Goal: Task Accomplishment & Management: Manage account settings

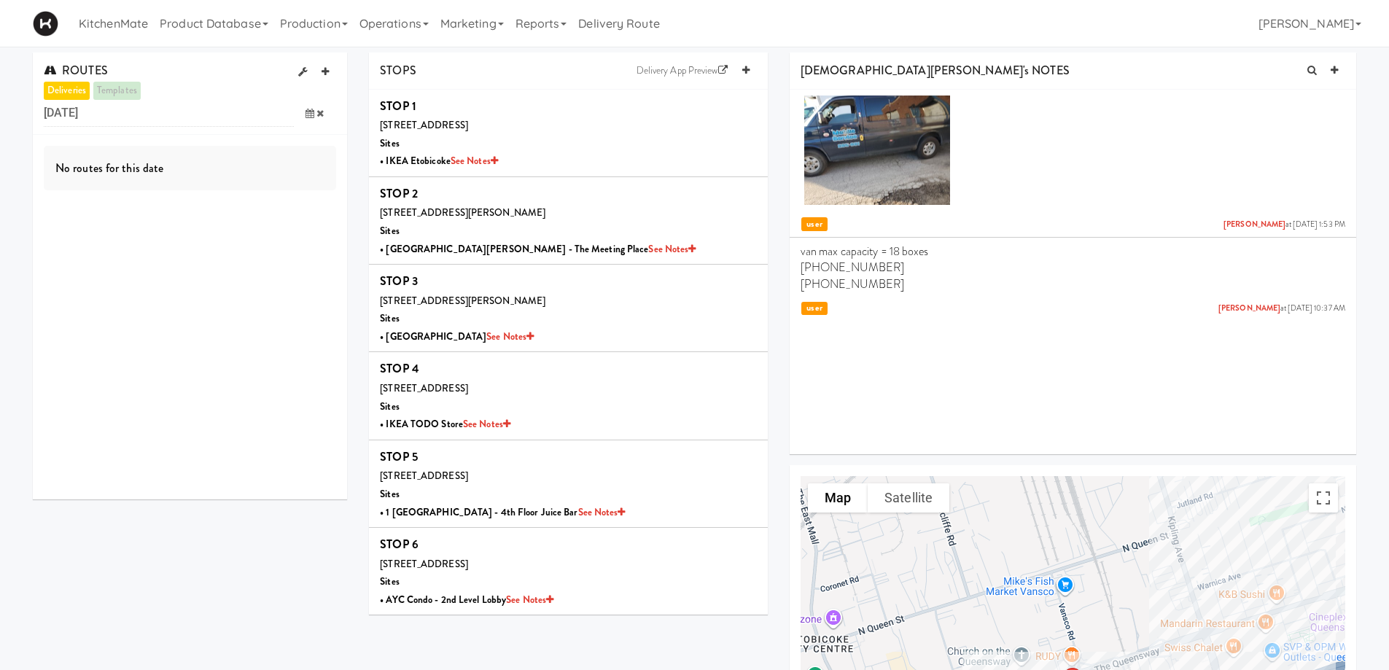
click at [307, 106] on span at bounding box center [315, 113] width 42 height 27
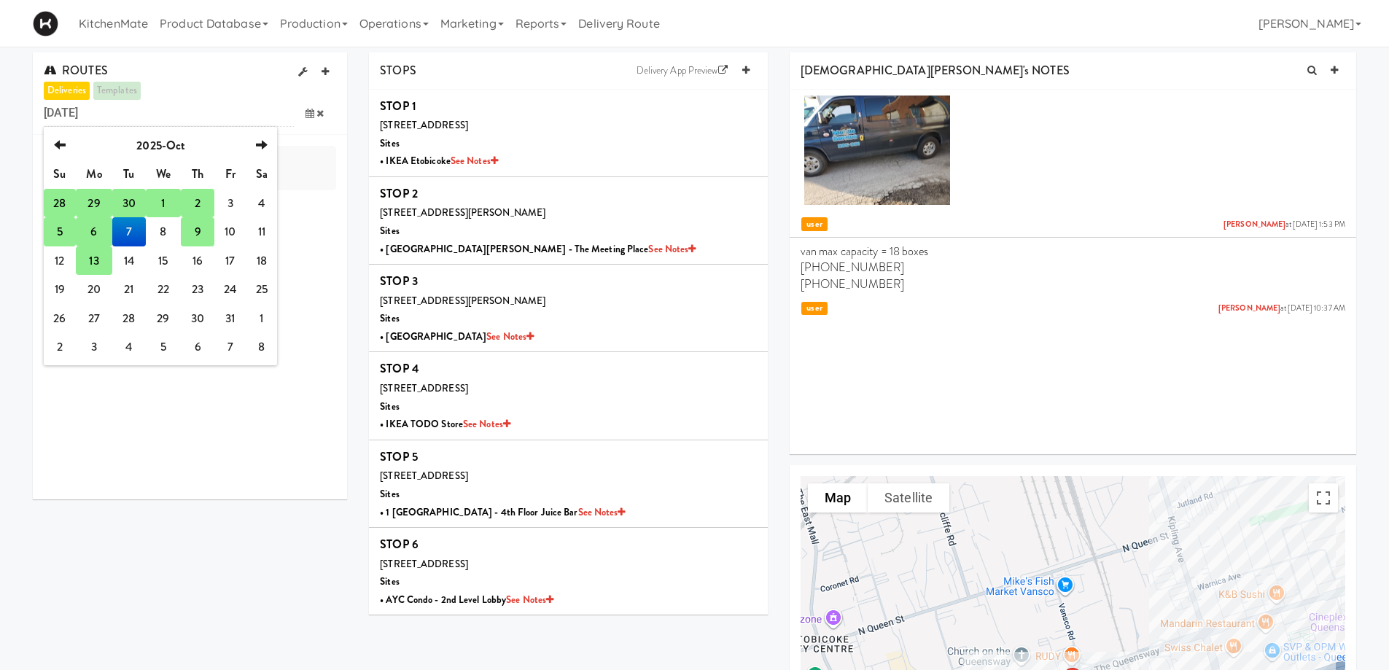
click at [192, 231] on td "9" at bounding box center [197, 231] width 33 height 29
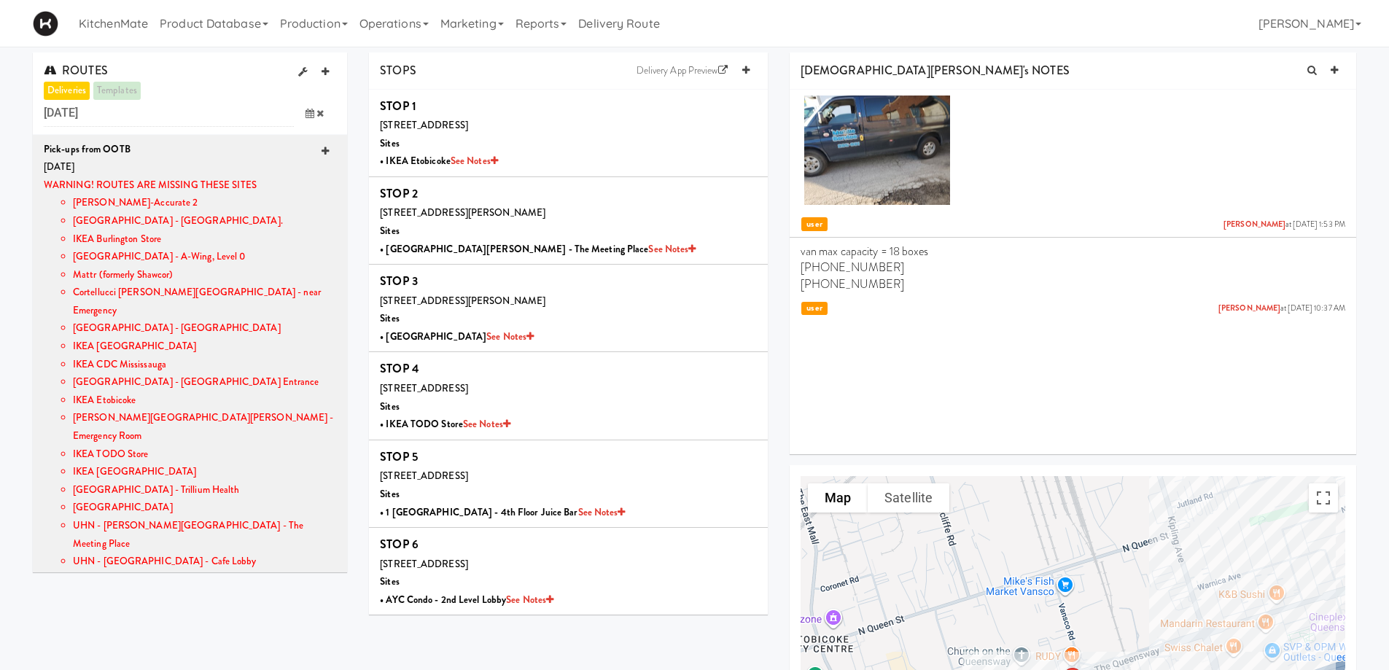
click at [314, 156] on link at bounding box center [325, 152] width 22 height 22
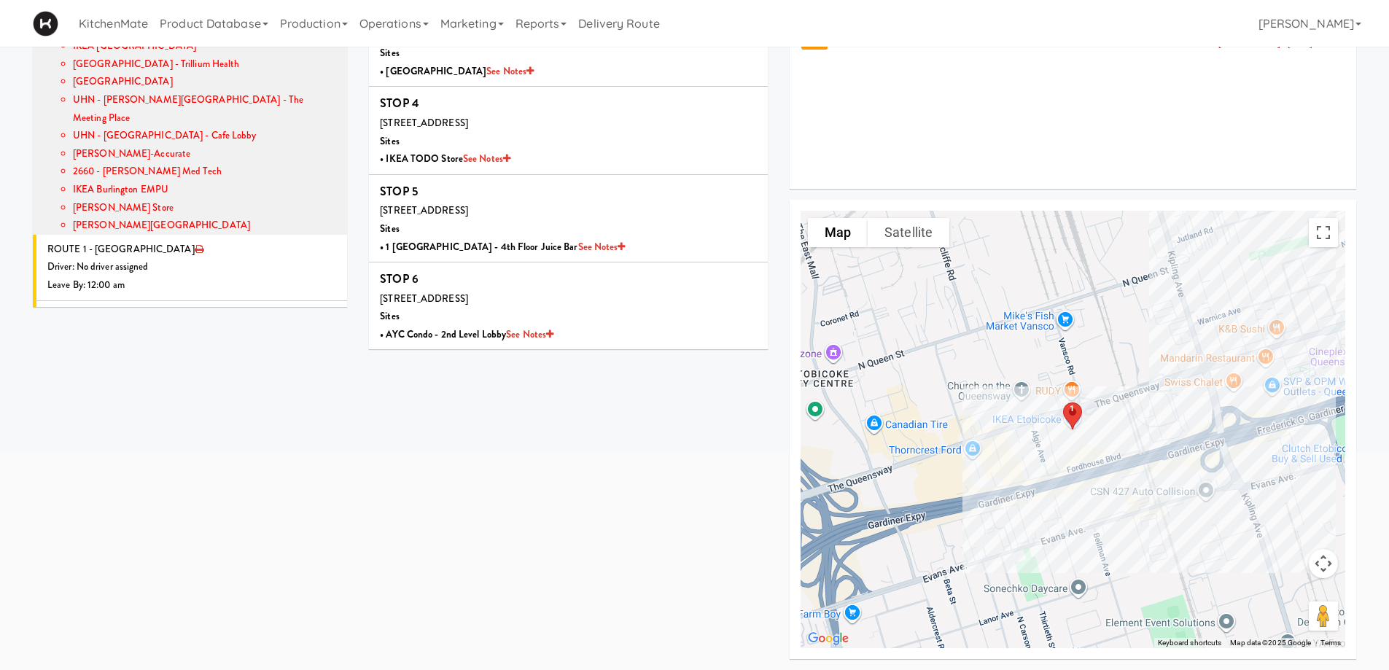
scroll to position [225, 0]
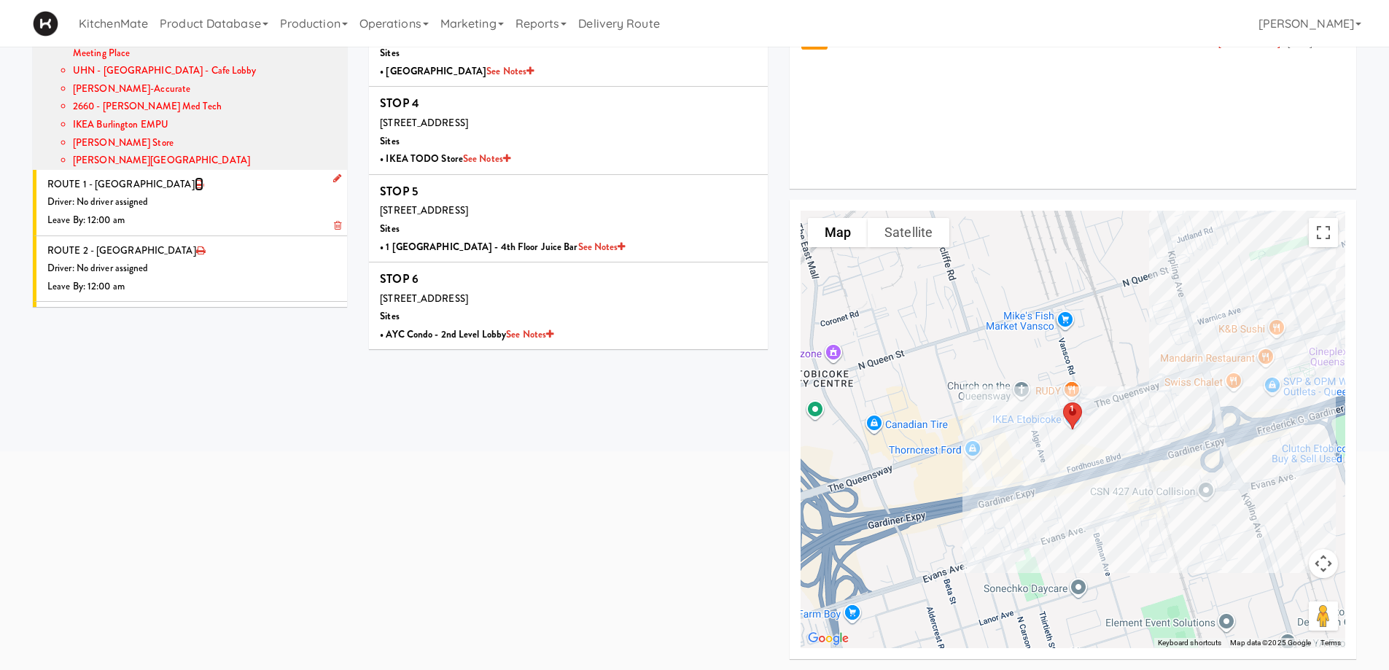
click at [195, 179] on icon at bounding box center [199, 183] width 9 height 9
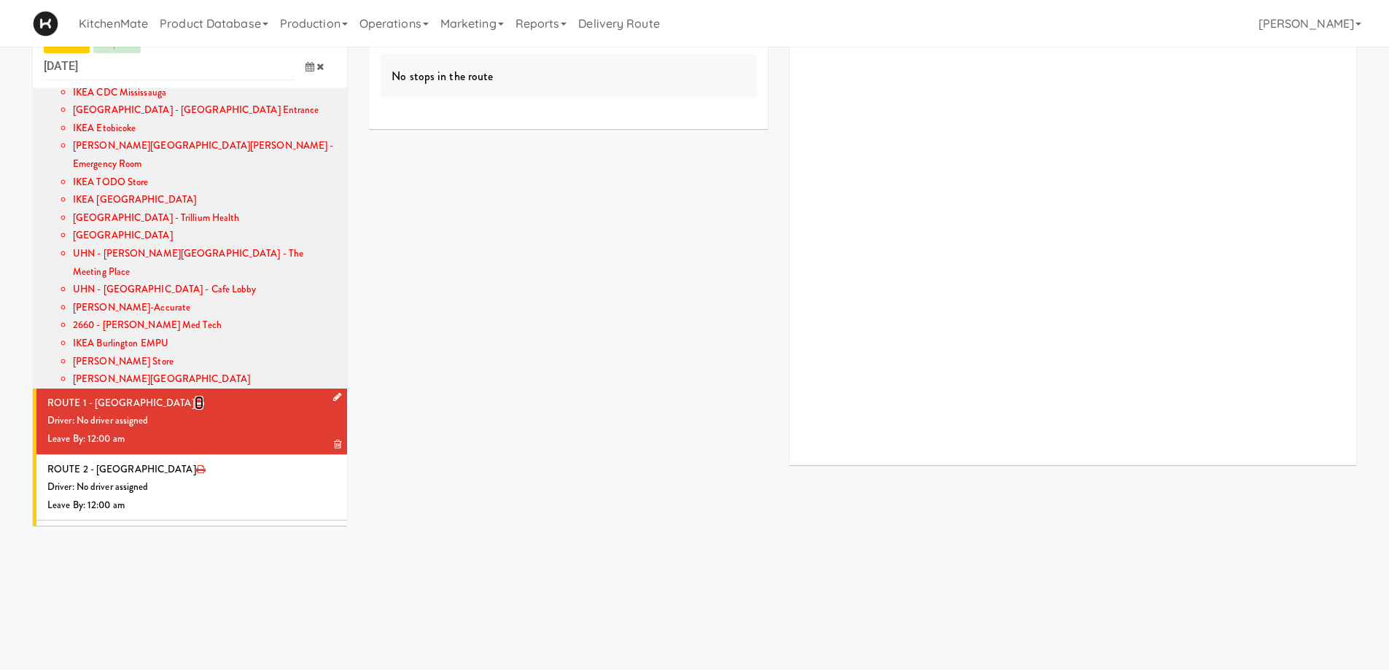
scroll to position [47, 0]
click at [333, 392] on icon at bounding box center [337, 396] width 8 height 9
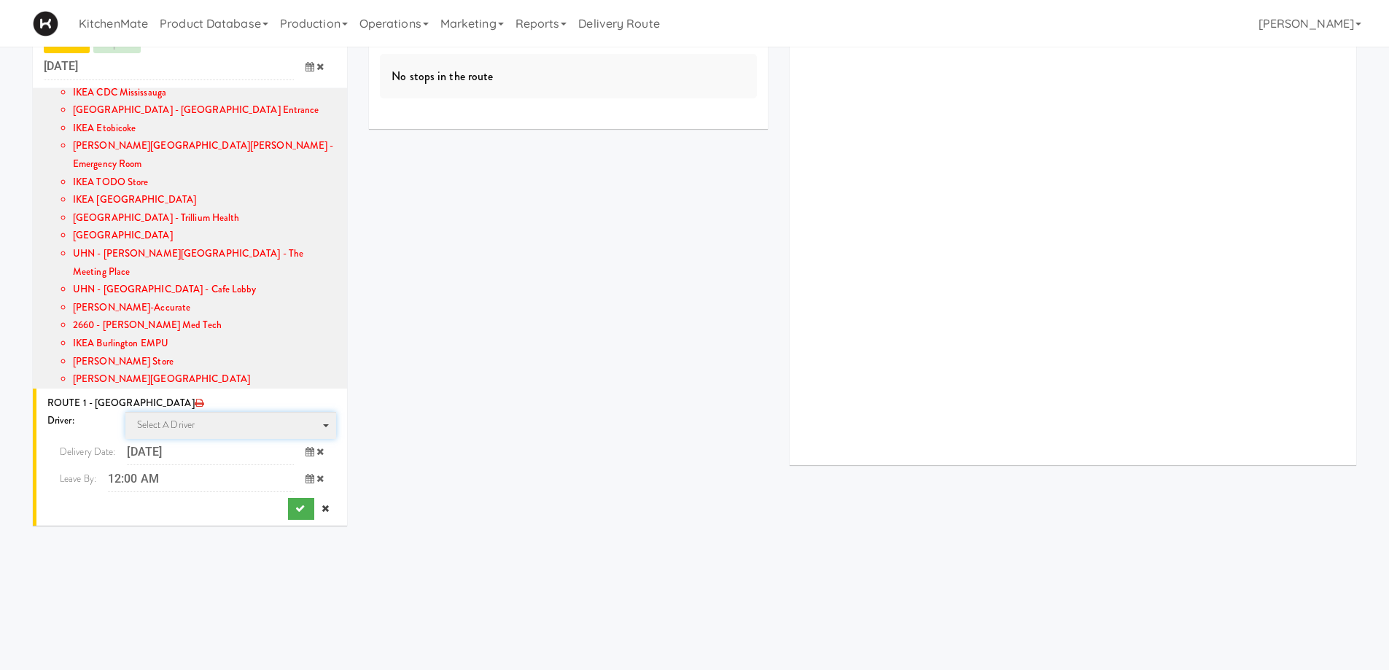
click at [222, 412] on span "Select a driver Select a driver" at bounding box center [230, 425] width 211 height 27
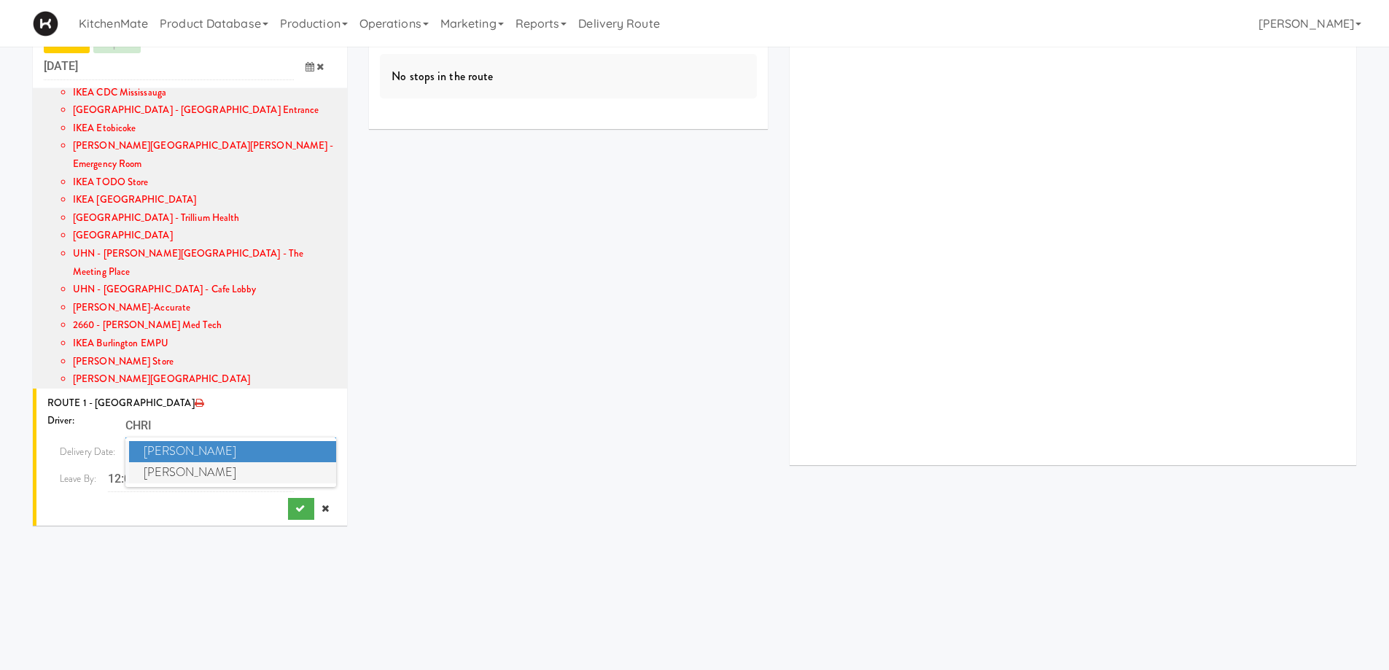
type input "CHRI"
click at [214, 462] on span "[PERSON_NAME]" at bounding box center [233, 472] width 208 height 21
click at [296, 465] on span at bounding box center [315, 478] width 42 height 27
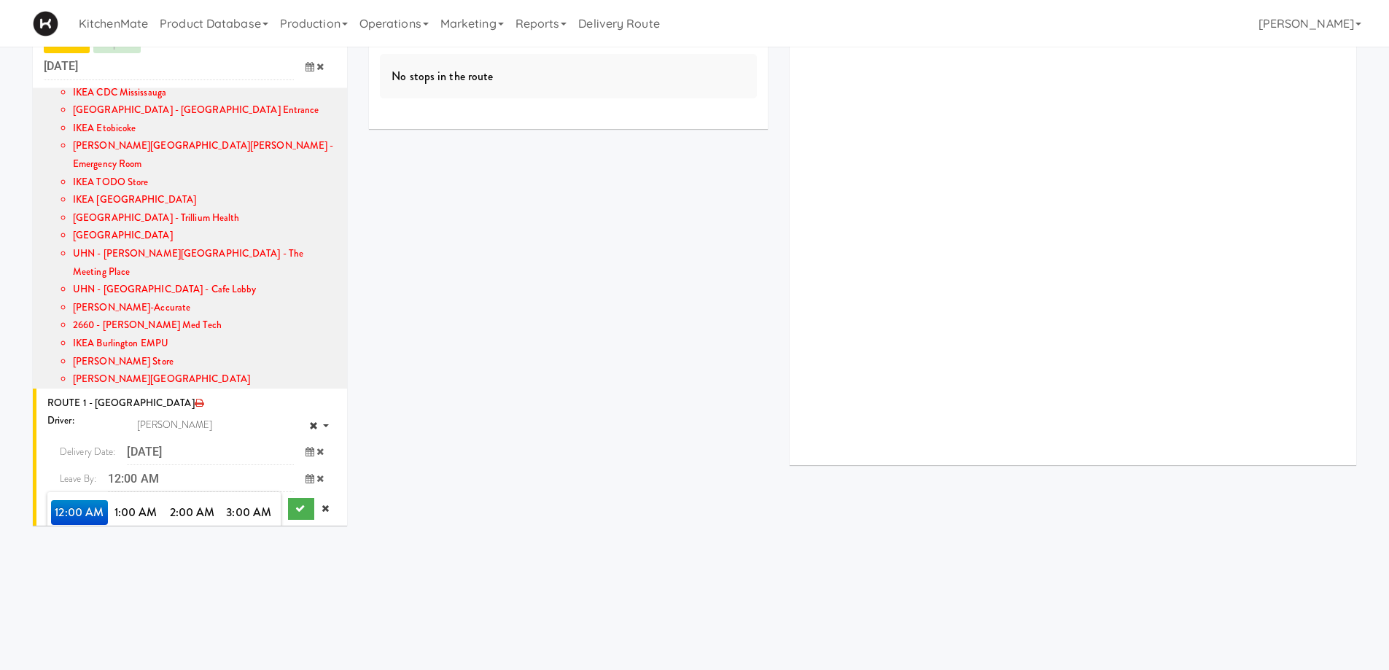
click at [77, 550] on span "8:00 AM" at bounding box center [79, 562] width 57 height 25
click at [75, 500] on span "8:00 AM" at bounding box center [79, 512] width 57 height 25
click at [294, 498] on button "submit" at bounding box center [301, 509] width 26 height 22
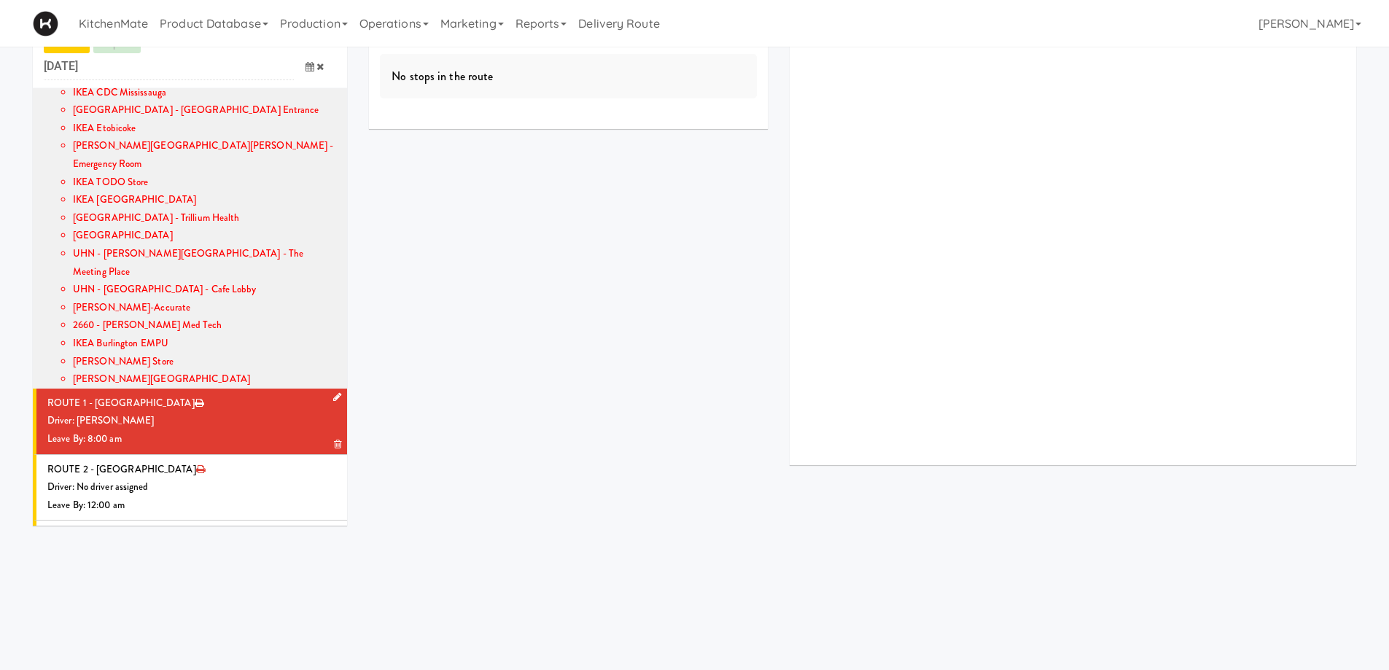
click at [258, 412] on div "Driver: [PERSON_NAME]" at bounding box center [191, 421] width 289 height 18
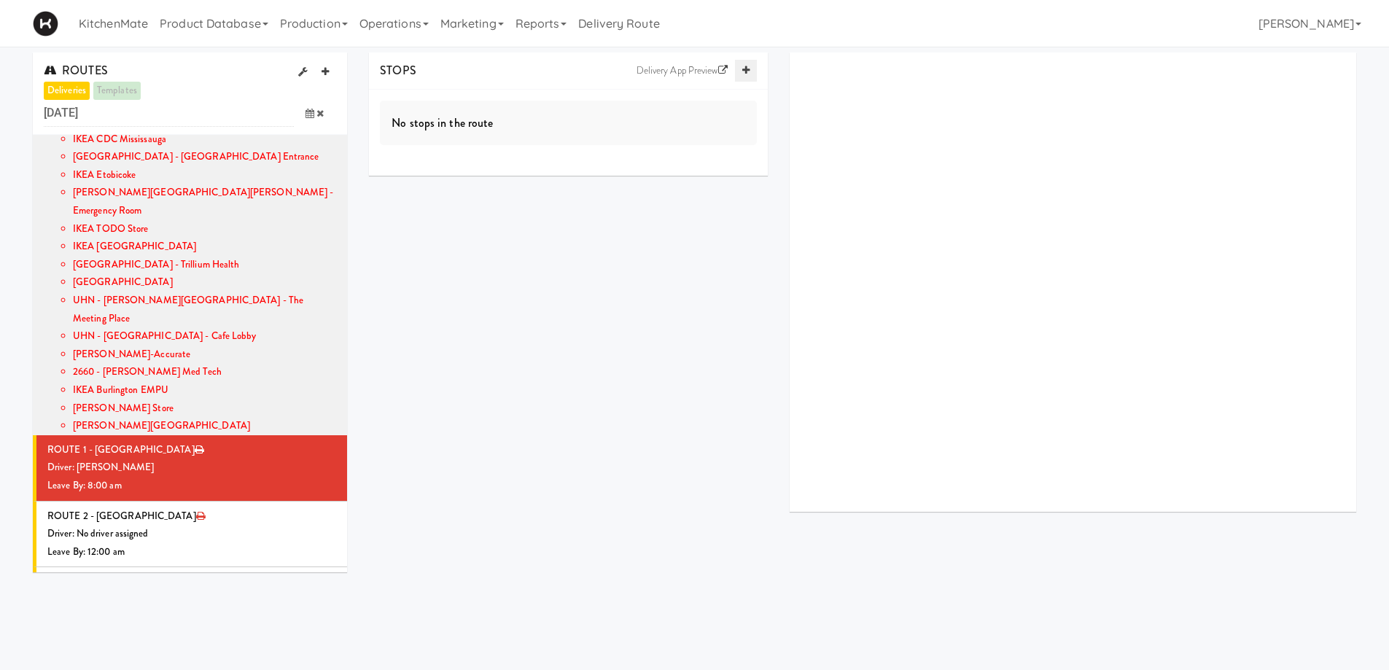
click at [752, 69] on link at bounding box center [746, 71] width 22 height 22
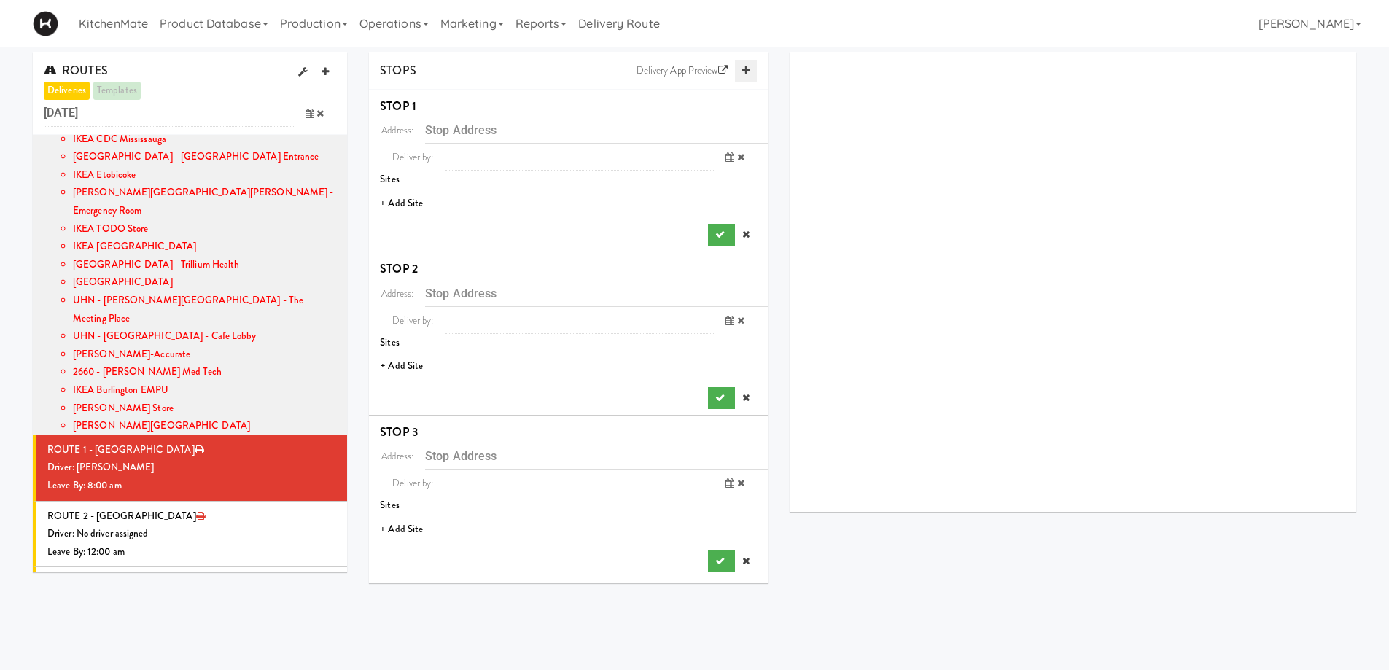
click at [752, 69] on link at bounding box center [746, 71] width 22 height 22
click at [404, 203] on li "+ Add Site" at bounding box center [568, 204] width 399 height 30
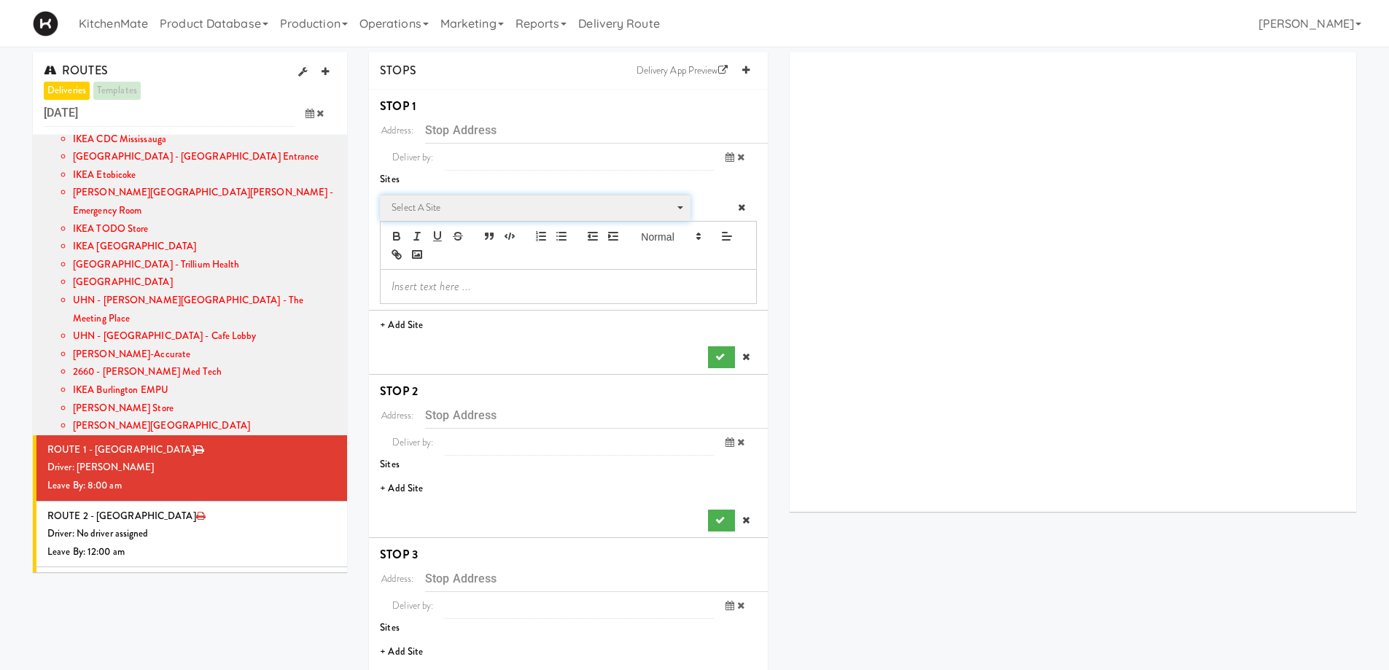
click at [404, 206] on span "Select a site" at bounding box center [530, 207] width 277 height 17
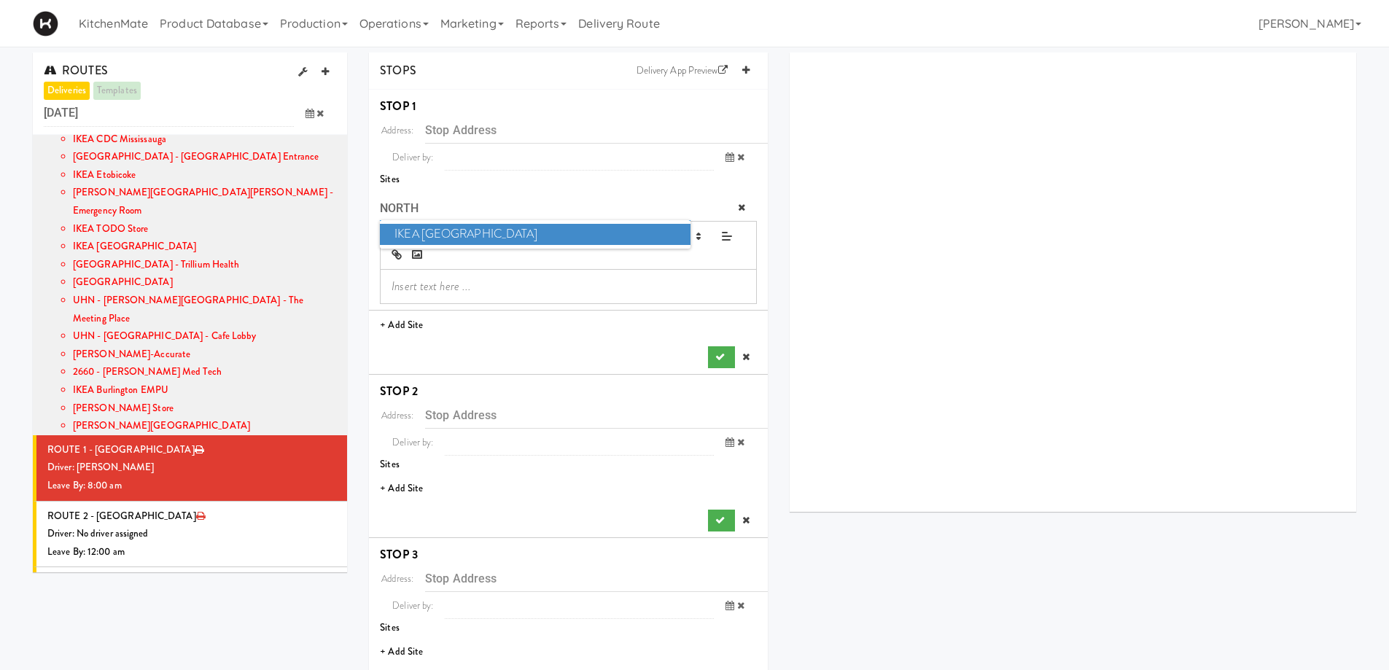
type input "NORTH"
click at [483, 243] on span "IKEA [GEOGRAPHIC_DATA]" at bounding box center [535, 234] width 310 height 21
type input "[STREET_ADDRESS][PERSON_NAME]"
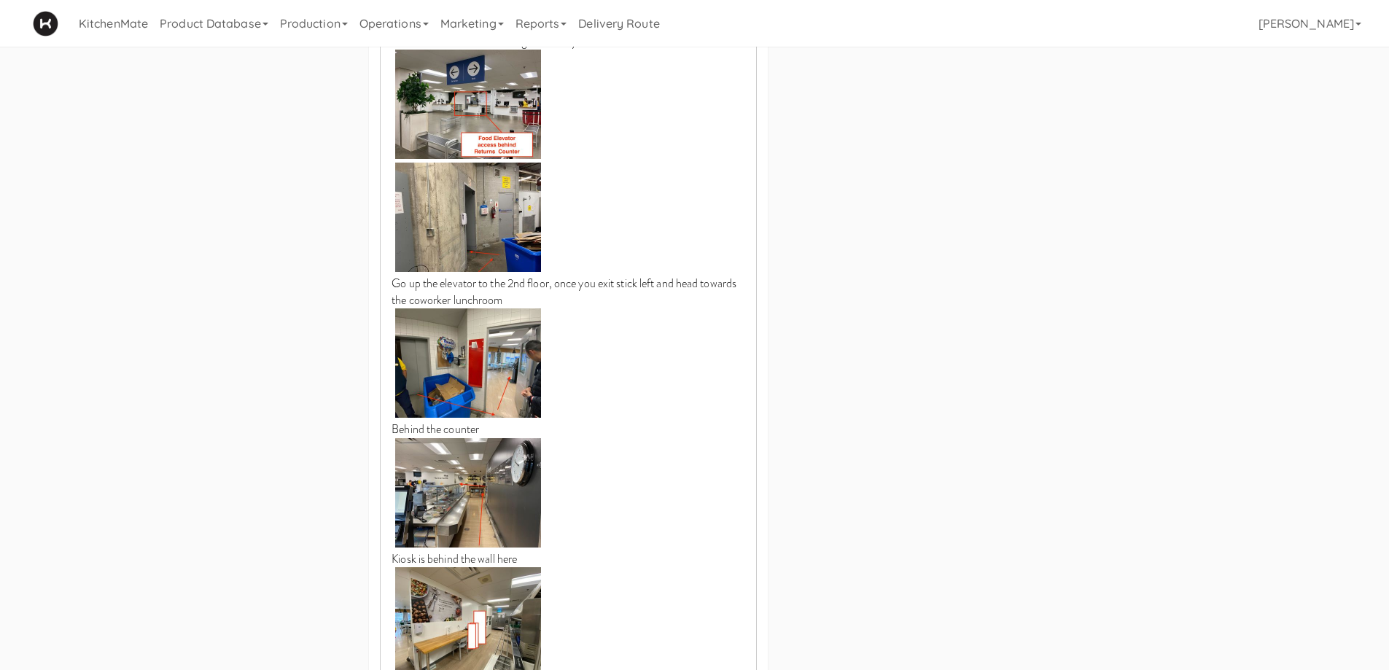
scroll to position [1021, 0]
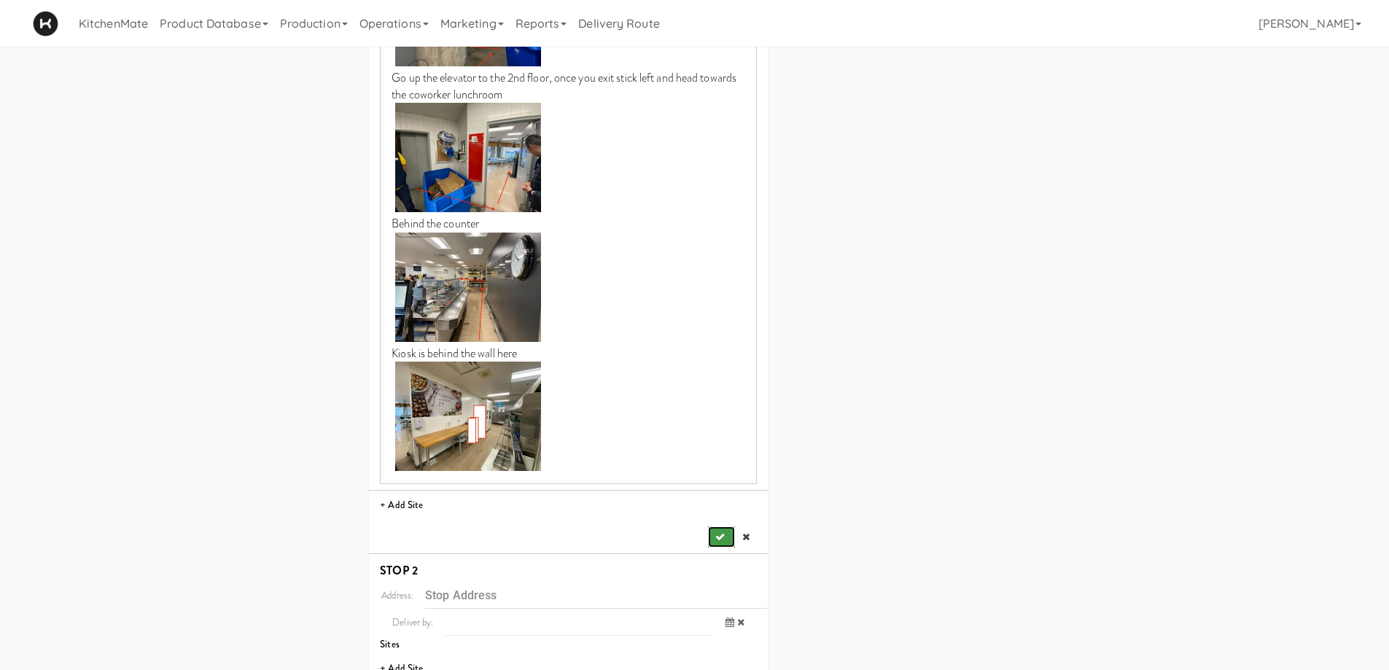
click at [716, 526] on button "submit" at bounding box center [721, 537] width 26 height 22
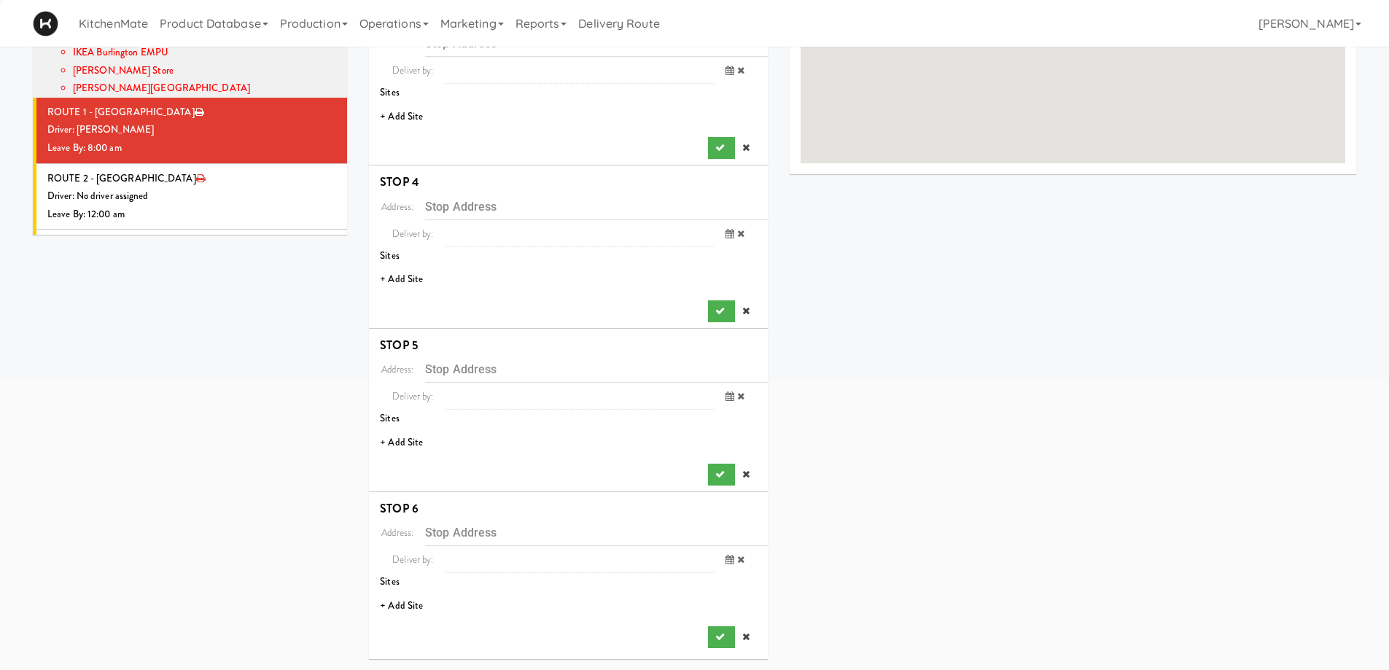
scroll to position [0, 0]
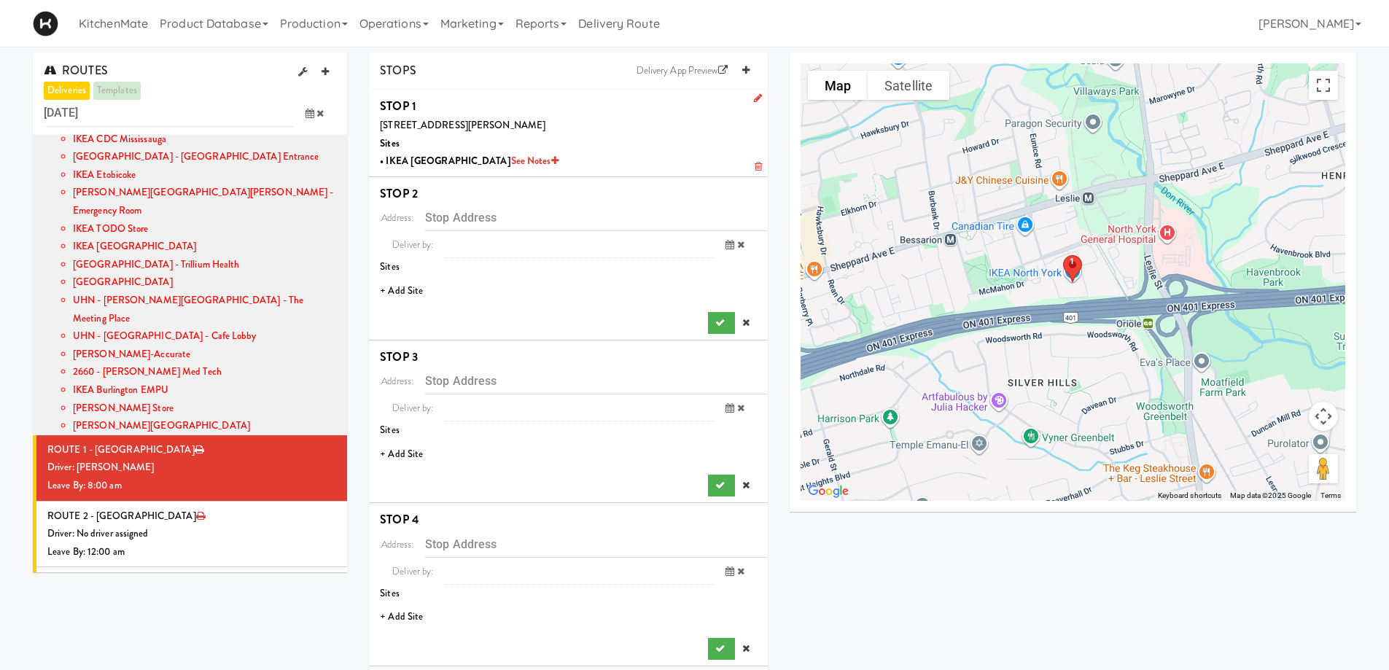
click at [410, 290] on li "+ Add Site" at bounding box center [568, 291] width 399 height 30
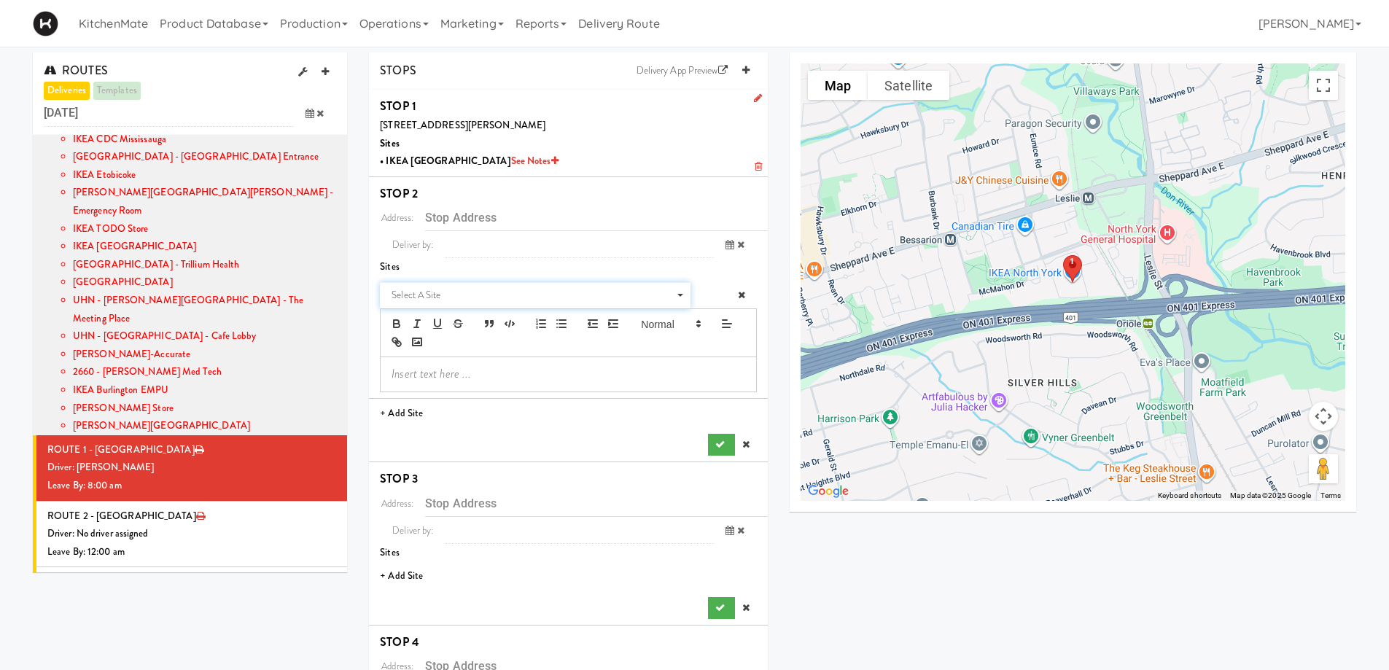
click at [476, 299] on span "Select a site" at bounding box center [530, 295] width 277 height 17
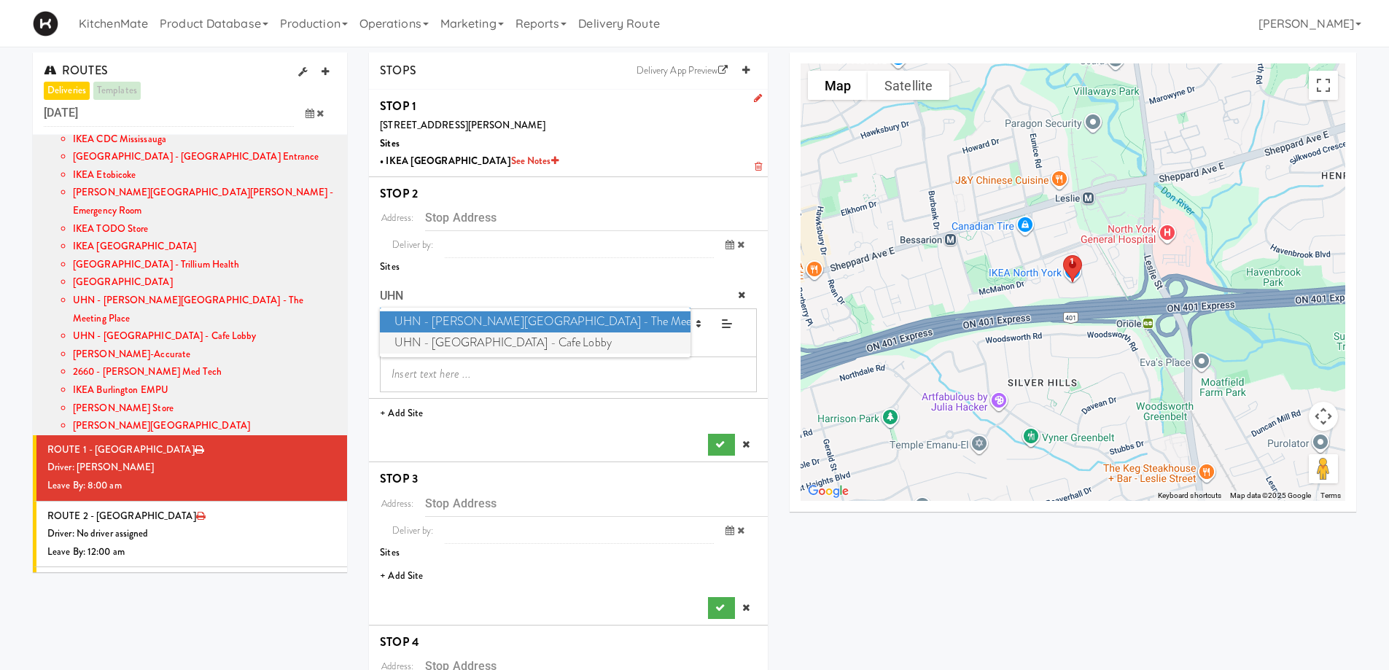
type input "UHN"
click at [567, 343] on span "UHN - [GEOGRAPHIC_DATA] - Cafe Lobby" at bounding box center [535, 342] width 310 height 21
type input "[STREET_ADDRESS][PERSON_NAME]"
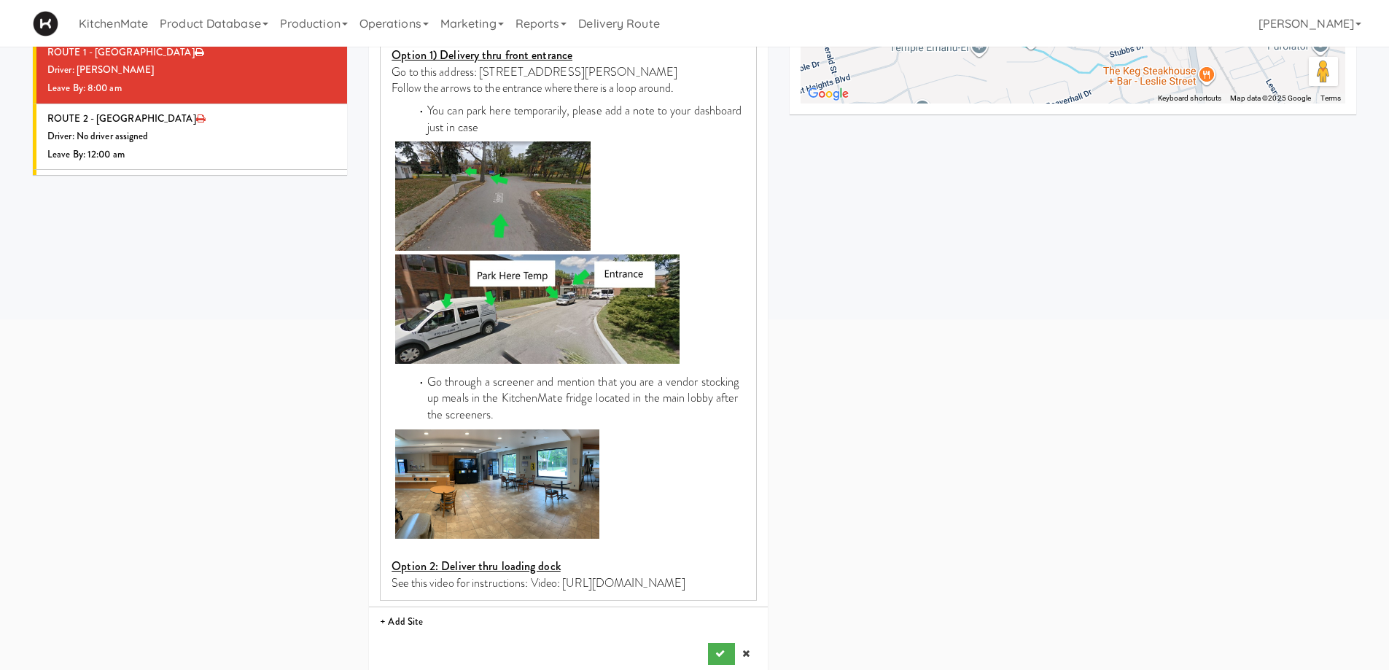
scroll to position [583, 0]
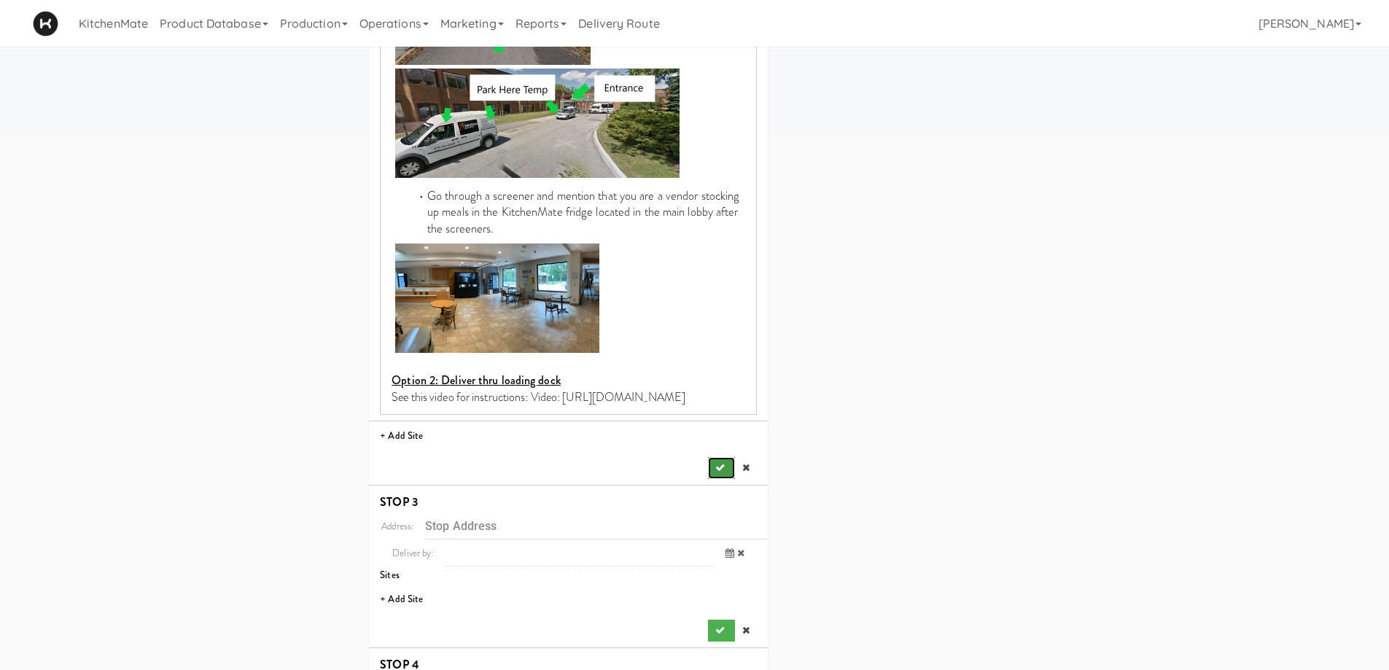
click at [720, 470] on icon "submit" at bounding box center [719, 467] width 9 height 9
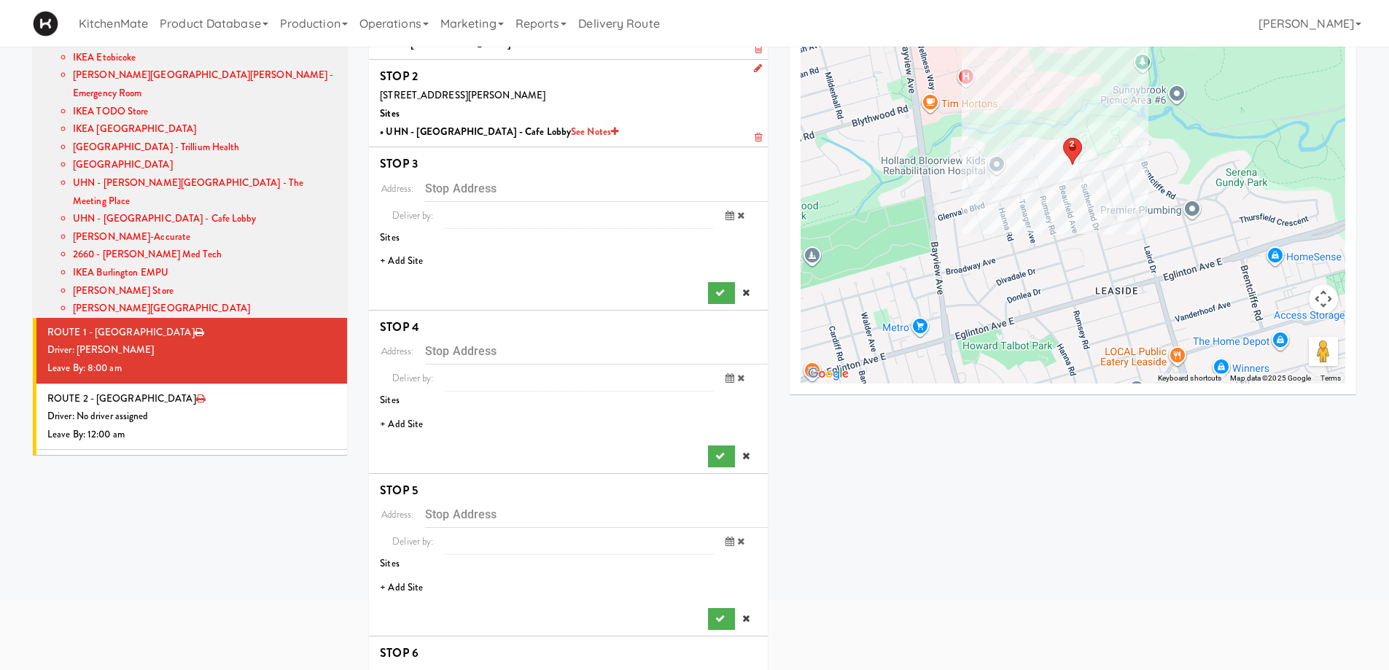
scroll to position [117, 0]
click at [410, 257] on li "+ Add Site" at bounding box center [568, 262] width 399 height 30
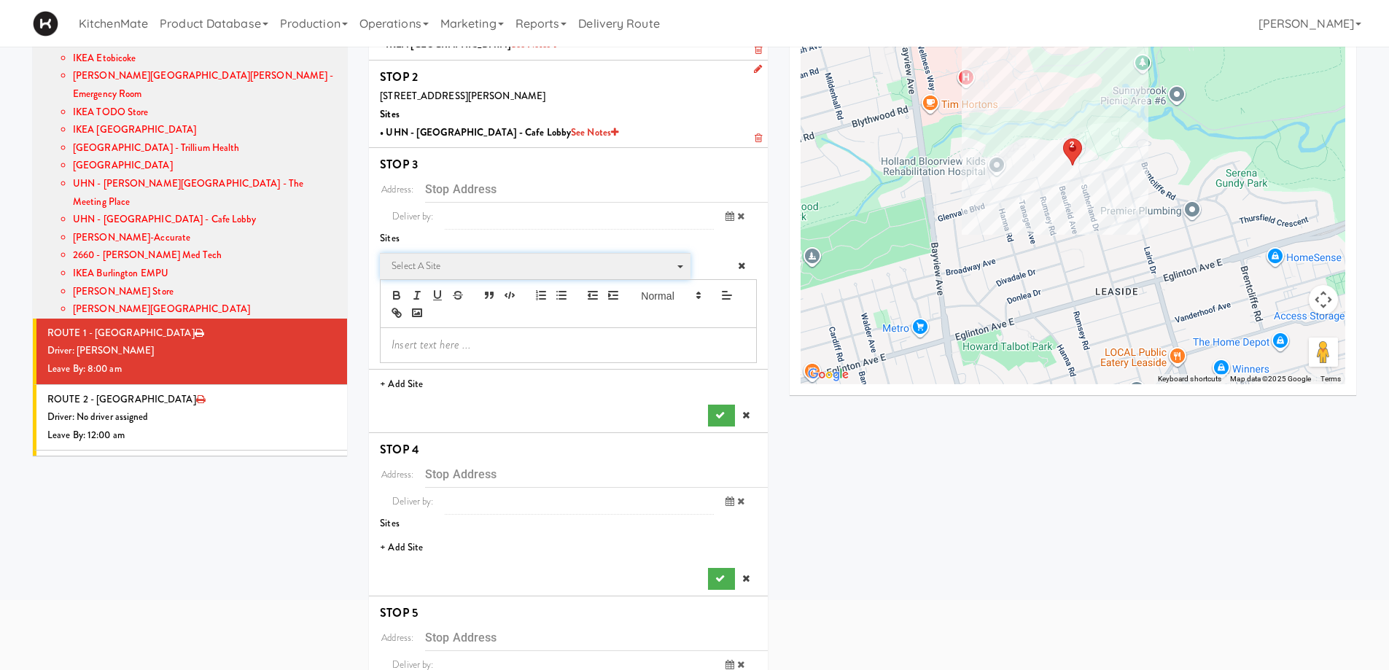
click at [495, 262] on span "Select a site" at bounding box center [530, 265] width 277 height 17
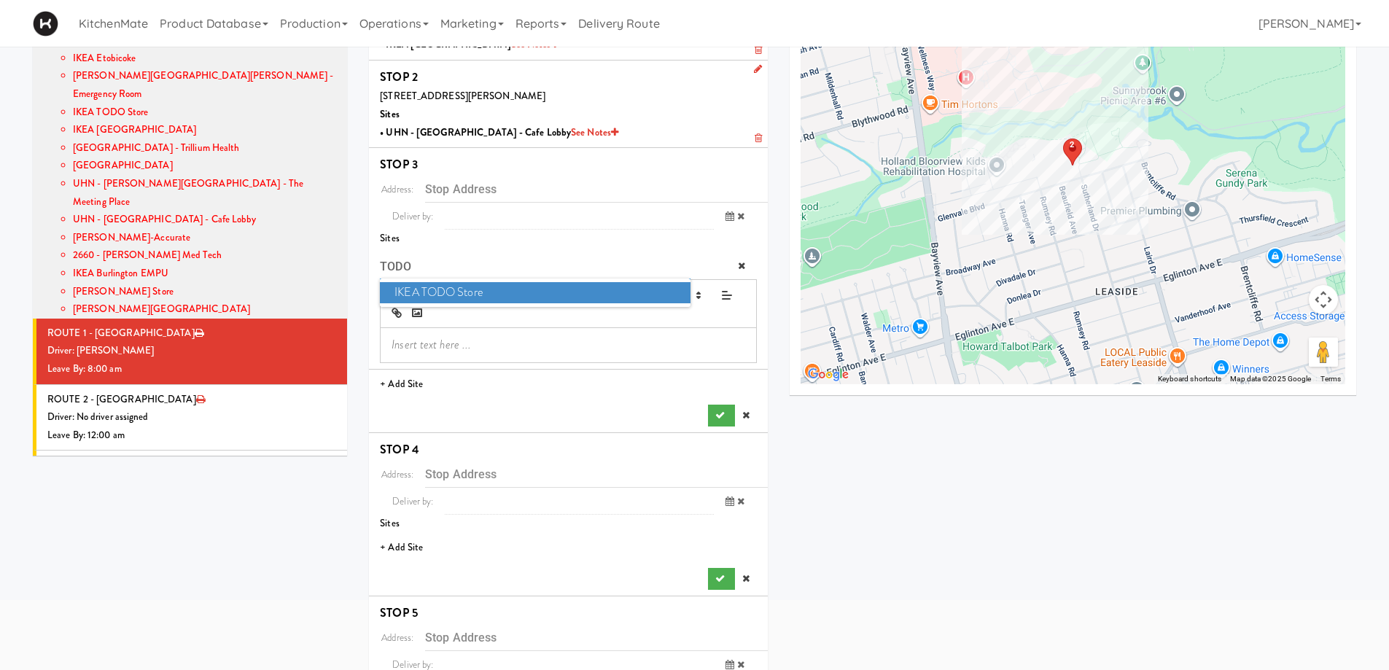
type input "TODO"
click at [476, 292] on span "IKEA TODO Store" at bounding box center [535, 292] width 310 height 21
type input "[STREET_ADDRESS]"
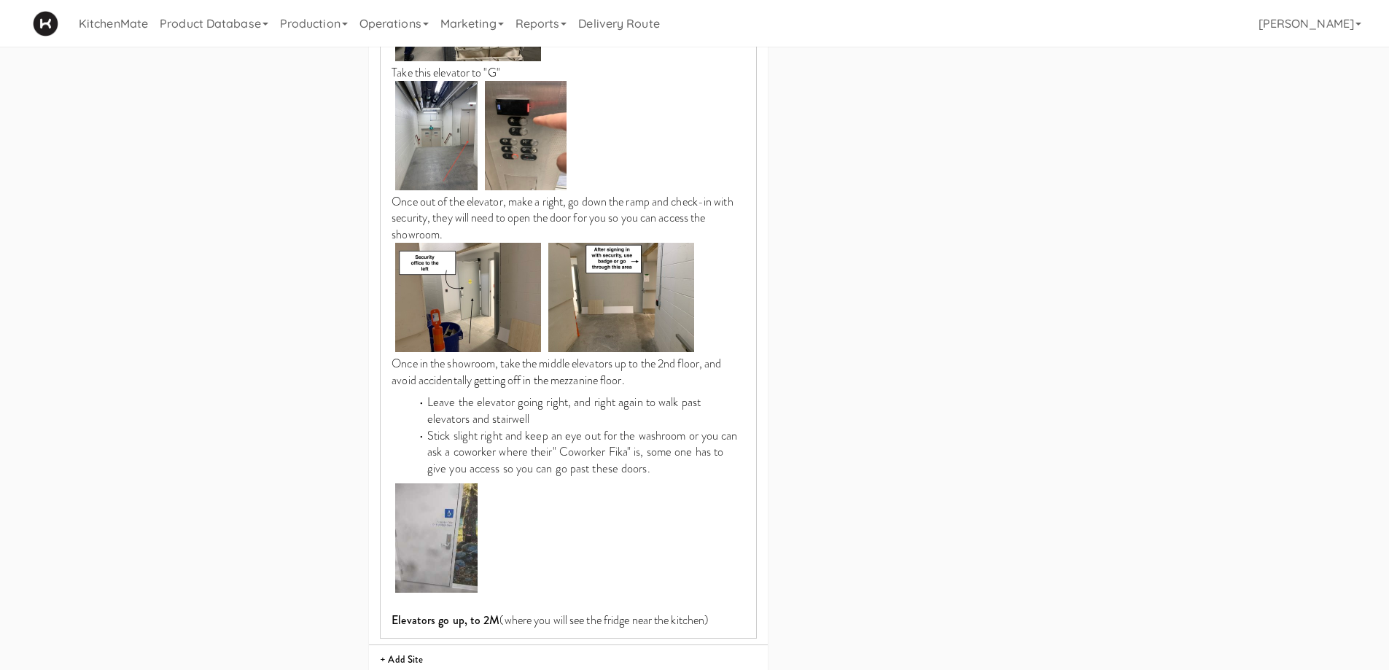
scroll to position [1648, 0]
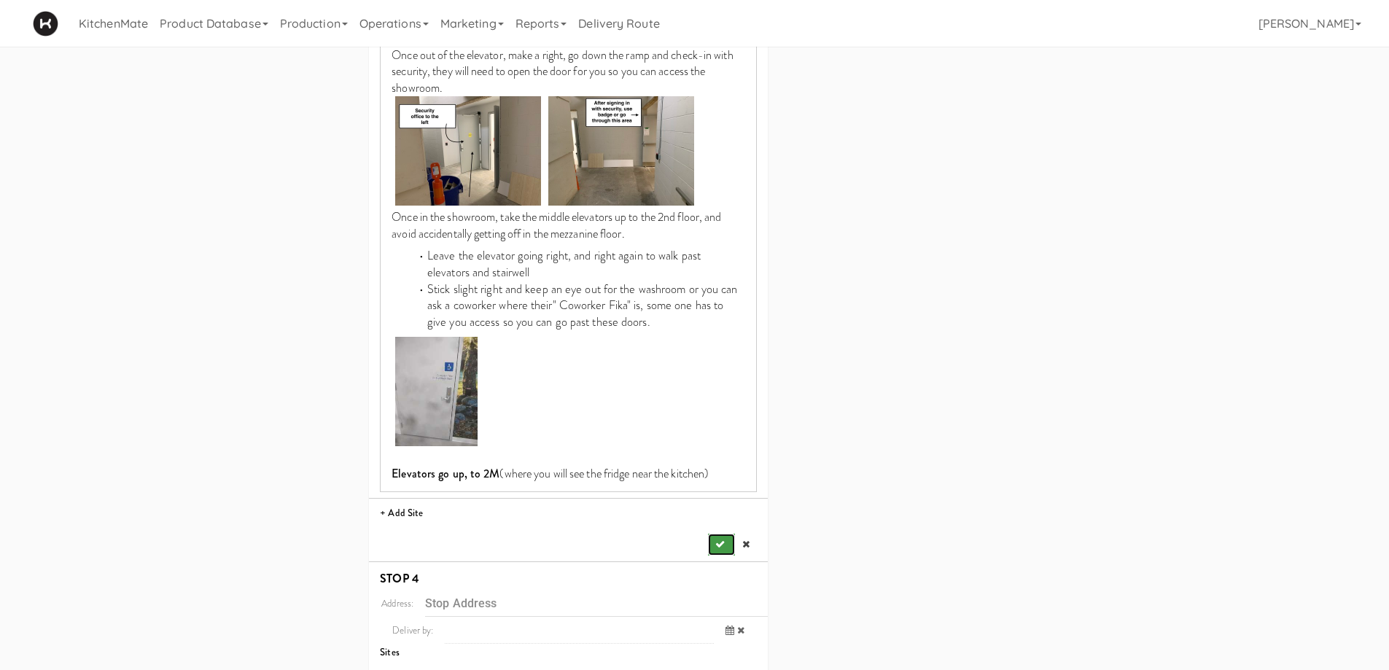
click at [712, 534] on button "submit" at bounding box center [721, 545] width 26 height 22
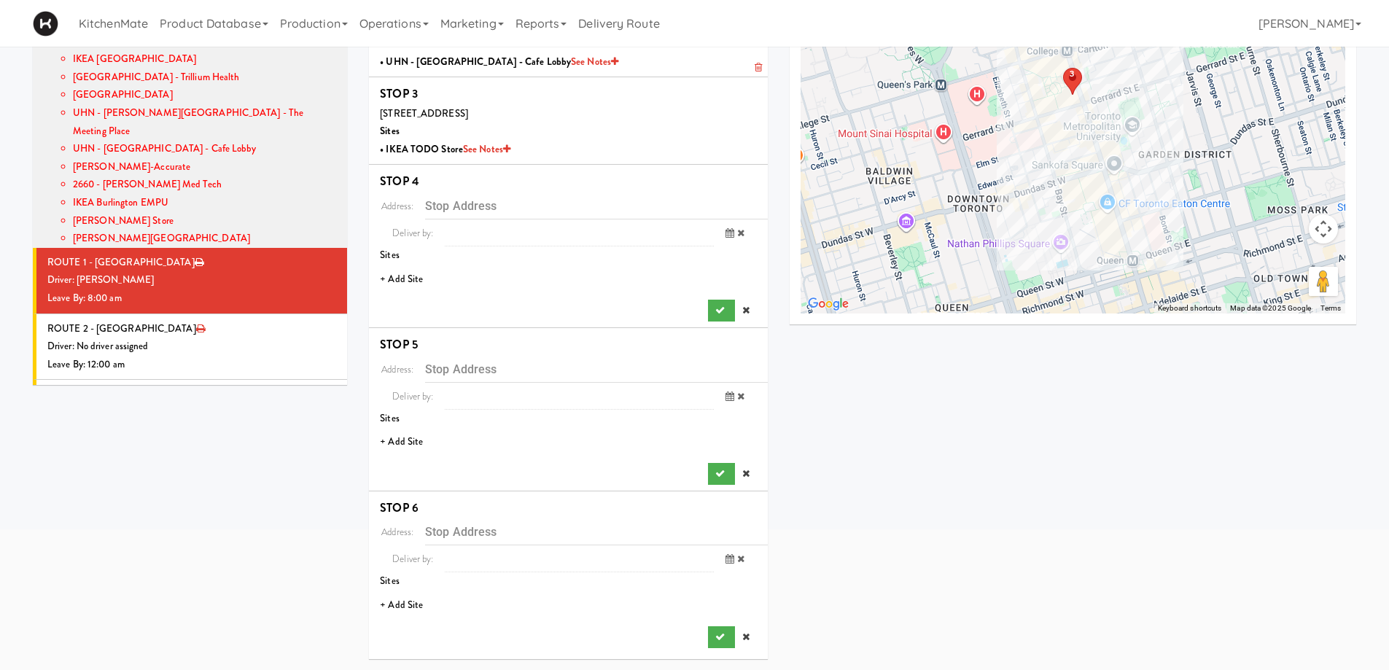
click at [413, 276] on li "+ Add Site" at bounding box center [568, 280] width 399 height 30
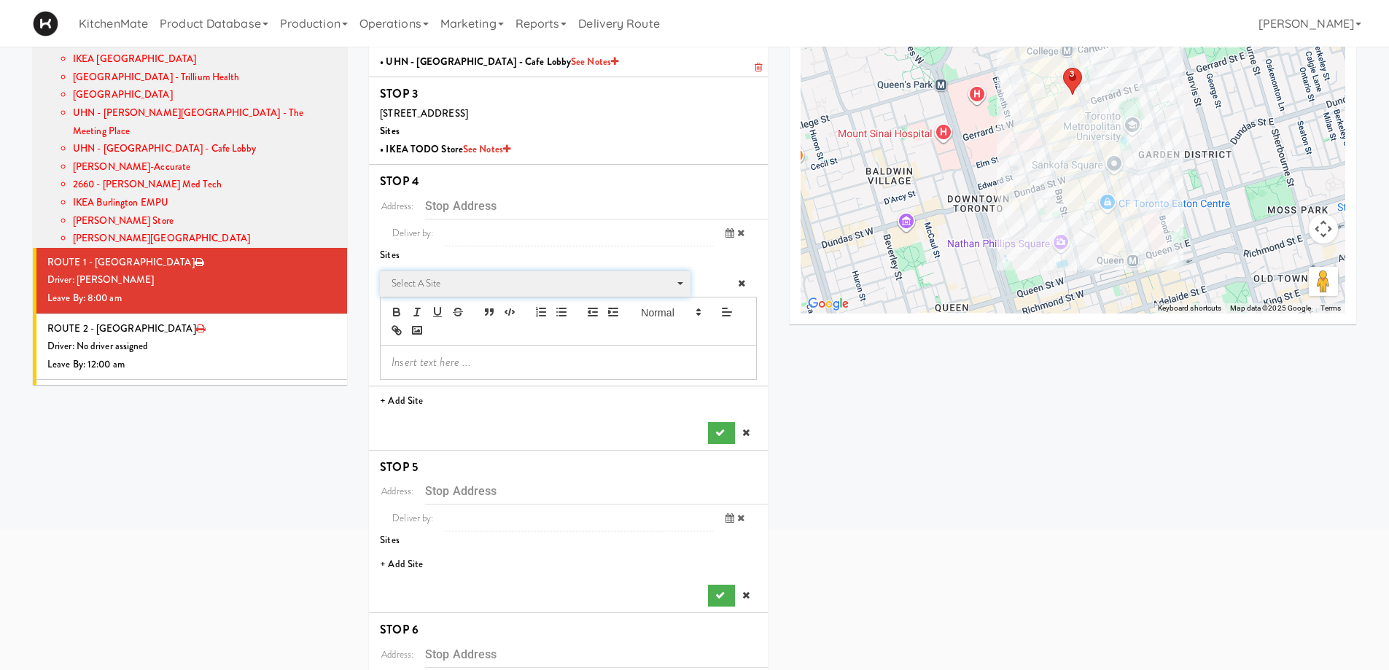
click at [494, 280] on span "Select a site" at bounding box center [530, 283] width 277 height 17
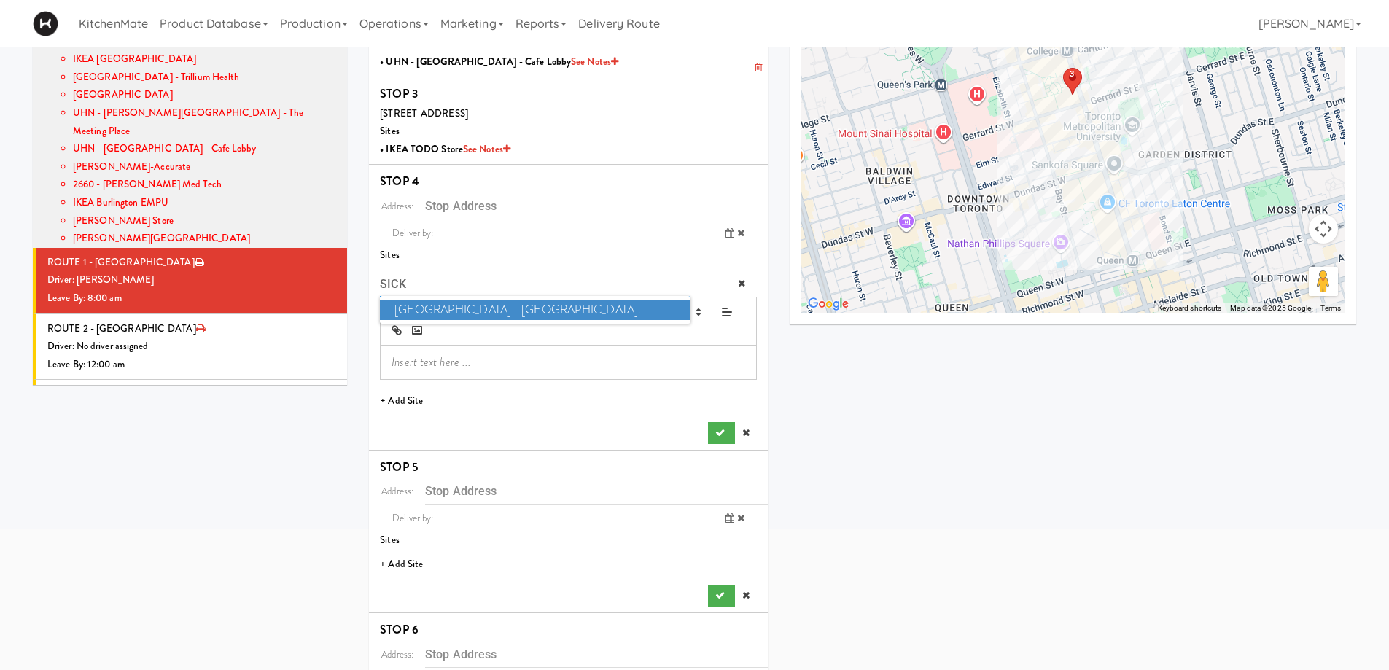
type input "SICK"
click at [455, 306] on span "[GEOGRAPHIC_DATA] - [GEOGRAPHIC_DATA]." at bounding box center [535, 310] width 310 height 21
type input "[STREET_ADDRESS][PERSON_NAME]"
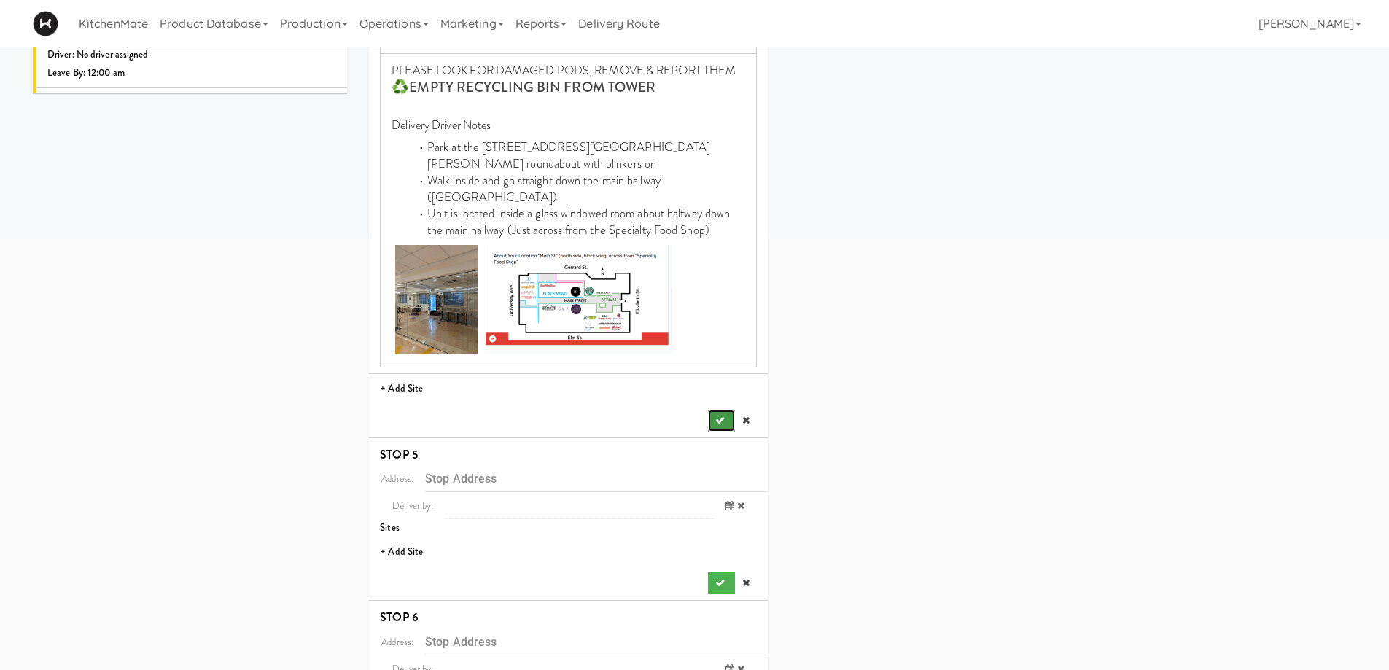
click at [724, 410] on button "submit" at bounding box center [721, 421] width 26 height 22
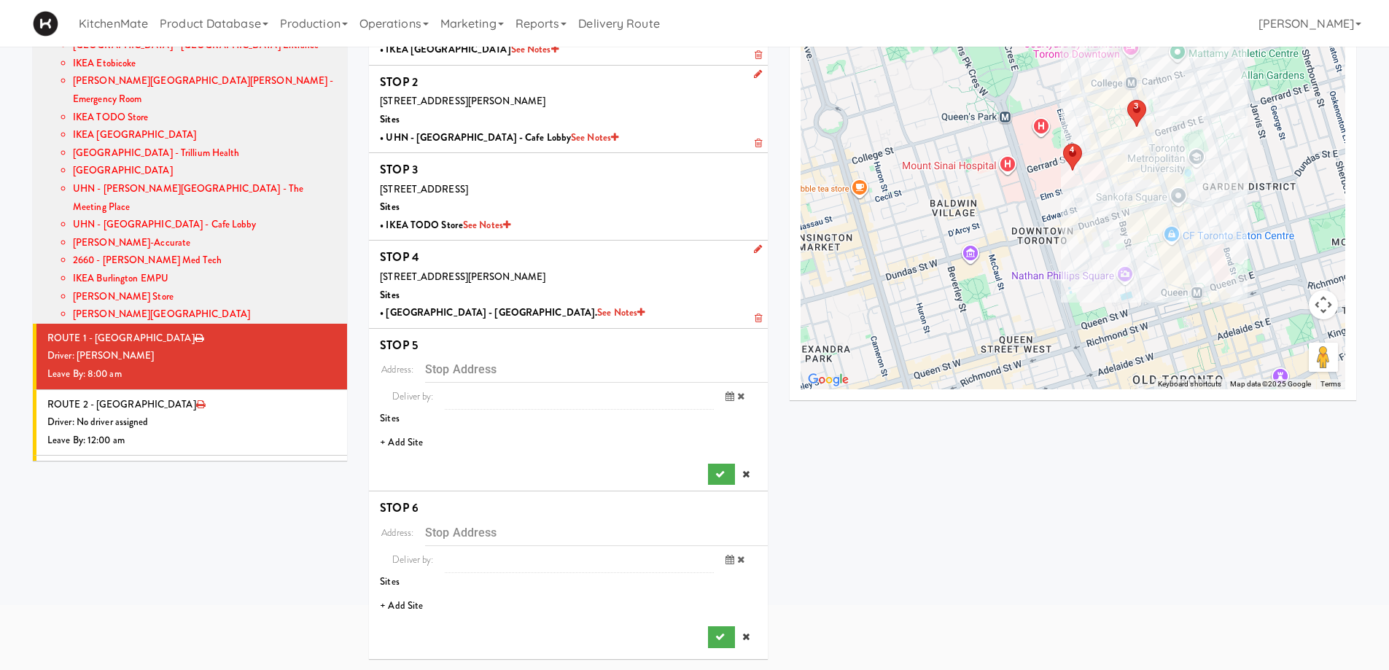
click at [401, 443] on li "+ Add Site" at bounding box center [568, 443] width 399 height 30
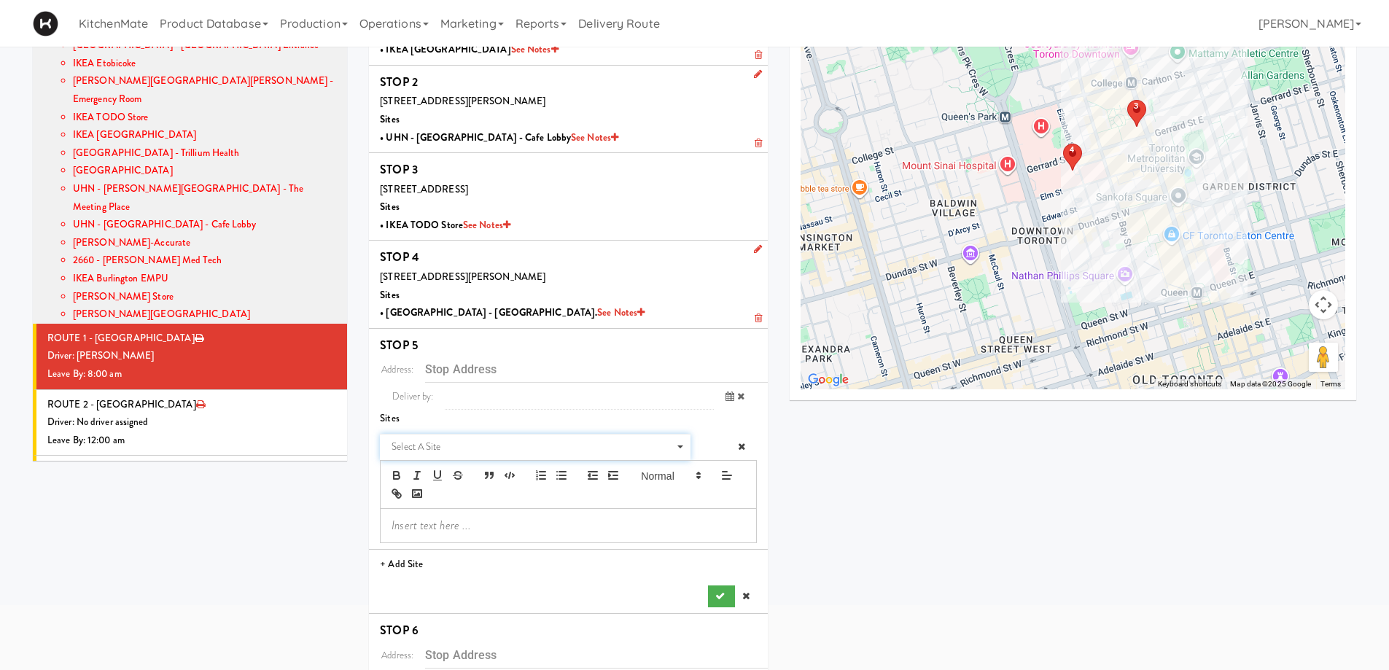
click at [489, 444] on span "Select a site" at bounding box center [530, 446] width 277 height 17
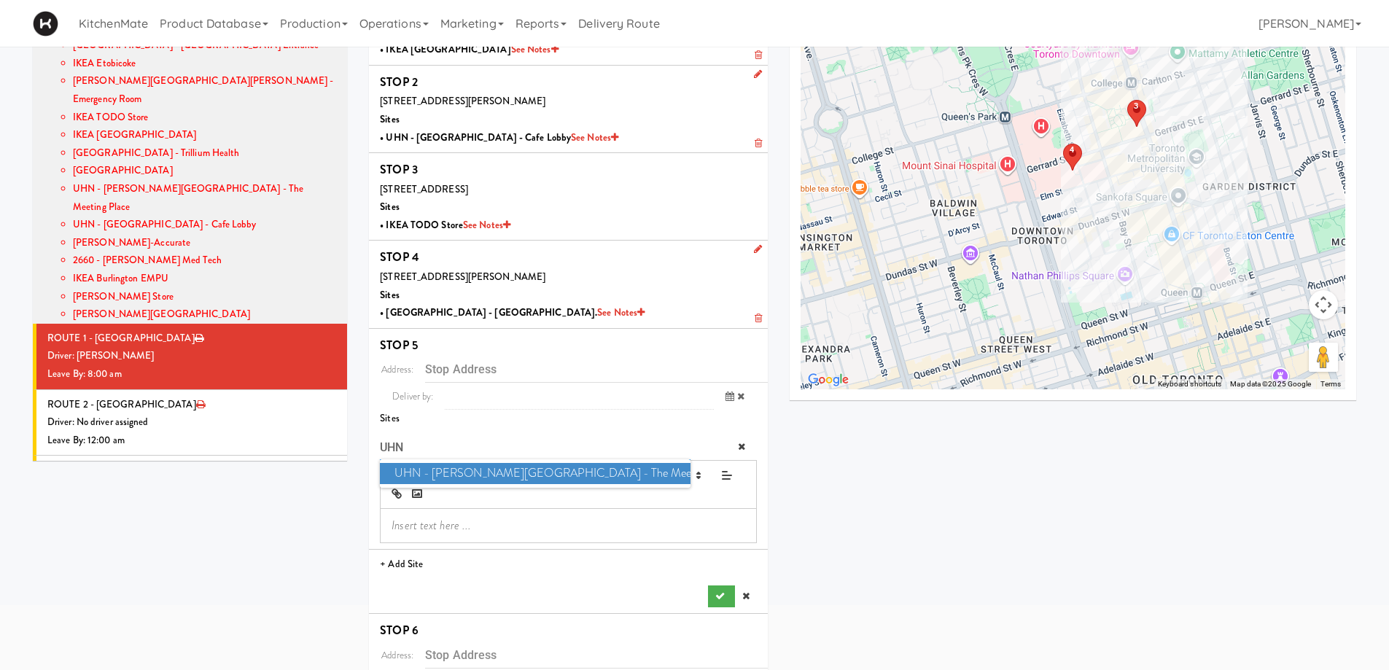
type input "UHN"
click at [497, 472] on span "UHN - [PERSON_NAME][GEOGRAPHIC_DATA] - The Meeting Place" at bounding box center [535, 473] width 310 height 21
type input "[STREET_ADDRESS][PERSON_NAME]"
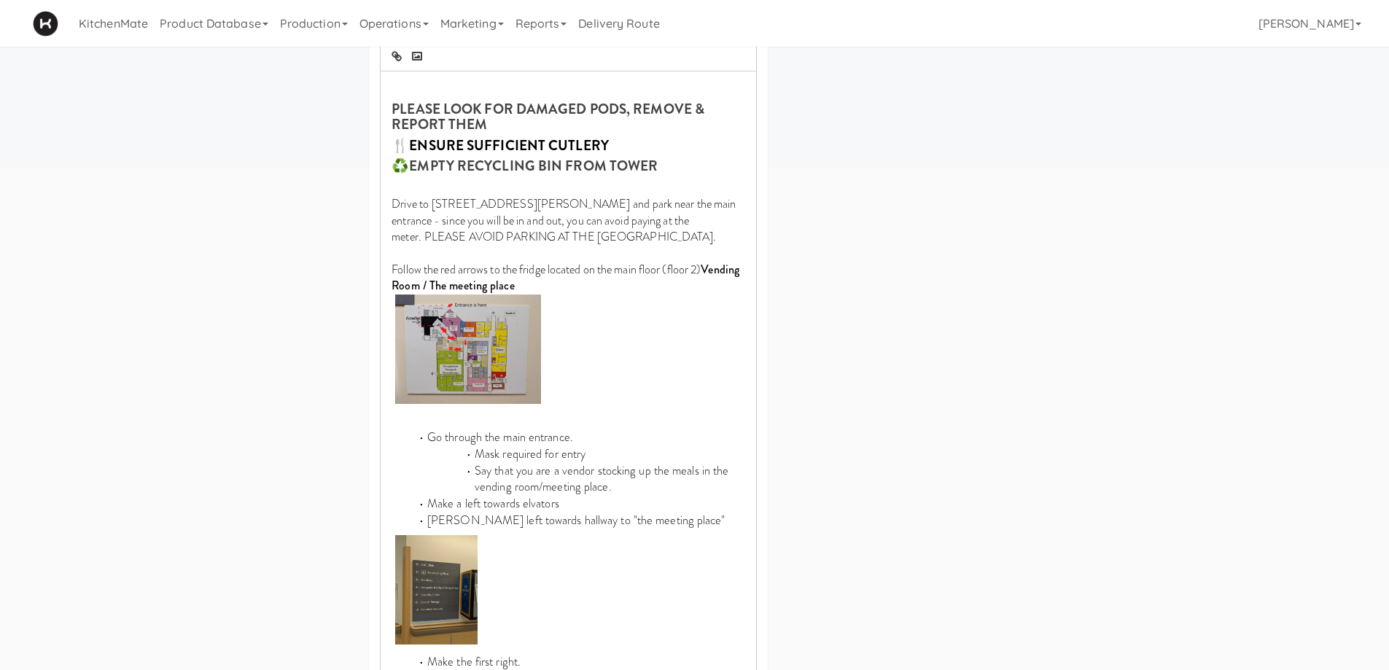
scroll to position [830, 0]
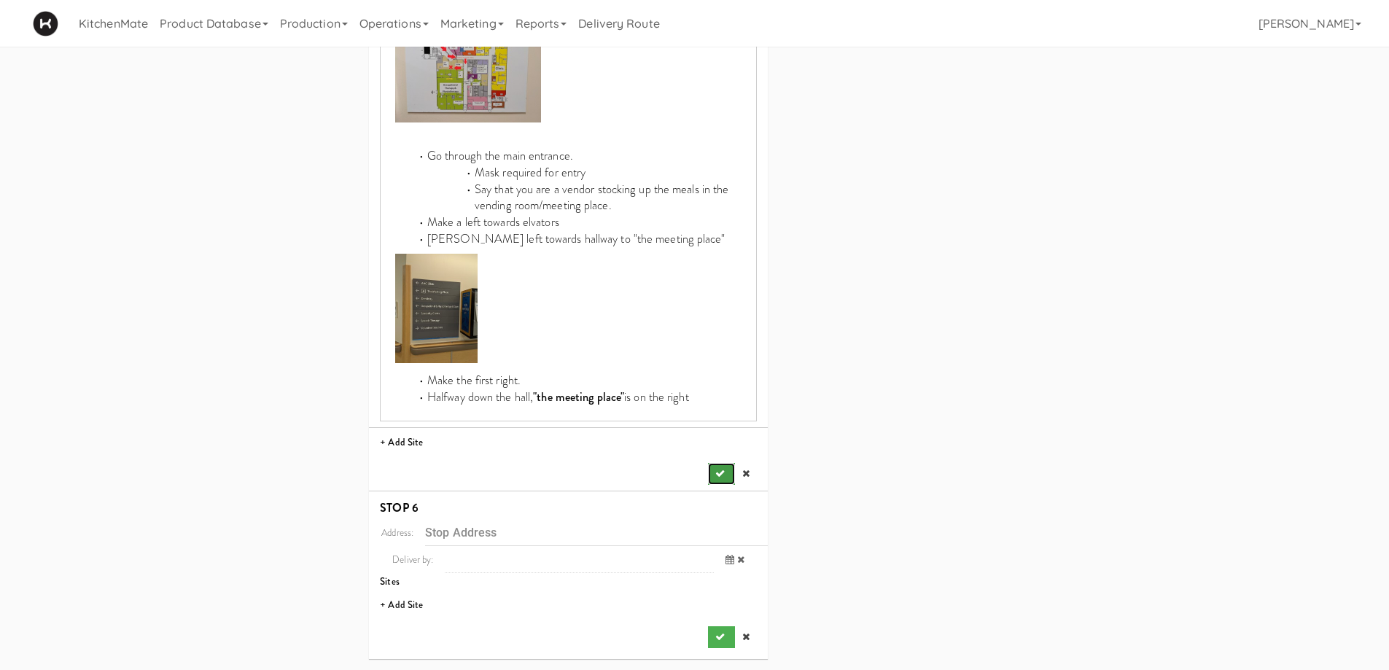
click at [723, 474] on icon "submit" at bounding box center [719, 473] width 9 height 9
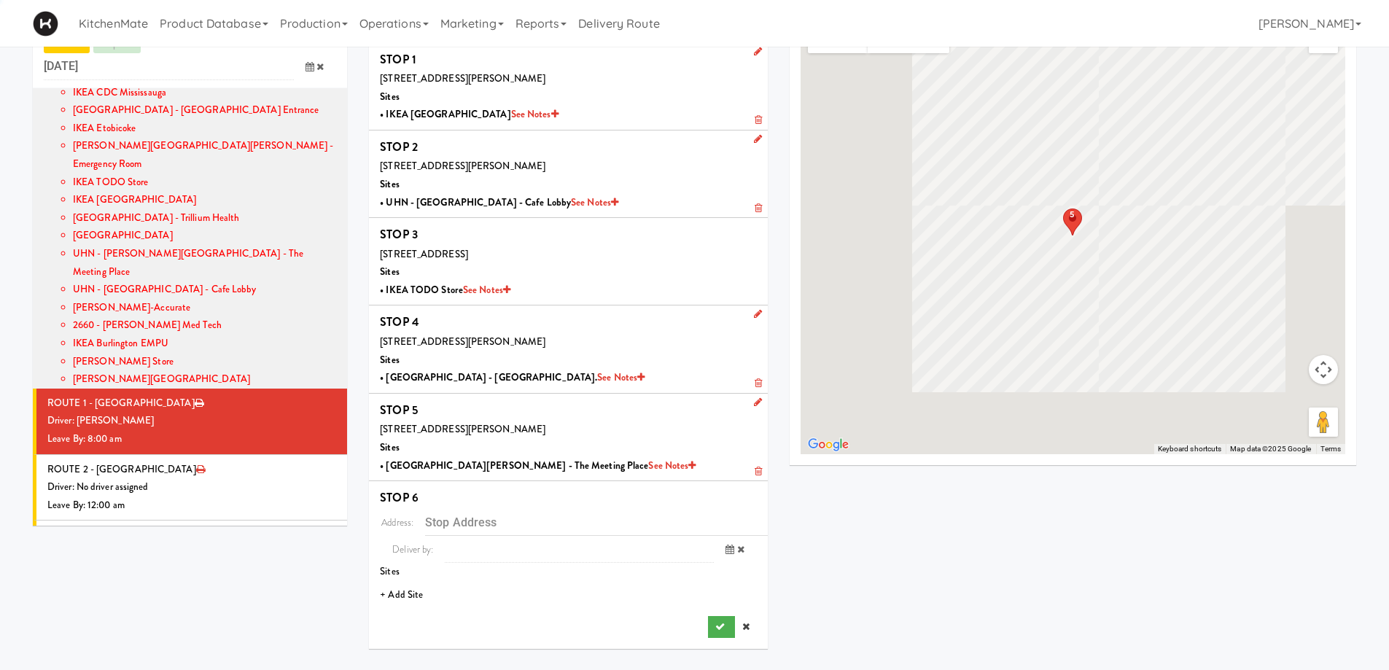
scroll to position [47, 0]
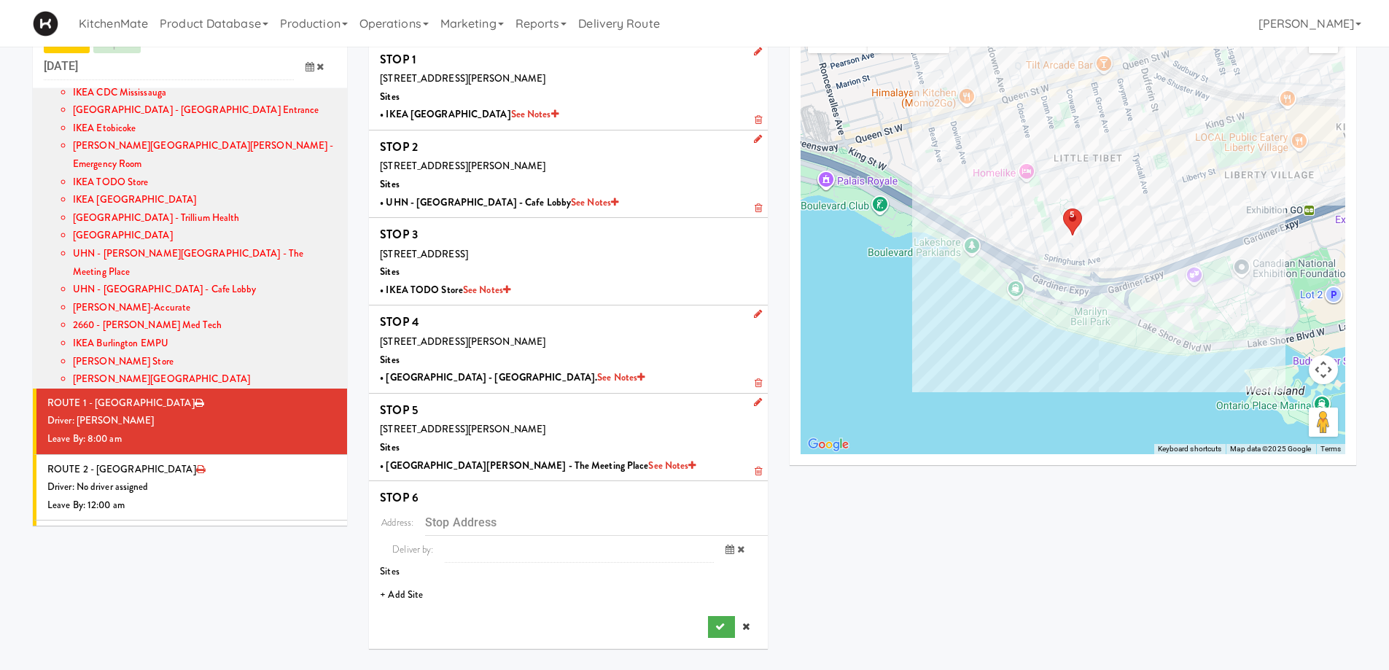
click at [428, 589] on li "+ Add Site" at bounding box center [568, 595] width 399 height 30
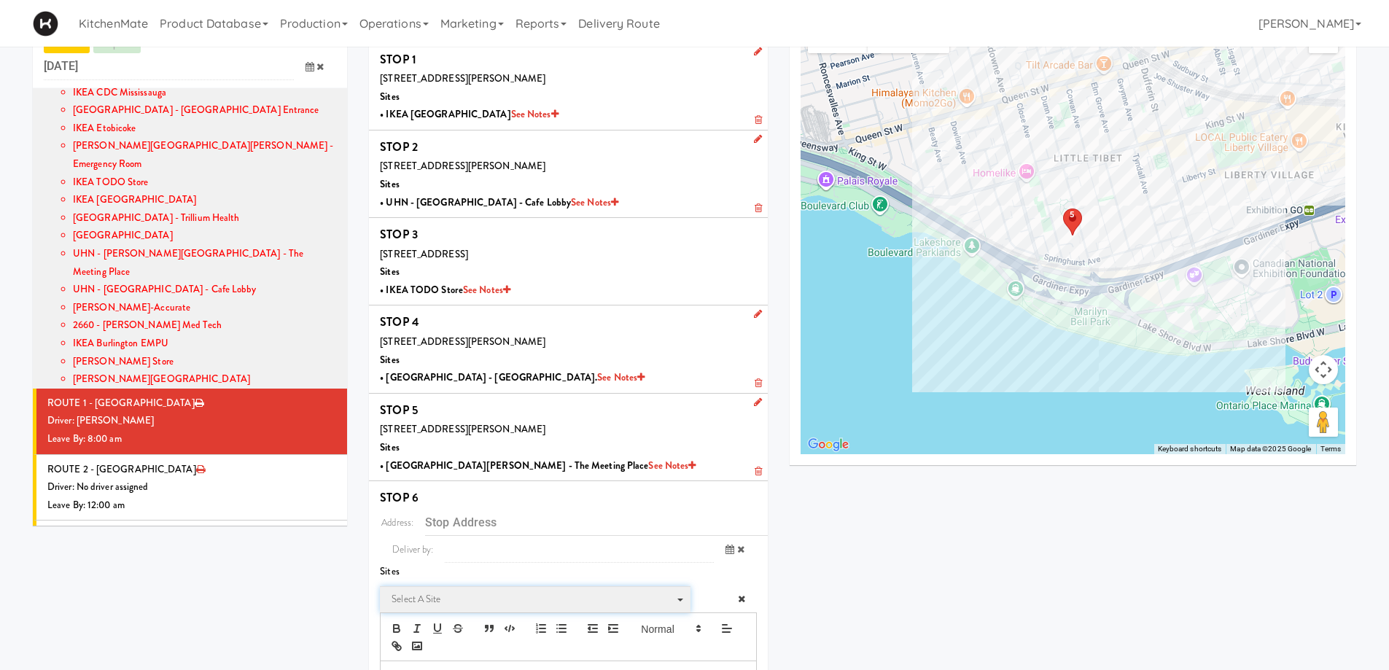
click at [450, 593] on span "Select a site" at bounding box center [530, 599] width 277 height 17
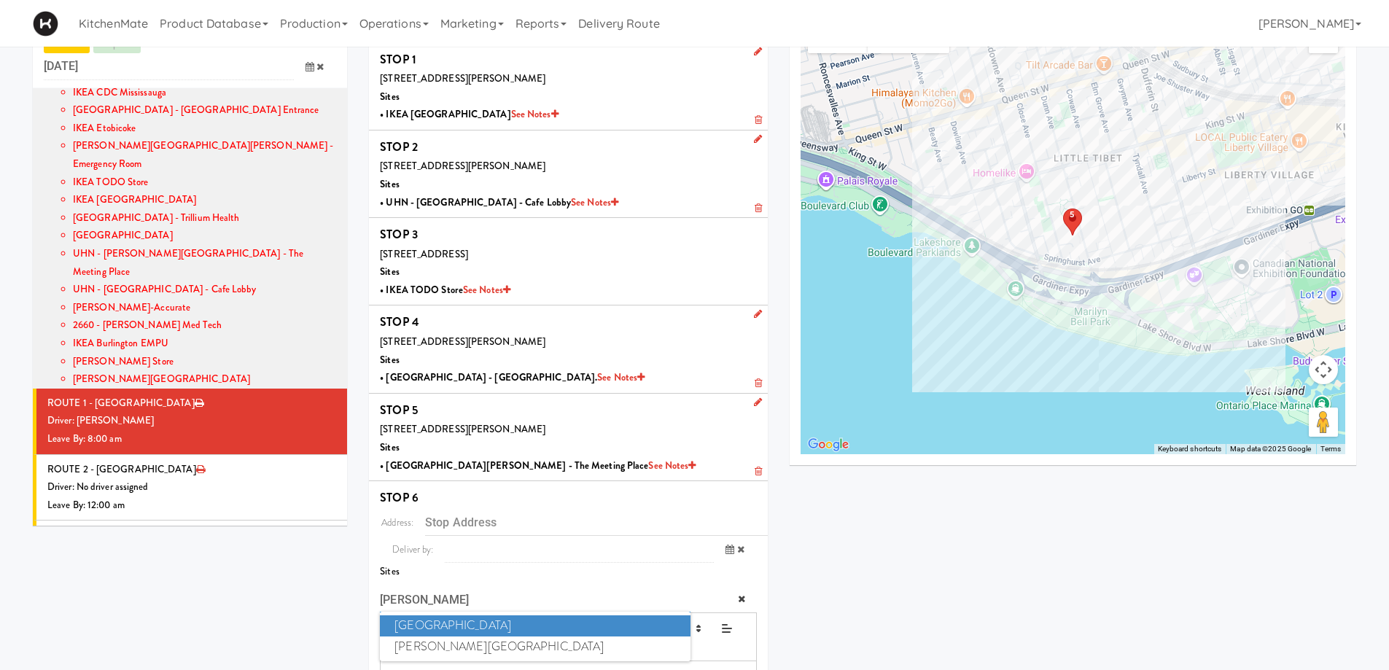
type input "[PERSON_NAME]"
click at [467, 623] on span "[GEOGRAPHIC_DATA]" at bounding box center [535, 625] width 310 height 21
type input "[STREET_ADDRESS]"
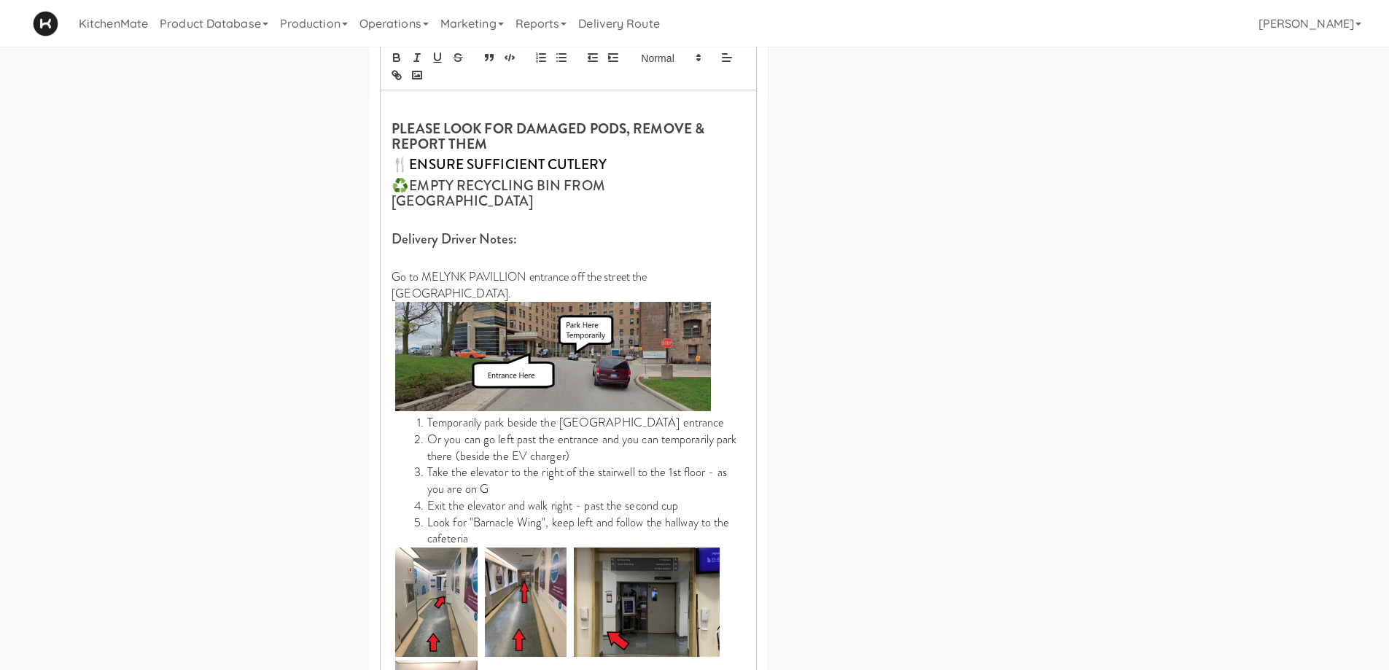
scroll to position [785, 0]
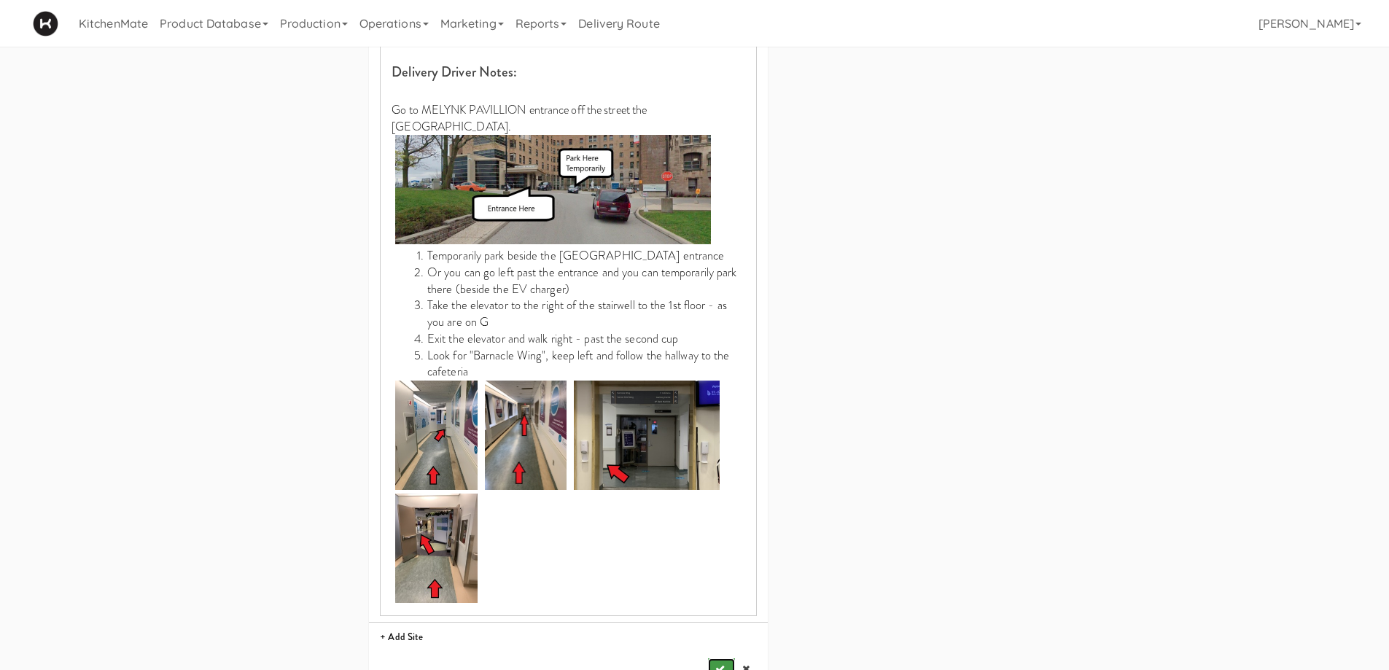
click at [715, 664] on icon "submit" at bounding box center [719, 668] width 9 height 9
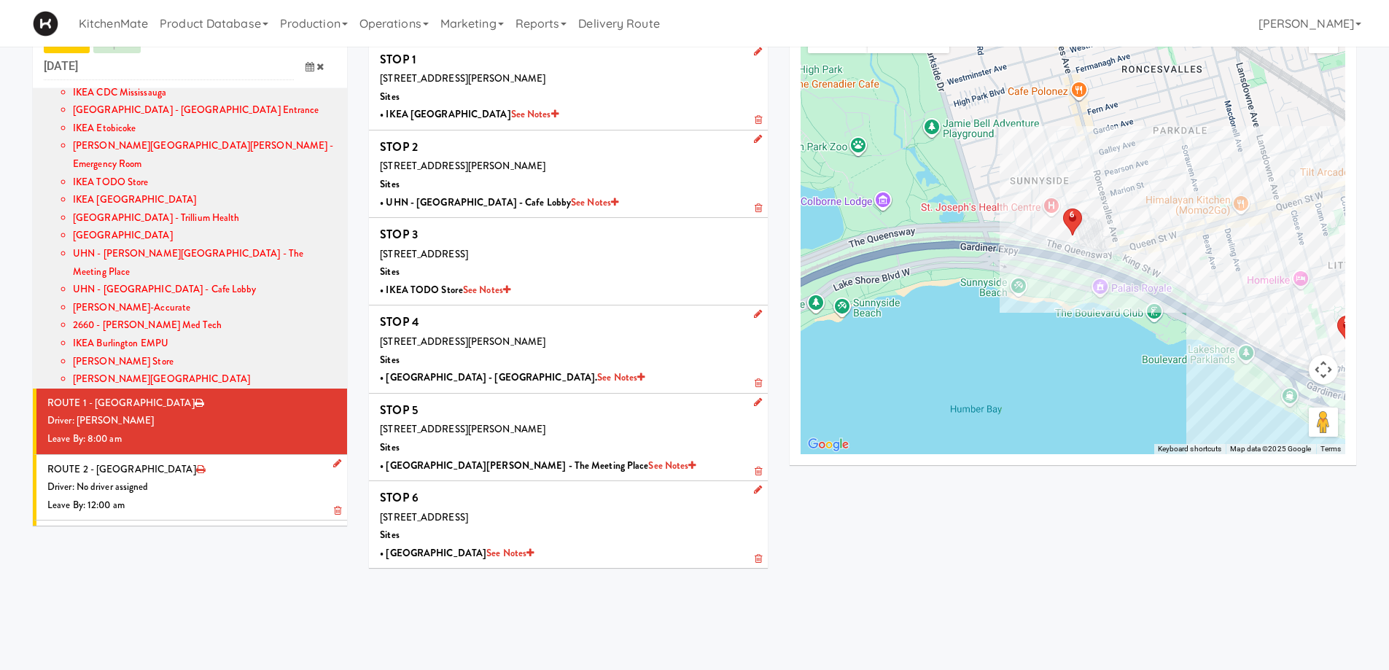
click at [181, 455] on li "ROUTE 2 - Idle Driver: No driver assigned Leave By: 12:00 am" at bounding box center [190, 488] width 314 height 66
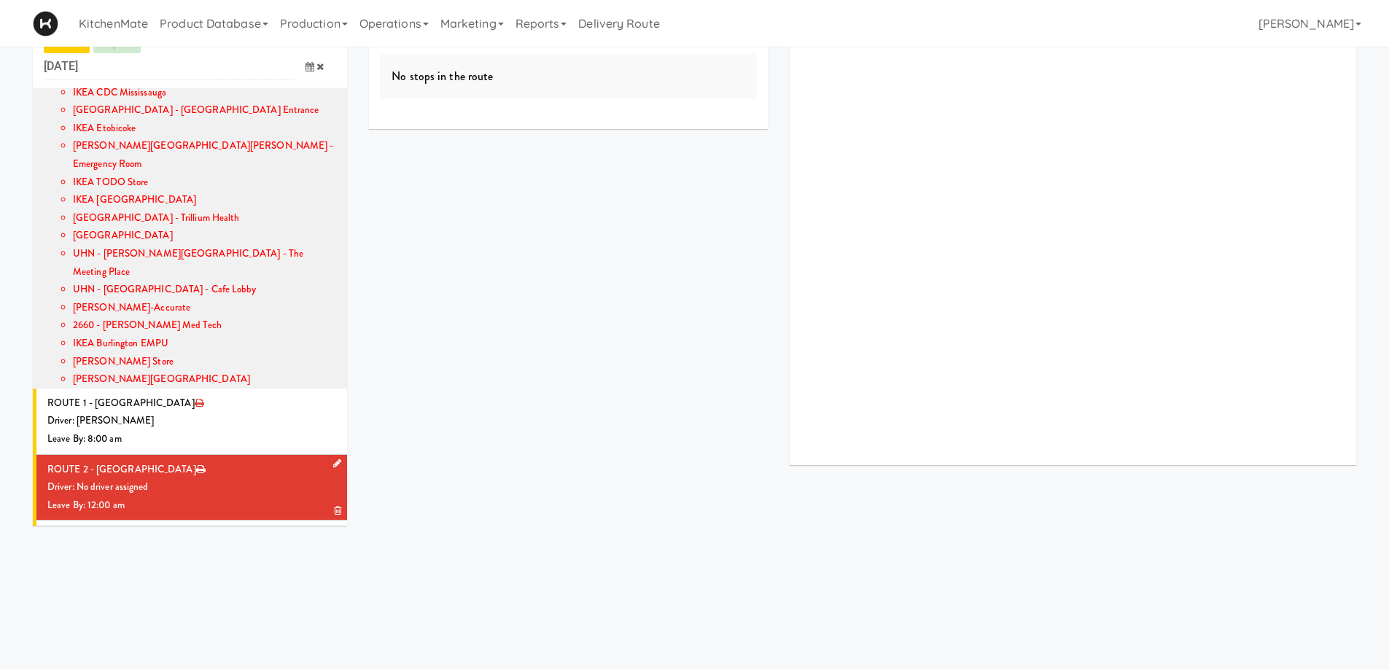
click at [327, 455] on link at bounding box center [334, 464] width 14 height 18
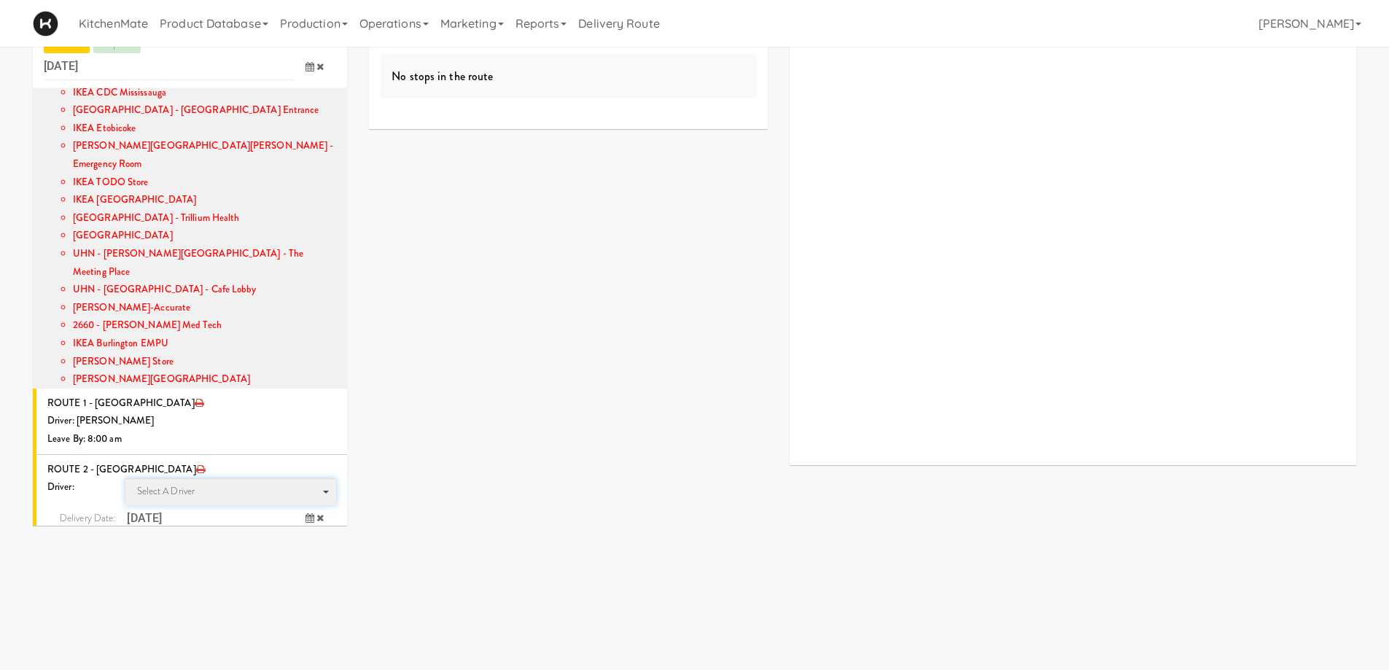
click at [204, 478] on span "Select a driver Select a driver" at bounding box center [230, 491] width 211 height 27
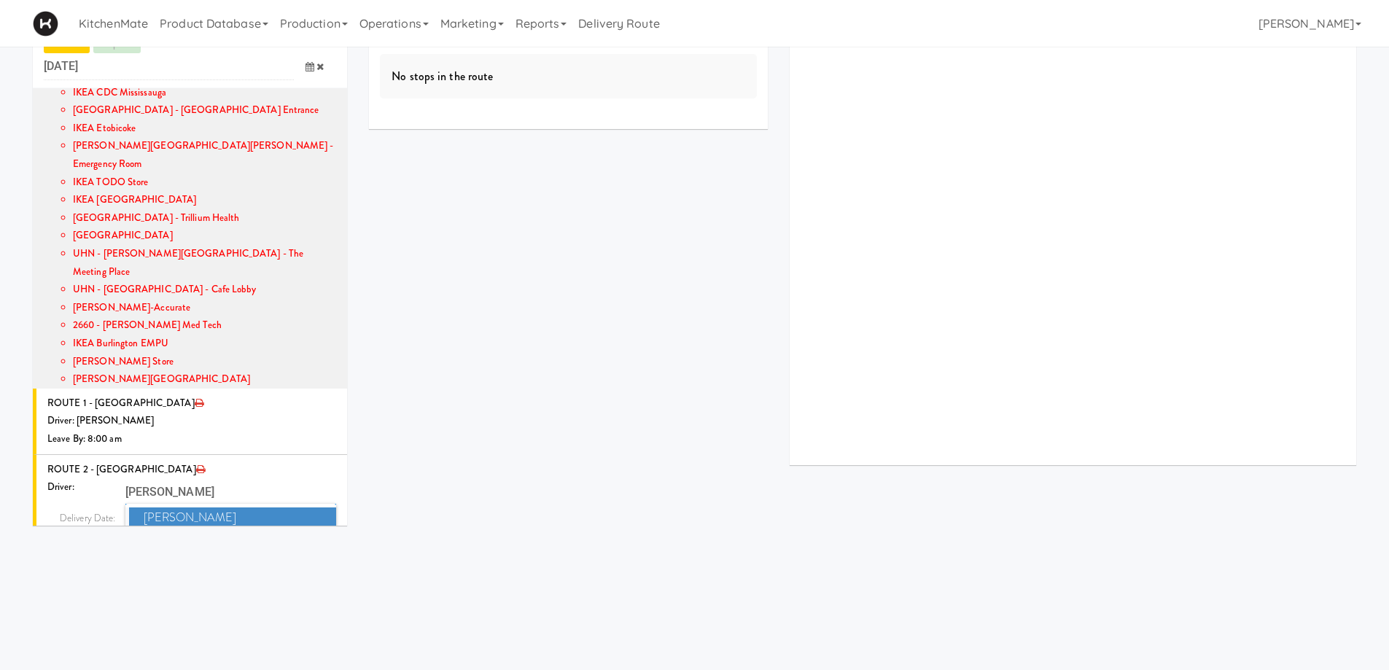
type input "[PERSON_NAME]"
click at [230, 507] on span "[PERSON_NAME]" at bounding box center [233, 517] width 208 height 21
click at [305, 540] on icon at bounding box center [309, 544] width 9 height 9
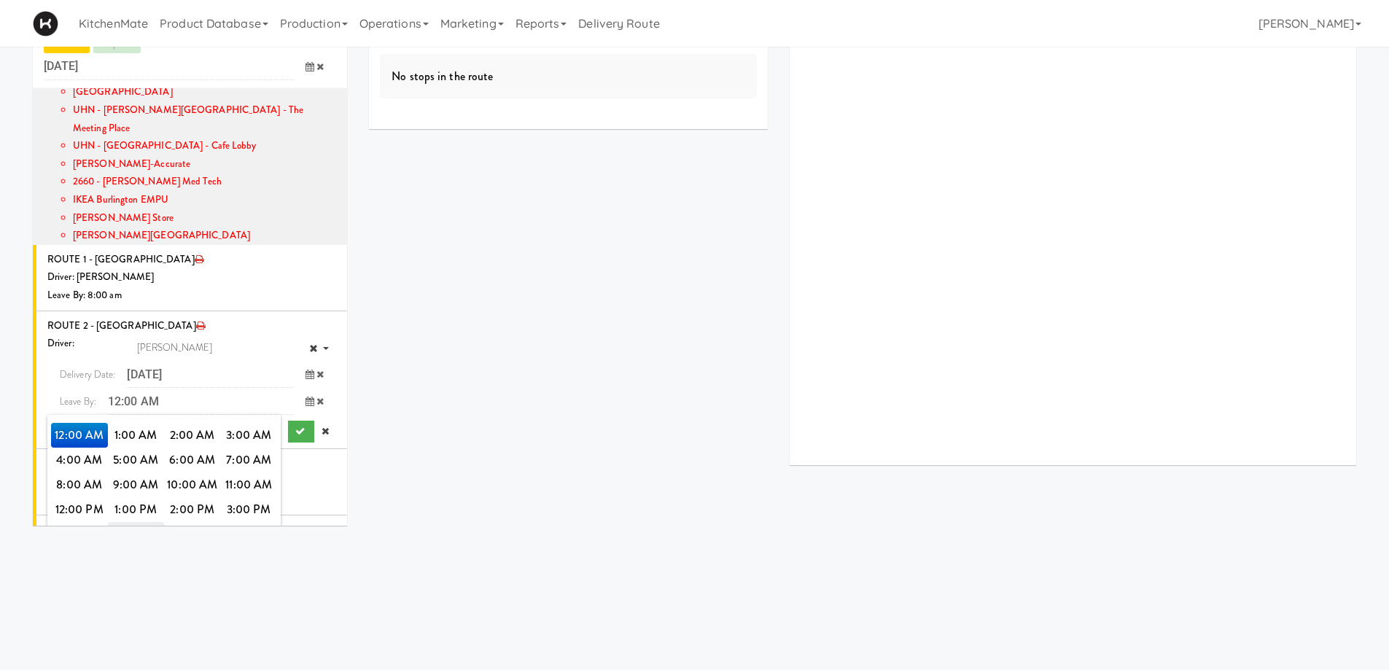
scroll to position [370, 0]
click at [72, 471] on span "8:00 AM" at bounding box center [79, 483] width 57 height 25
click at [71, 421] on span "8:00 AM" at bounding box center [79, 433] width 57 height 25
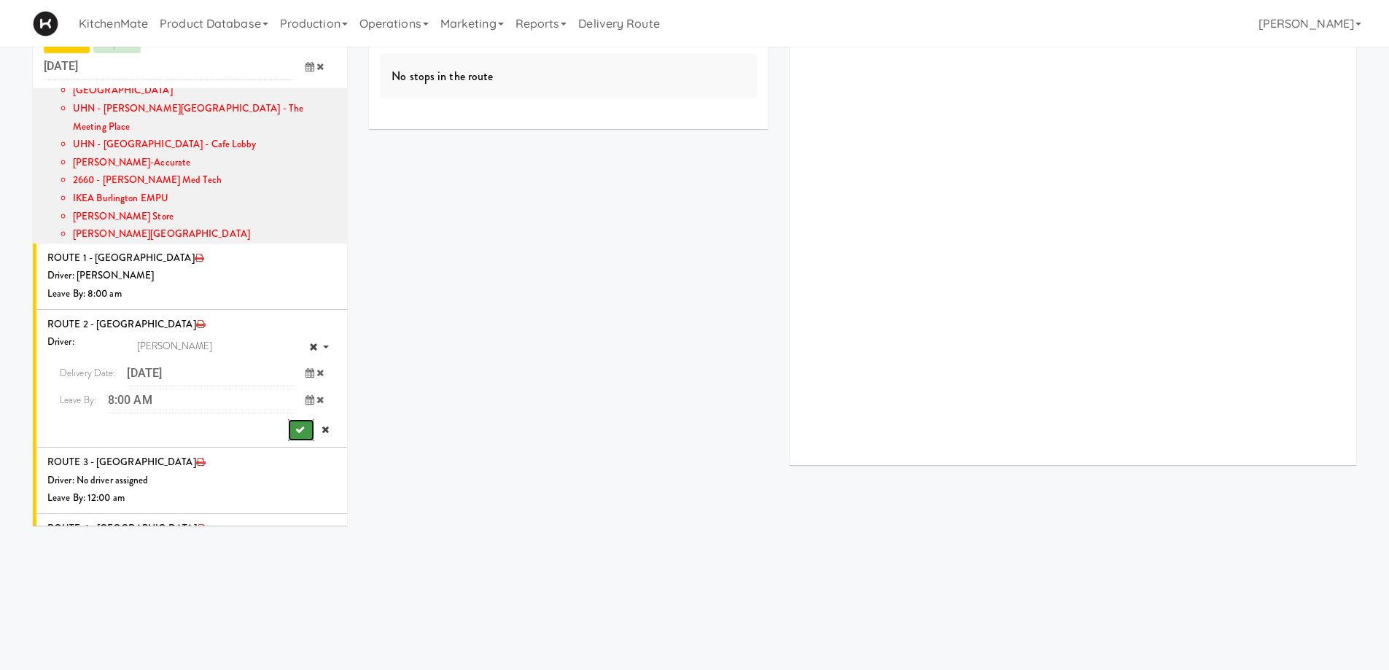
click at [288, 419] on button "submit" at bounding box center [301, 430] width 26 height 22
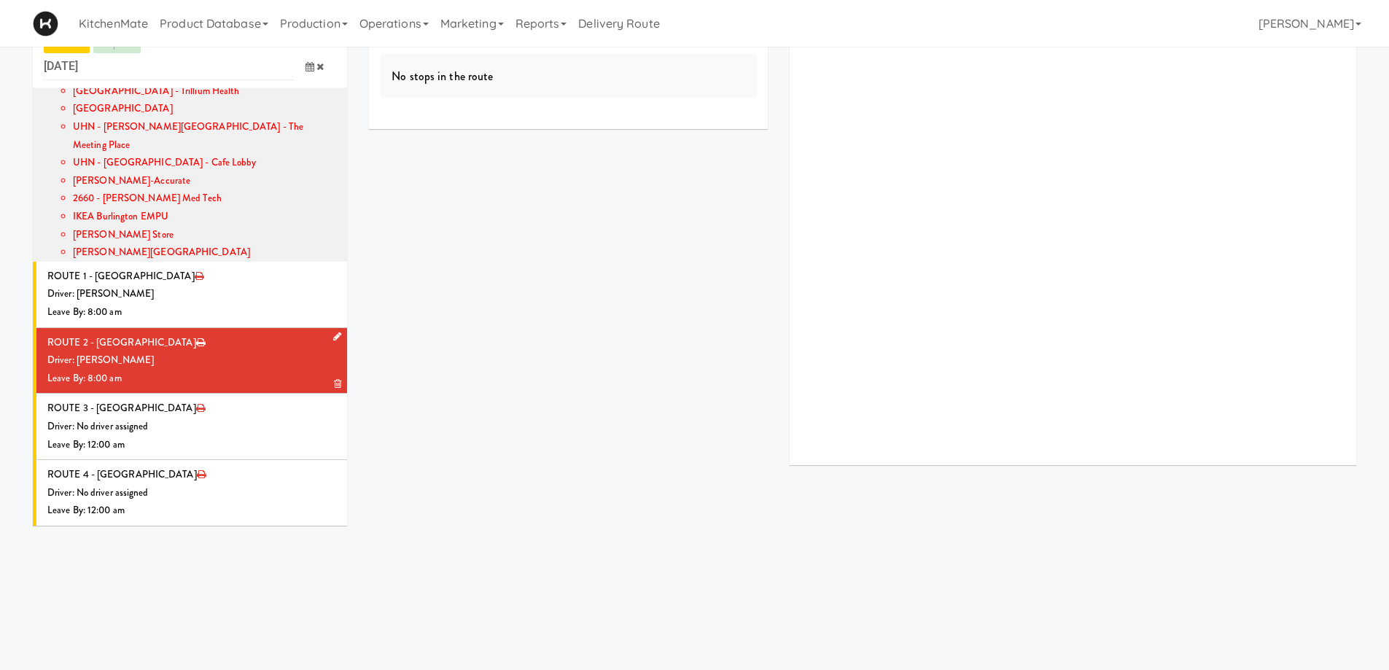
scroll to position [299, 0]
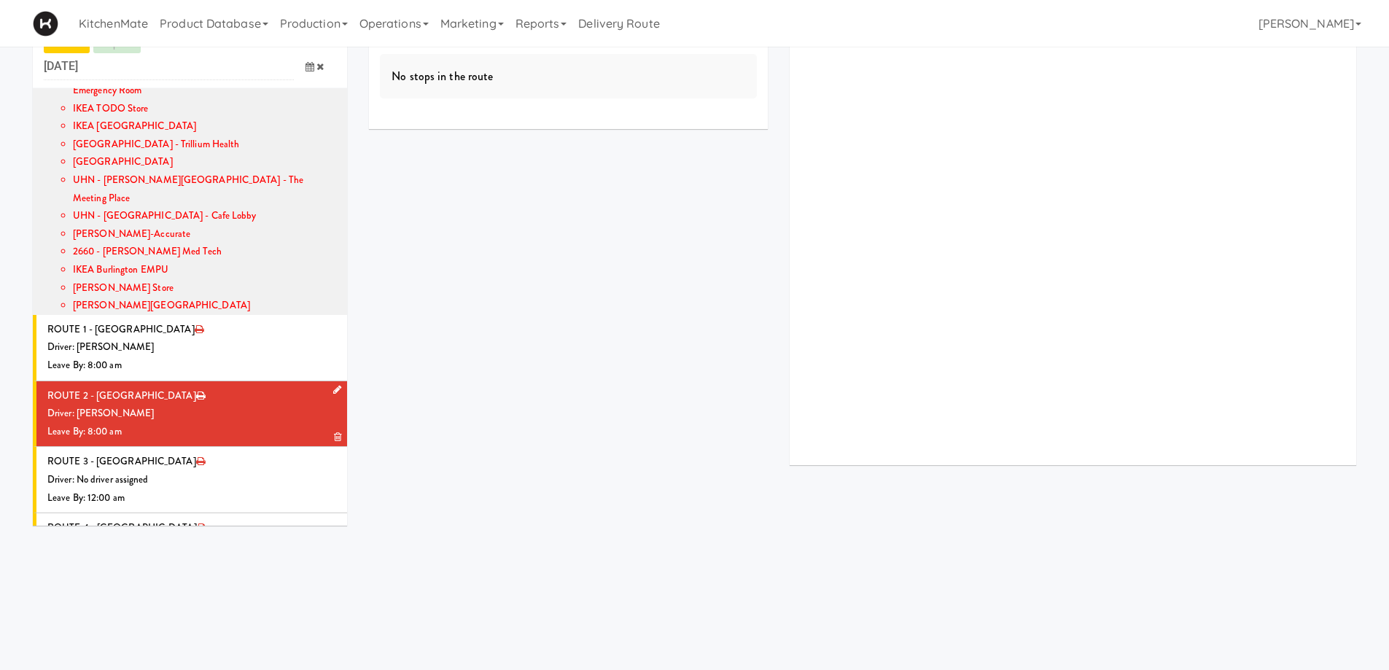
click at [276, 423] on div "Leave By: 8:00 am" at bounding box center [191, 432] width 289 height 18
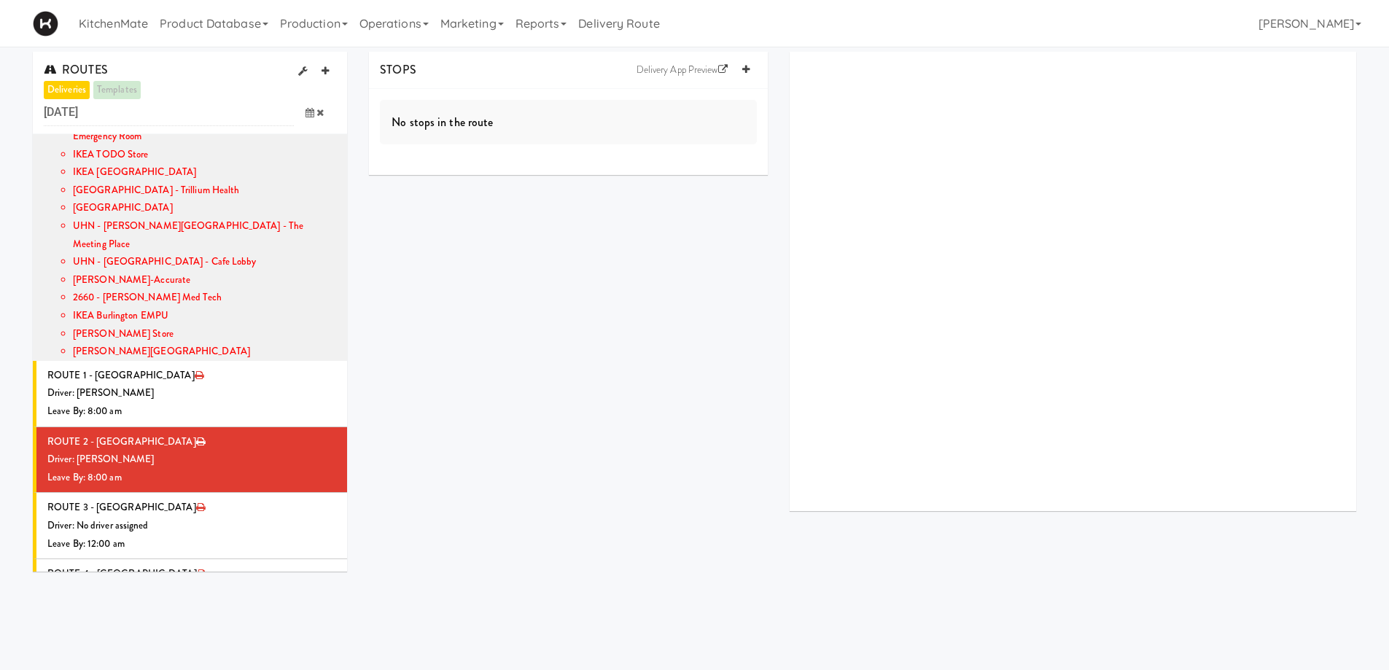
scroll to position [0, 0]
click at [744, 69] on icon at bounding box center [745, 70] width 7 height 9
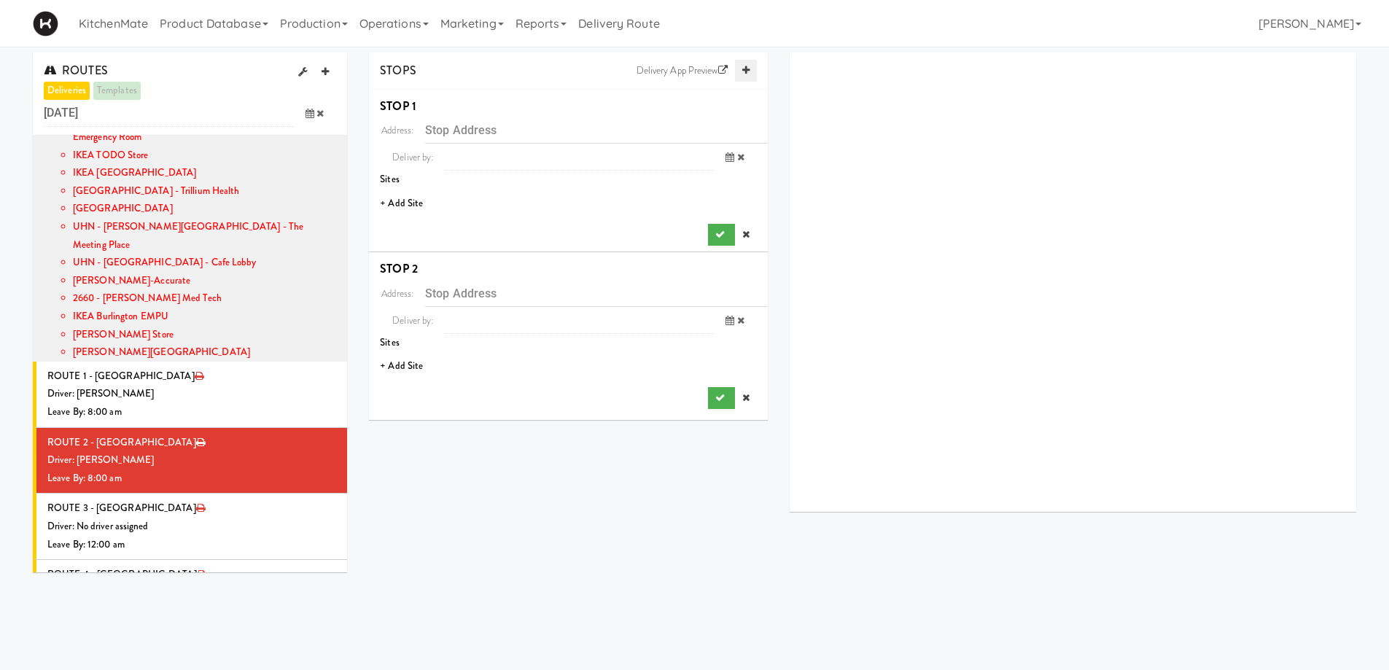
click at [744, 69] on icon at bounding box center [745, 70] width 7 height 9
click at [406, 207] on li "+ Add Site" at bounding box center [568, 204] width 399 height 30
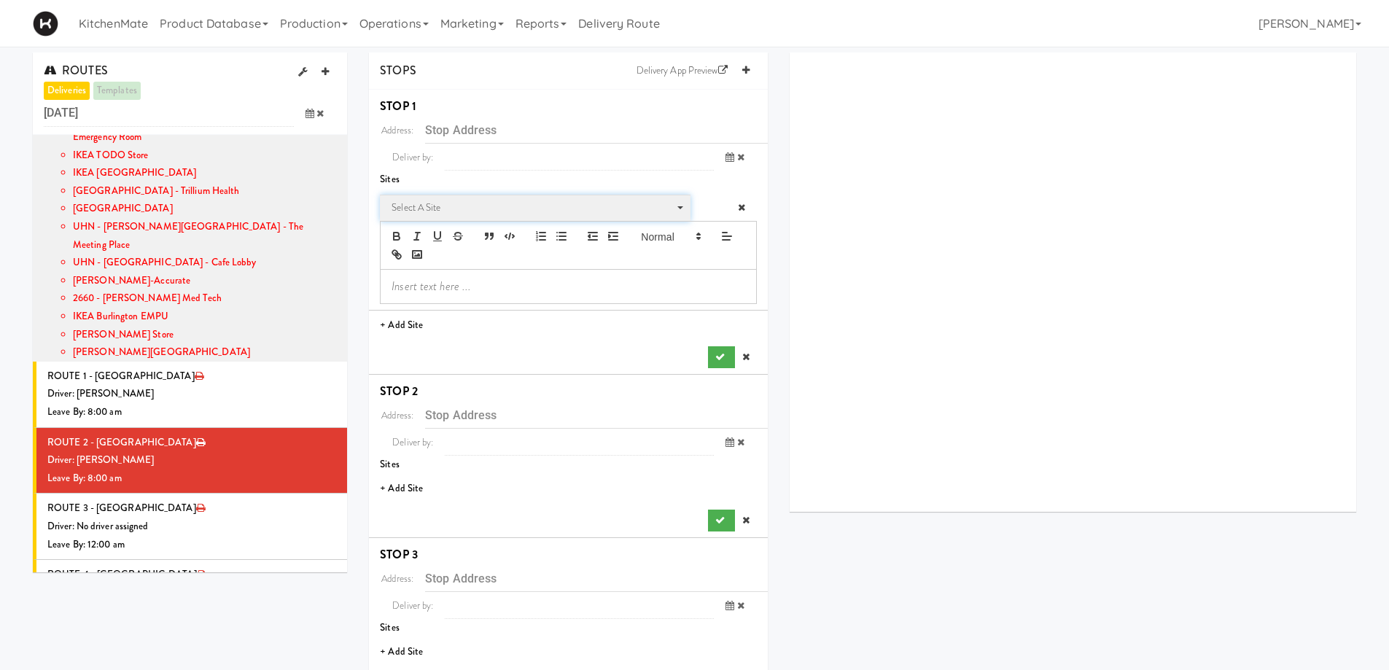
click at [448, 217] on span "Select a site" at bounding box center [535, 210] width 287 height 23
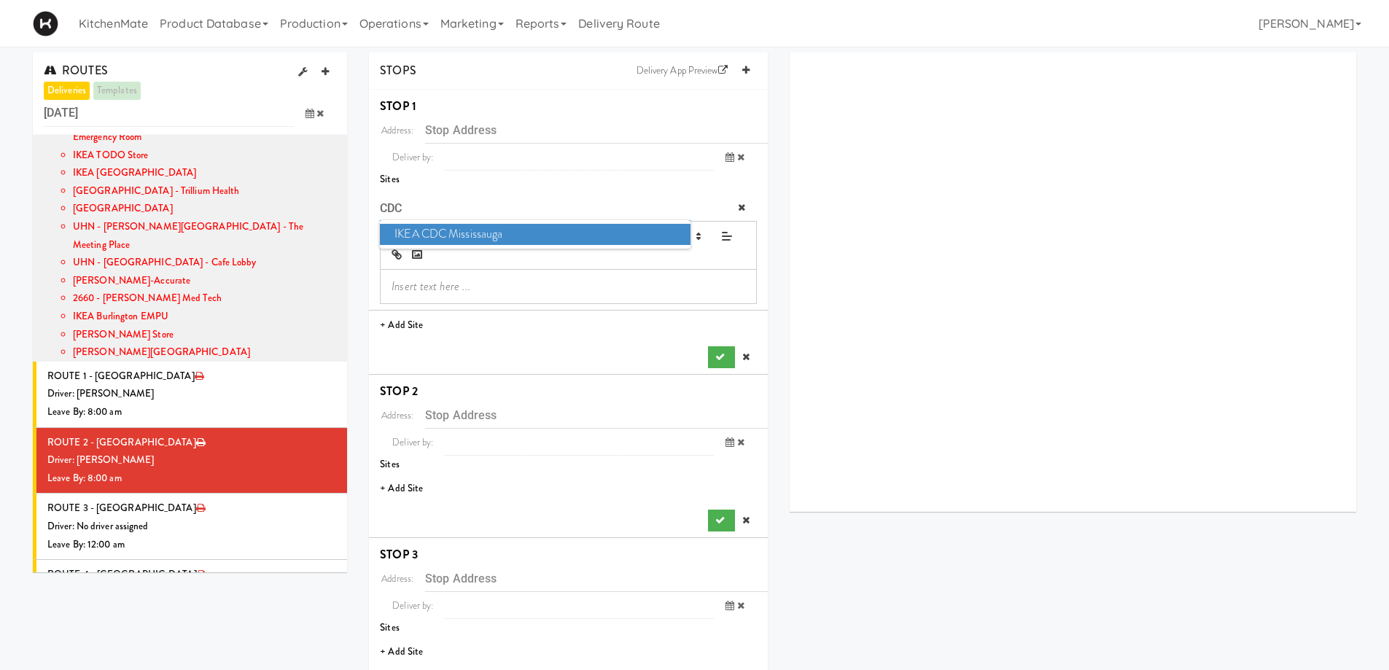
type input "CDC"
click at [459, 232] on span "IKEA CDC Mississauga" at bounding box center [535, 234] width 310 height 21
type input "[STREET_ADDRESS]"
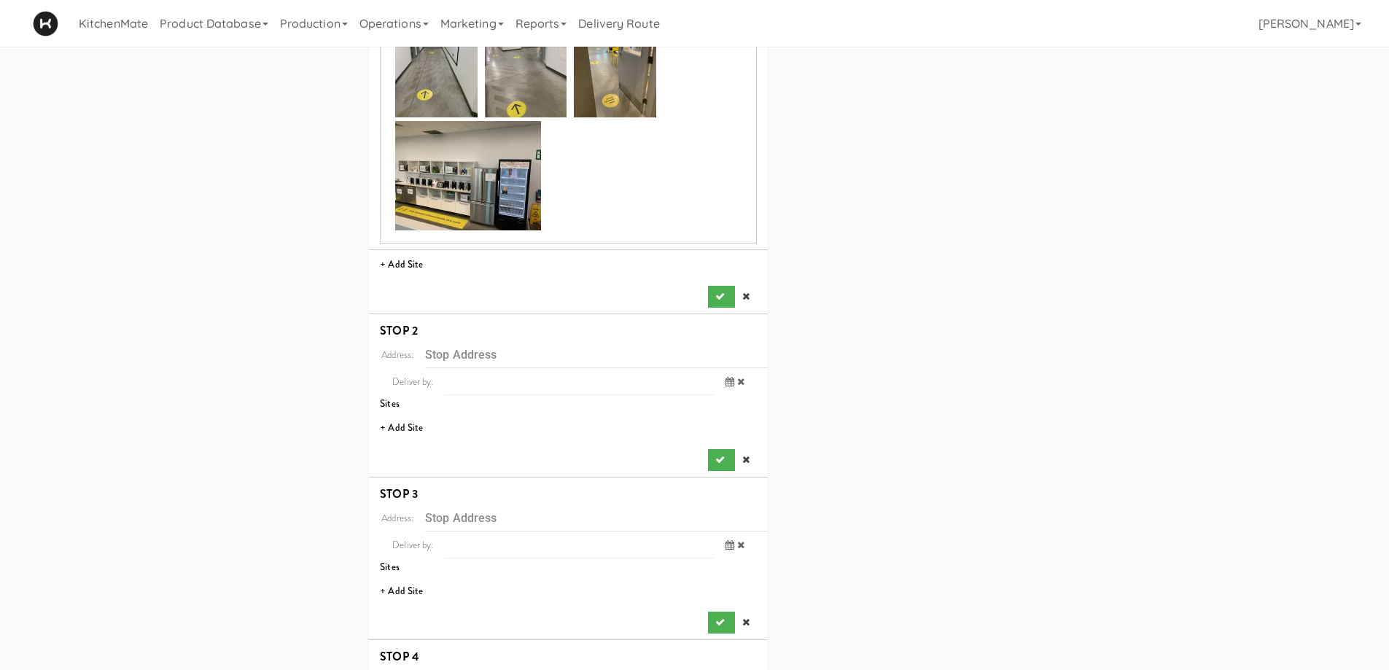
scroll to position [1094, 0]
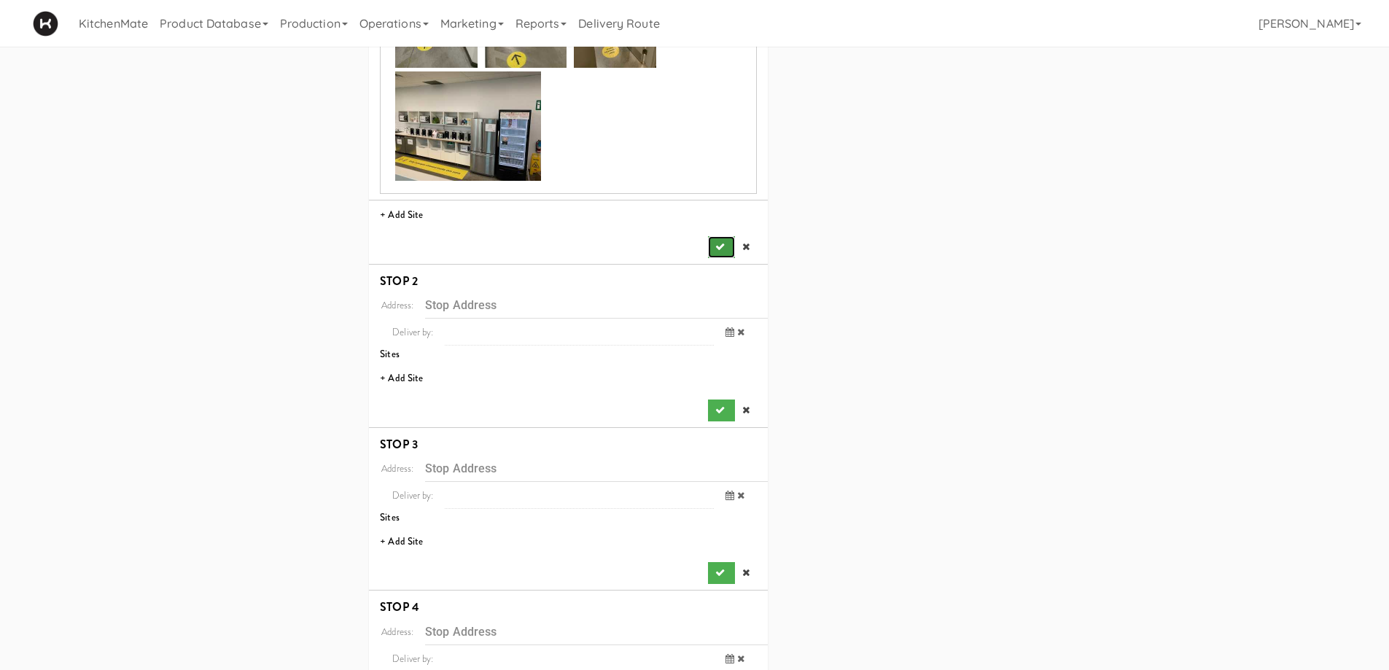
click at [723, 236] on button "submit" at bounding box center [721, 247] width 26 height 22
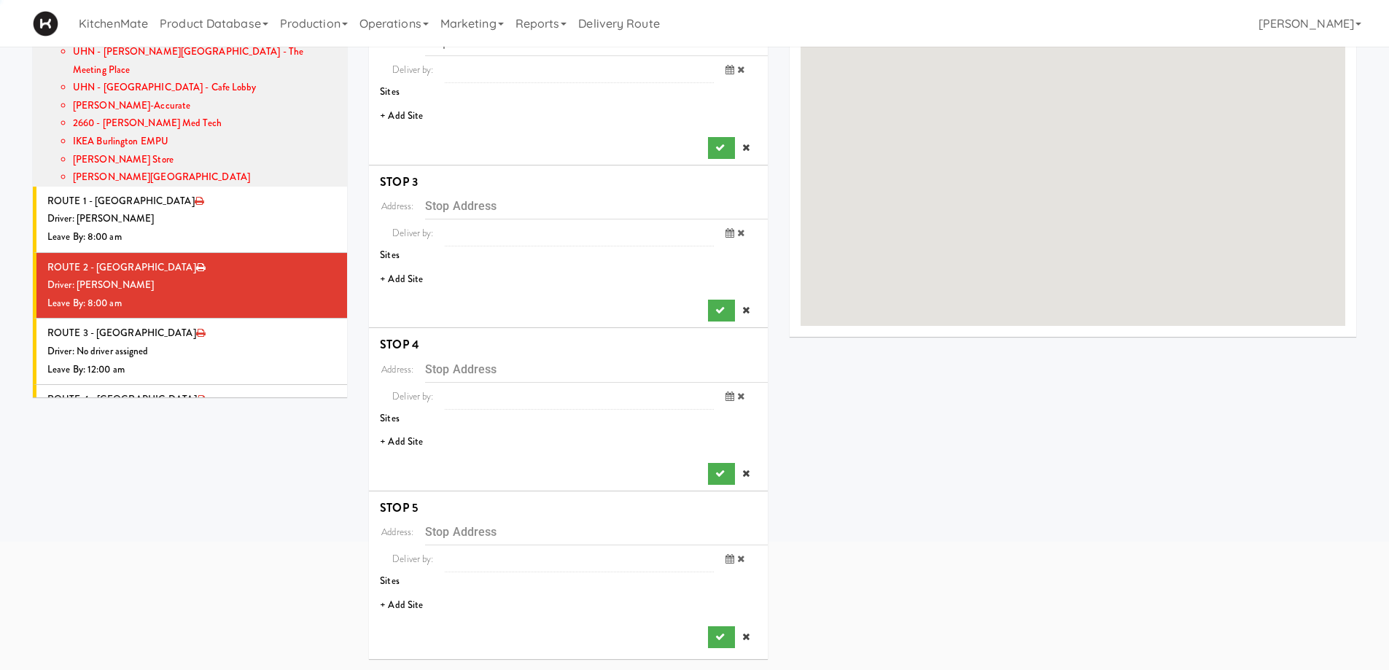
scroll to position [0, 0]
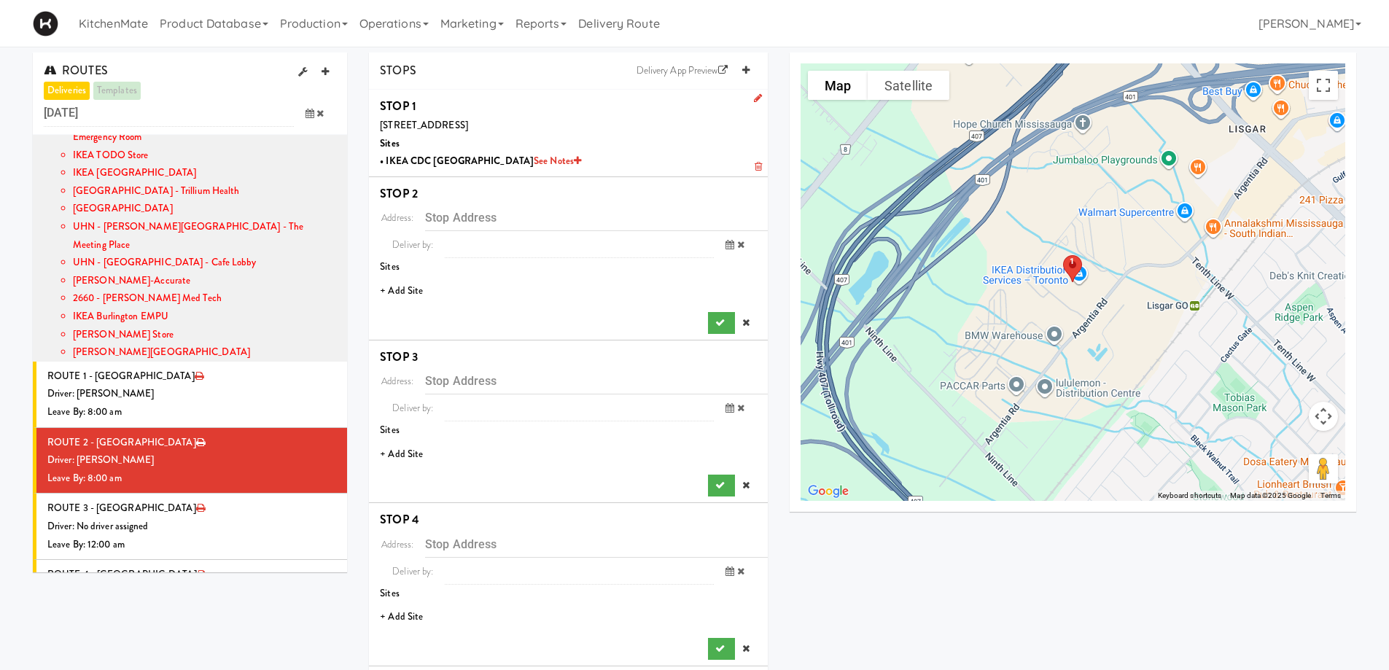
click at [415, 295] on li "+ Add Site" at bounding box center [568, 291] width 399 height 30
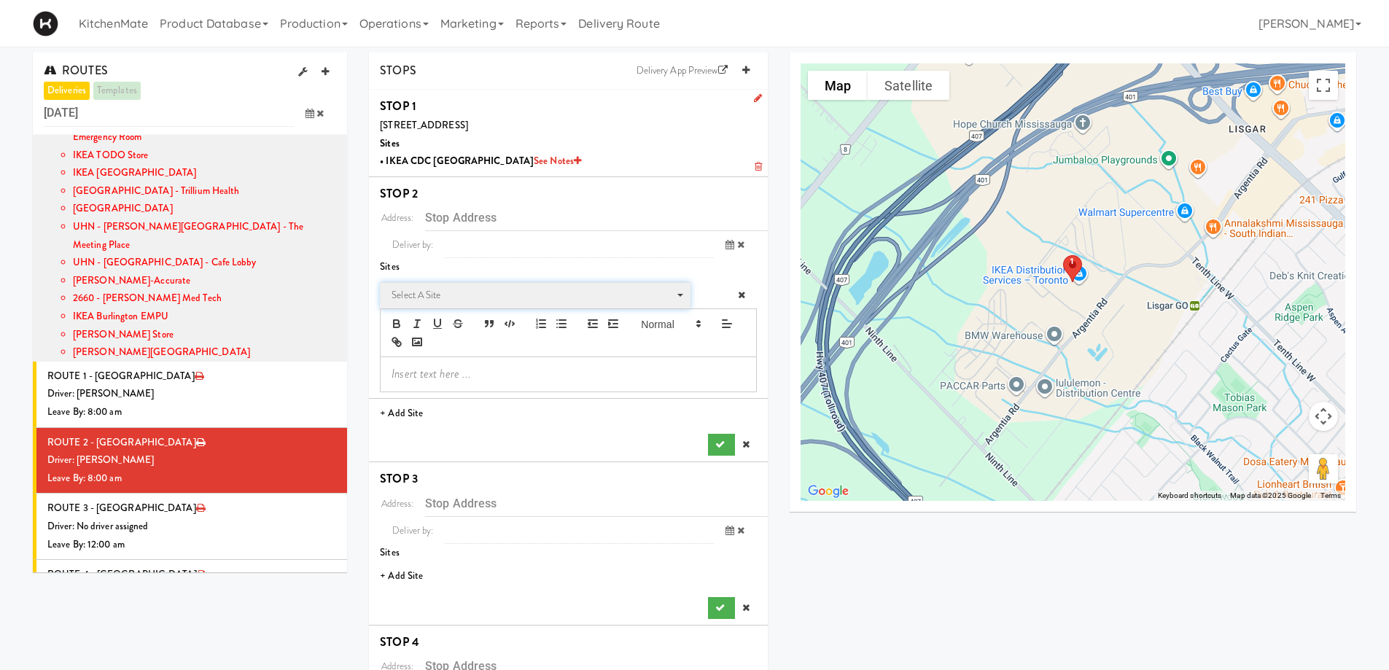
click at [478, 294] on span "Select a site" at bounding box center [530, 295] width 277 height 17
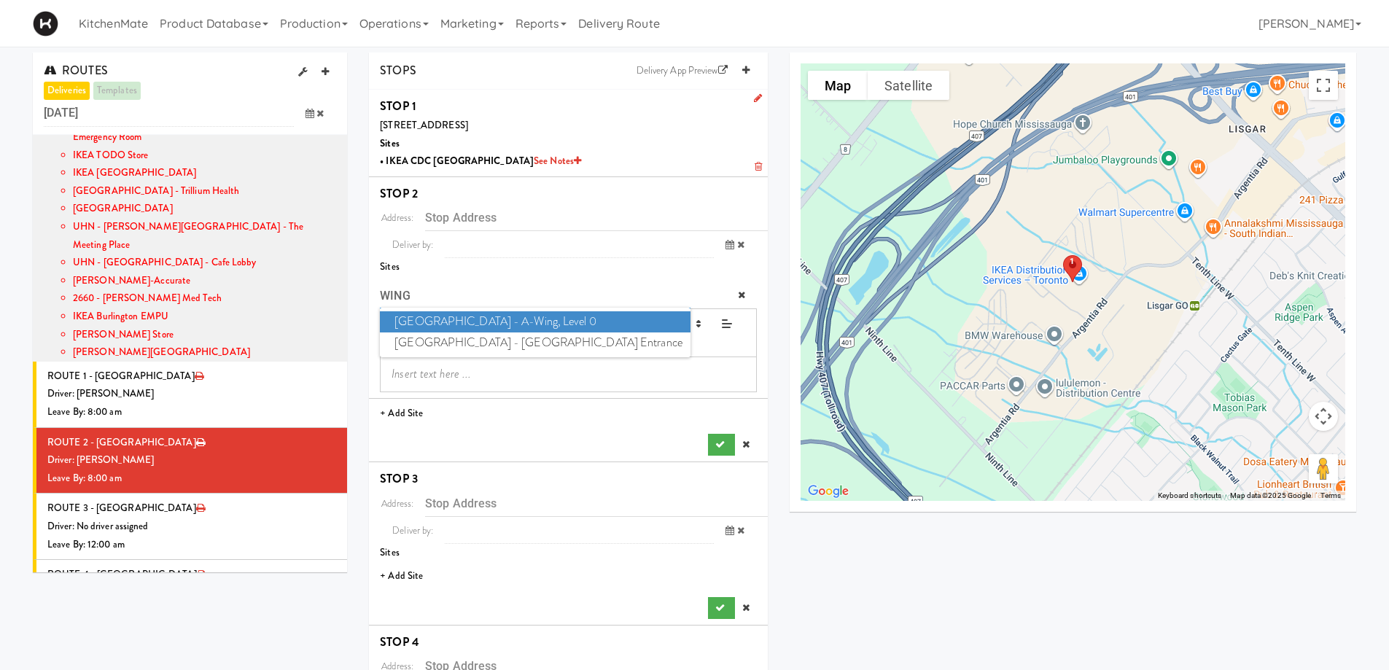
type input "WING"
click at [593, 320] on span "[GEOGRAPHIC_DATA] - A-Wing, Level 0" at bounding box center [535, 321] width 310 height 21
type input "[STREET_ADDRESS]"
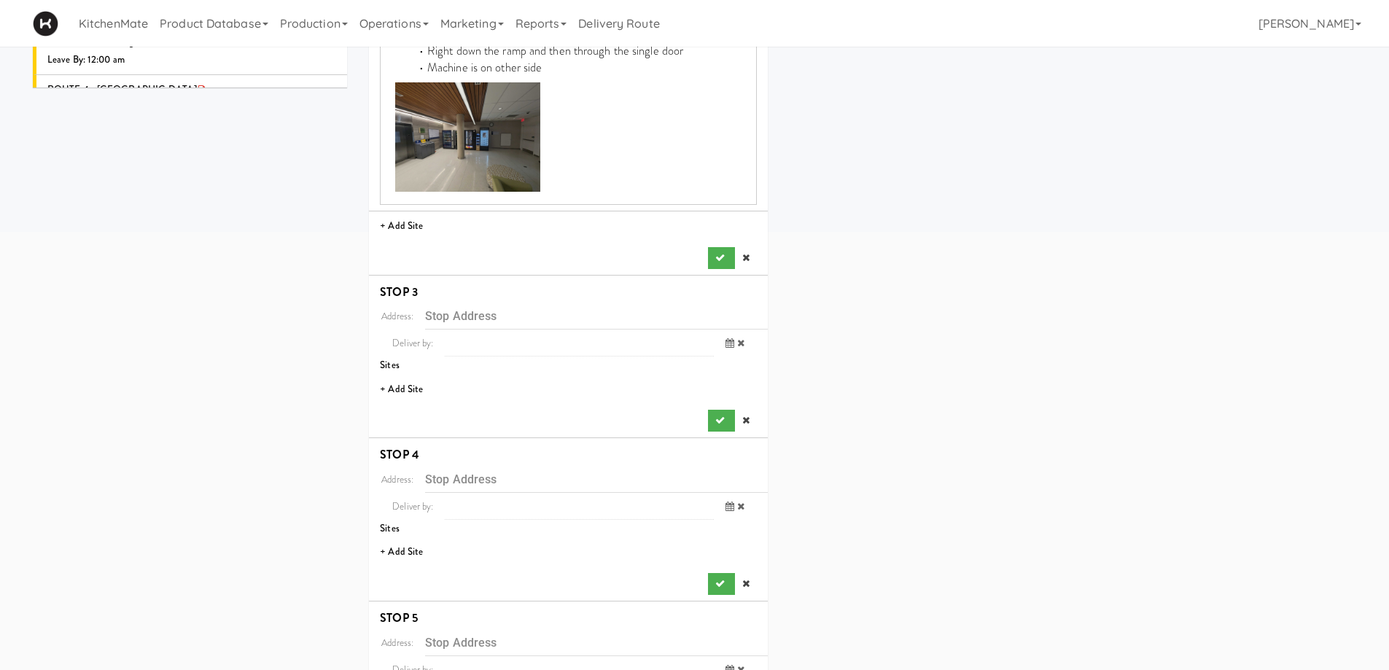
scroll to position [510, 0]
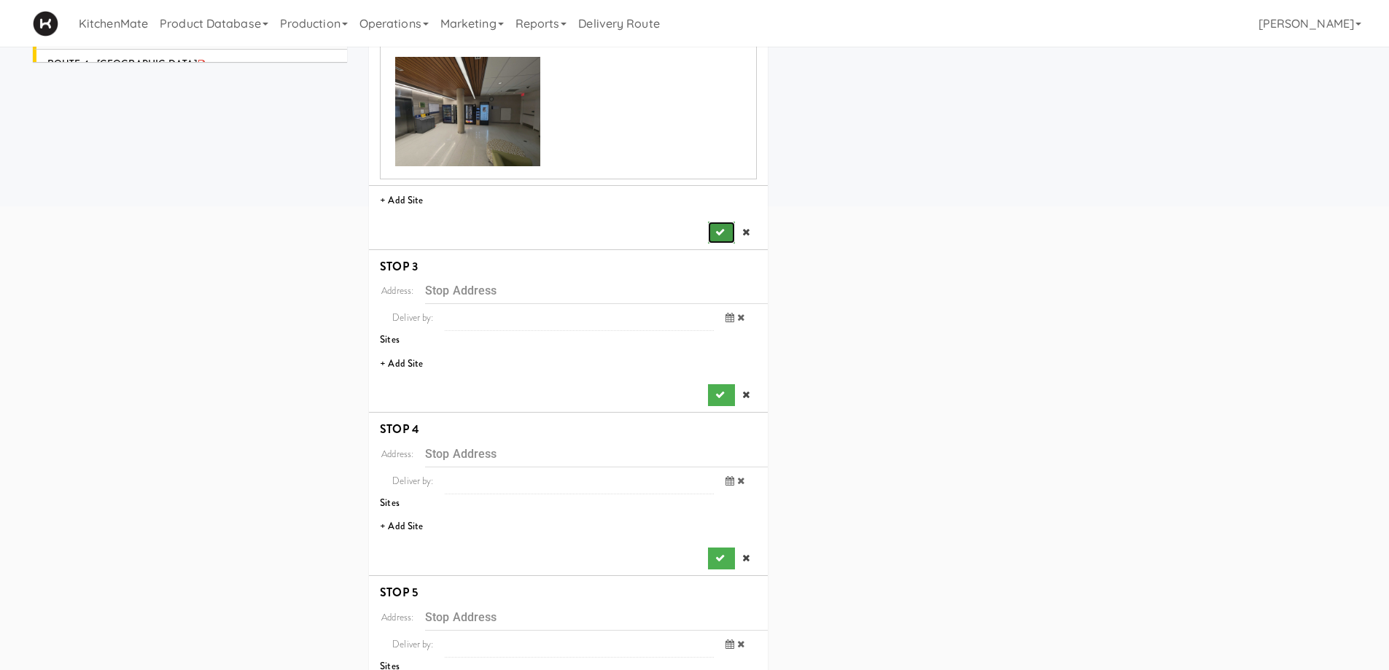
click at [725, 222] on button "submit" at bounding box center [721, 233] width 26 height 22
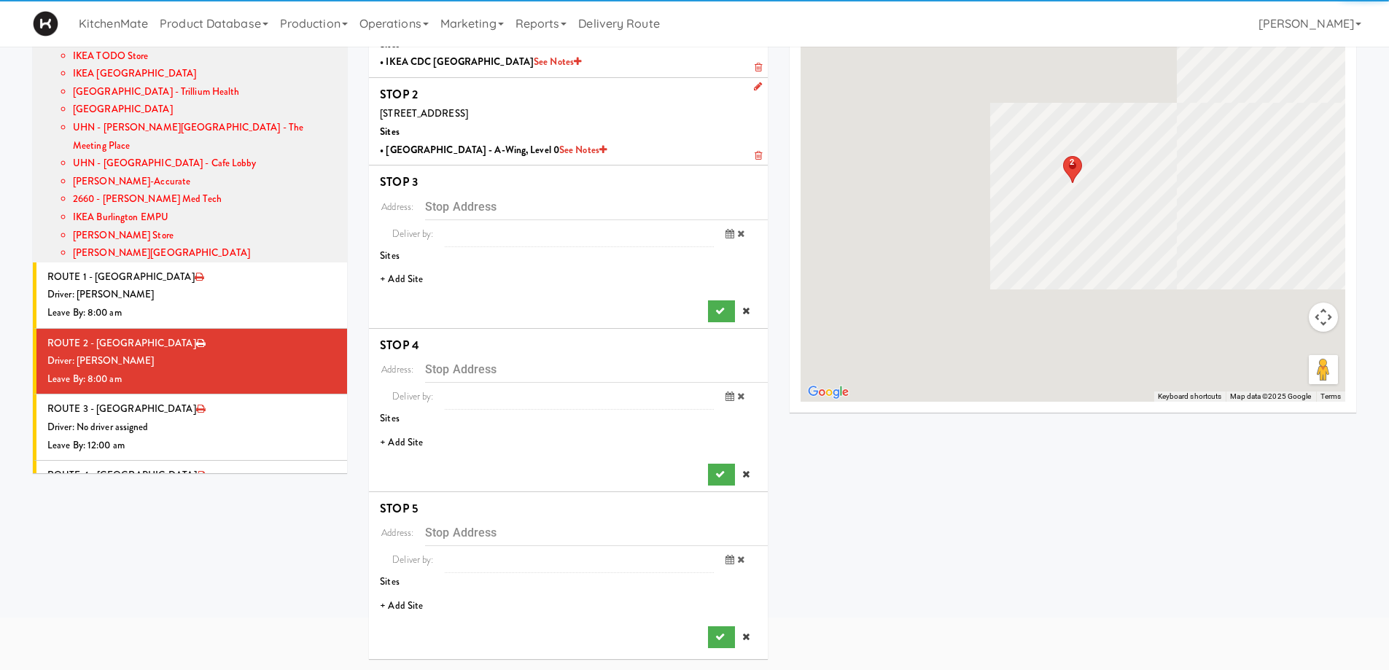
scroll to position [99, 0]
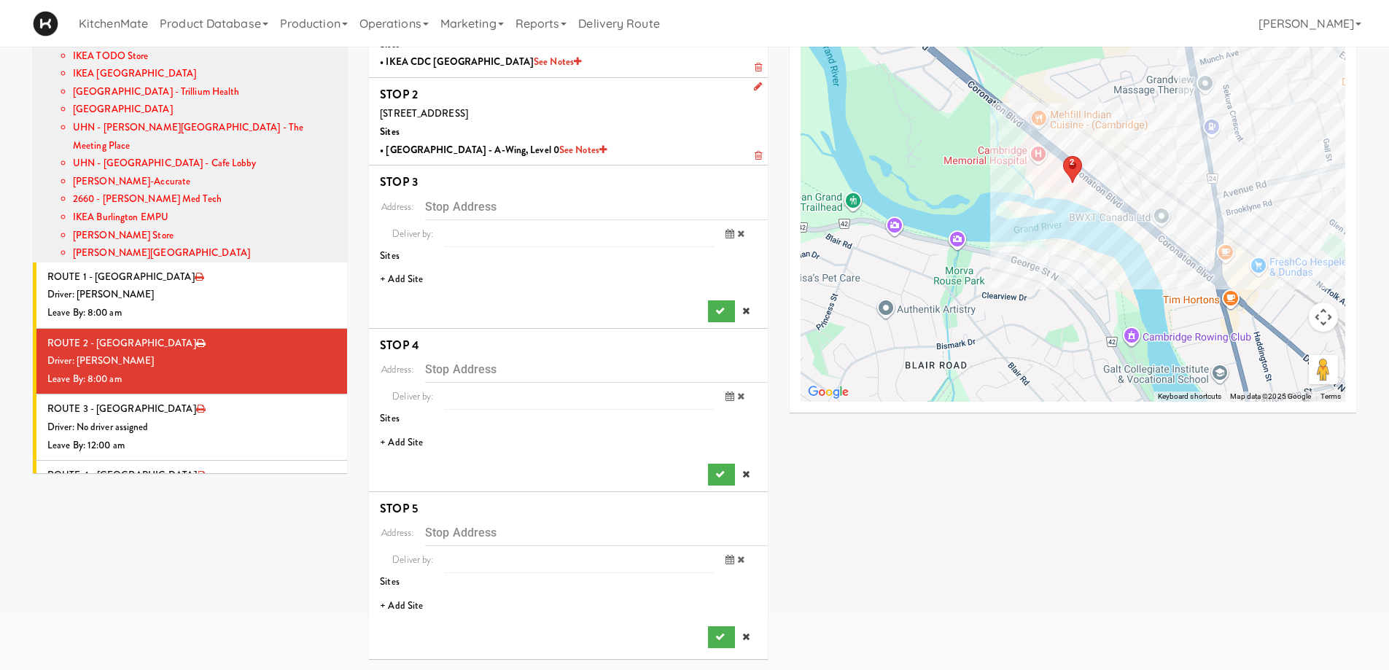
click at [418, 274] on li "+ Add Site" at bounding box center [568, 280] width 399 height 30
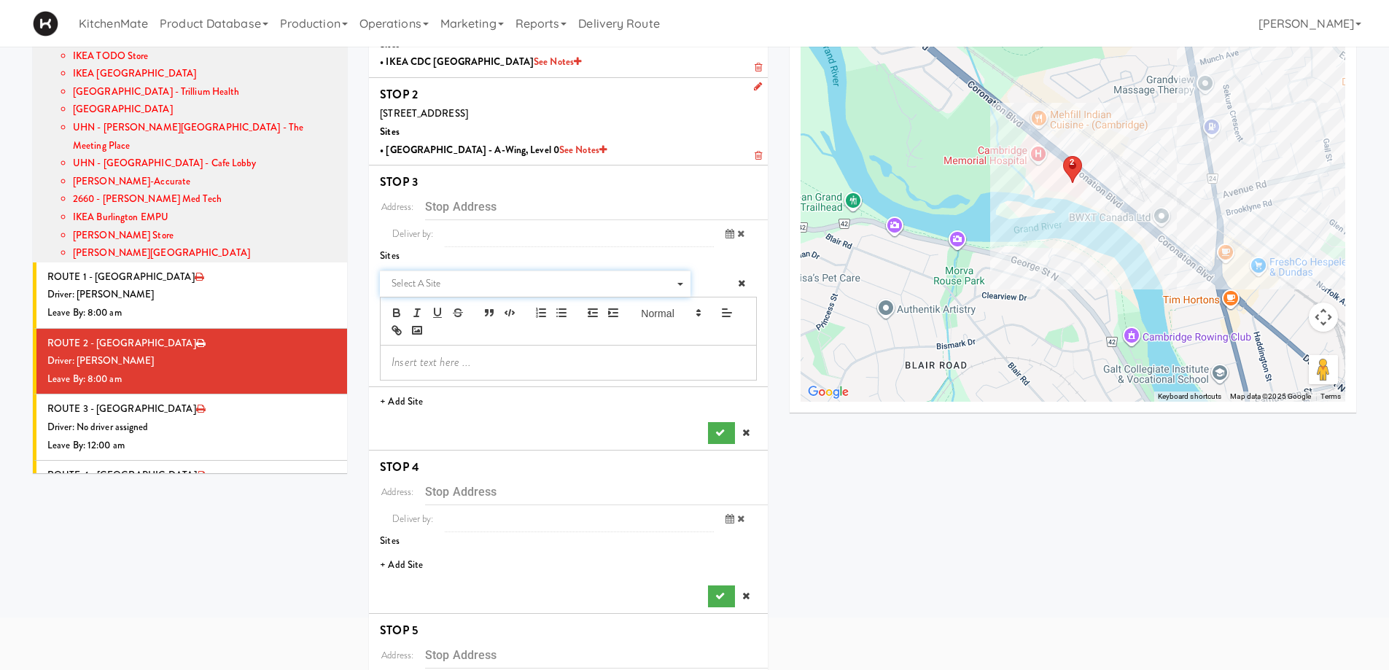
click at [462, 279] on span "Select a site" at bounding box center [530, 283] width 277 height 17
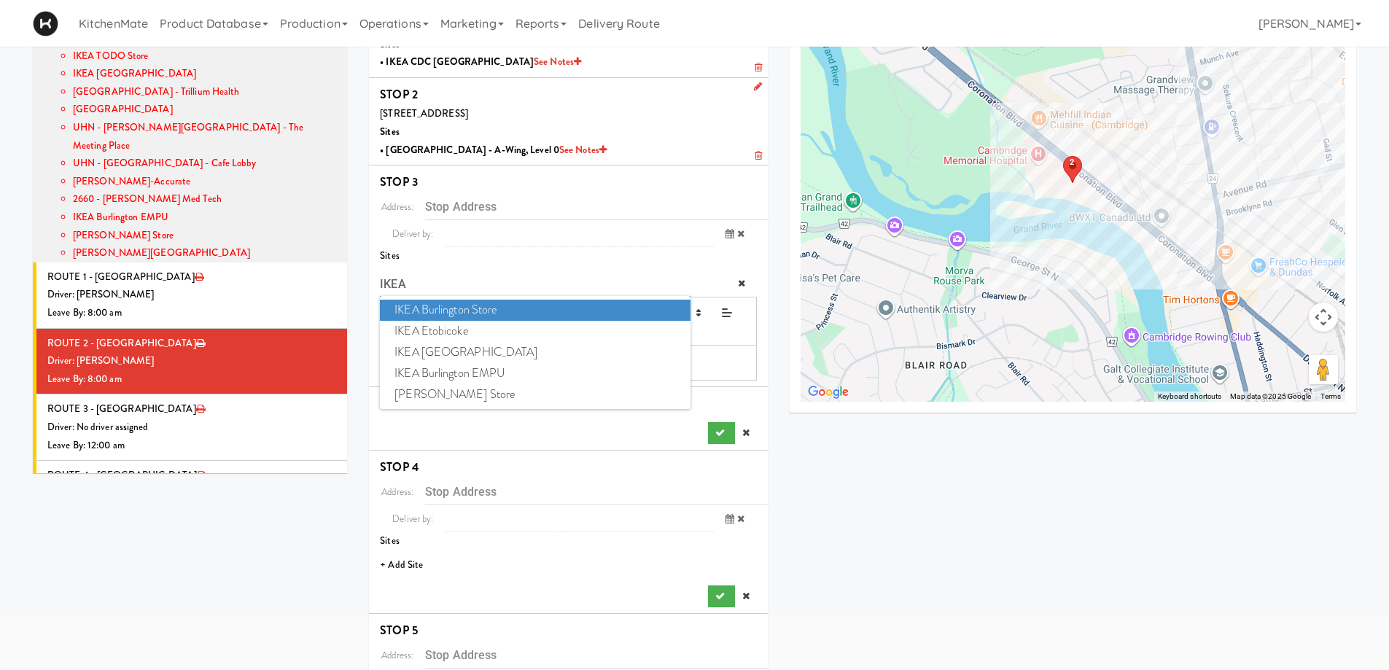
type input "IKEA"
click at [472, 306] on span "IKEA Burlington Store" at bounding box center [535, 310] width 310 height 21
type input "[STREET_ADDRESS]"
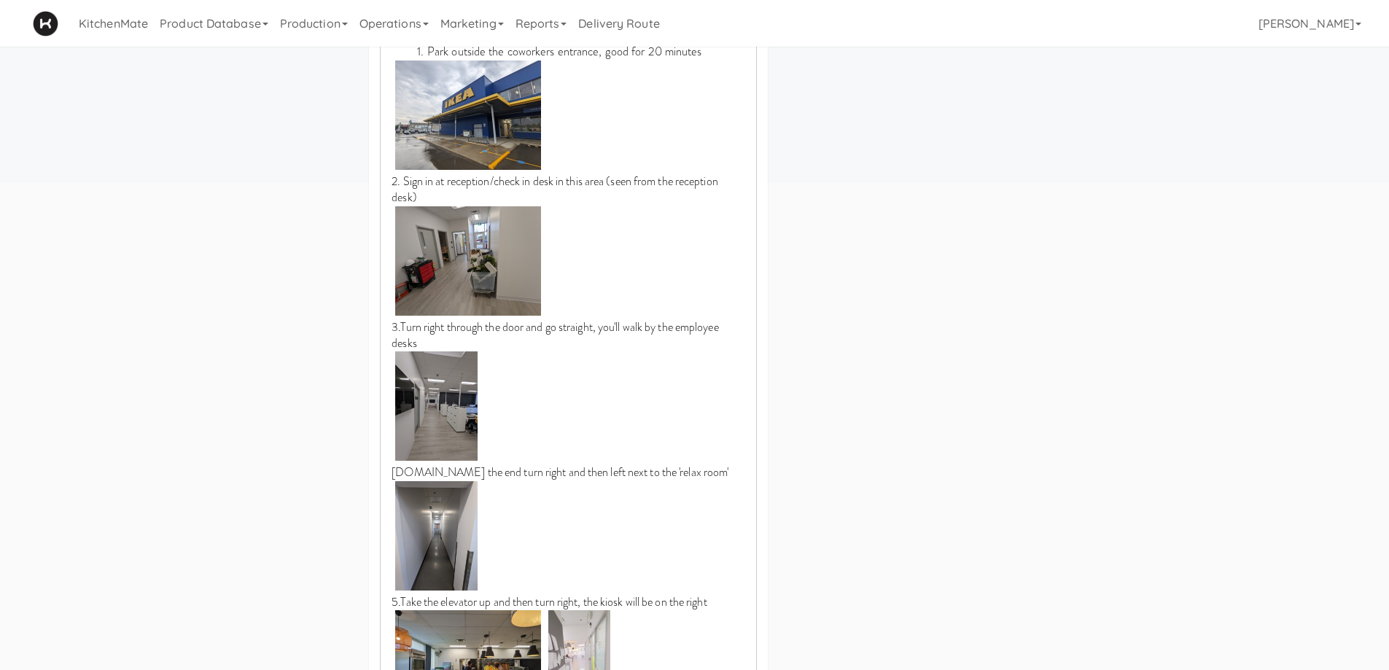
scroll to position [755, 0]
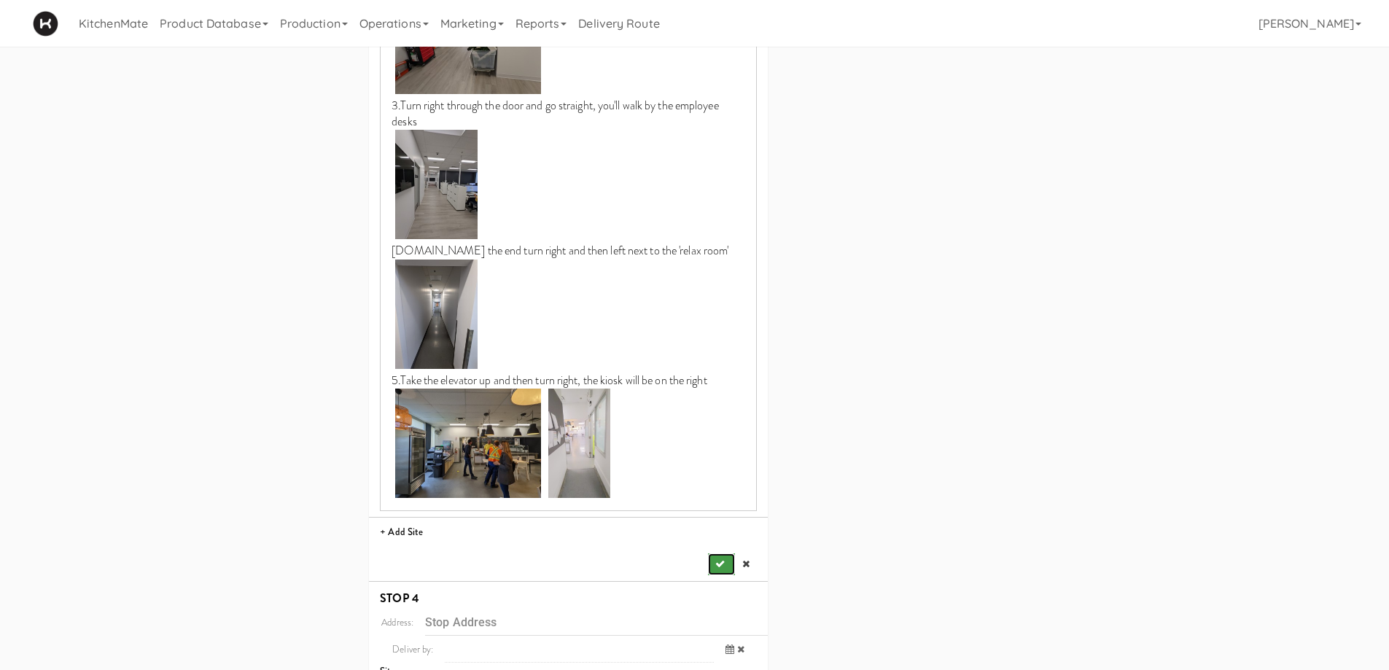
click at [717, 561] on icon "submit" at bounding box center [719, 563] width 9 height 9
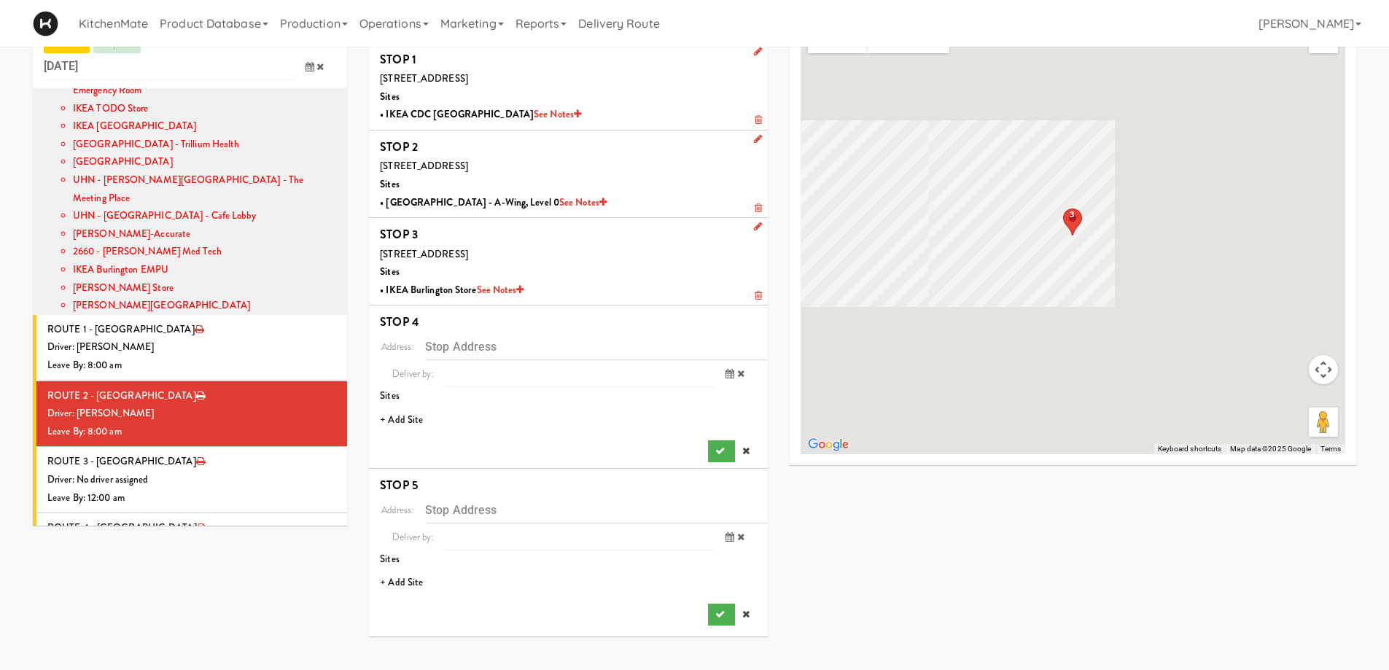
scroll to position [47, 0]
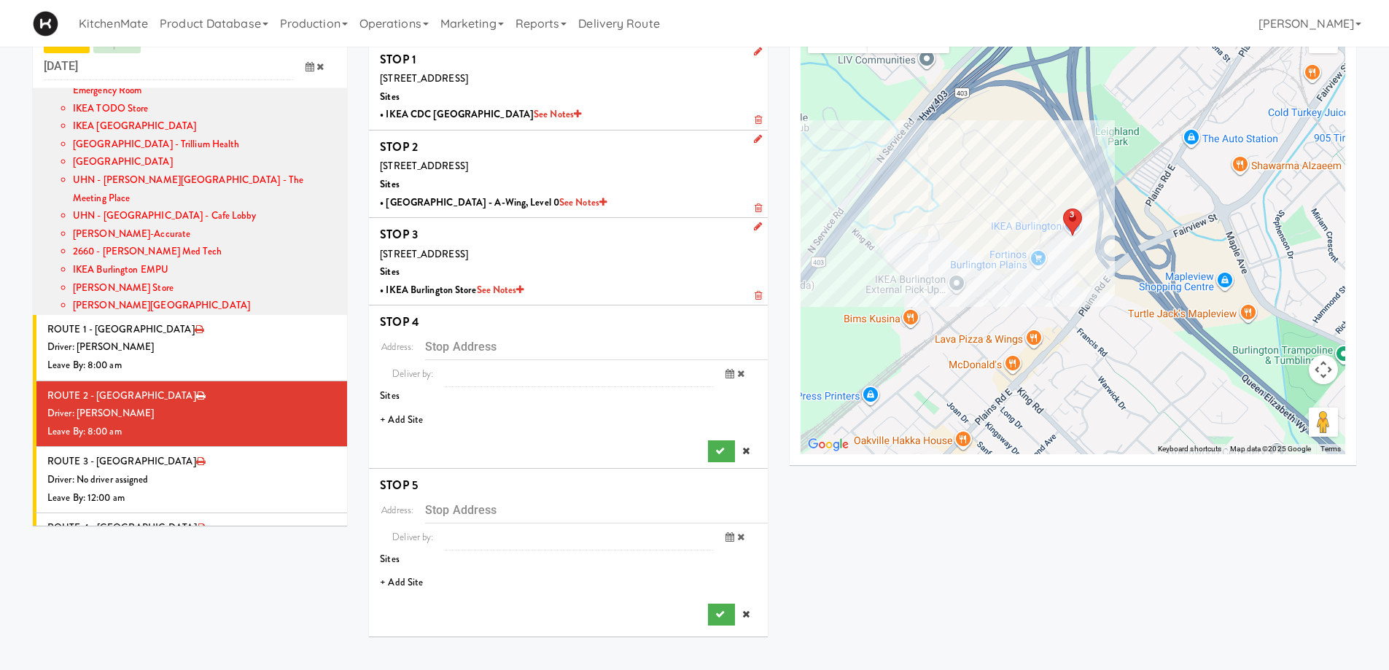
click at [425, 417] on li "+ Add Site" at bounding box center [568, 420] width 399 height 30
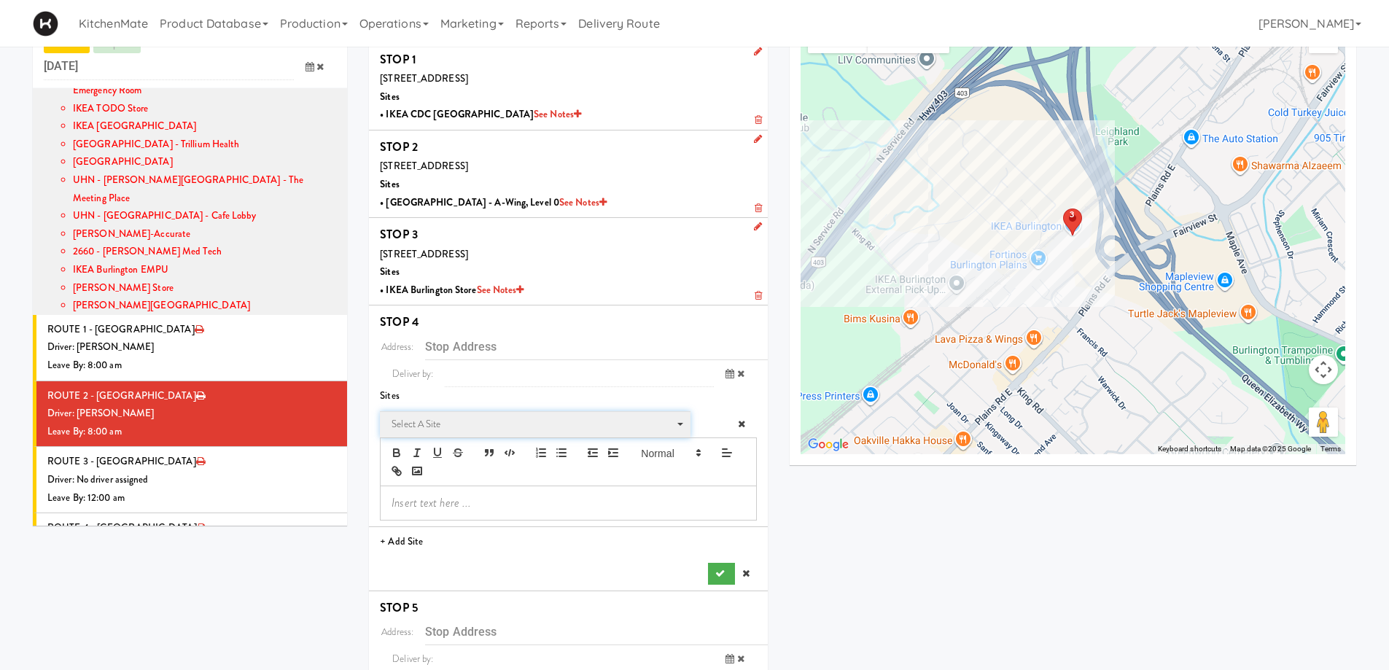
click at [482, 421] on span "Select a site" at bounding box center [530, 424] width 277 height 17
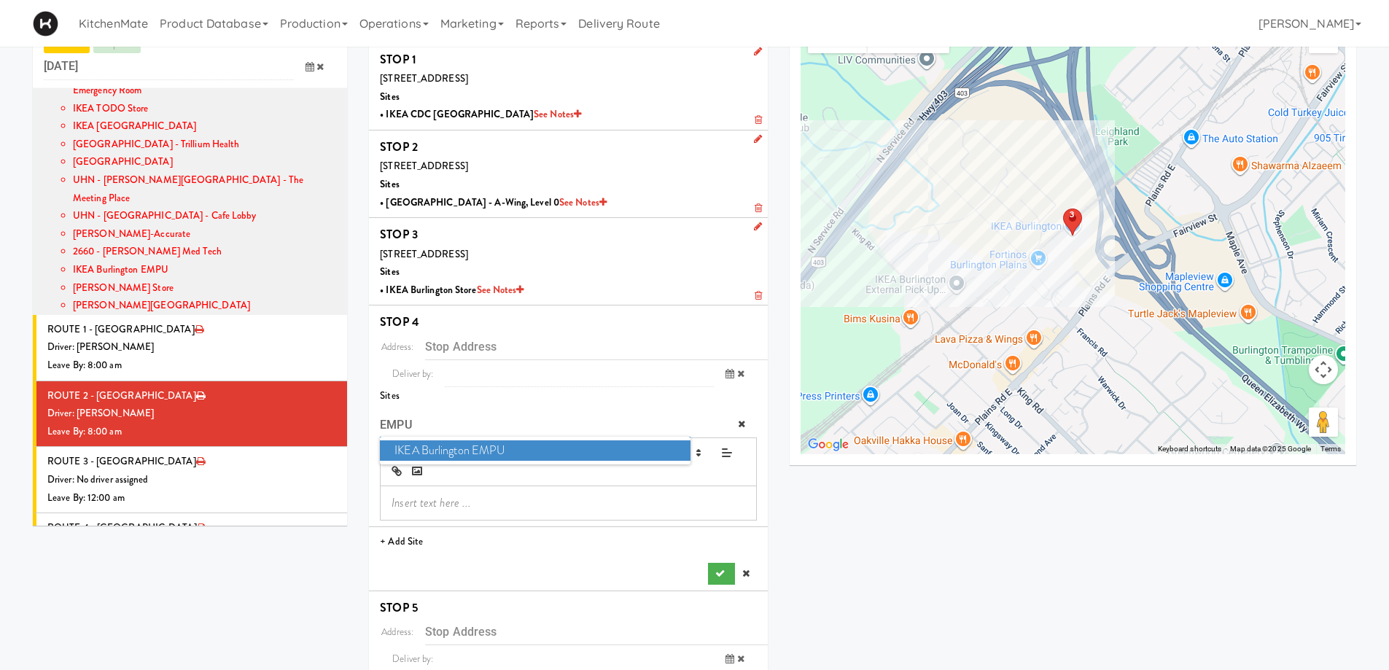
type input "EMPU"
click at [494, 448] on span "IKEA Burlington EMPU" at bounding box center [535, 450] width 310 height 21
type input "[STREET_ADDRESS][PERSON_NAME]"
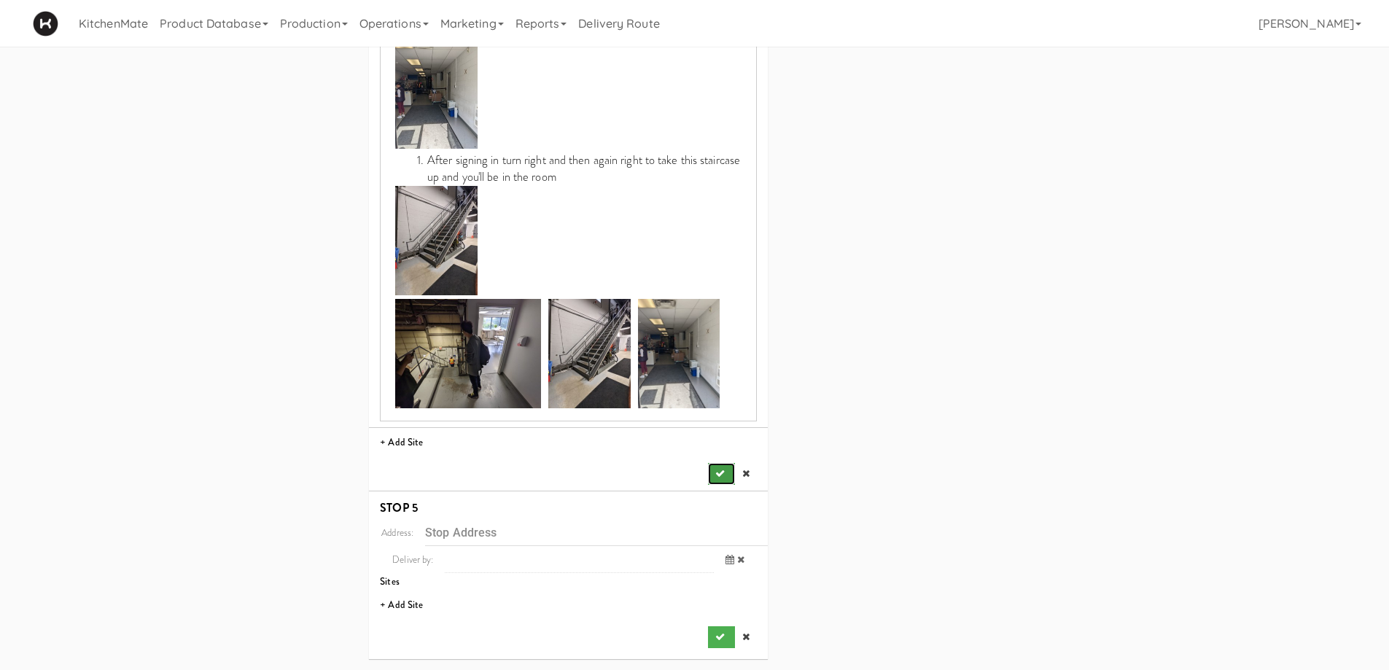
click at [714, 471] on button "submit" at bounding box center [721, 474] width 26 height 22
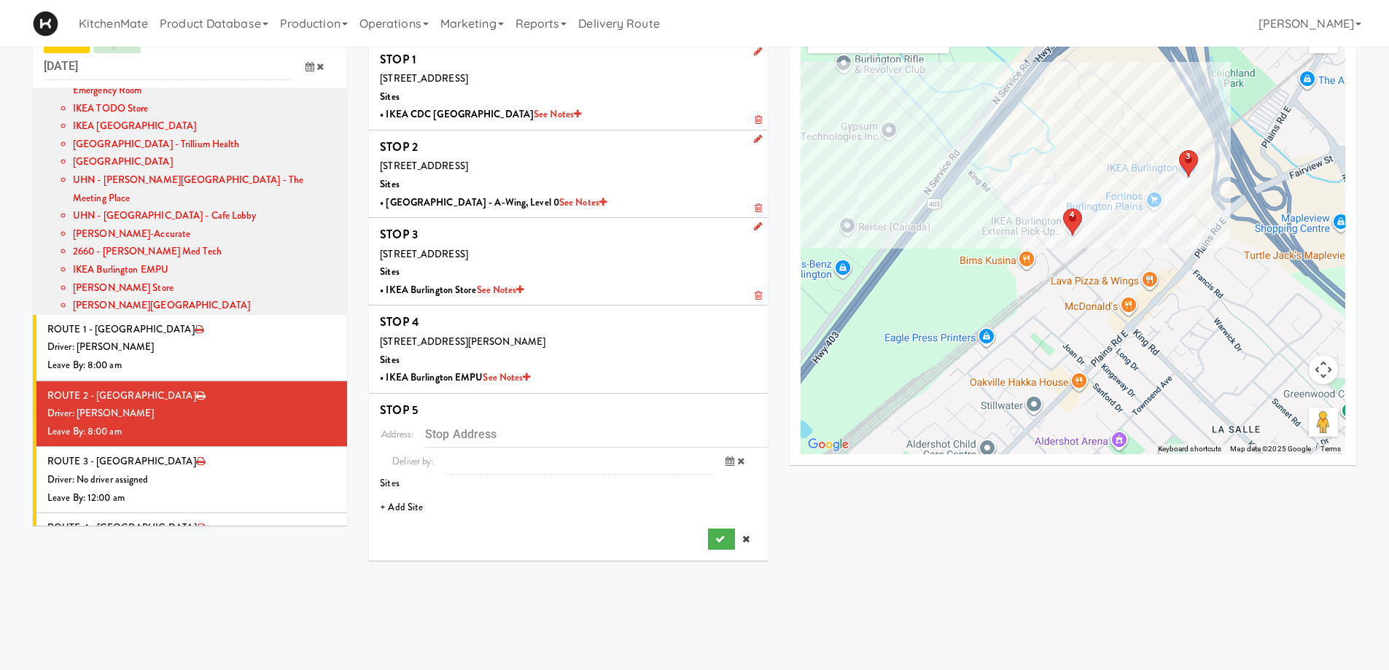
click at [410, 499] on li "+ Add Site" at bounding box center [568, 508] width 399 height 30
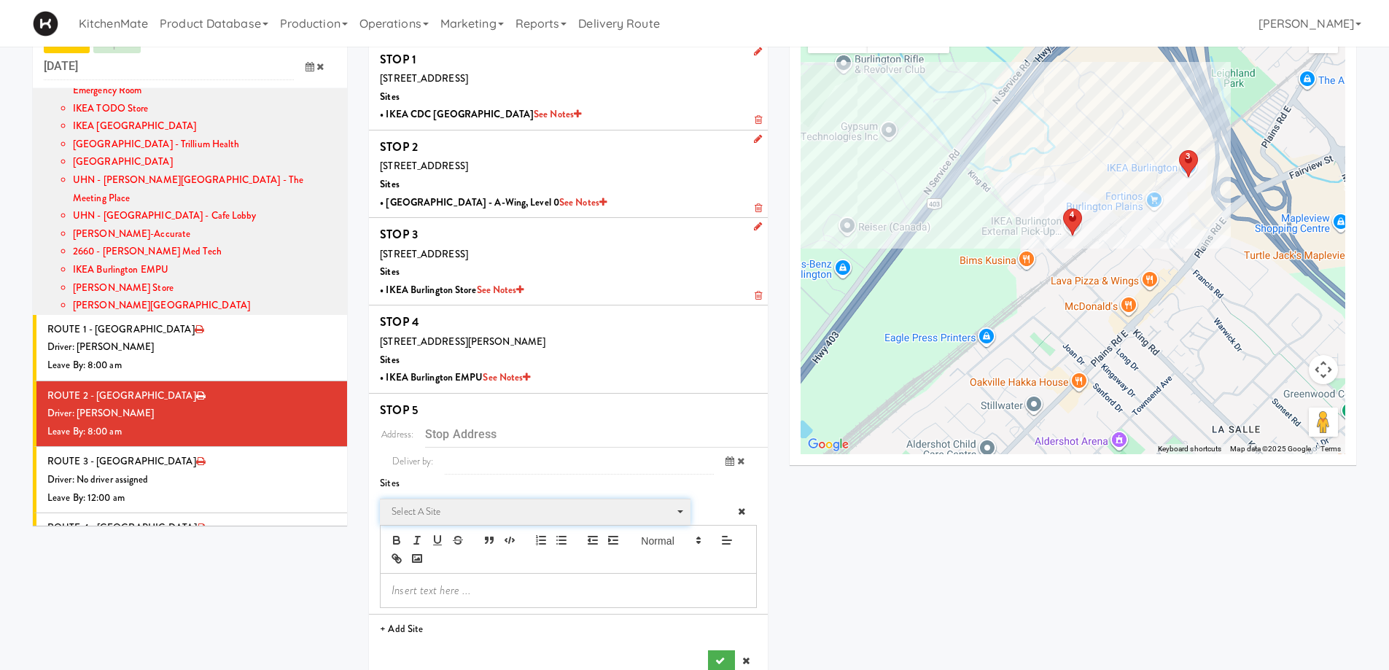
click at [467, 507] on span "Select a site" at bounding box center [530, 511] width 277 height 17
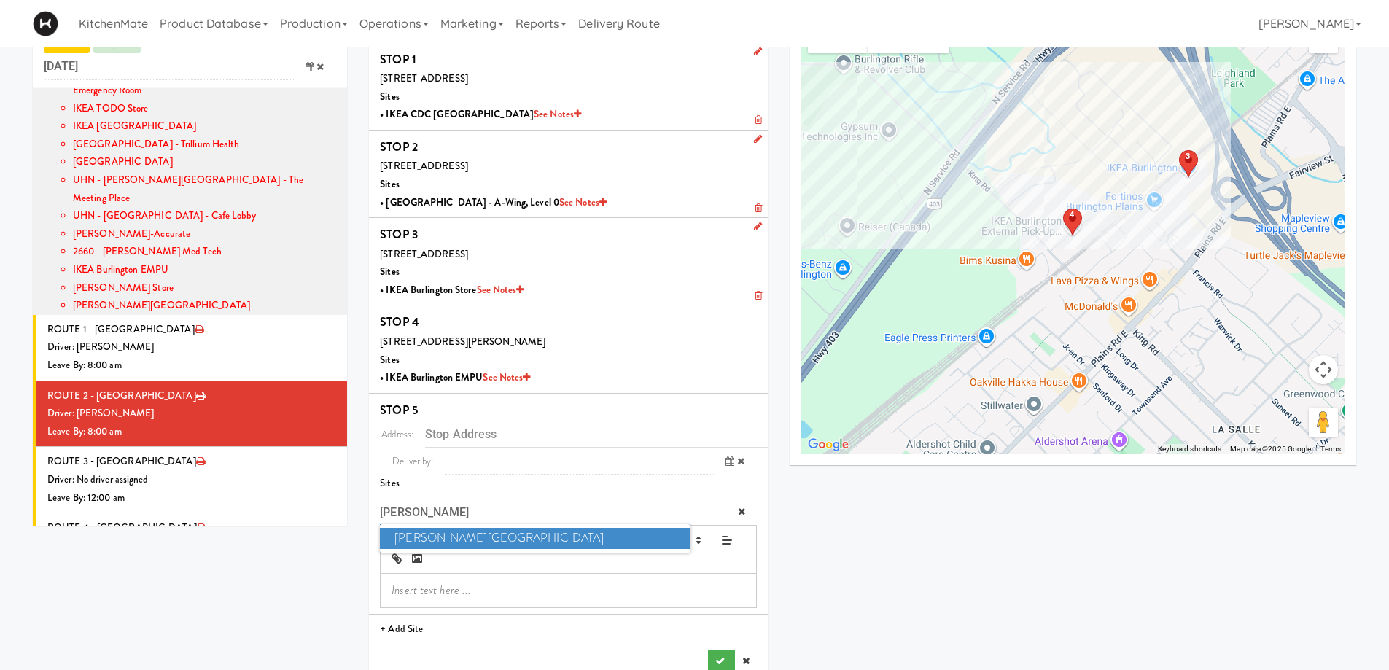
type input "[PERSON_NAME]"
click at [476, 537] on span "[PERSON_NAME][GEOGRAPHIC_DATA]" at bounding box center [535, 538] width 310 height 21
type input "[STREET_ADDRESS]"
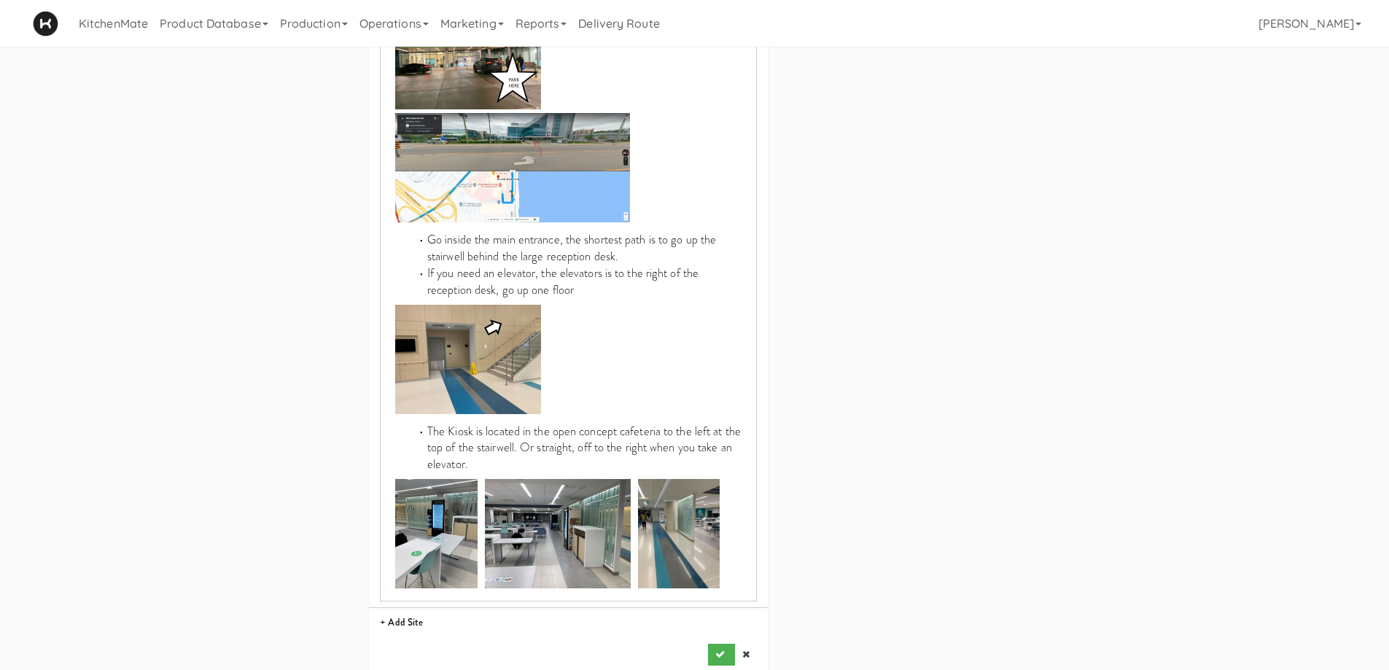
scroll to position [871, 0]
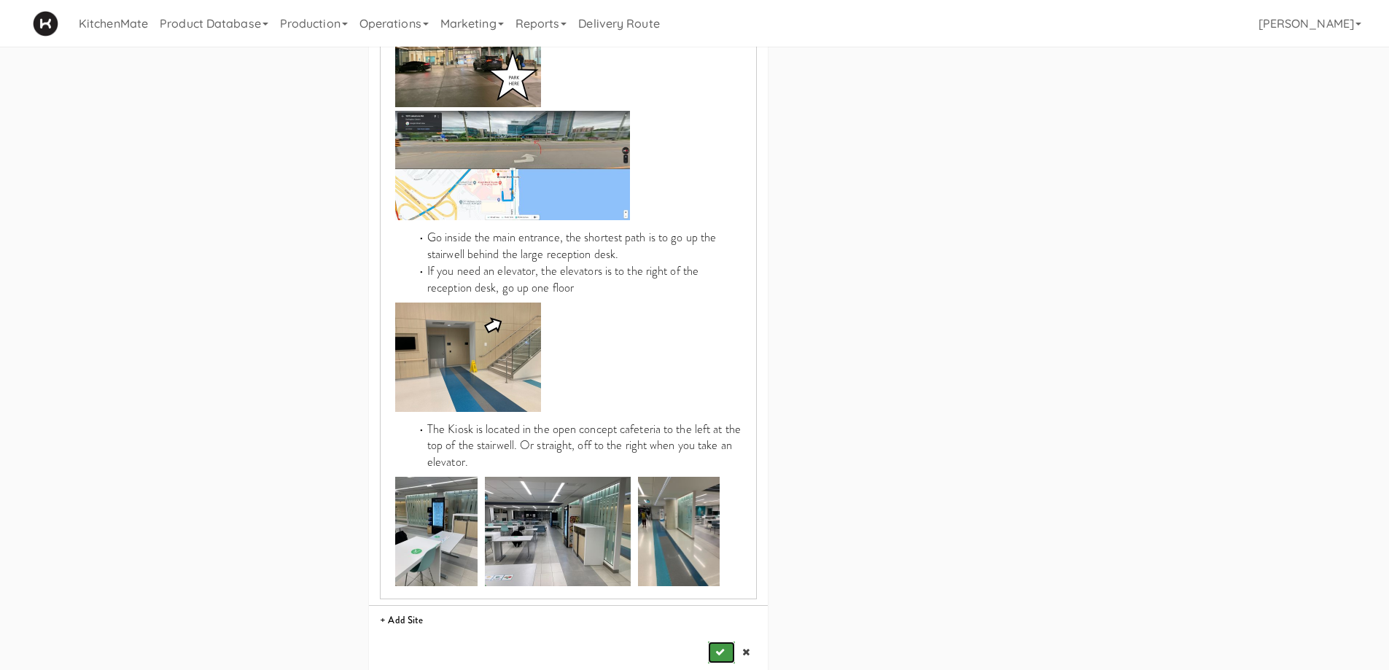
click at [717, 647] on icon "submit" at bounding box center [719, 651] width 9 height 9
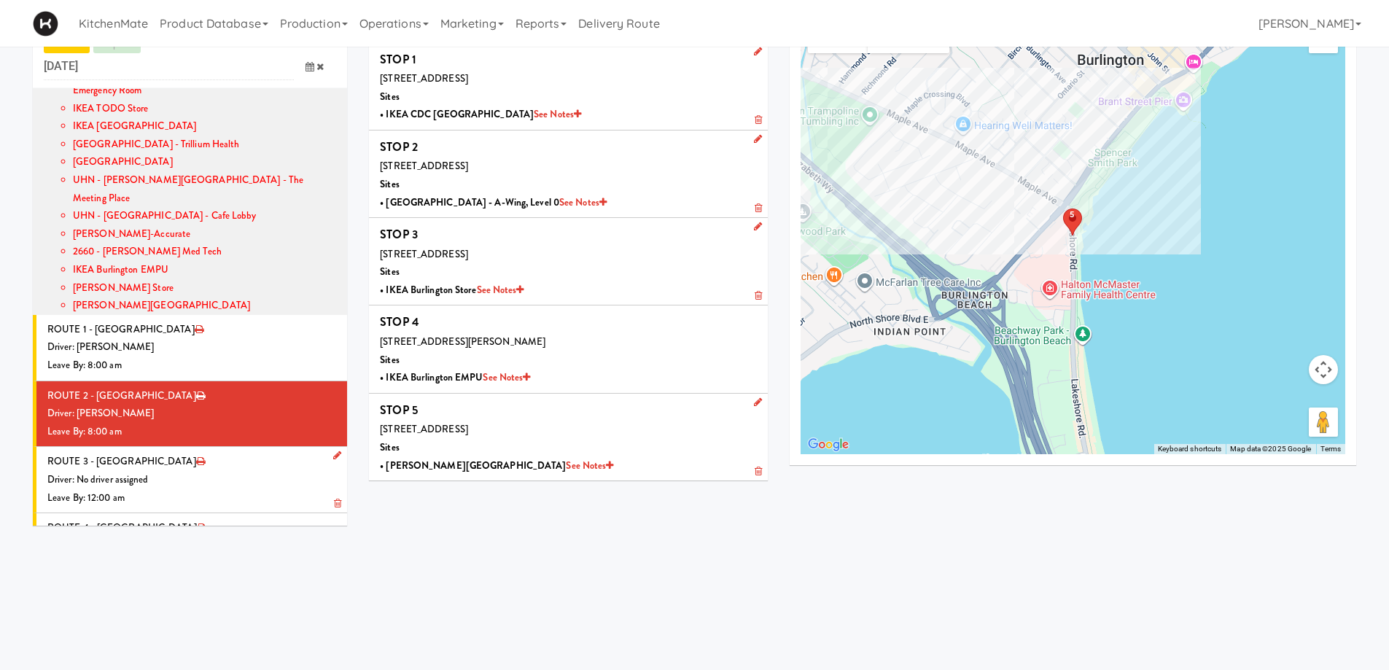
click at [211, 447] on li "ROUTE 3 - Idle Driver: No driver assigned Leave By: 12:00 am" at bounding box center [190, 480] width 314 height 66
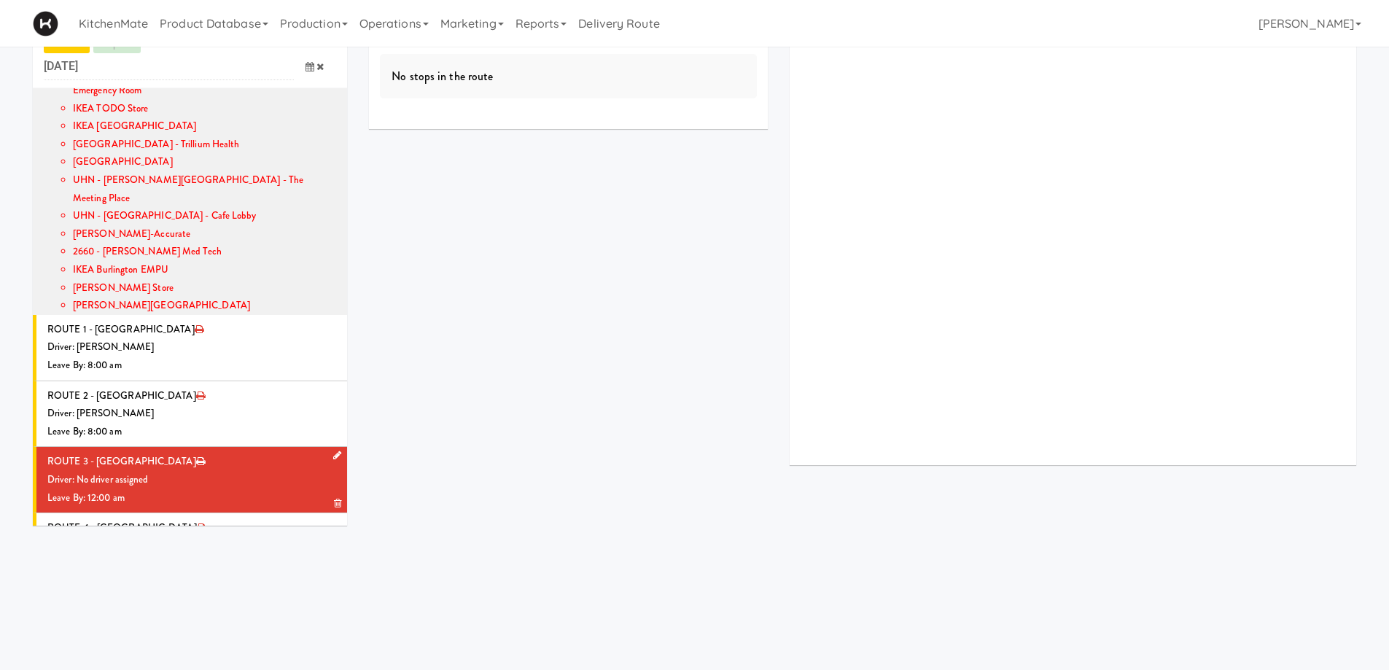
click at [333, 451] on icon at bounding box center [337, 455] width 8 height 9
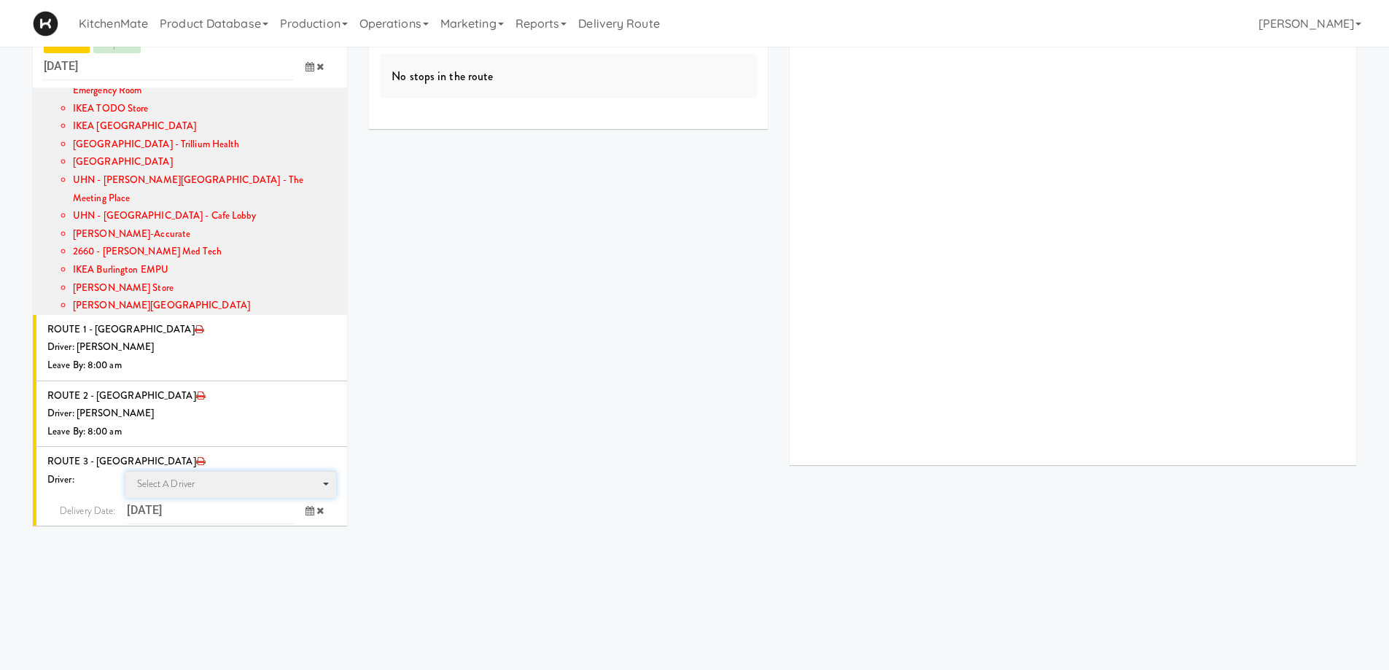
click at [187, 477] on span "Select a driver" at bounding box center [166, 484] width 58 height 14
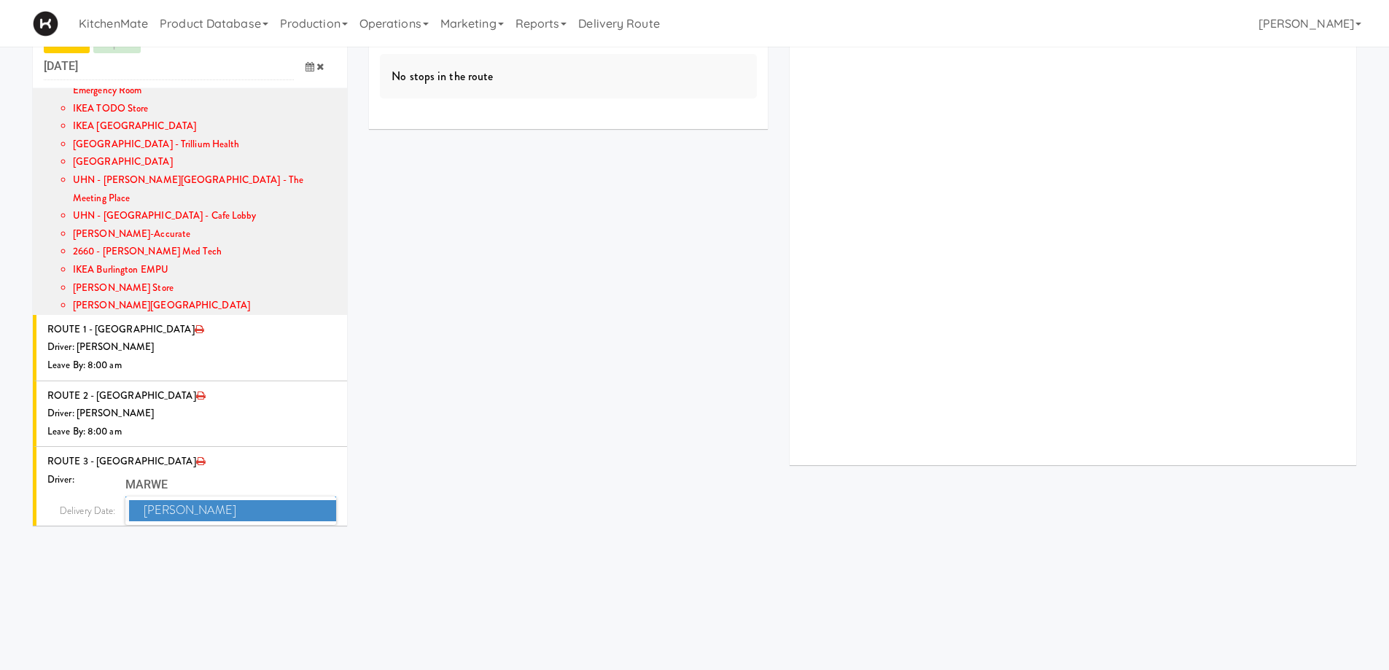
type input "MARWE"
click at [194, 500] on span "[PERSON_NAME]" at bounding box center [233, 510] width 208 height 21
click at [305, 533] on icon at bounding box center [309, 537] width 9 height 9
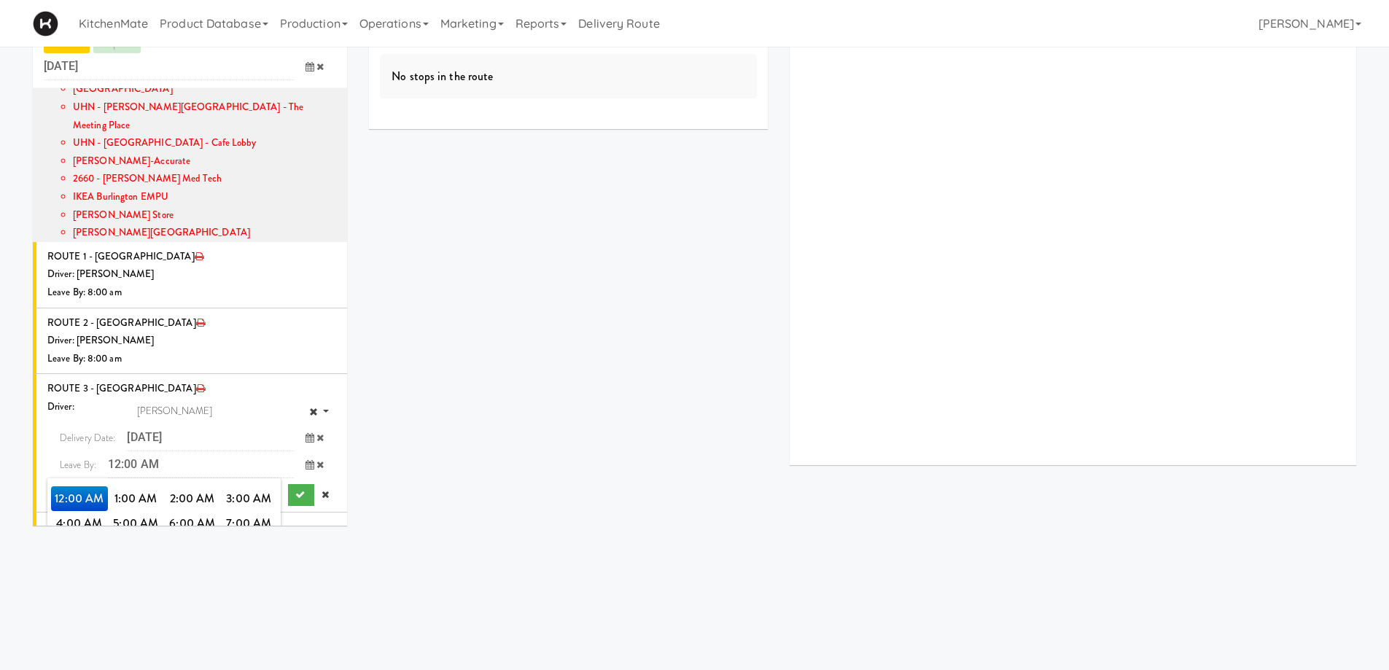
click at [75, 536] on span "8:00 AM" at bounding box center [79, 548] width 57 height 25
click at [78, 488] on span "8:00 AM" at bounding box center [79, 500] width 57 height 25
click at [295, 491] on icon "submit" at bounding box center [299, 495] width 9 height 9
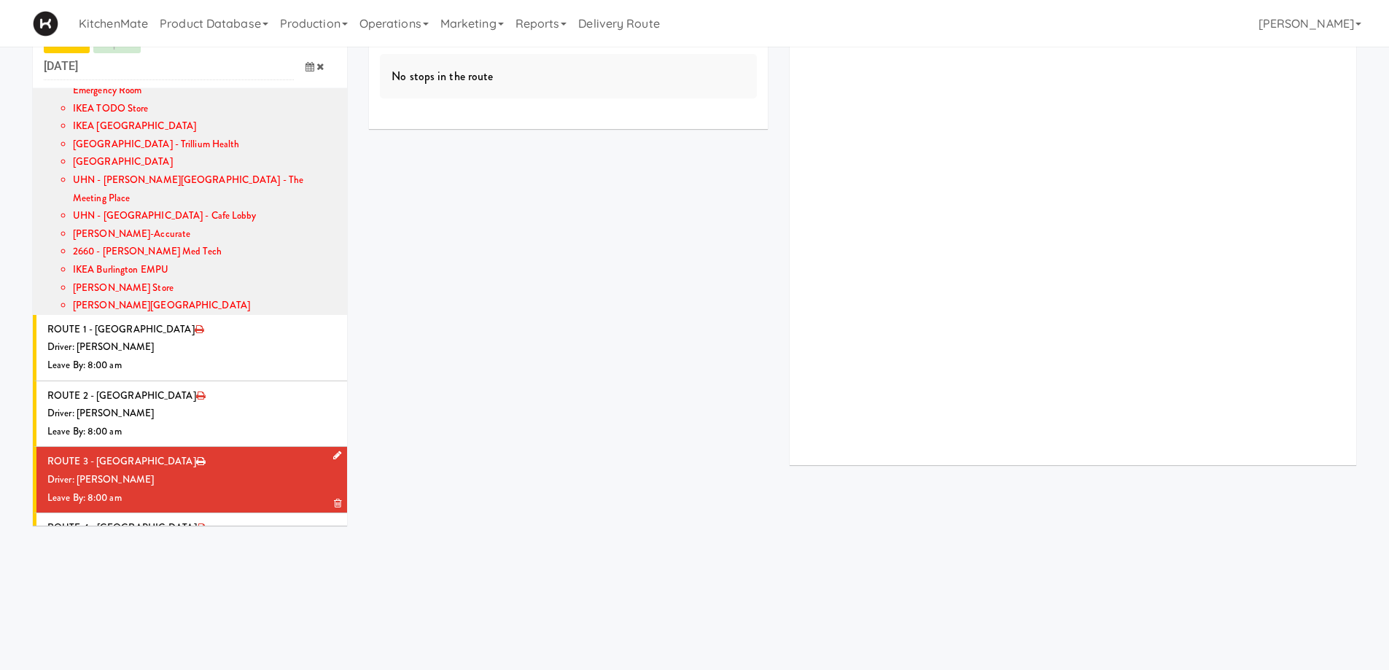
click at [229, 471] on div "Driver: [PERSON_NAME]" at bounding box center [191, 480] width 289 height 18
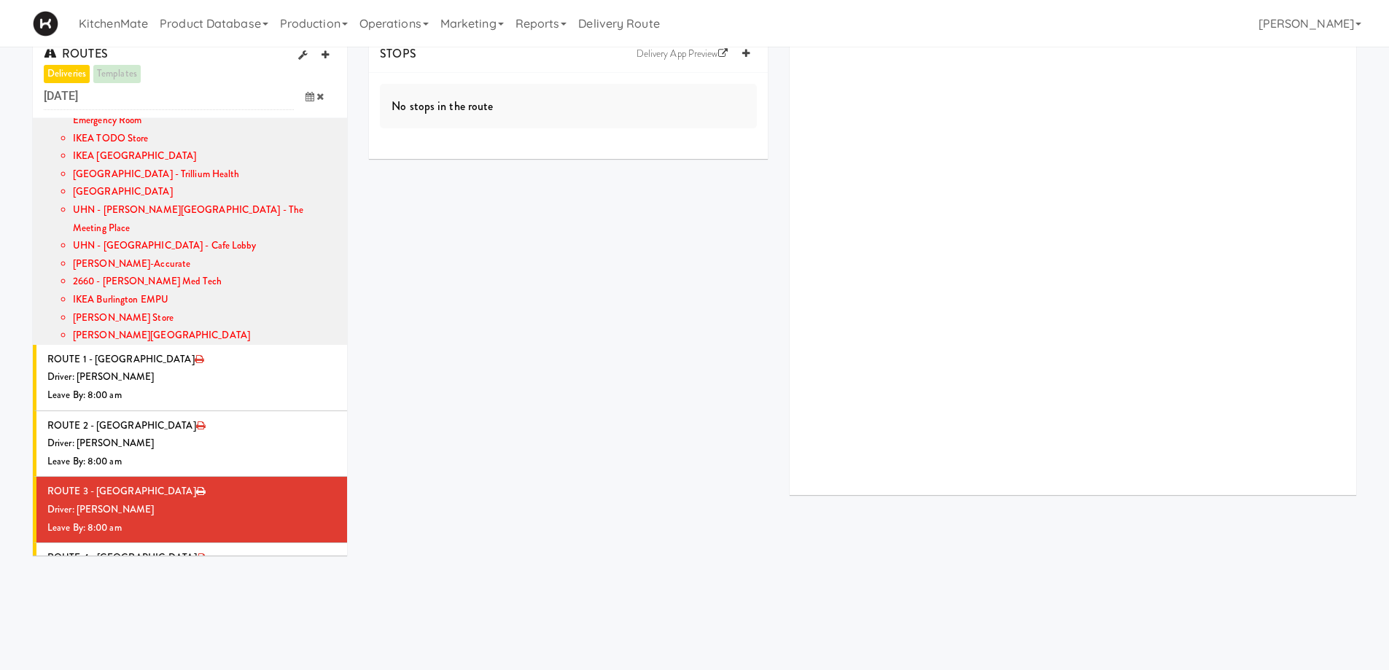
scroll to position [0, 0]
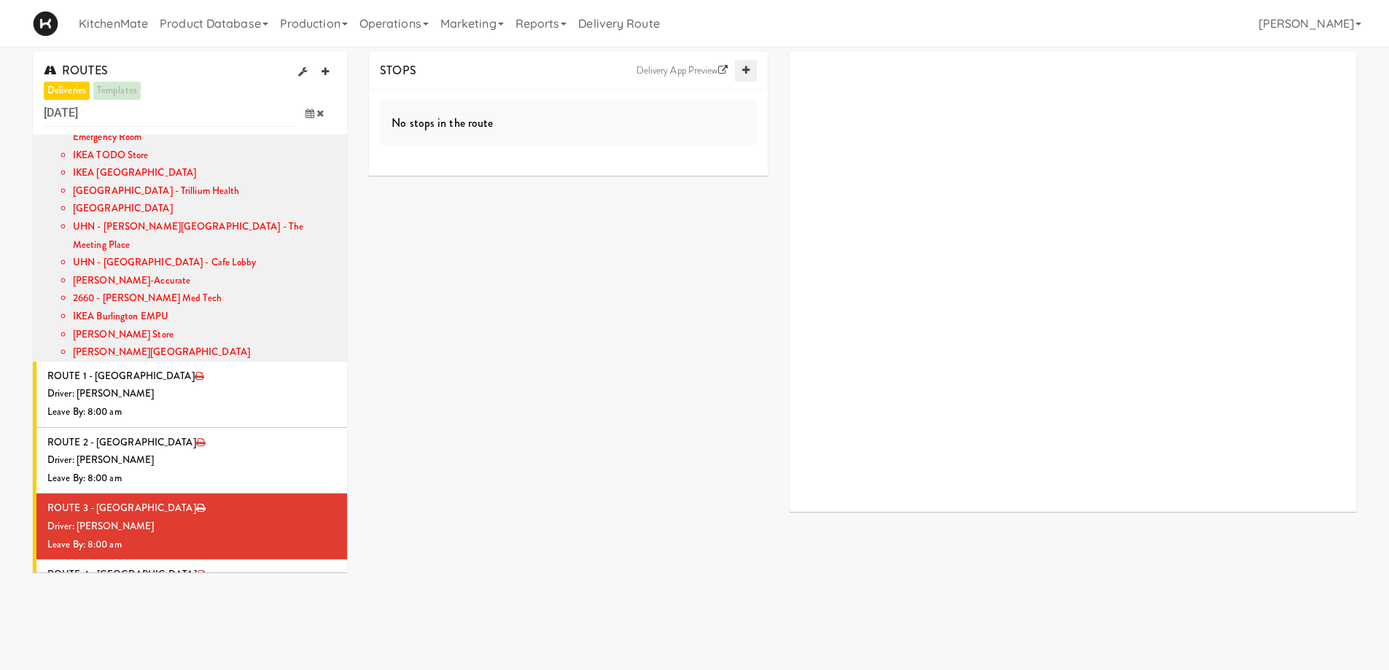
click at [749, 69] on icon at bounding box center [745, 70] width 7 height 9
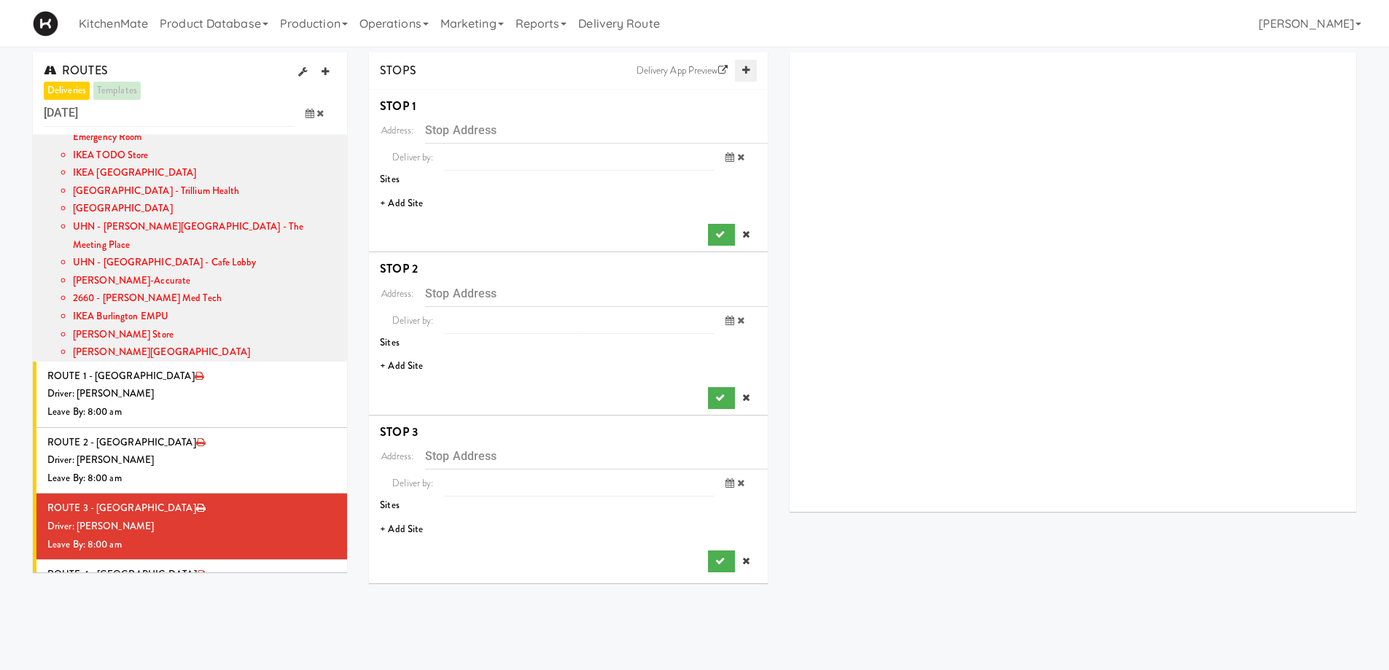
click at [749, 69] on icon at bounding box center [745, 70] width 7 height 9
click at [427, 204] on li "+ Add Site" at bounding box center [568, 204] width 399 height 30
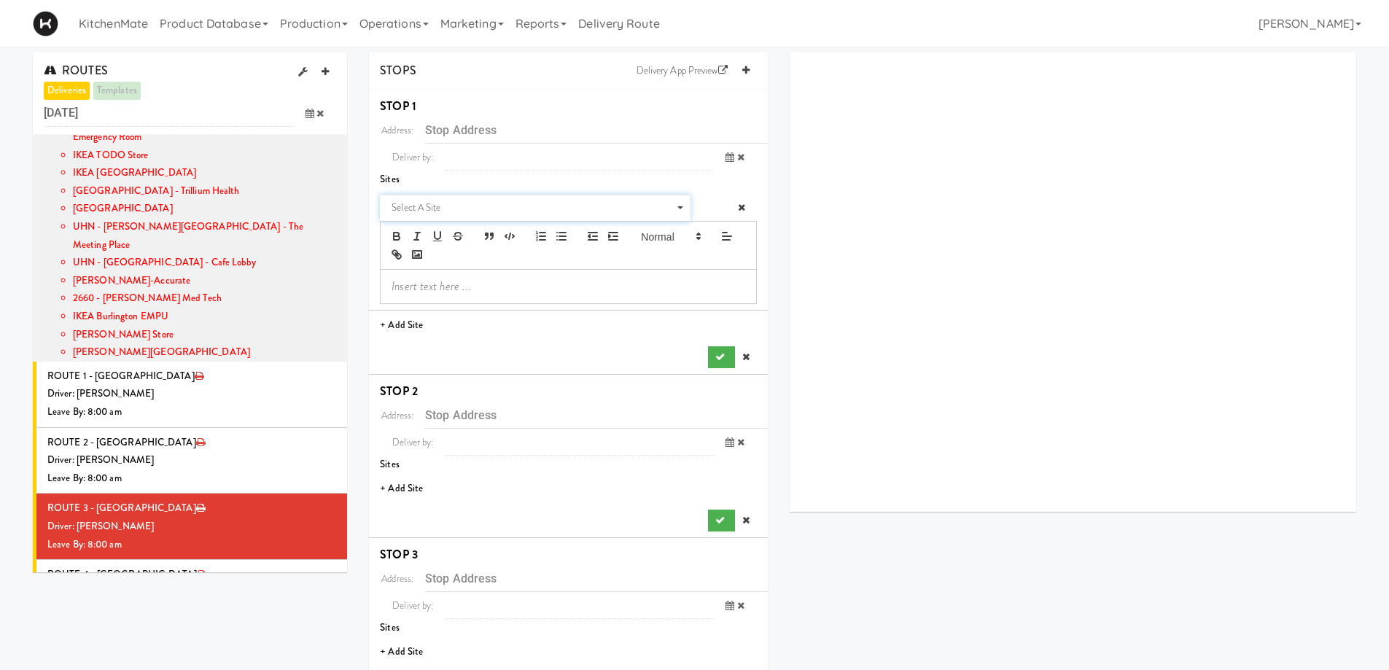
click at [471, 210] on span "Select a site" at bounding box center [530, 207] width 277 height 17
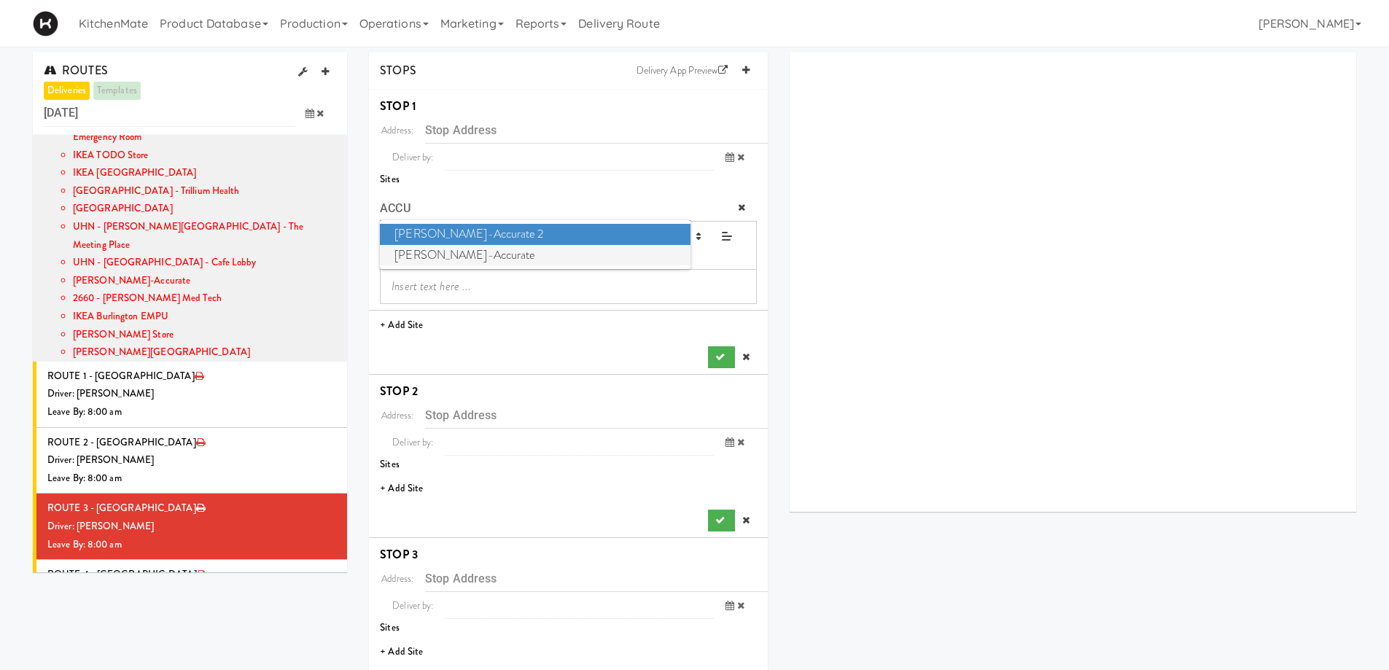
type input "ACCU"
click at [453, 249] on span "[PERSON_NAME]-Accurate" at bounding box center [535, 255] width 310 height 21
type input "[STREET_ADDRESS]"
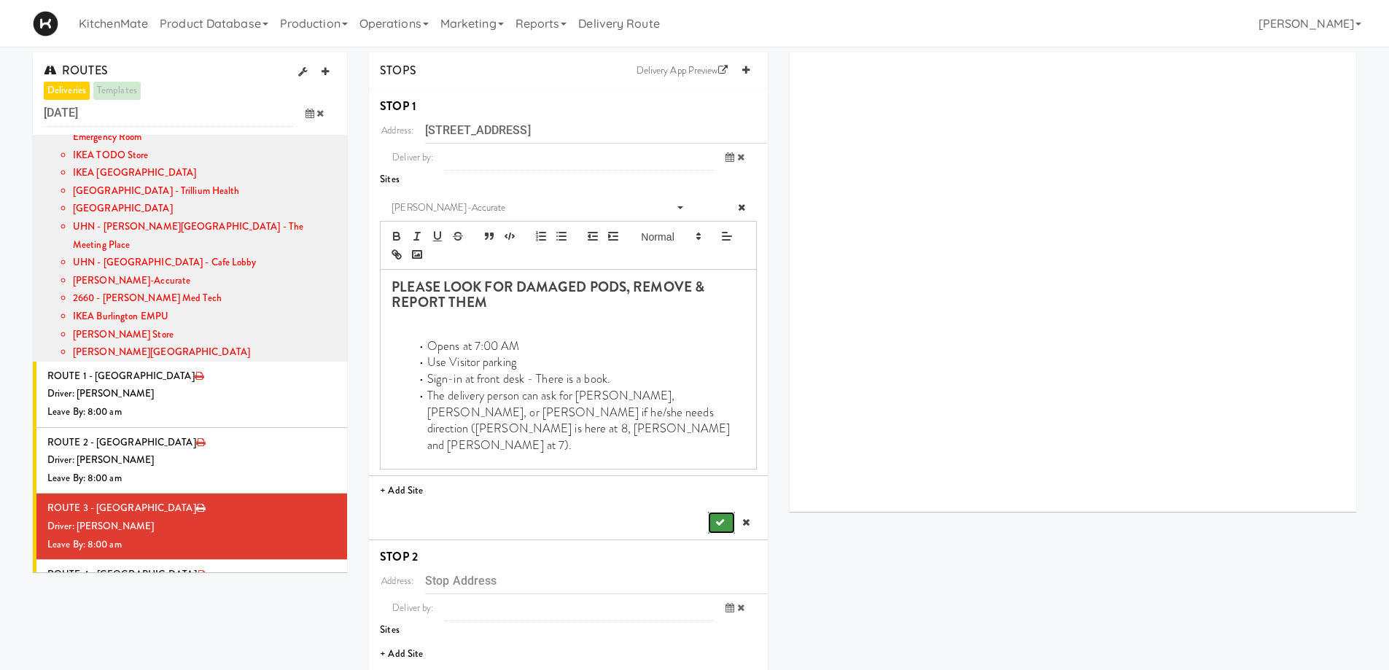
click at [717, 512] on button "submit" at bounding box center [721, 523] width 26 height 22
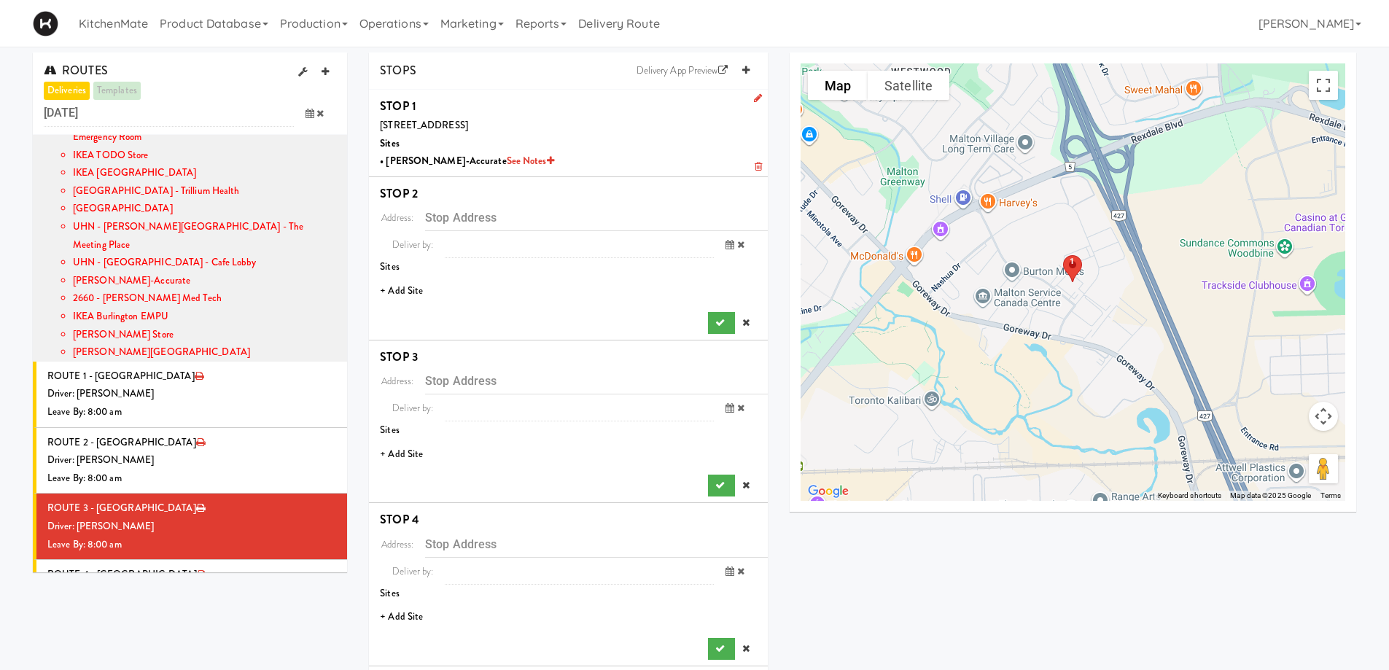
click at [428, 289] on li "+ Add Site" at bounding box center [568, 291] width 399 height 30
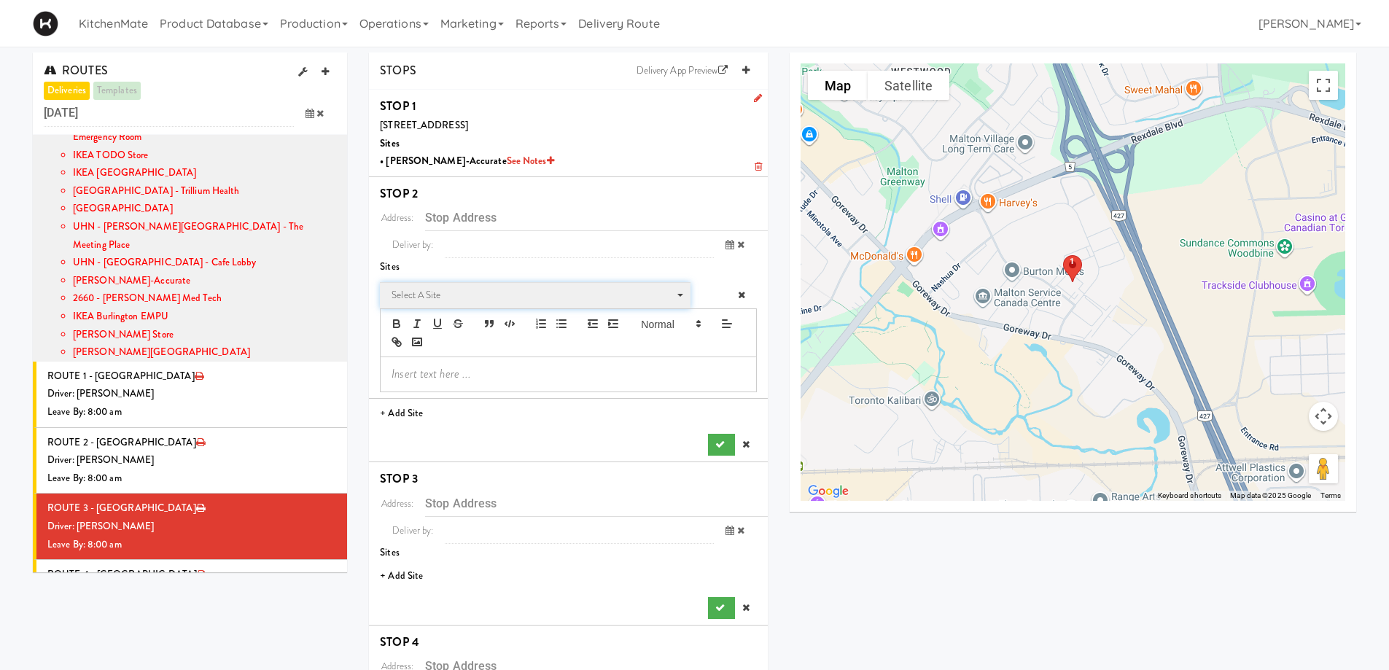
click at [468, 301] on span "Select a site" at bounding box center [530, 295] width 277 height 17
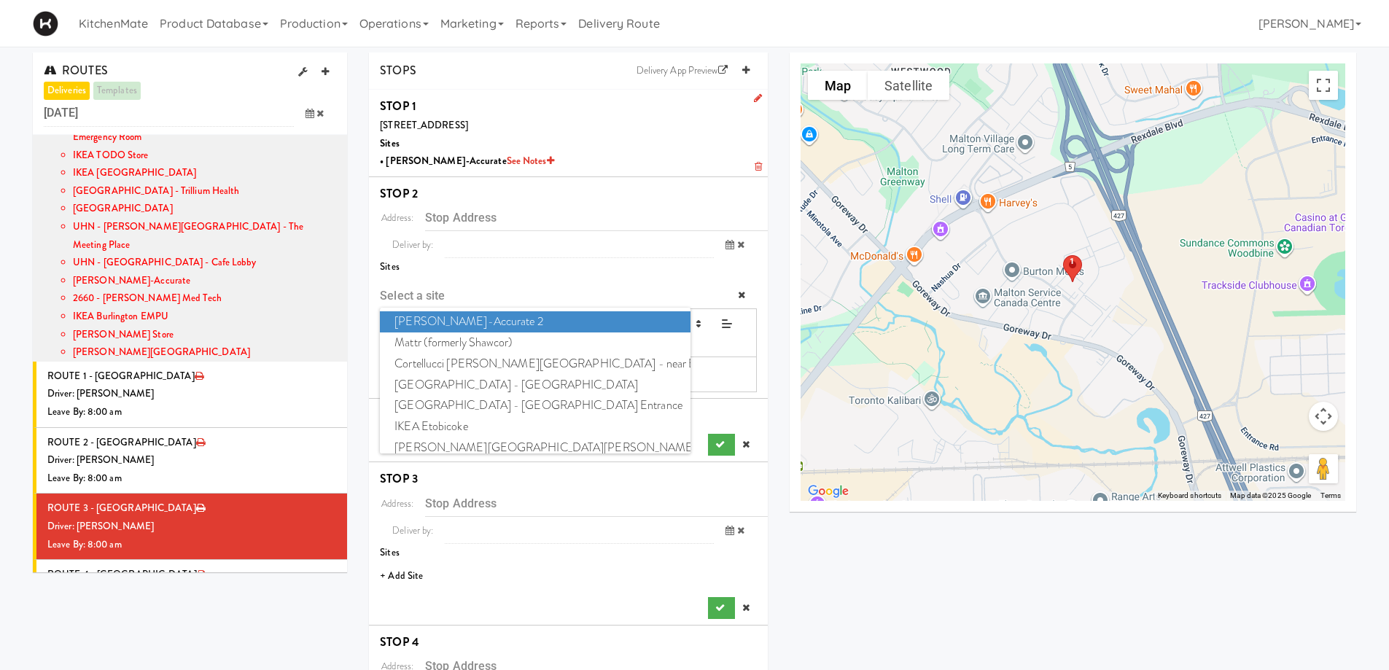
click at [466, 322] on span "[PERSON_NAME]-Accurate 2" at bounding box center [535, 321] width 310 height 21
type input "[STREET_ADDRESS][PERSON_NAME]"
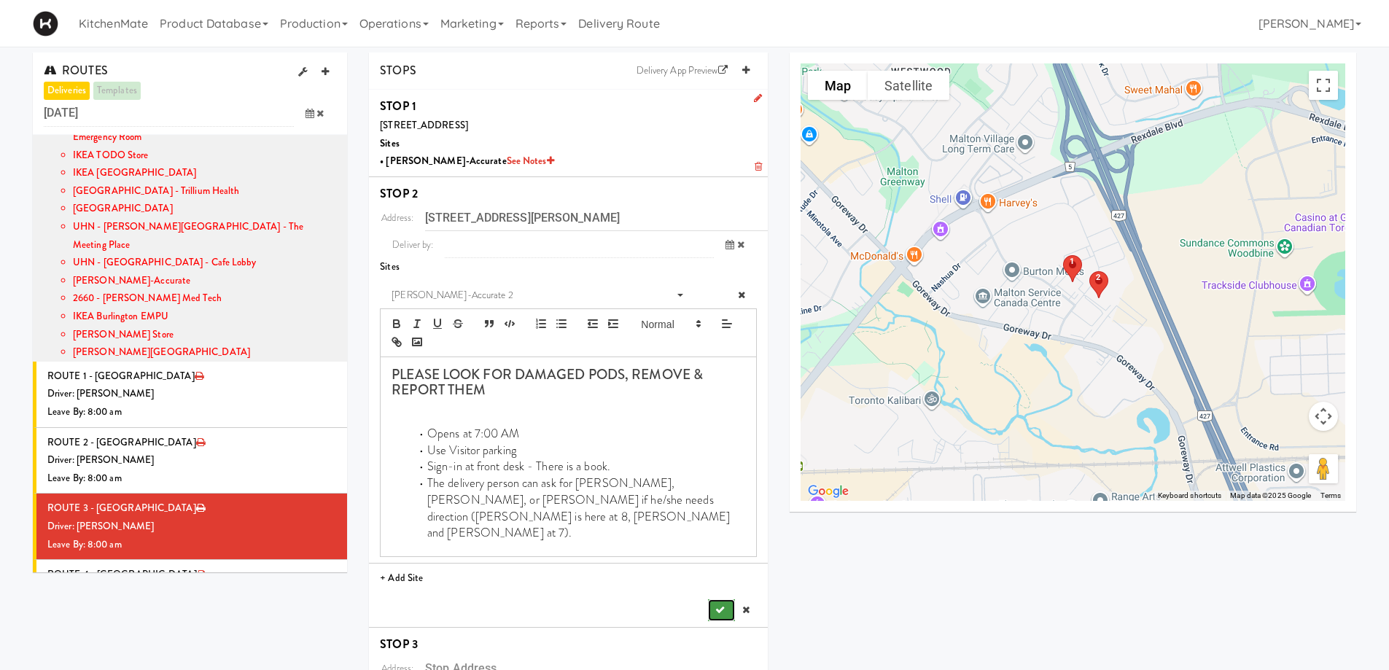
click at [716, 605] on icon "submit" at bounding box center [719, 609] width 9 height 9
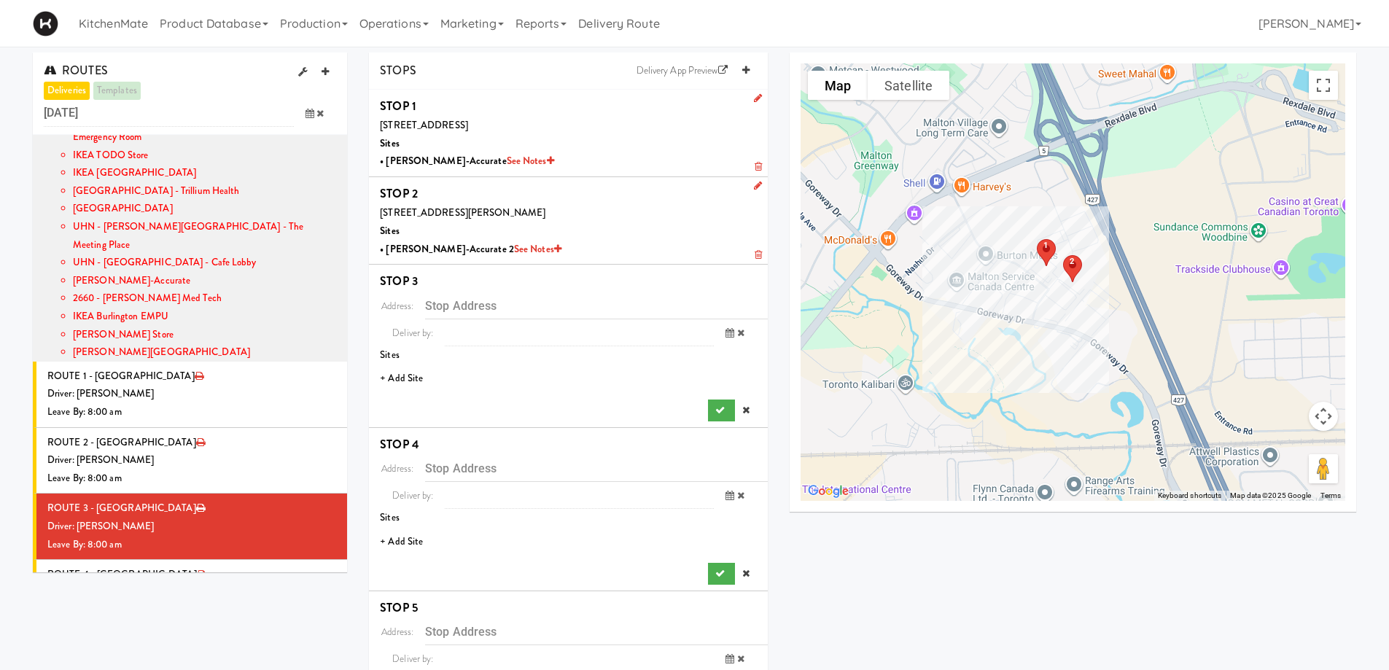
click at [416, 381] on li "+ Add Site" at bounding box center [568, 379] width 399 height 30
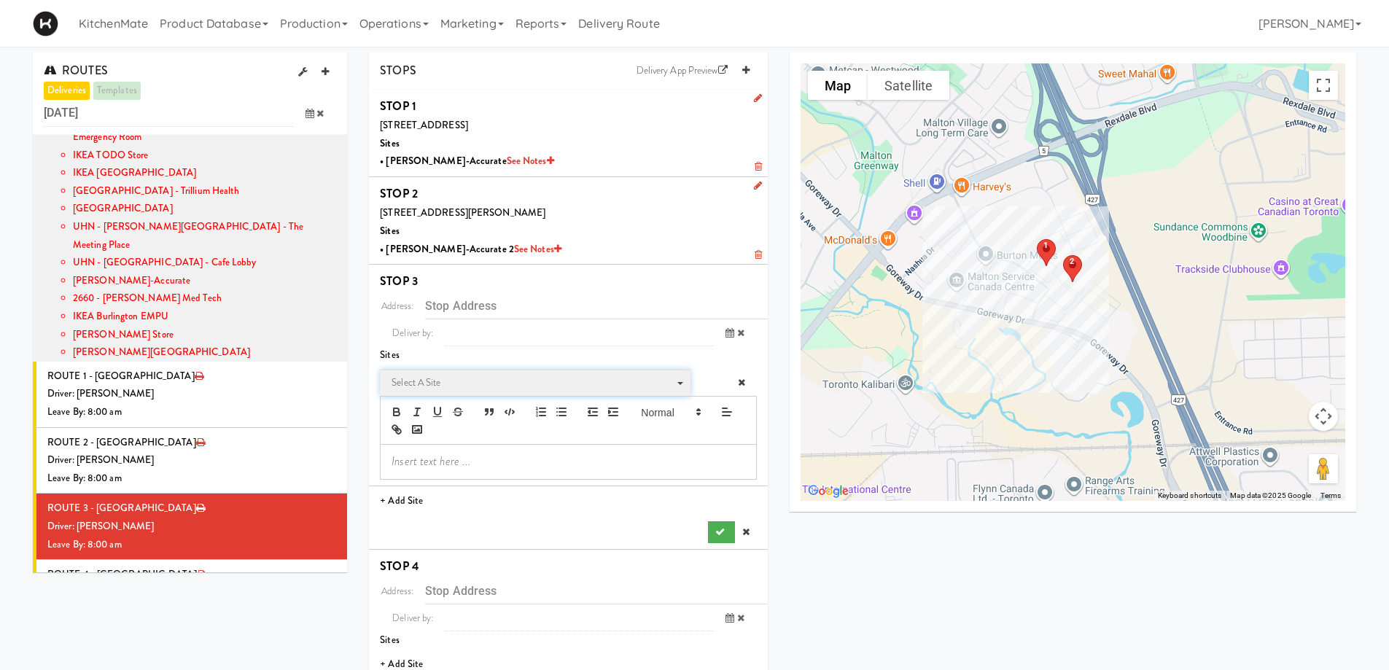
click at [484, 385] on span "Select a site" at bounding box center [530, 382] width 277 height 17
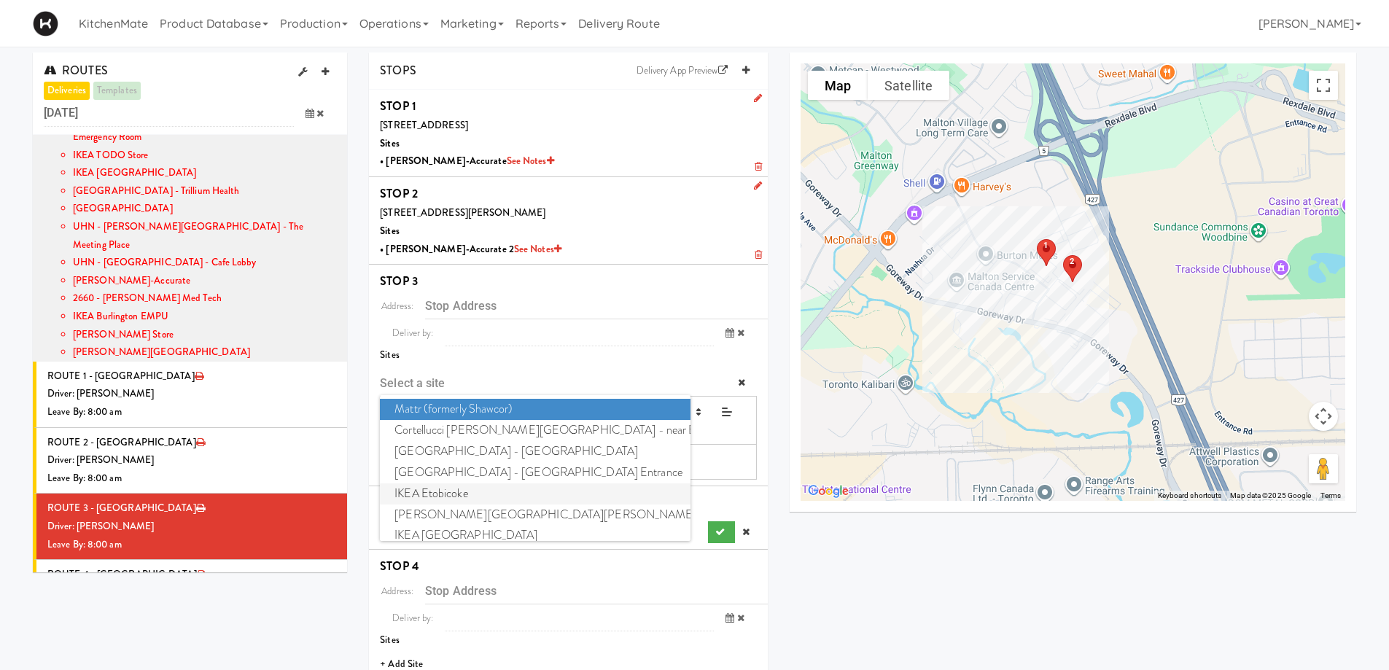
click at [453, 496] on span "IKEA Etobicoke" at bounding box center [535, 493] width 310 height 21
type input "[STREET_ADDRESS]"
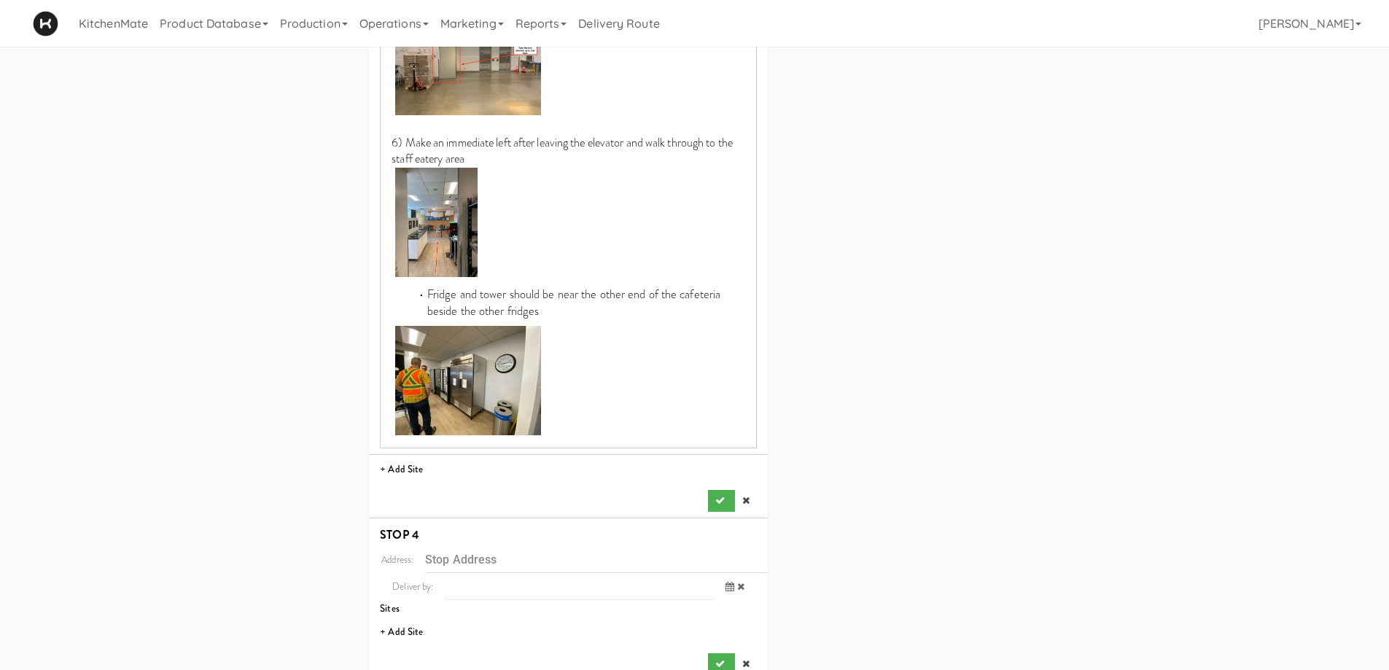
scroll to position [1312, 0]
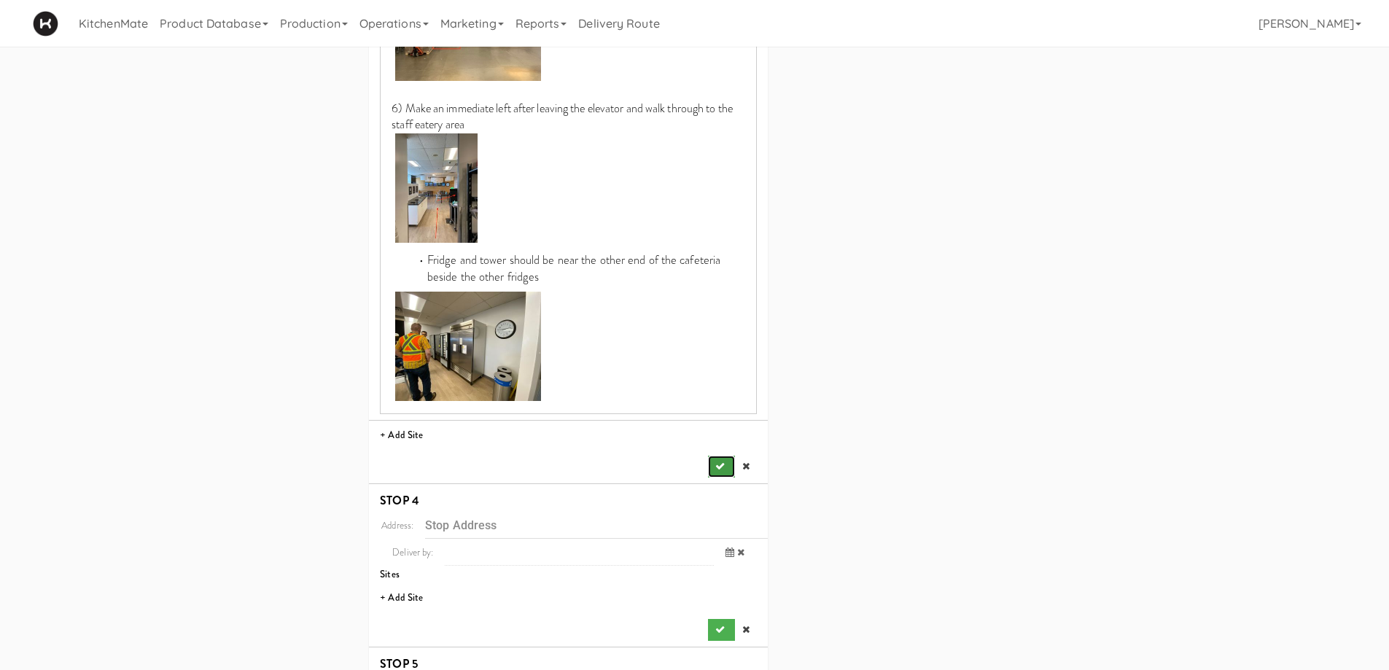
click at [720, 462] on icon "submit" at bounding box center [719, 466] width 9 height 9
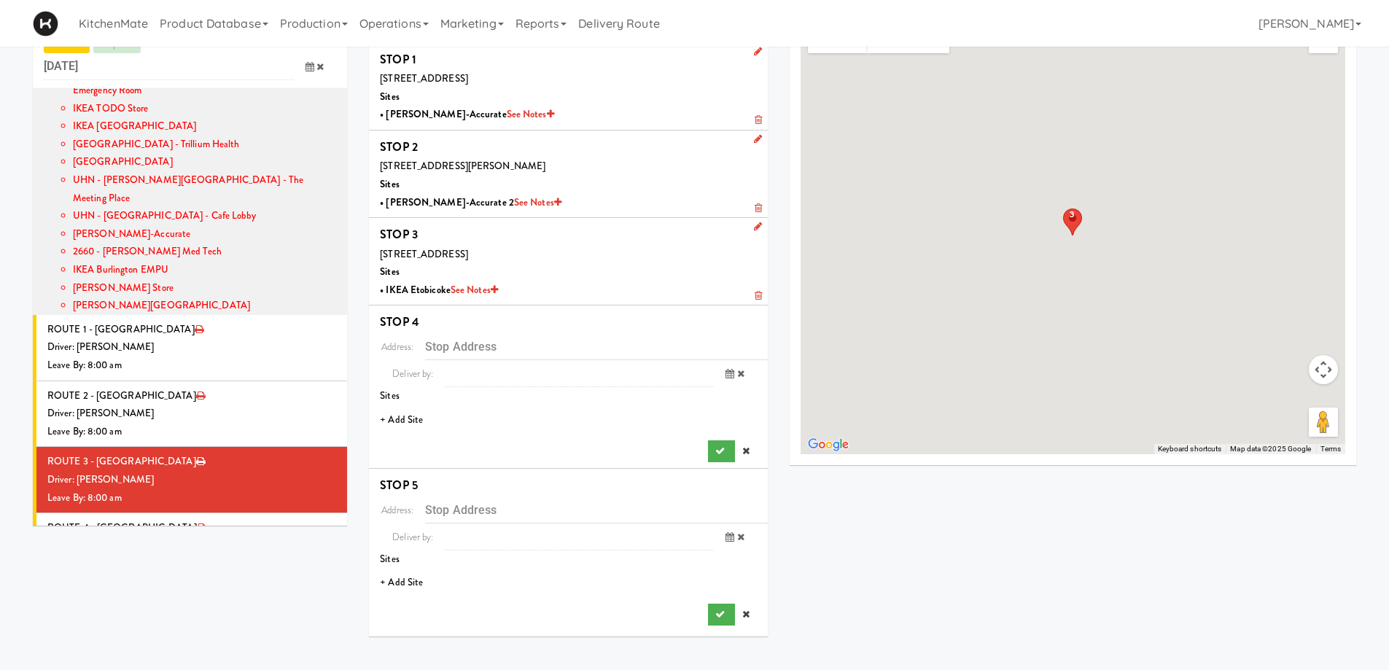
scroll to position [47, 0]
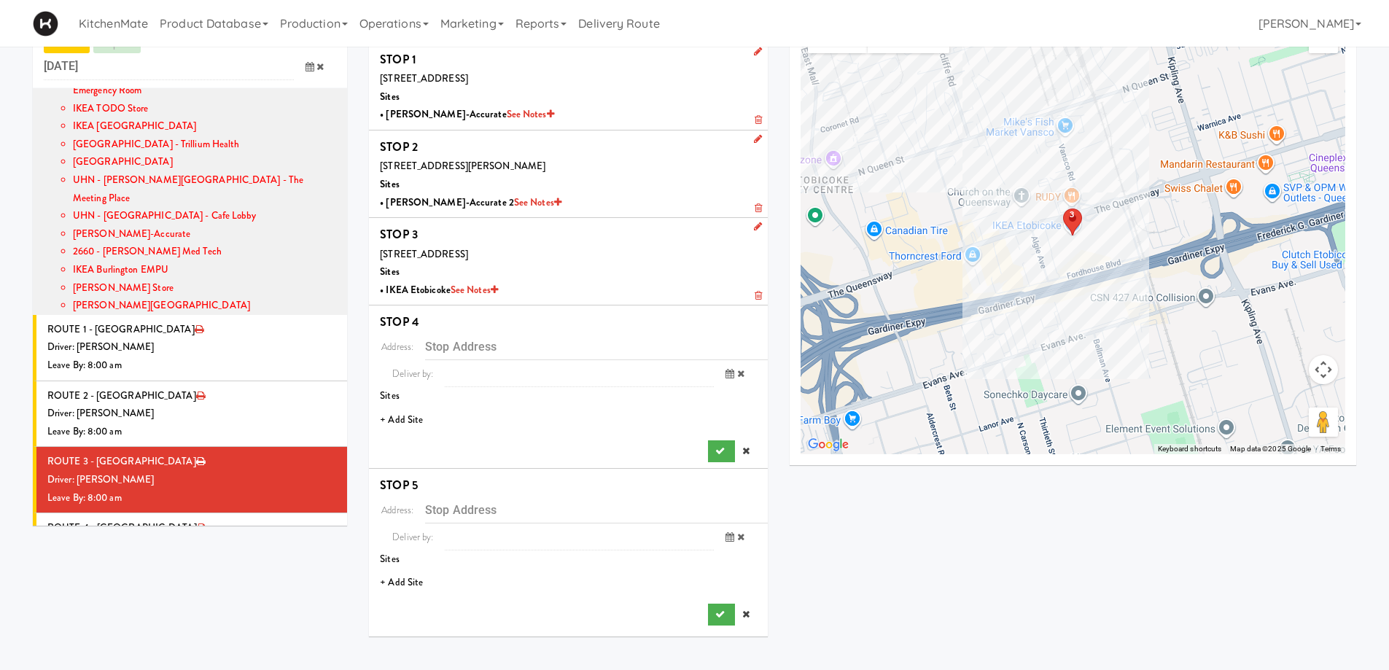
click at [418, 413] on li "+ Add Site" at bounding box center [568, 420] width 399 height 30
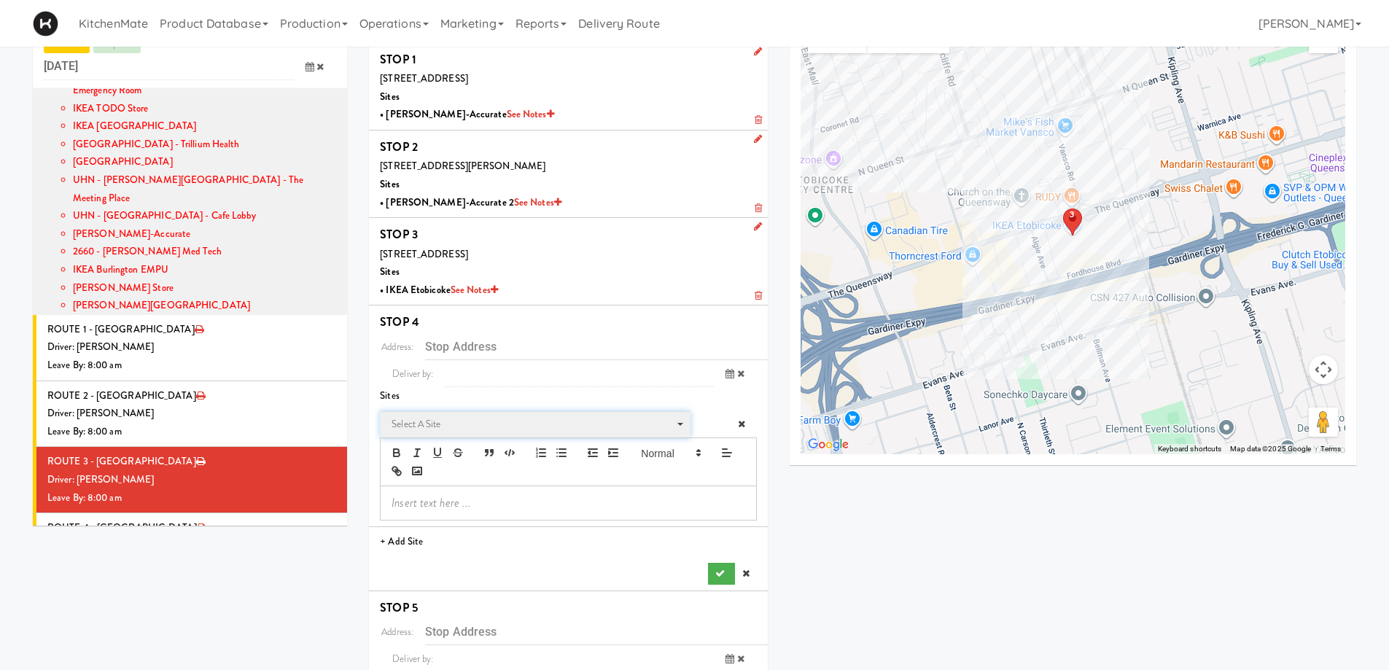
click at [480, 413] on span "Select a site Select a site" at bounding box center [535, 424] width 310 height 27
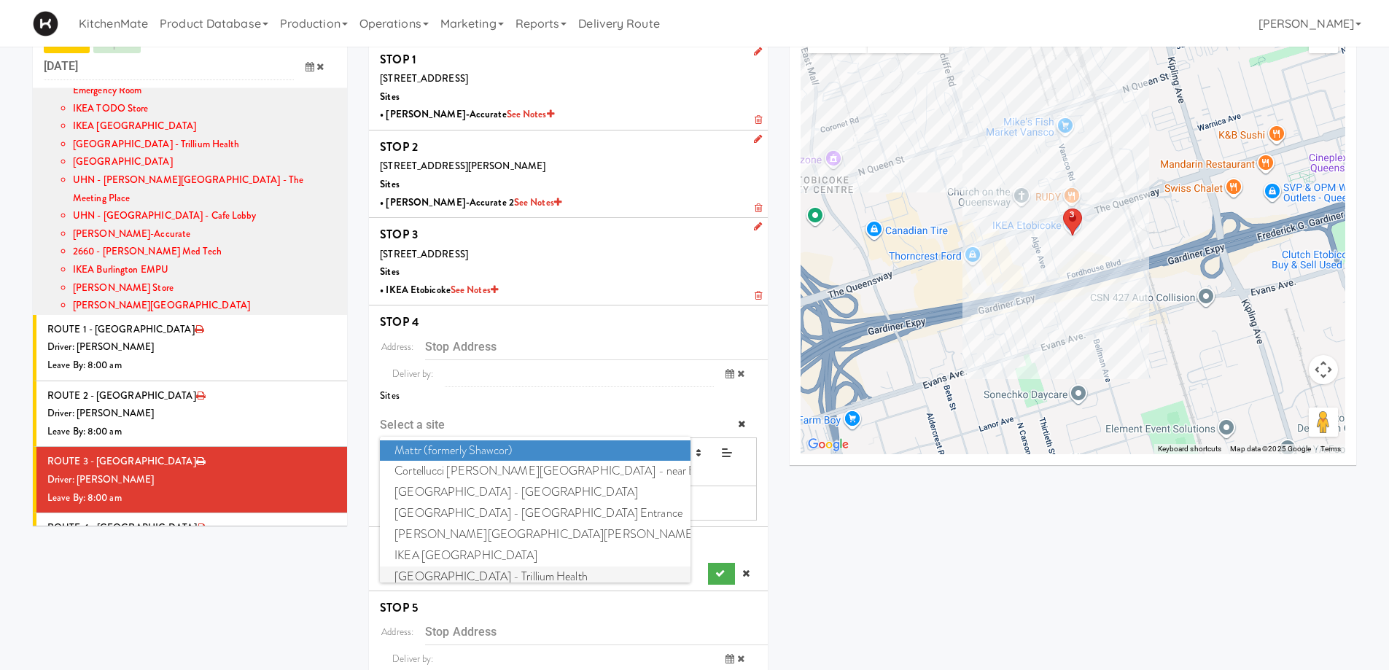
click at [470, 570] on span "[GEOGRAPHIC_DATA] - Trillium Health" at bounding box center [535, 577] width 310 height 21
type input "[STREET_ADDRESS]"
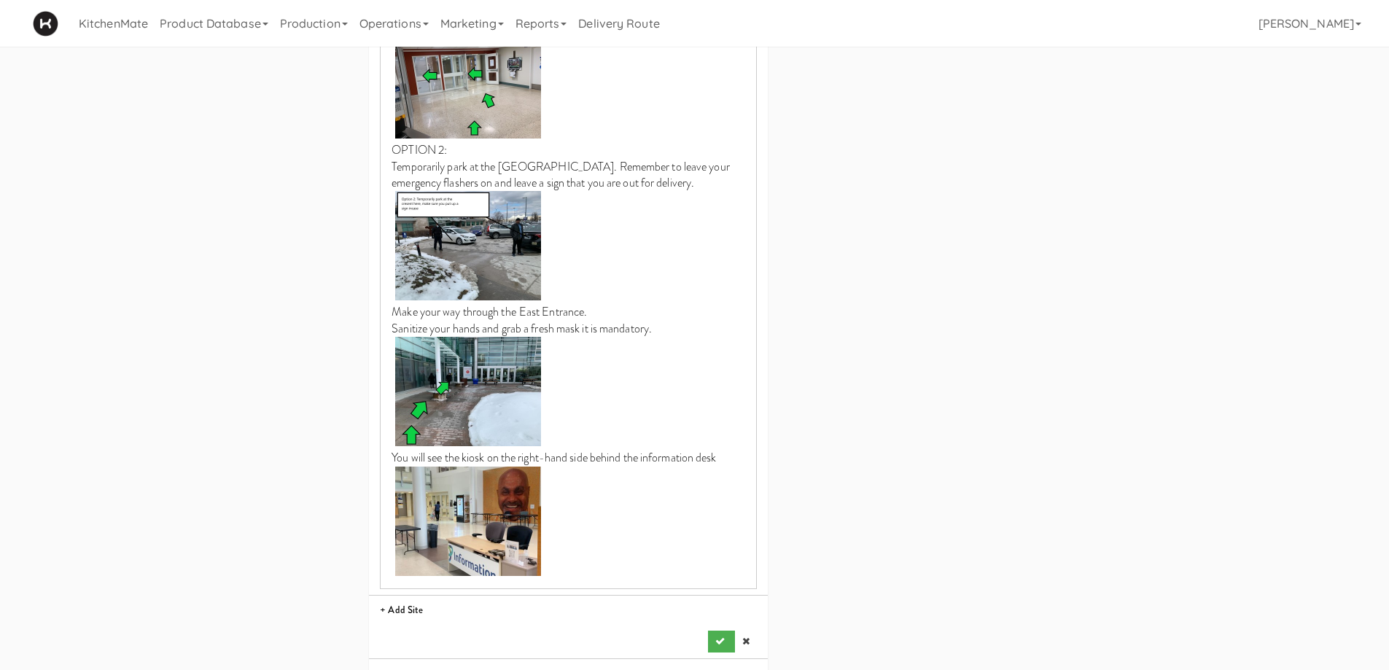
scroll to position [1586, 0]
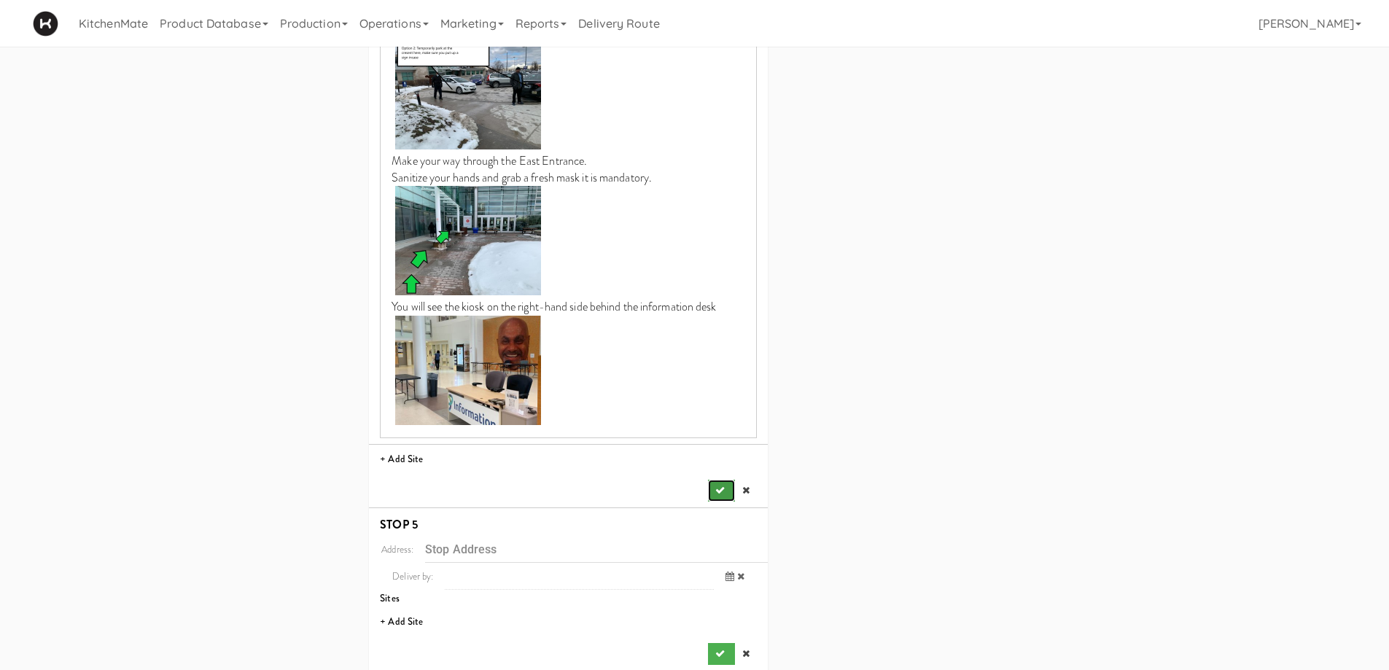
click at [722, 486] on icon "submit" at bounding box center [719, 490] width 9 height 9
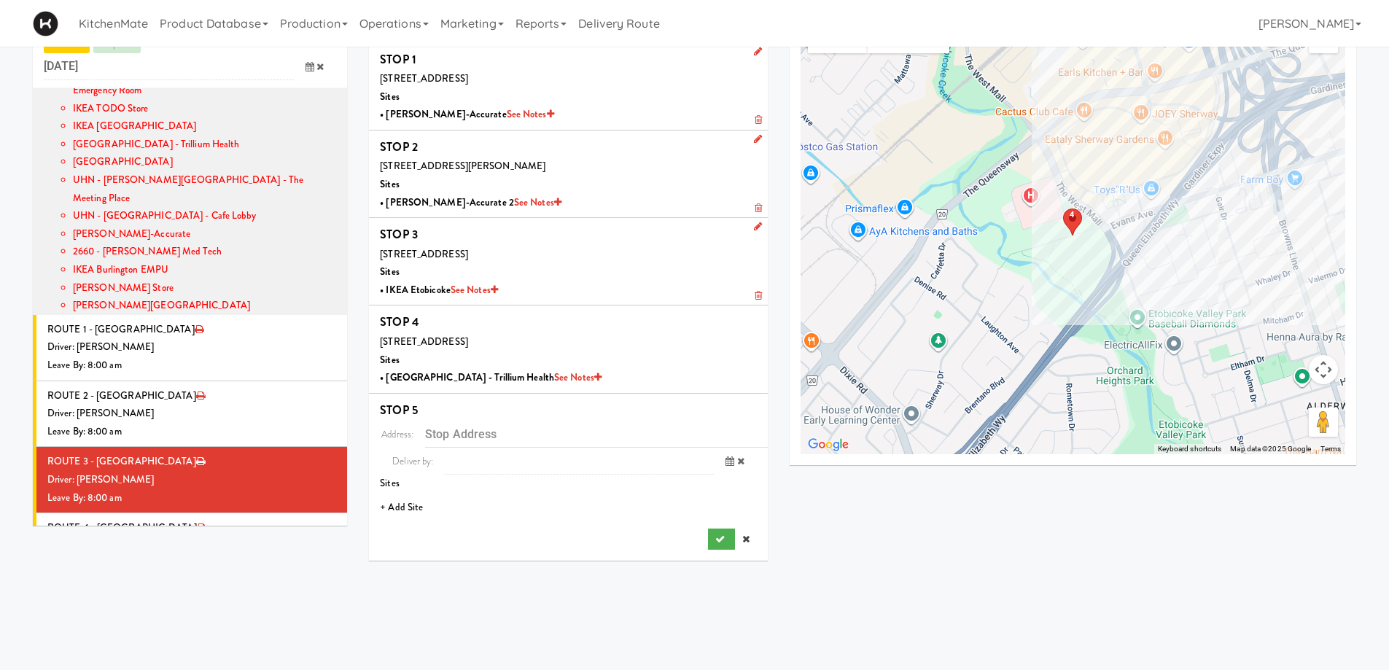
click at [397, 502] on li "+ Add Site" at bounding box center [568, 508] width 399 height 30
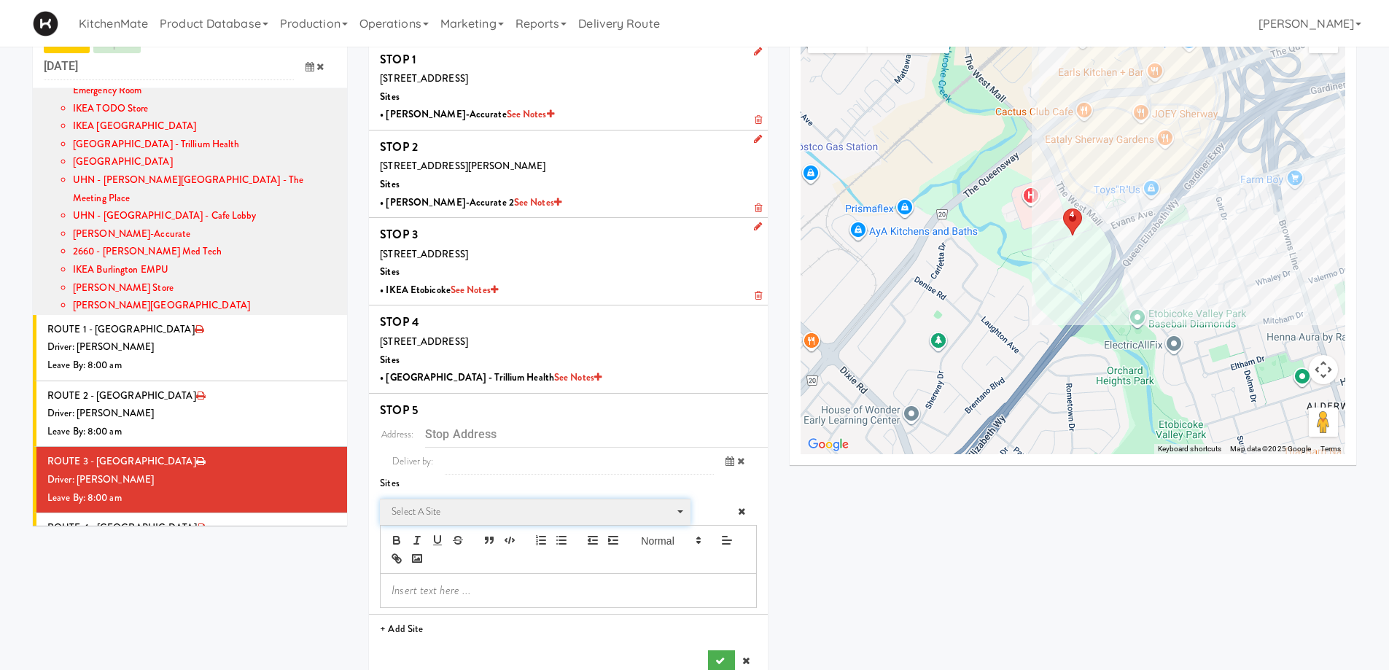
click at [492, 501] on span "Select a site Select a site" at bounding box center [535, 512] width 310 height 27
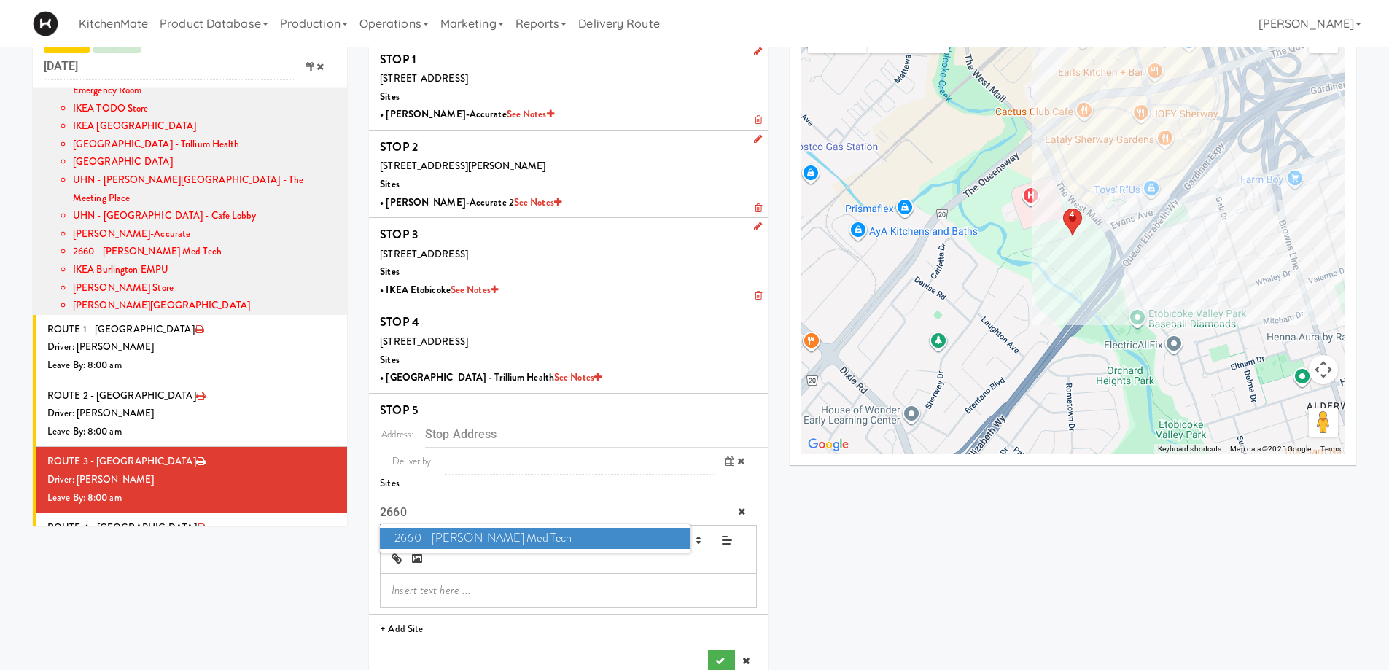
type input "2660"
click at [501, 544] on span "2660 - [PERSON_NAME] Med Tech" at bounding box center [535, 538] width 310 height 21
type input "[STREET_ADDRESS][PERSON_NAME][PERSON_NAME]"
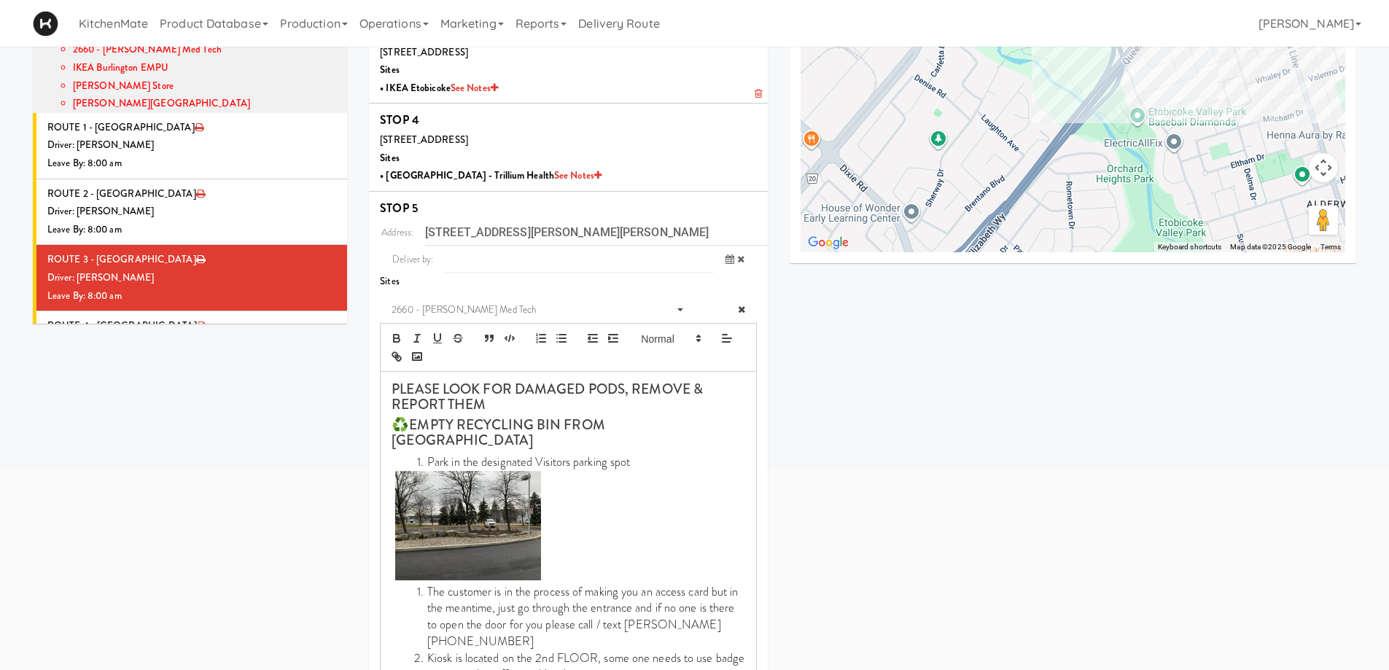
scroll to position [568, 0]
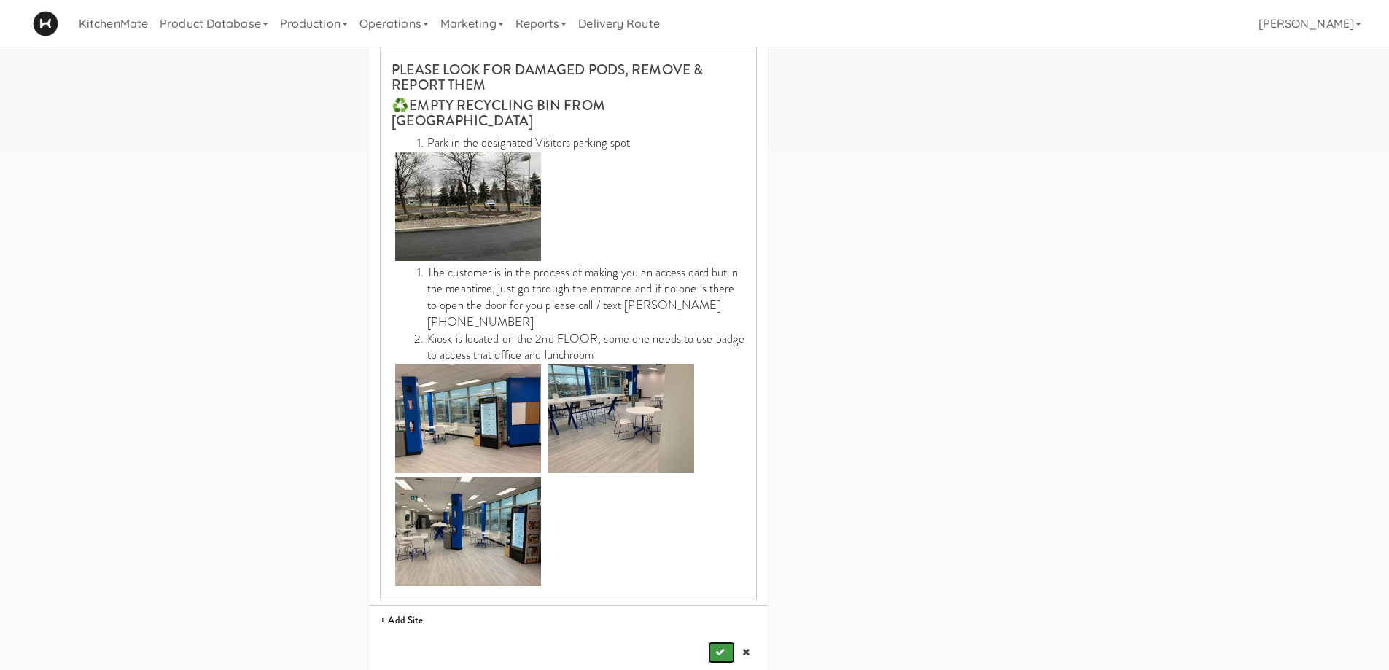
click at [713, 647] on button "submit" at bounding box center [721, 653] width 26 height 22
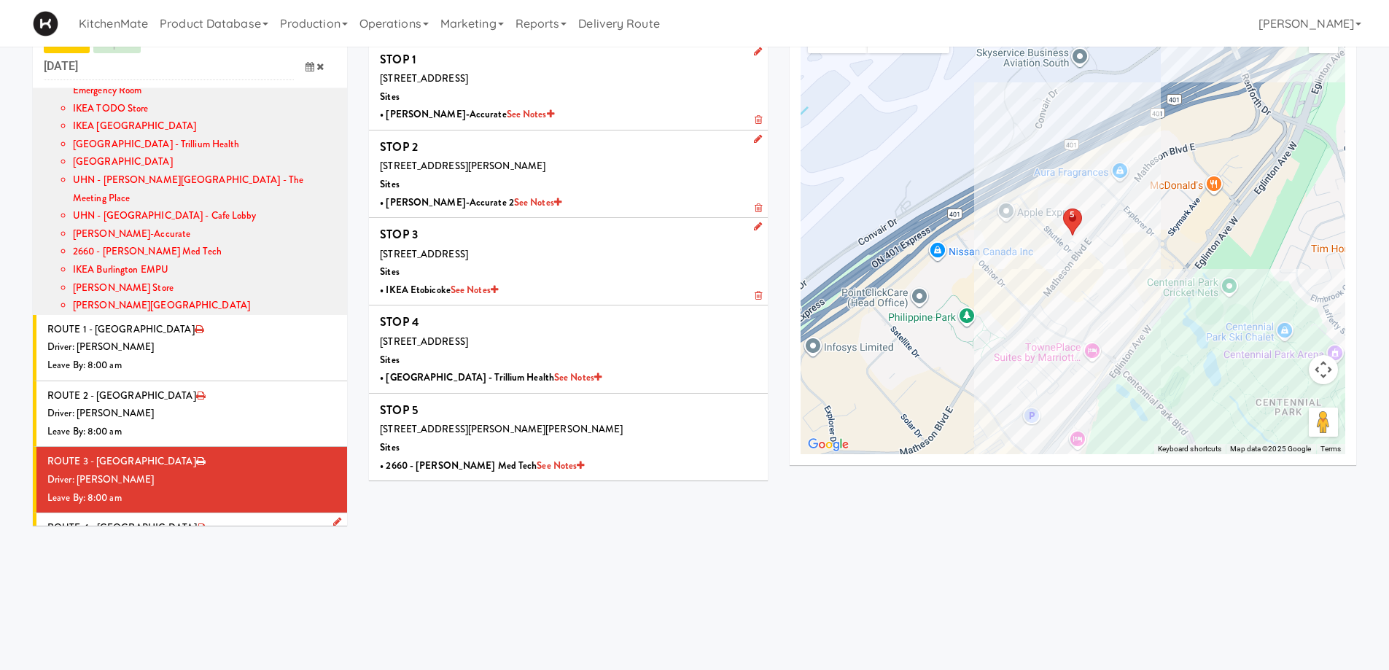
click at [155, 537] on div "Driver: No driver assigned" at bounding box center [191, 546] width 289 height 18
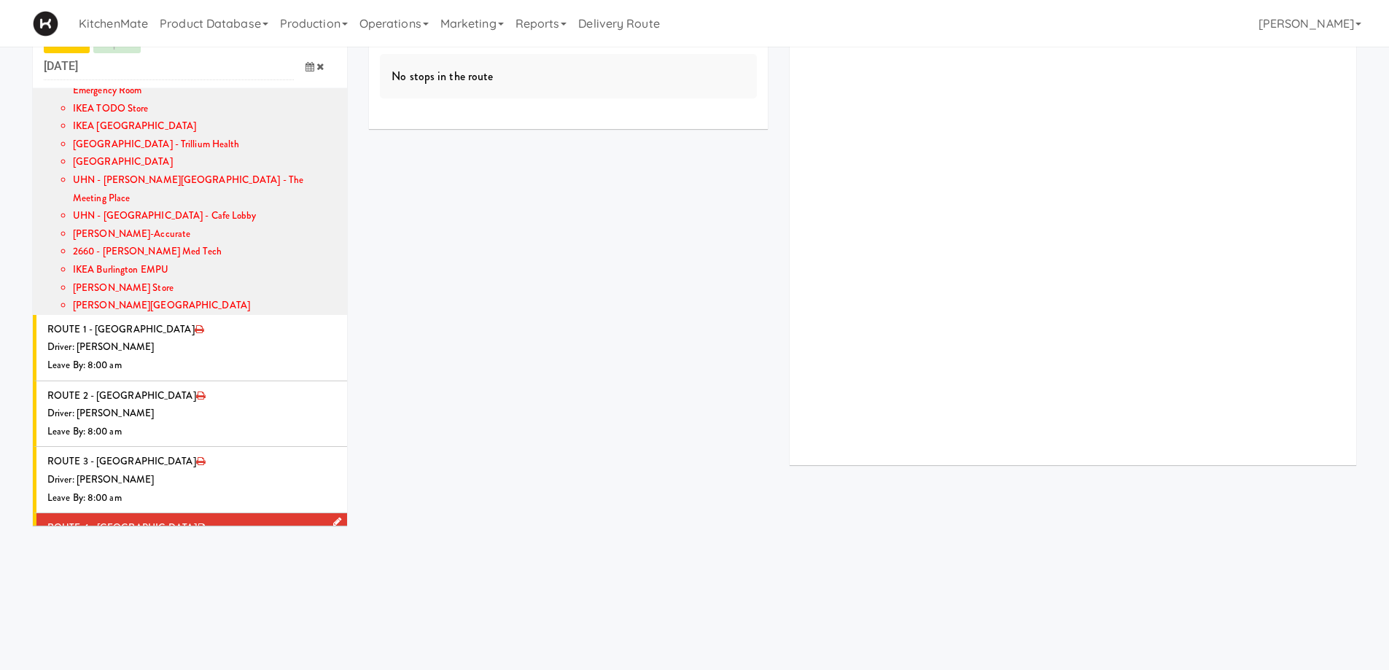
click at [333, 517] on icon at bounding box center [337, 521] width 8 height 9
click at [159, 543] on span "Select a driver" at bounding box center [166, 550] width 58 height 14
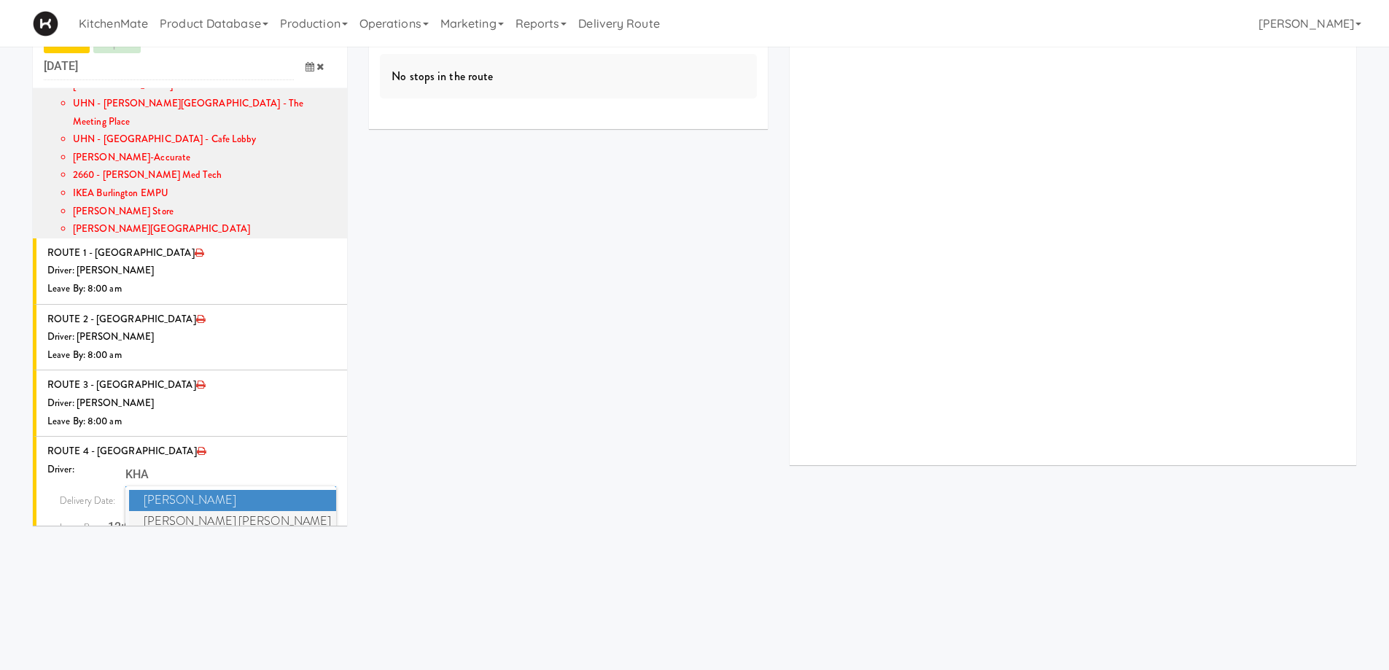
type input "KHA"
click at [204, 511] on span "[PERSON_NAME] [PERSON_NAME]" at bounding box center [233, 521] width 208 height 21
click at [305, 523] on icon at bounding box center [309, 527] width 9 height 9
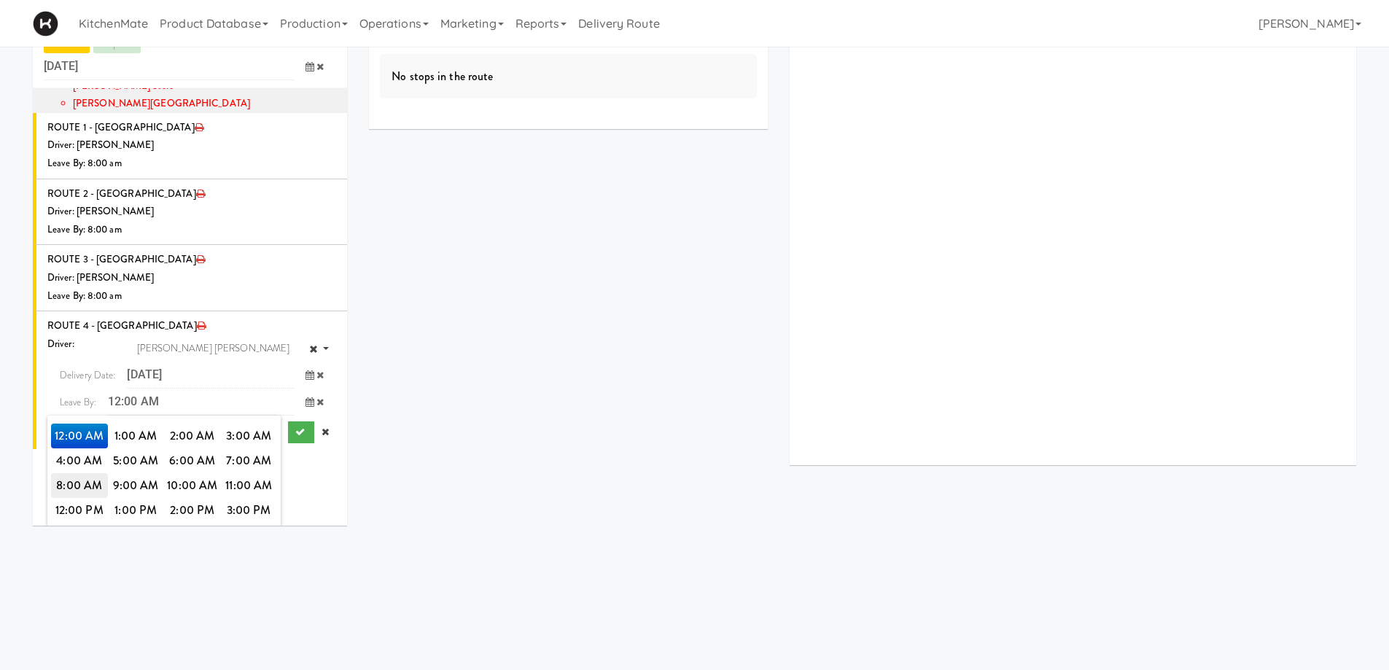
click at [62, 473] on span "8:00 AM" at bounding box center [79, 485] width 57 height 25
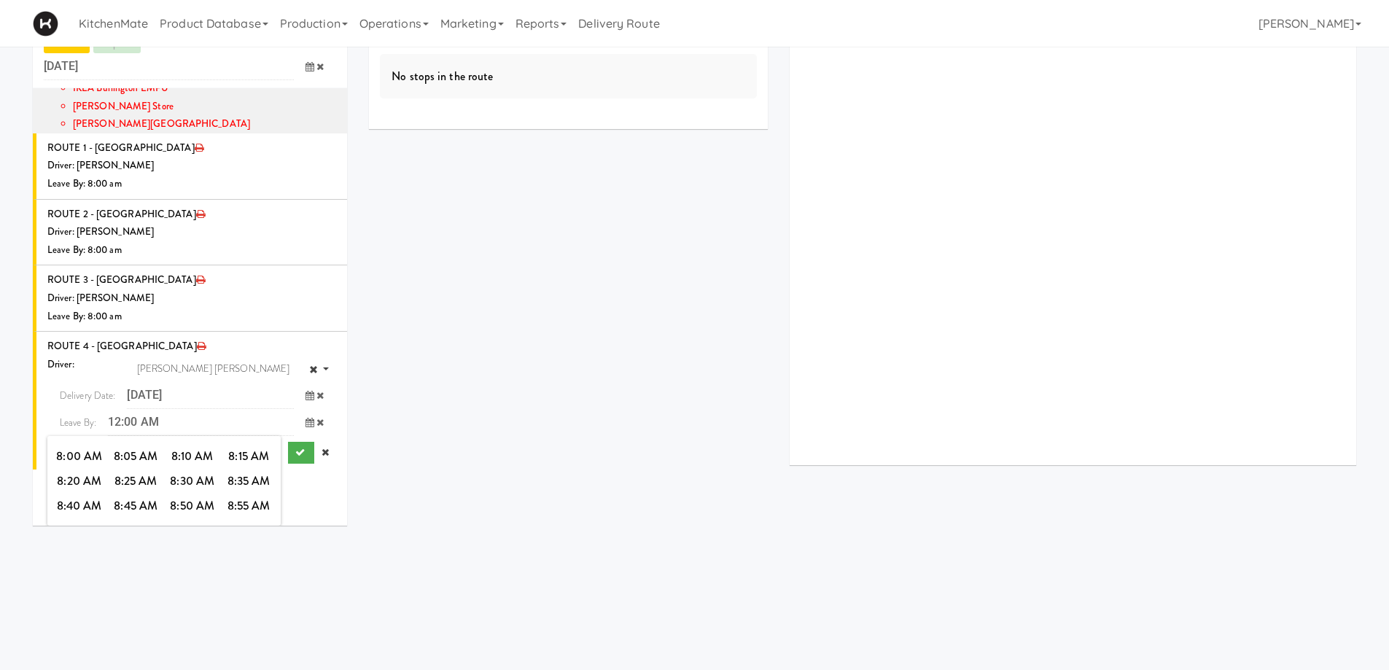
scroll to position [427, 0]
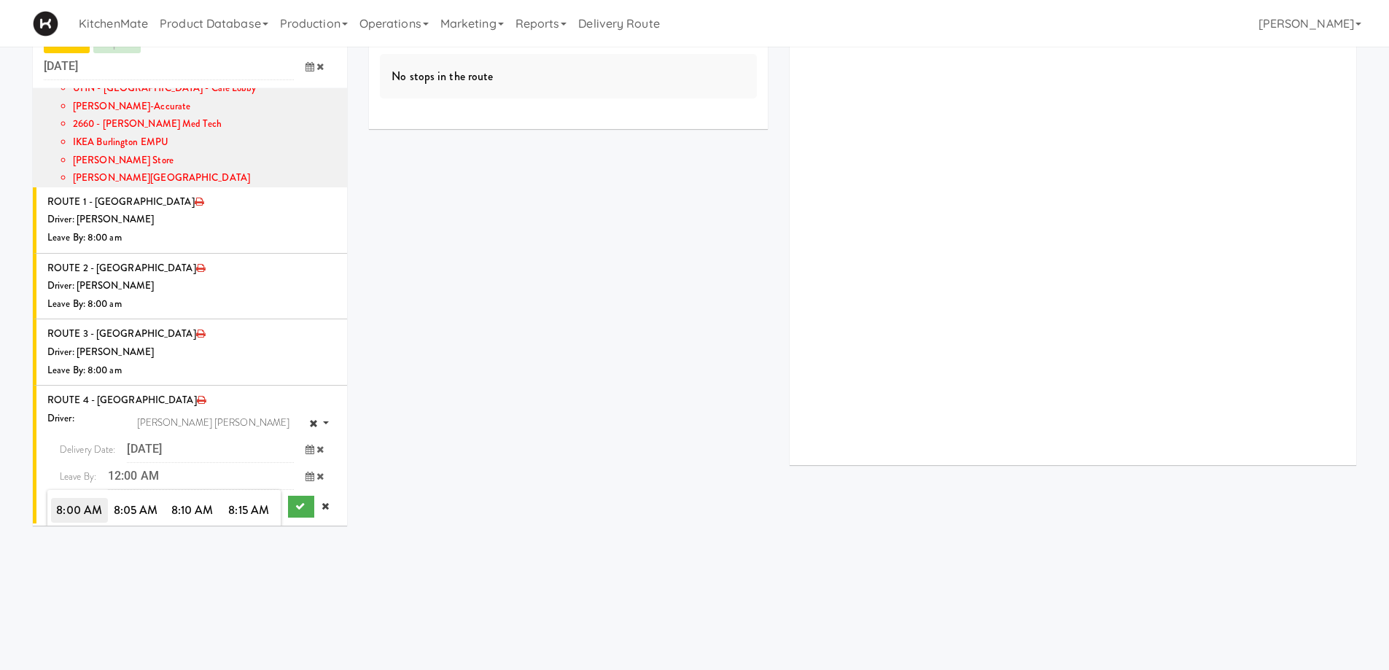
click at [71, 498] on span "8:00 AM" at bounding box center [79, 510] width 57 height 25
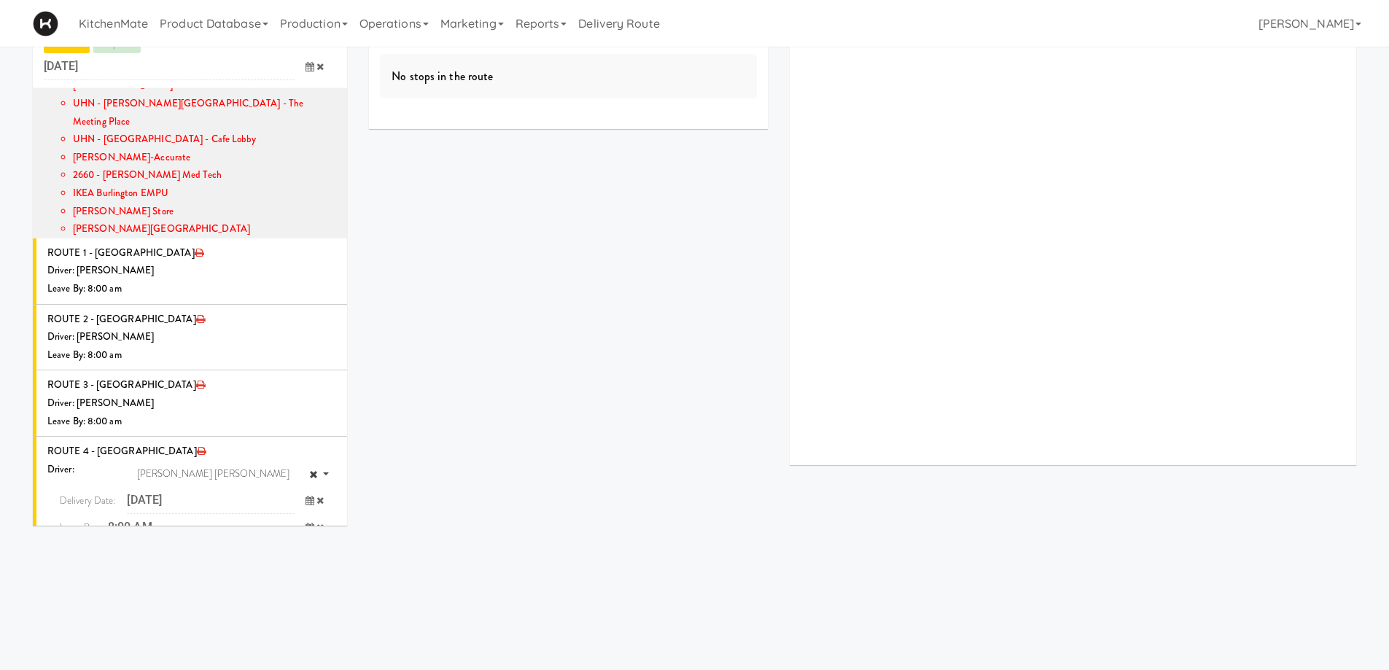
click at [294, 547] on button "submit" at bounding box center [301, 558] width 26 height 22
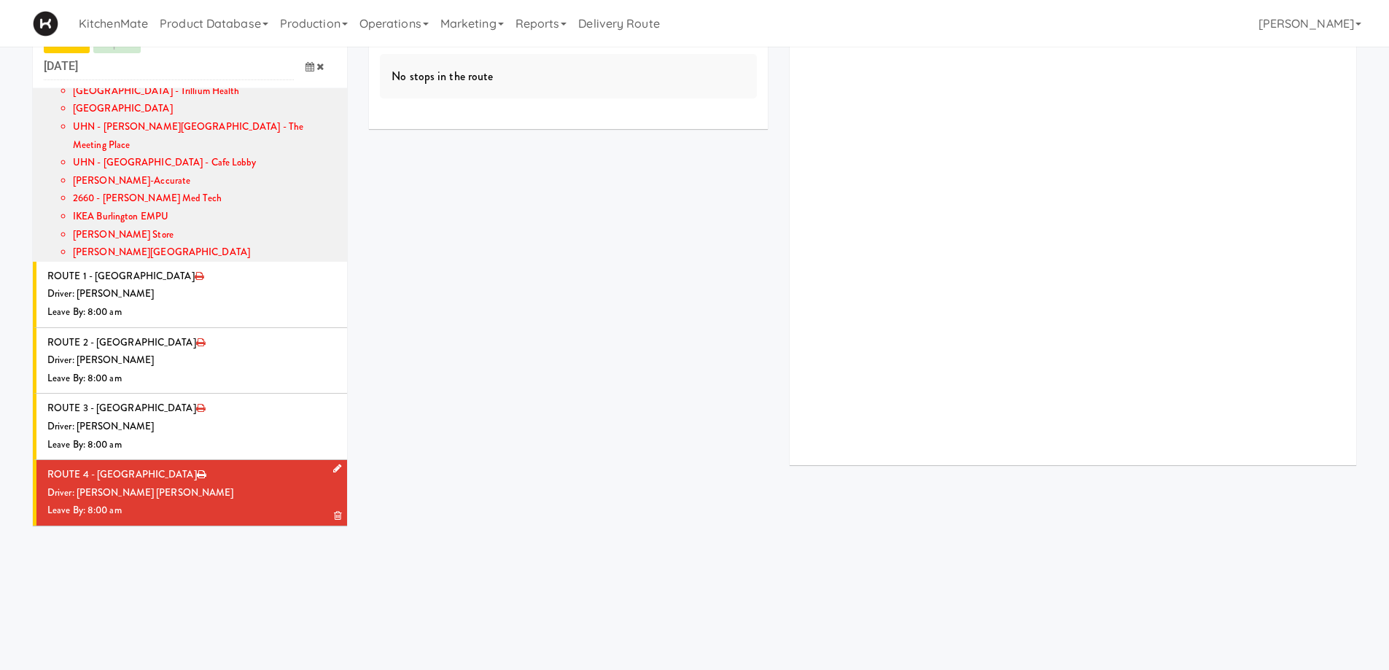
scroll to position [299, 0]
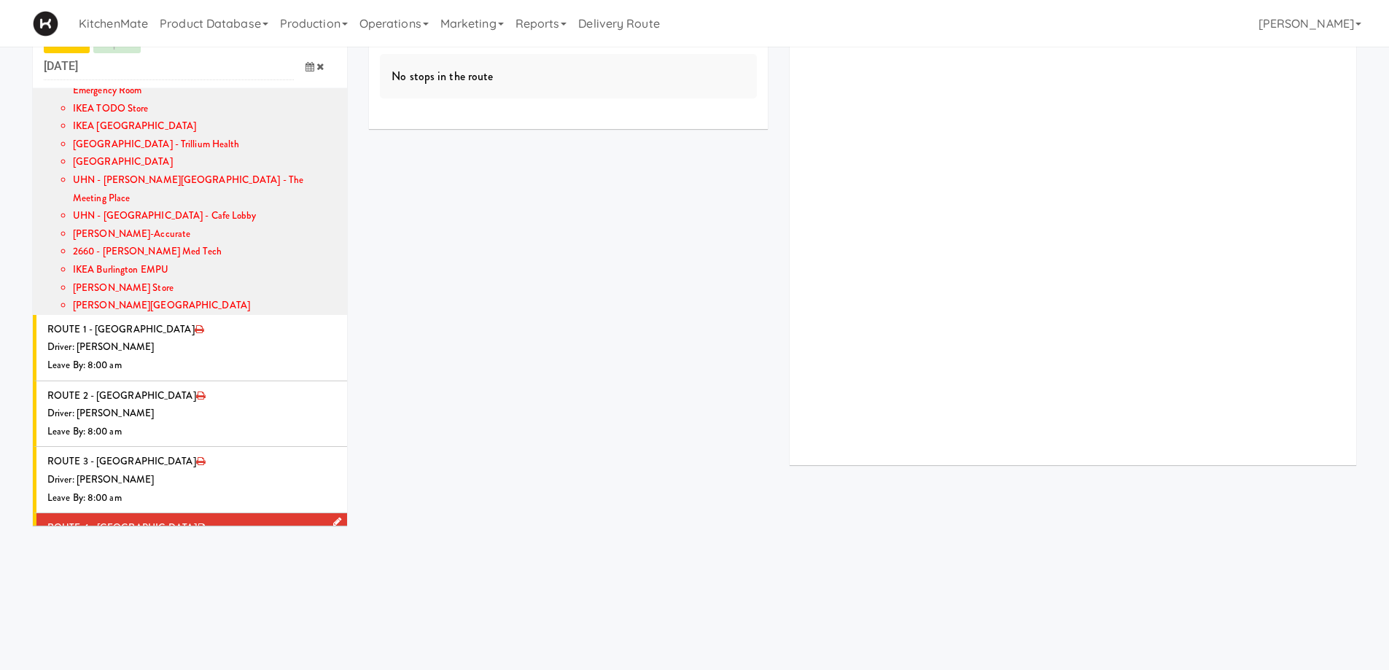
click at [235, 537] on div "Driver: [PERSON_NAME] [PERSON_NAME]" at bounding box center [191, 546] width 289 height 18
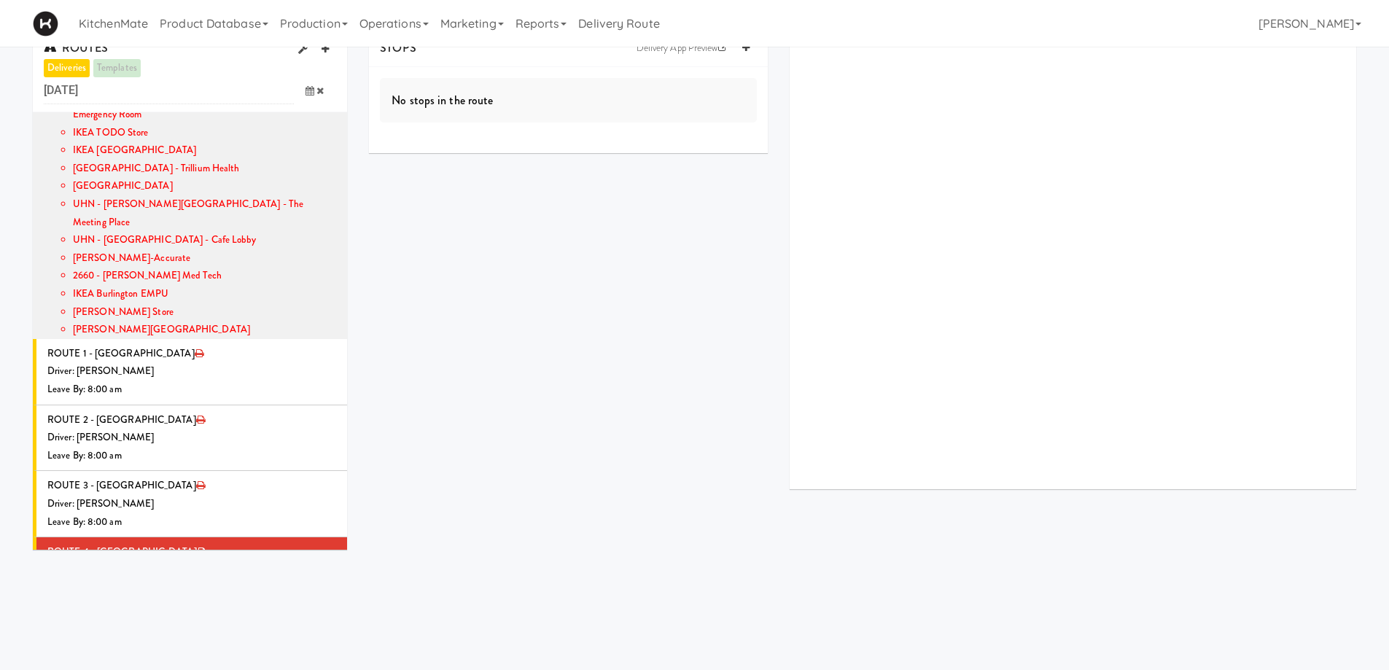
scroll to position [0, 0]
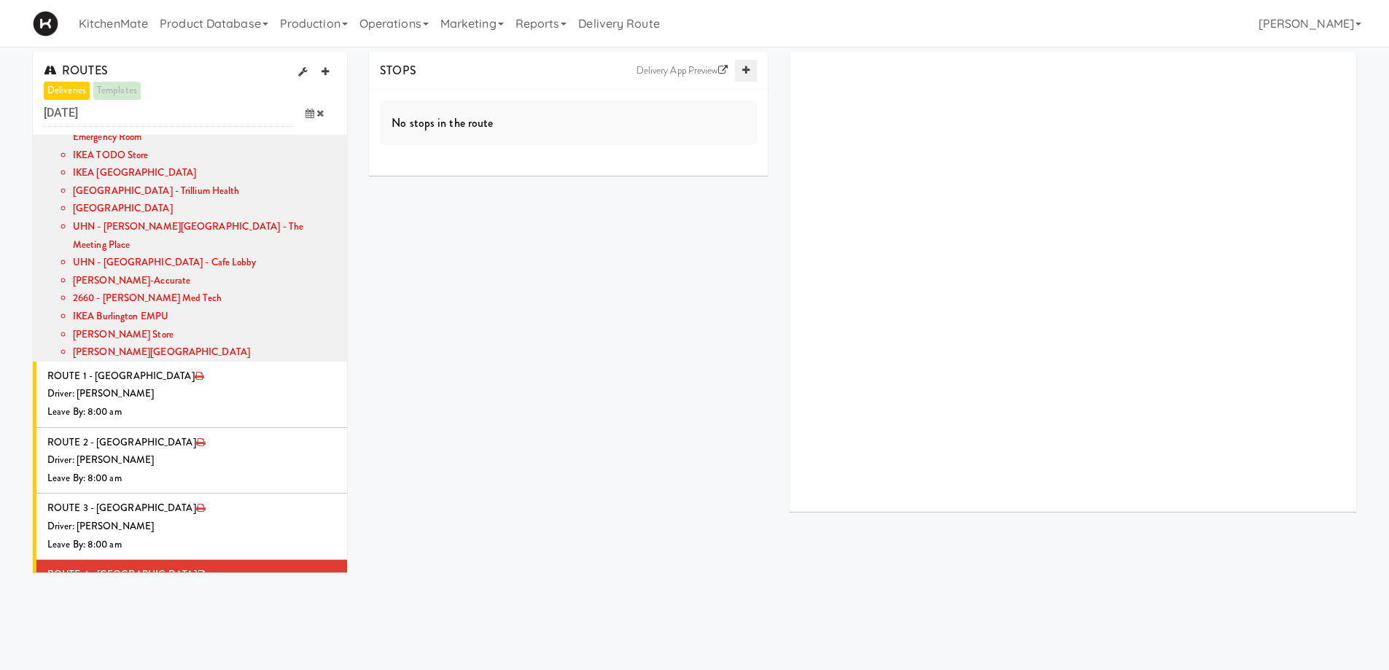
click at [744, 76] on link at bounding box center [746, 71] width 22 height 22
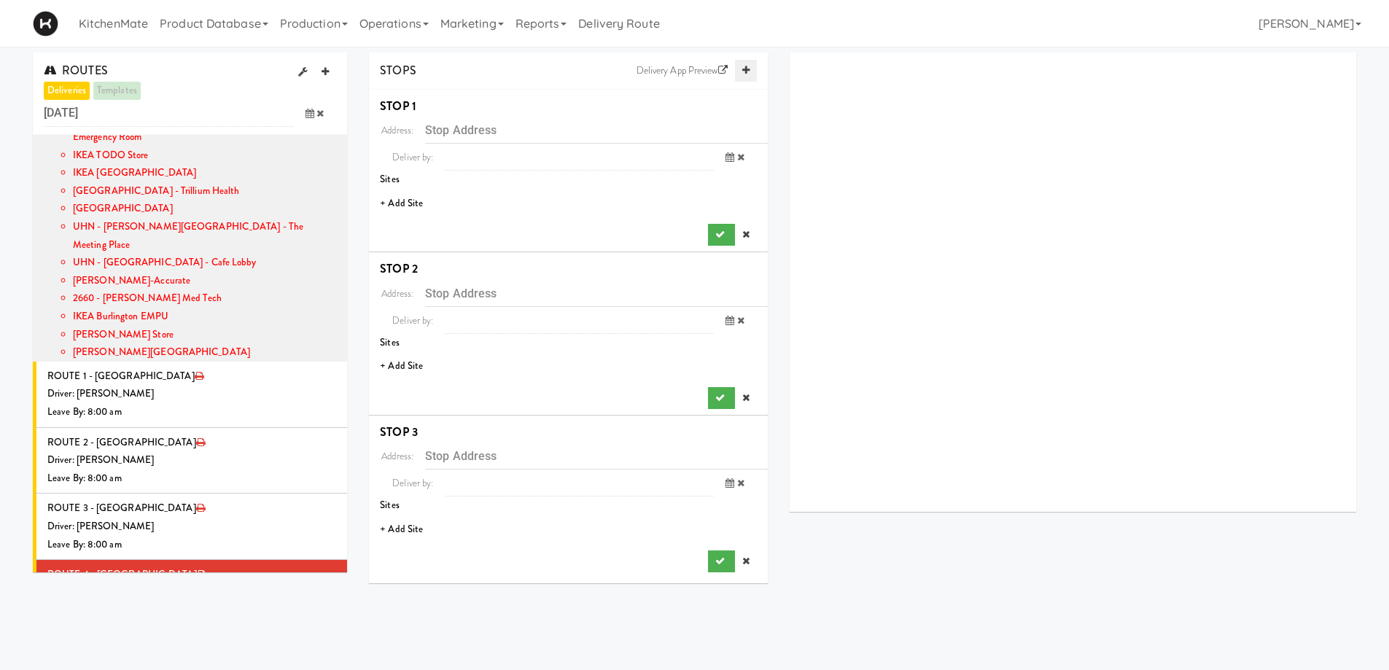
click at [744, 76] on link at bounding box center [746, 71] width 22 height 22
click at [414, 198] on li "+ Add Site" at bounding box center [568, 204] width 399 height 30
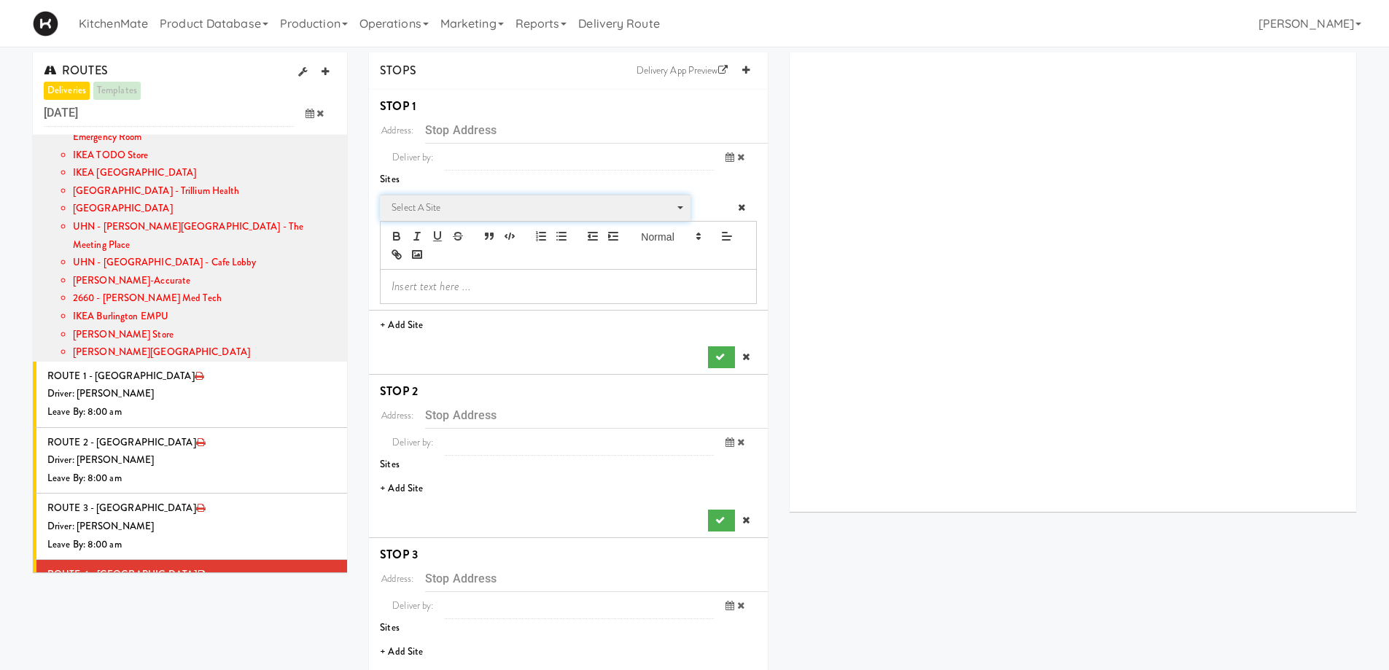
click at [474, 211] on span "Select a site" at bounding box center [530, 207] width 277 height 17
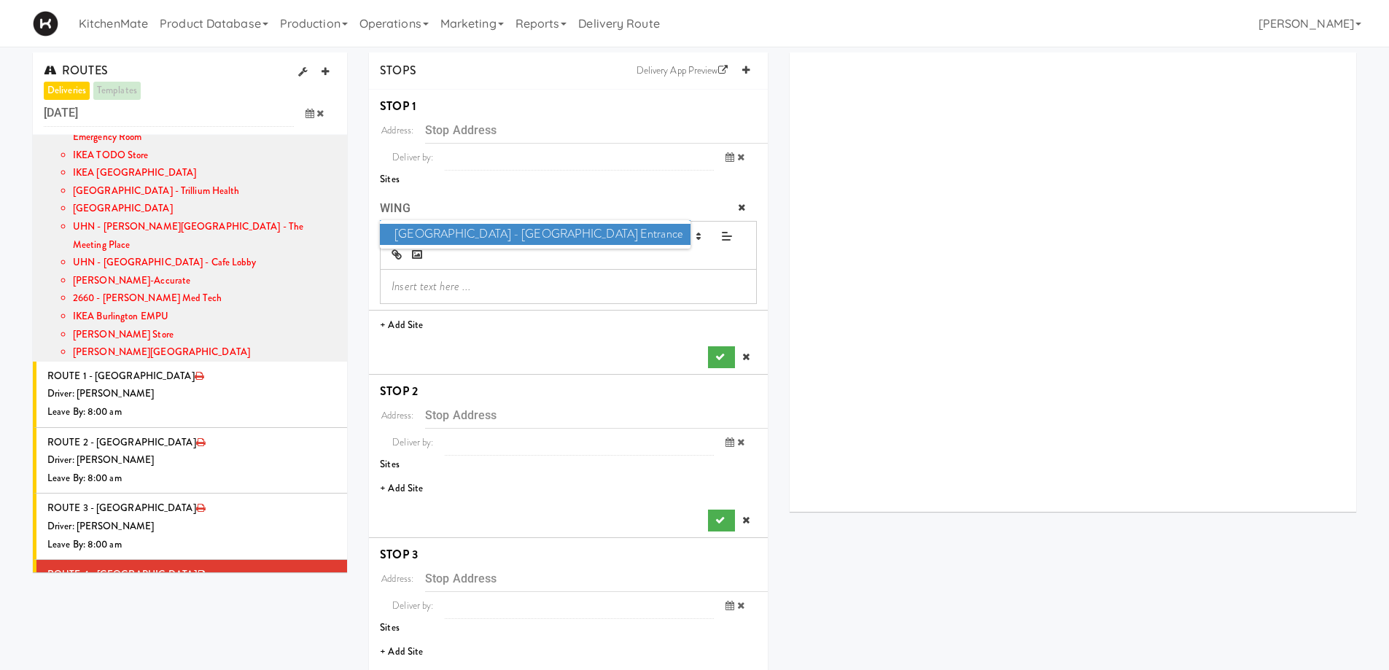
type input "WING"
click at [497, 227] on span "[GEOGRAPHIC_DATA] - [GEOGRAPHIC_DATA] Entrance" at bounding box center [535, 234] width 310 height 21
type input "[STREET_ADDRESS][PERSON_NAME]"
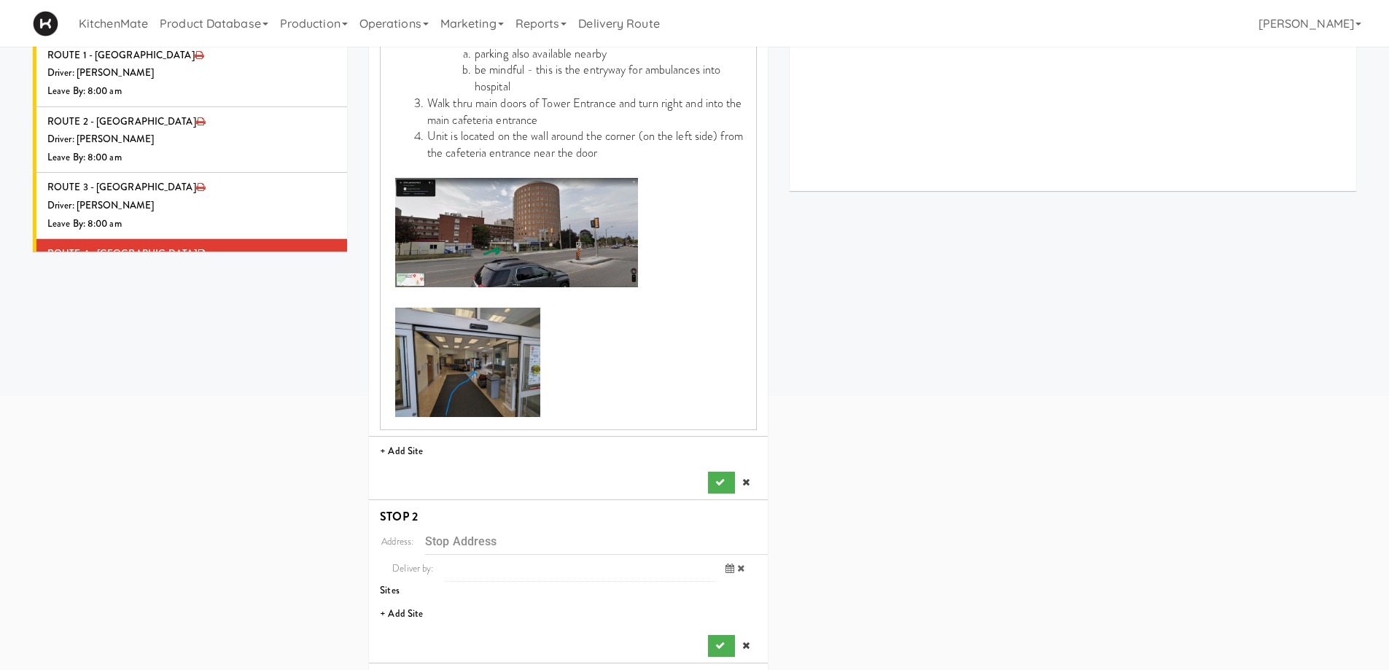
scroll to position [365, 0]
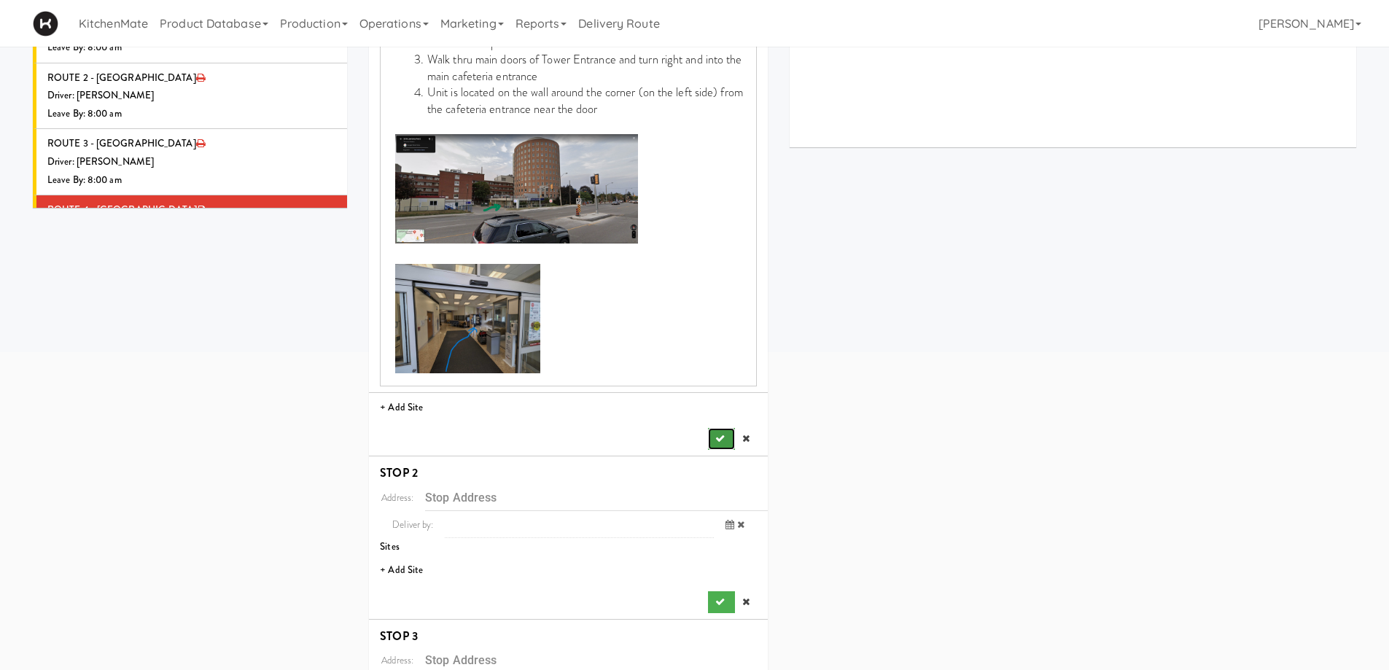
click at [721, 440] on icon "submit" at bounding box center [719, 438] width 9 height 9
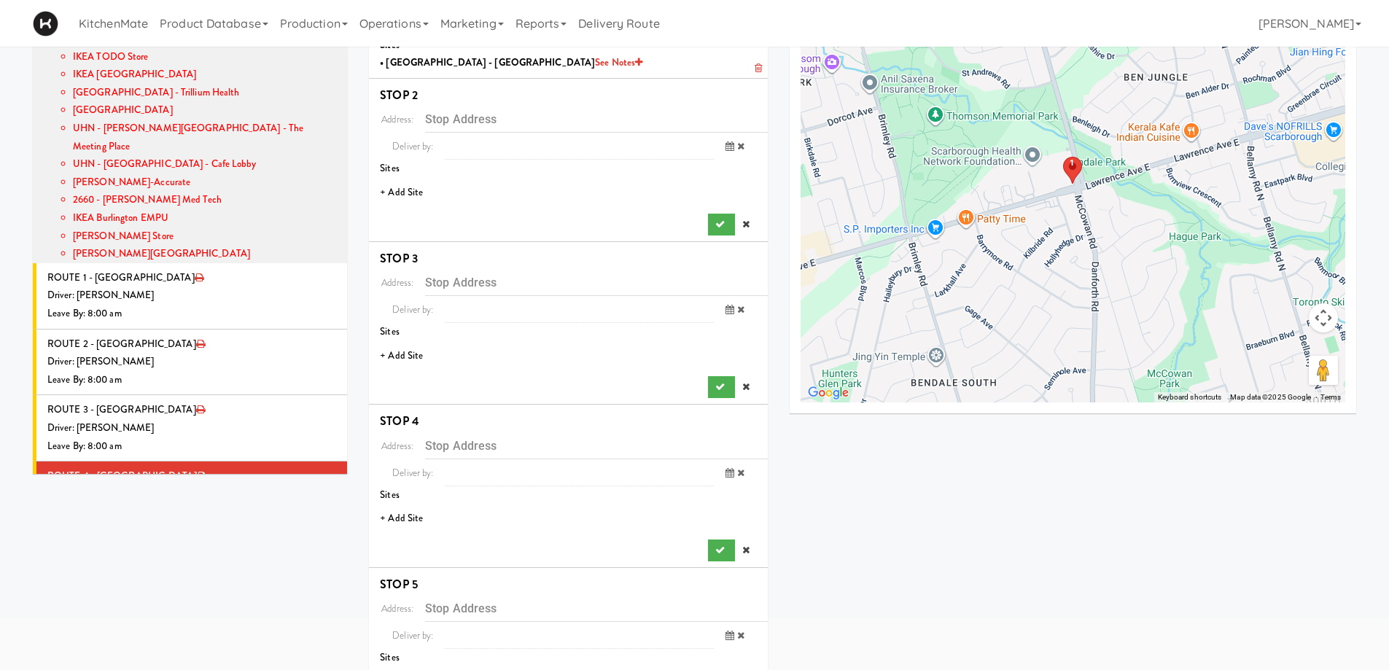
scroll to position [73, 0]
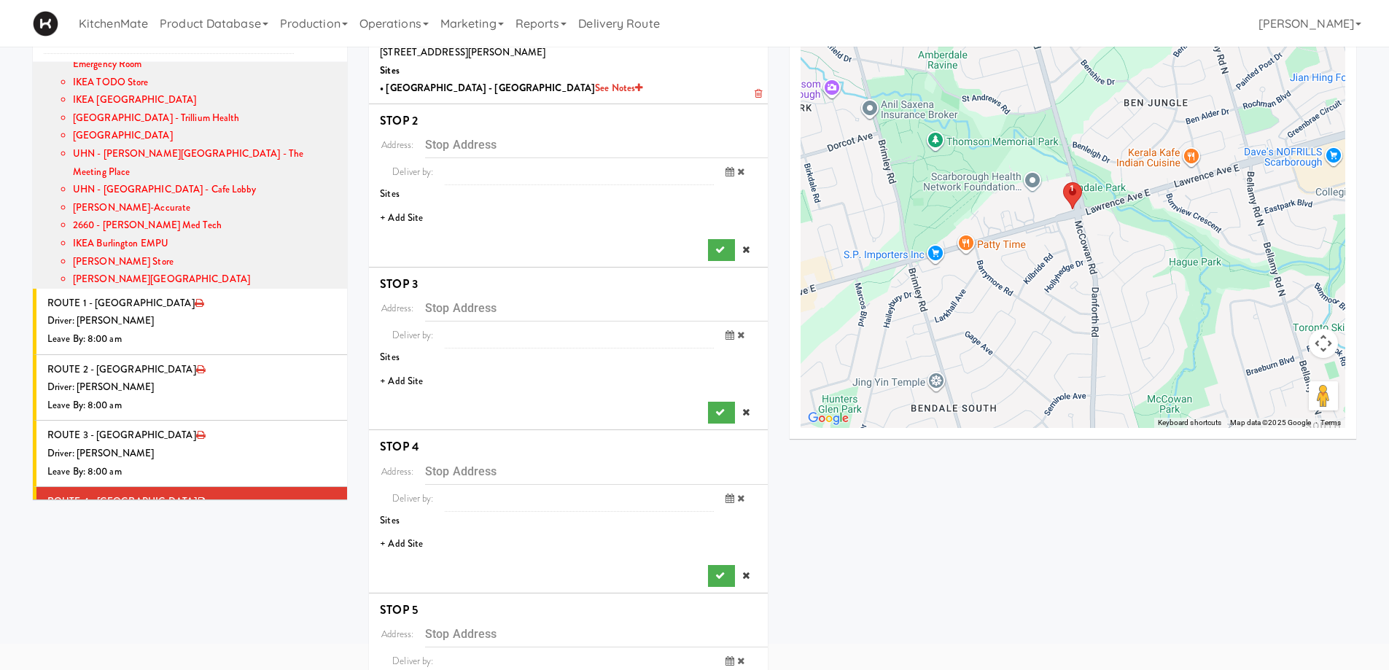
click at [404, 220] on li "+ Add Site" at bounding box center [568, 218] width 399 height 30
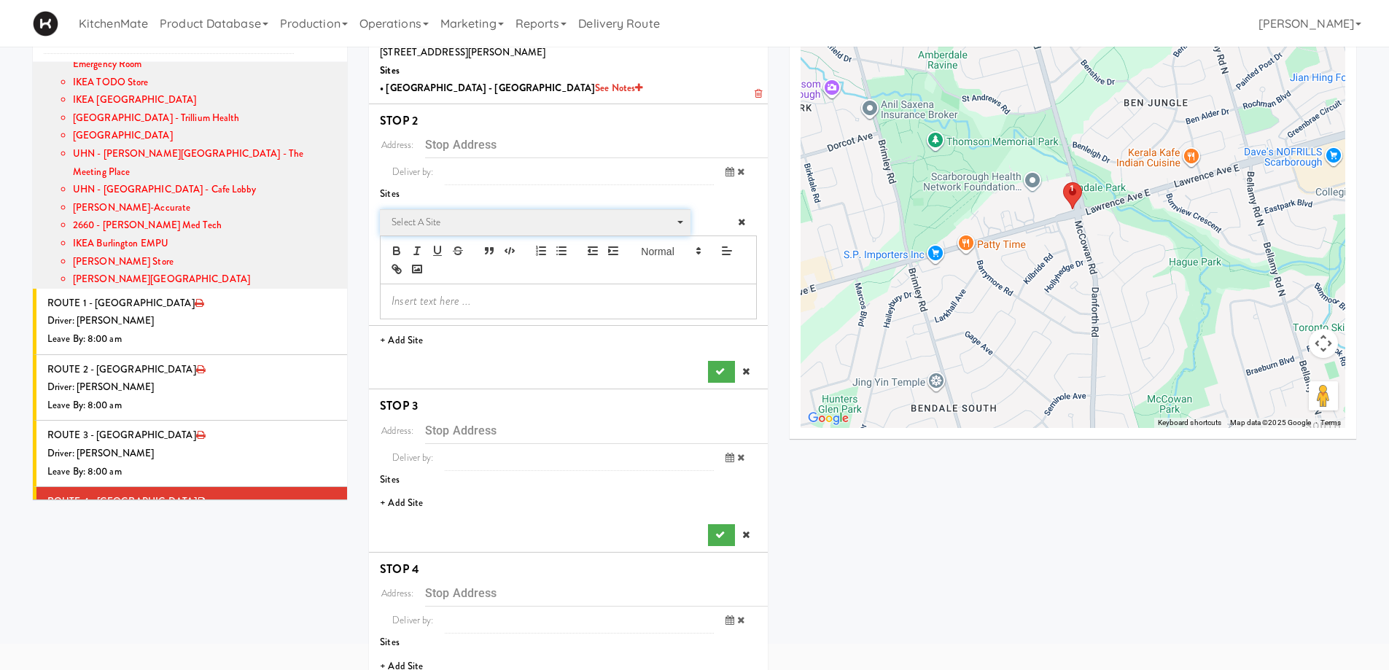
click at [488, 220] on span "Select a site" at bounding box center [530, 222] width 277 height 17
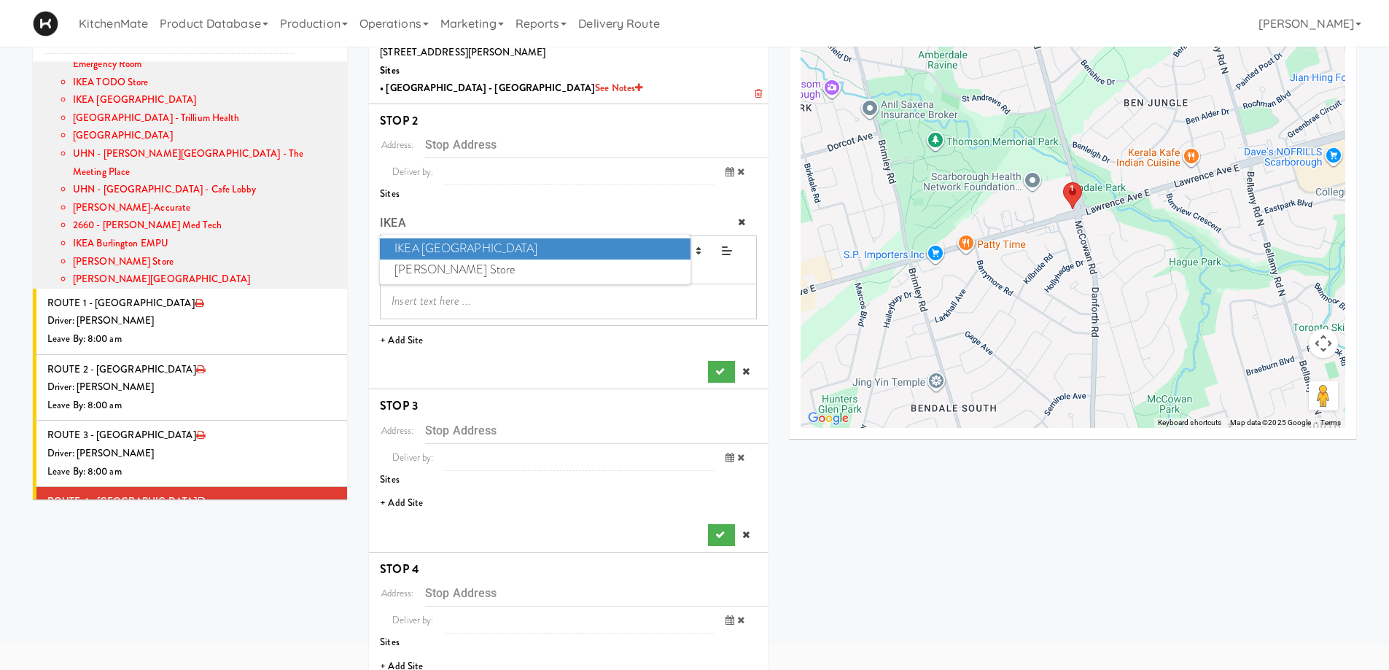
type input "IKEA"
click at [478, 252] on span "IKEA [GEOGRAPHIC_DATA]" at bounding box center [535, 248] width 310 height 21
type input "[STREET_ADDRESS]"
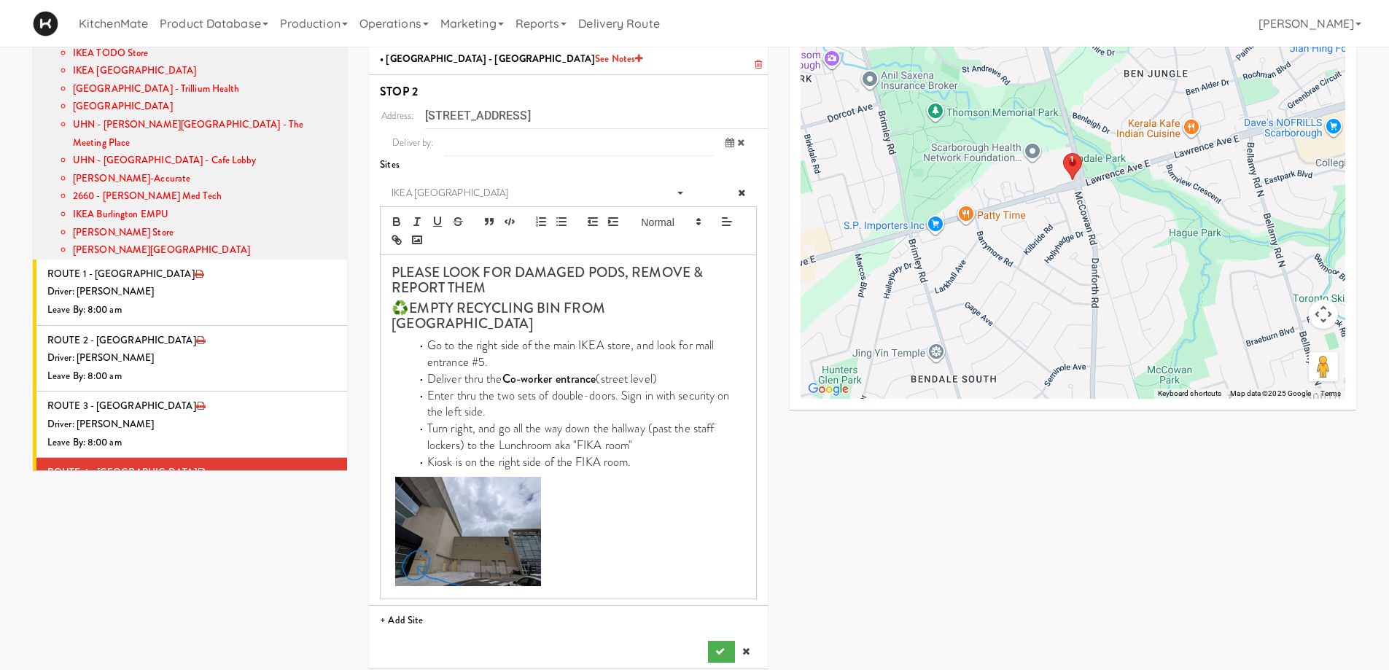
scroll to position [146, 0]
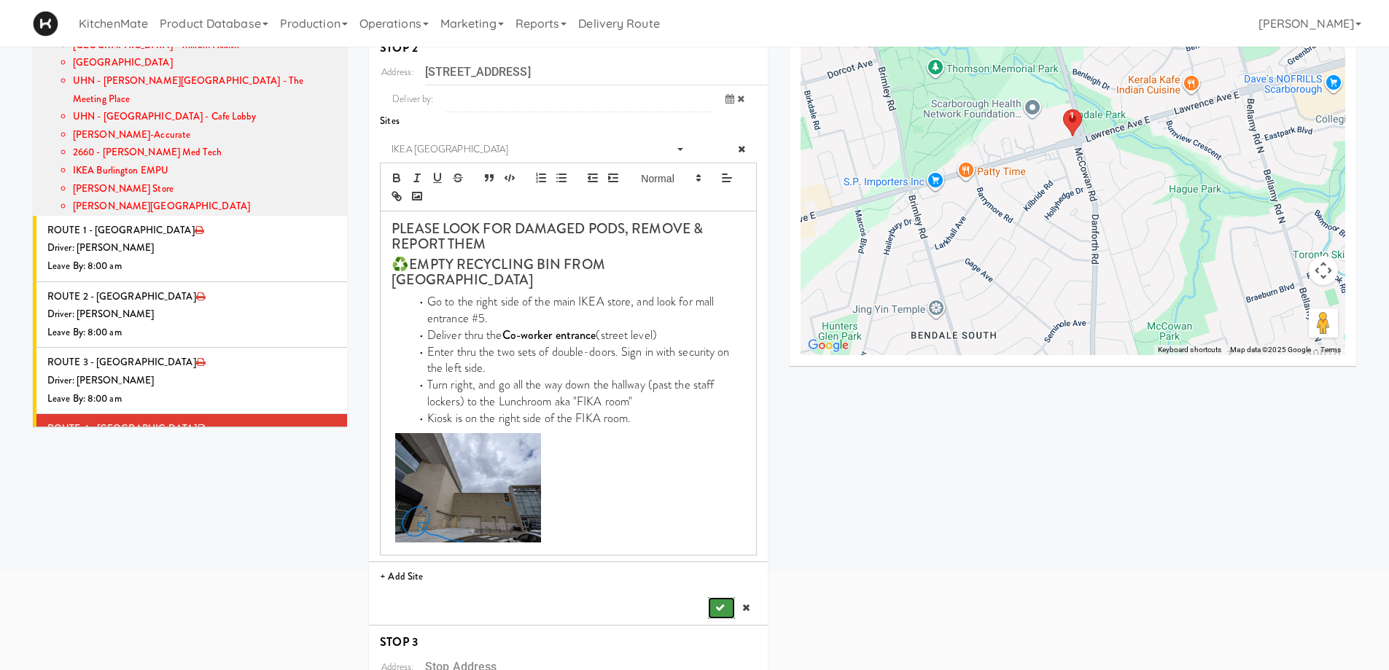
click at [712, 597] on button "submit" at bounding box center [721, 608] width 26 height 22
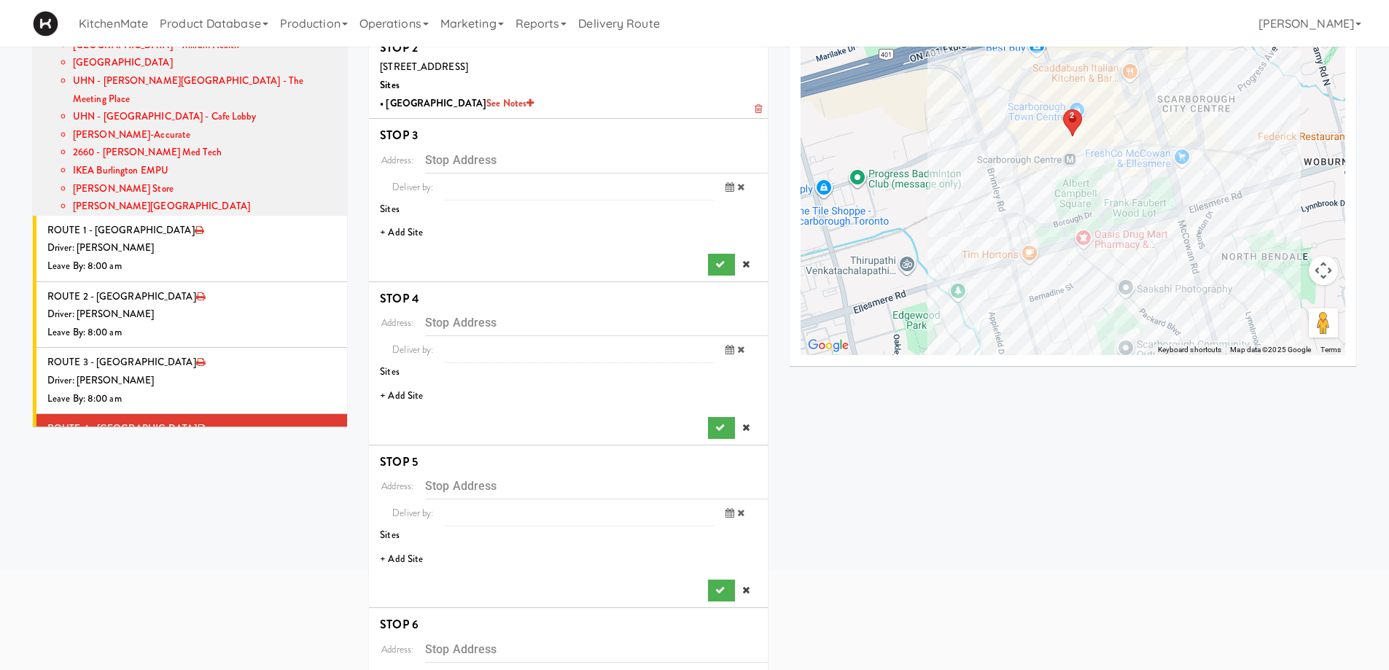
click at [405, 235] on li "+ Add Site" at bounding box center [568, 233] width 399 height 30
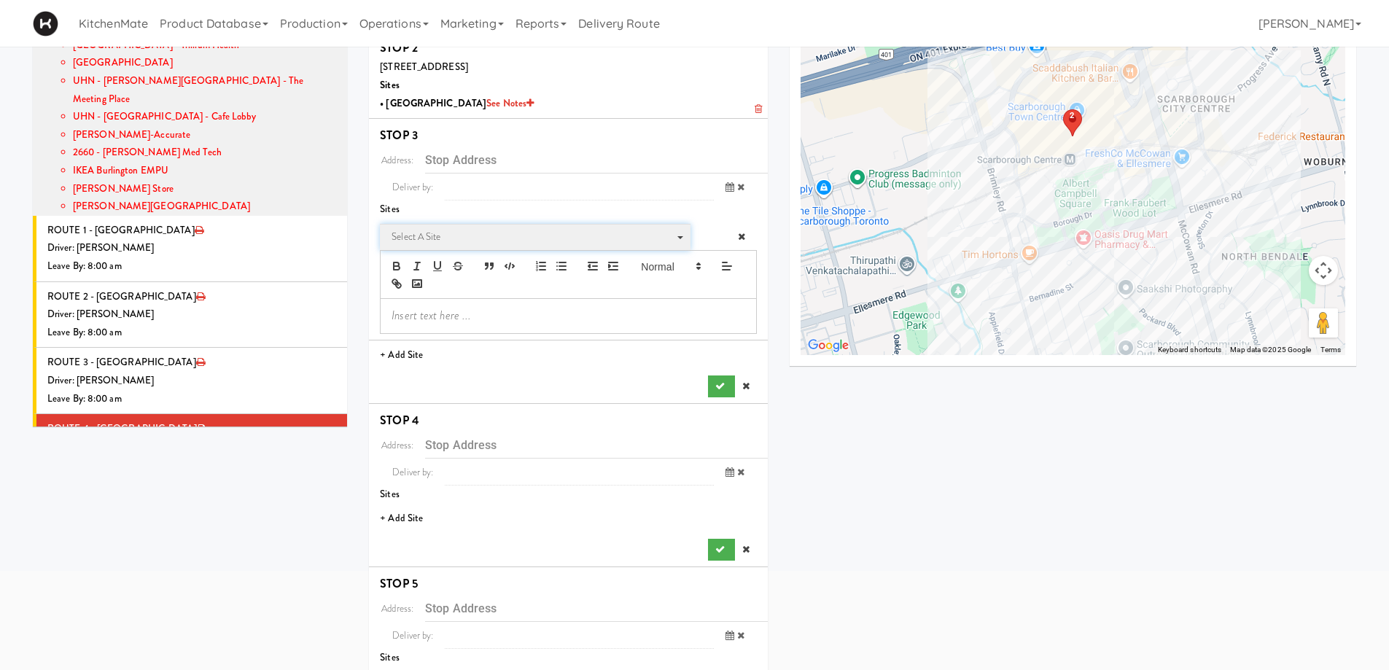
click at [482, 242] on span "Select a site" at bounding box center [530, 236] width 277 height 17
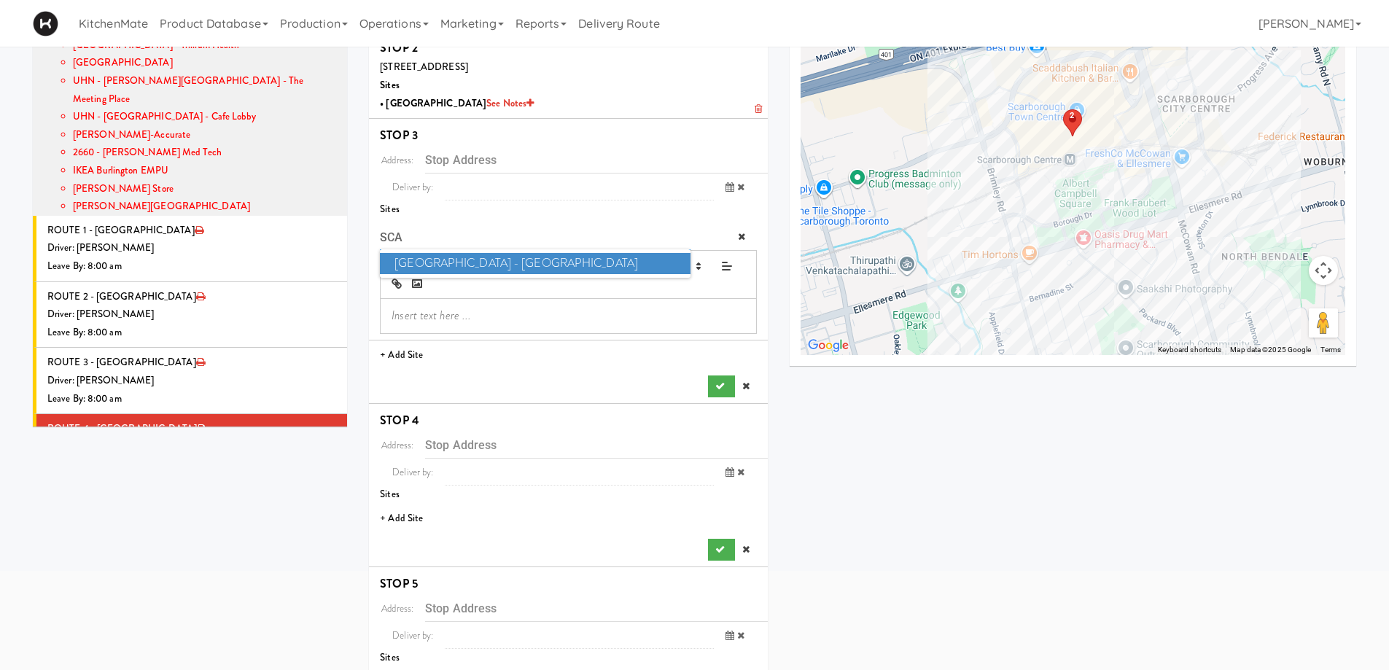
type input "SCA"
click at [481, 263] on span "[GEOGRAPHIC_DATA] - [GEOGRAPHIC_DATA]" at bounding box center [535, 263] width 310 height 21
type input "[STREET_ADDRESS]"
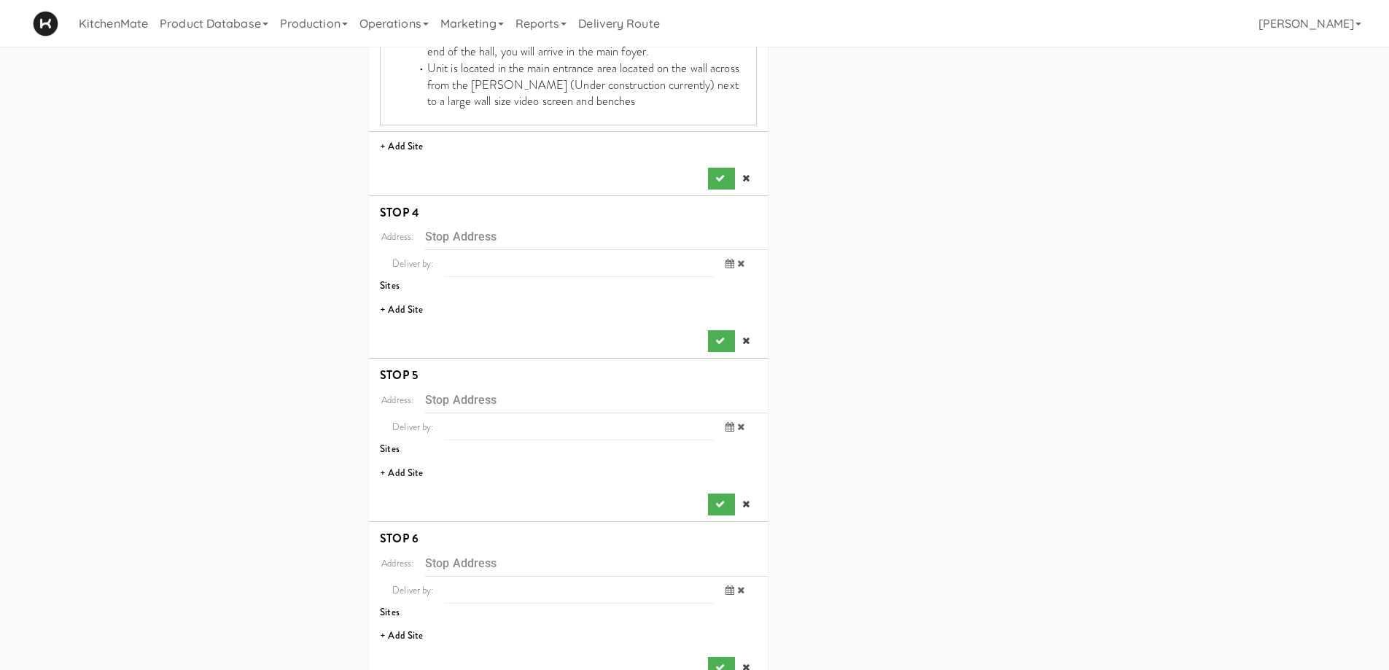
scroll to position [729, 0]
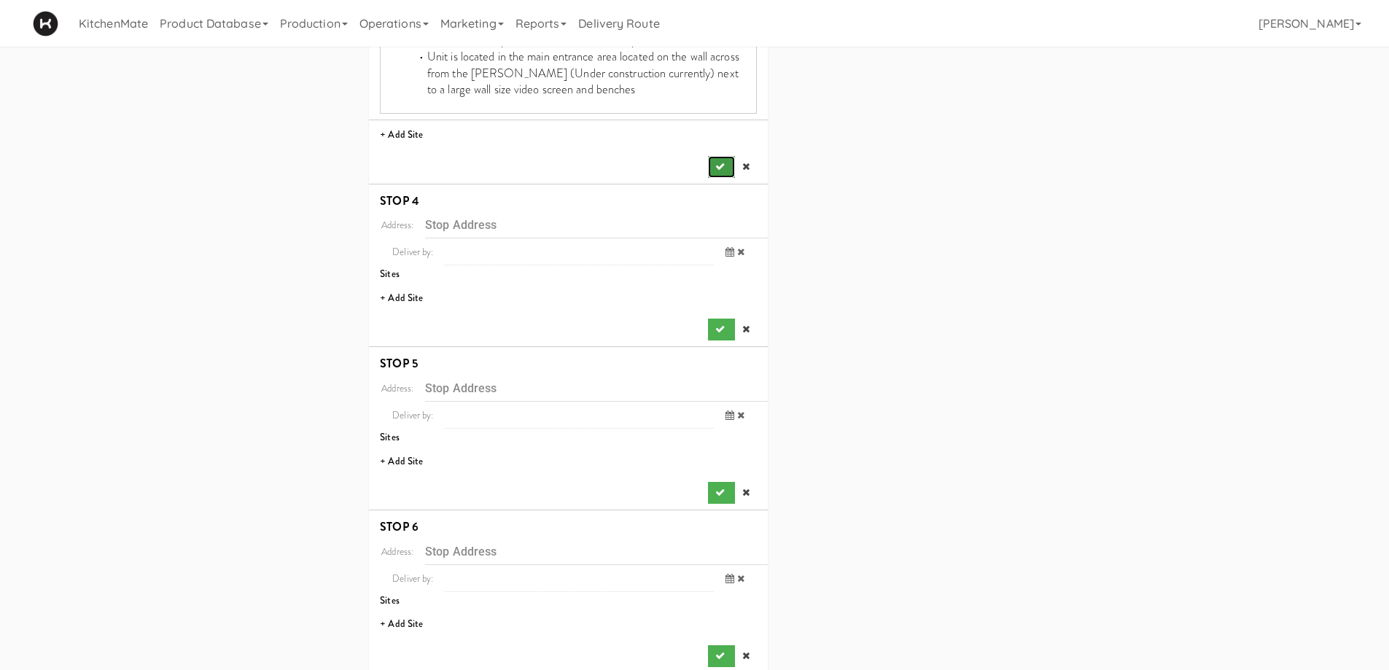
click at [712, 168] on button "submit" at bounding box center [721, 167] width 26 height 22
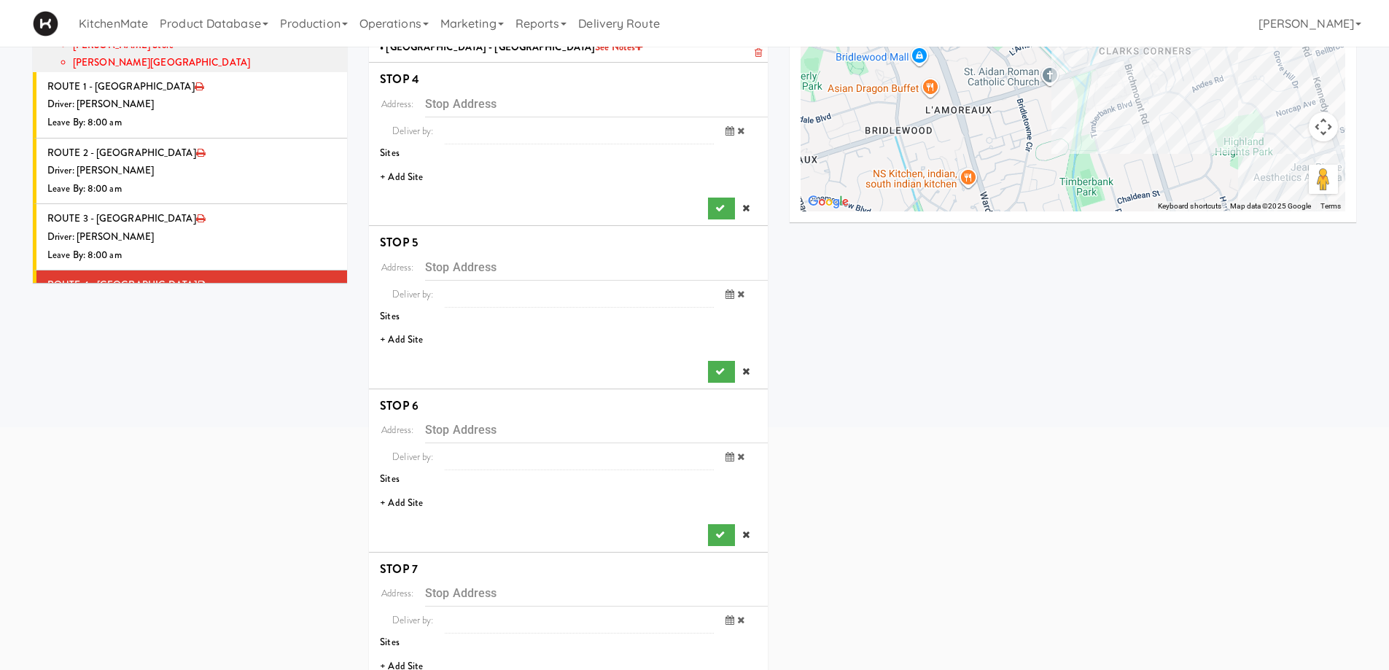
scroll to position [131, 0]
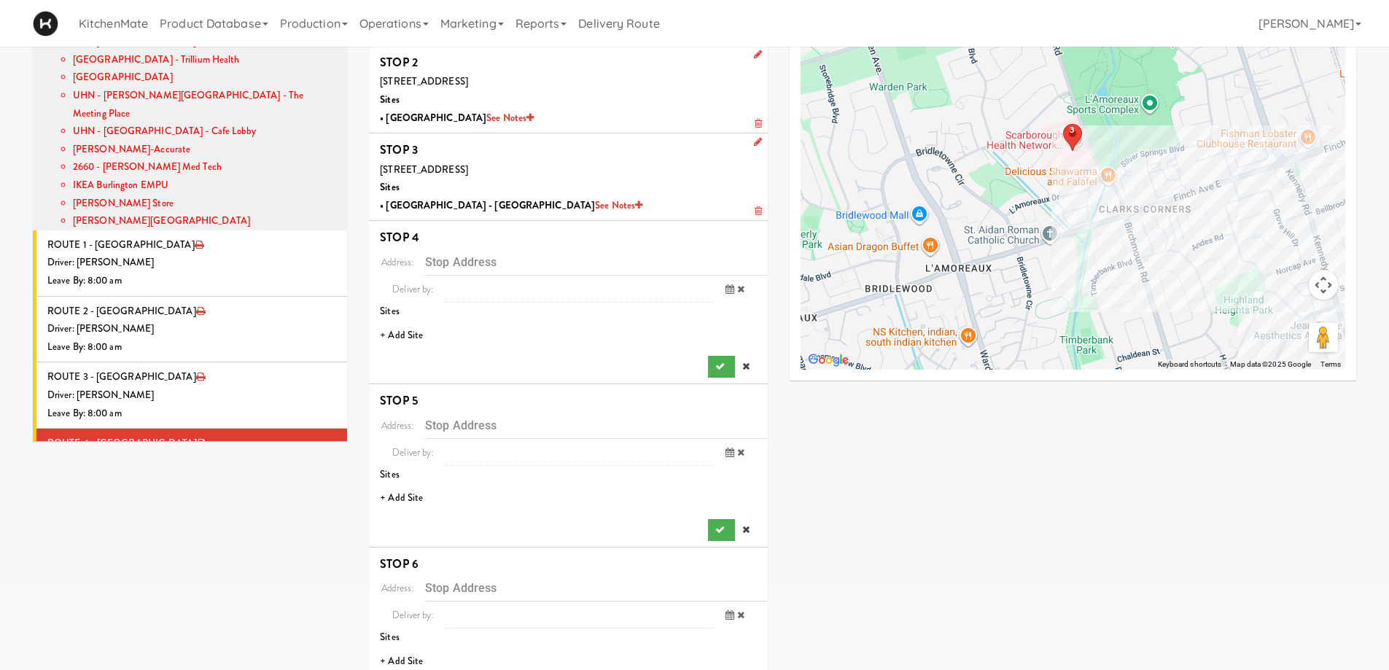
click at [402, 330] on li "+ Add Site" at bounding box center [568, 336] width 399 height 30
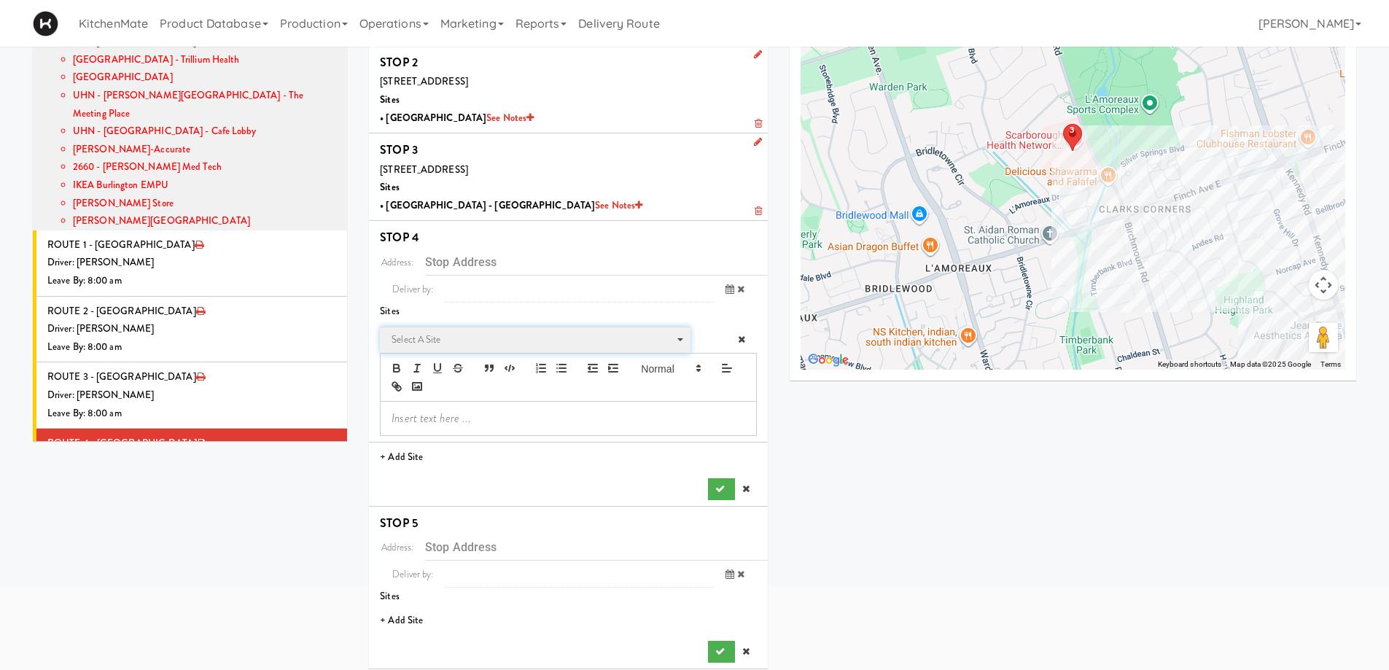
click at [464, 340] on span "Select a site" at bounding box center [530, 339] width 277 height 17
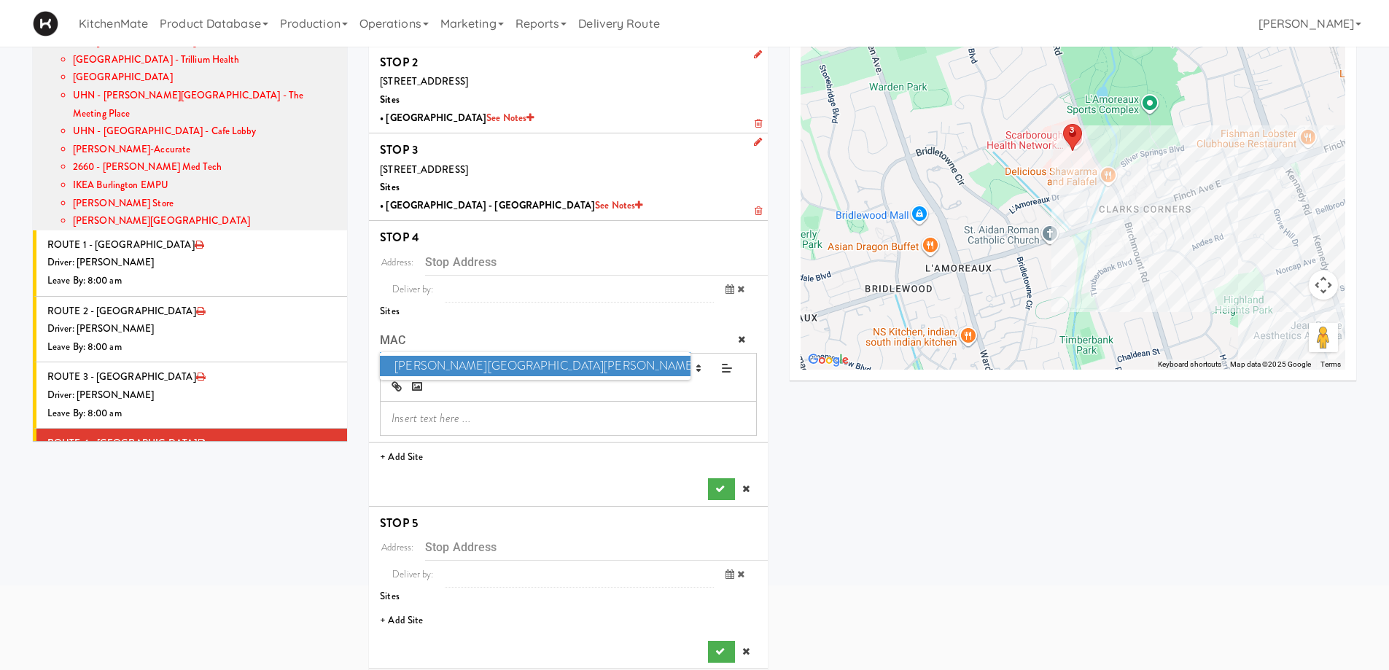
type input "MAC"
click at [462, 366] on span "[PERSON_NAME][GEOGRAPHIC_DATA][PERSON_NAME] - Emergency Room" at bounding box center [535, 366] width 310 height 21
type input "[STREET_ADDRESS]"
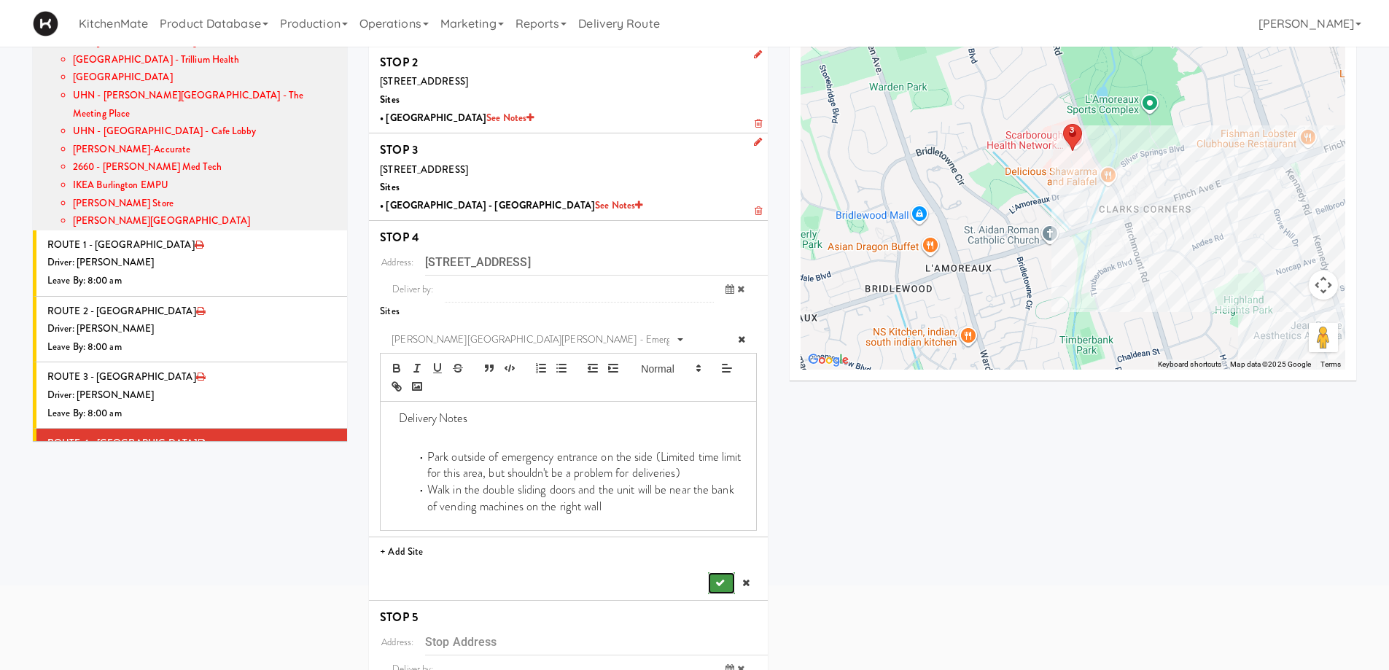
click at [711, 585] on button "submit" at bounding box center [721, 583] width 26 height 22
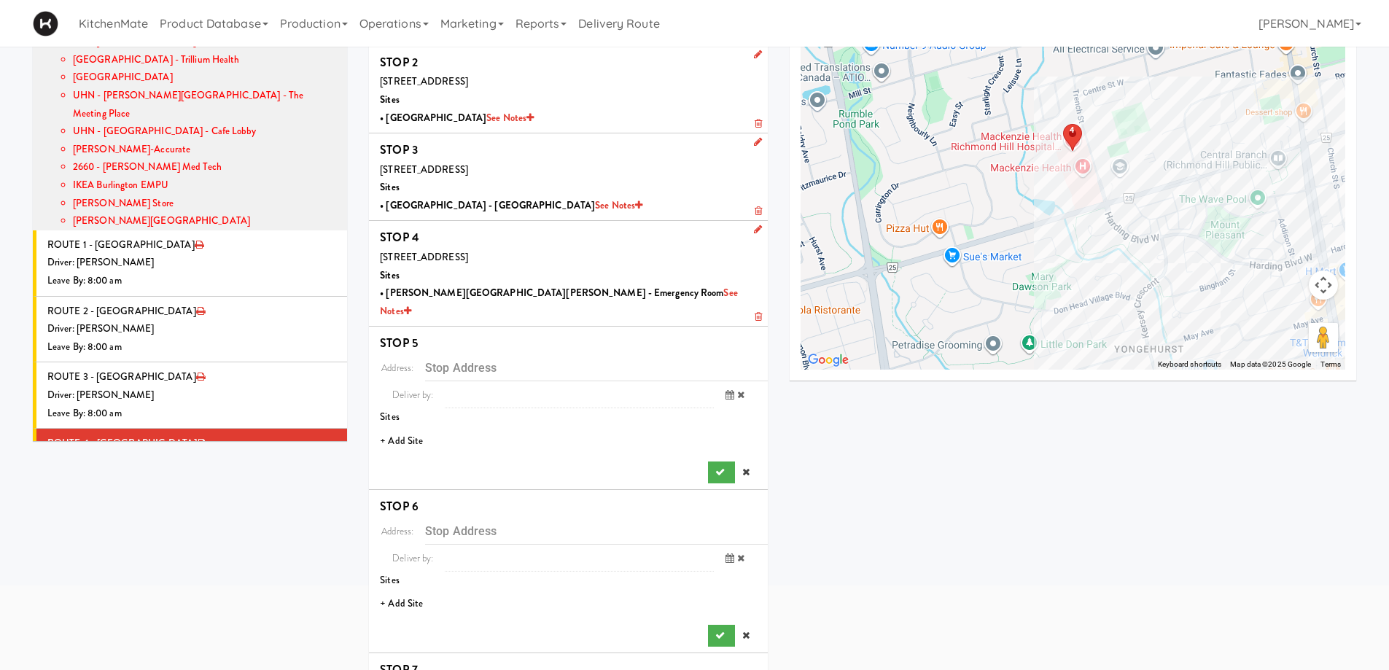
click at [412, 427] on li "+ Add Site" at bounding box center [568, 442] width 399 height 30
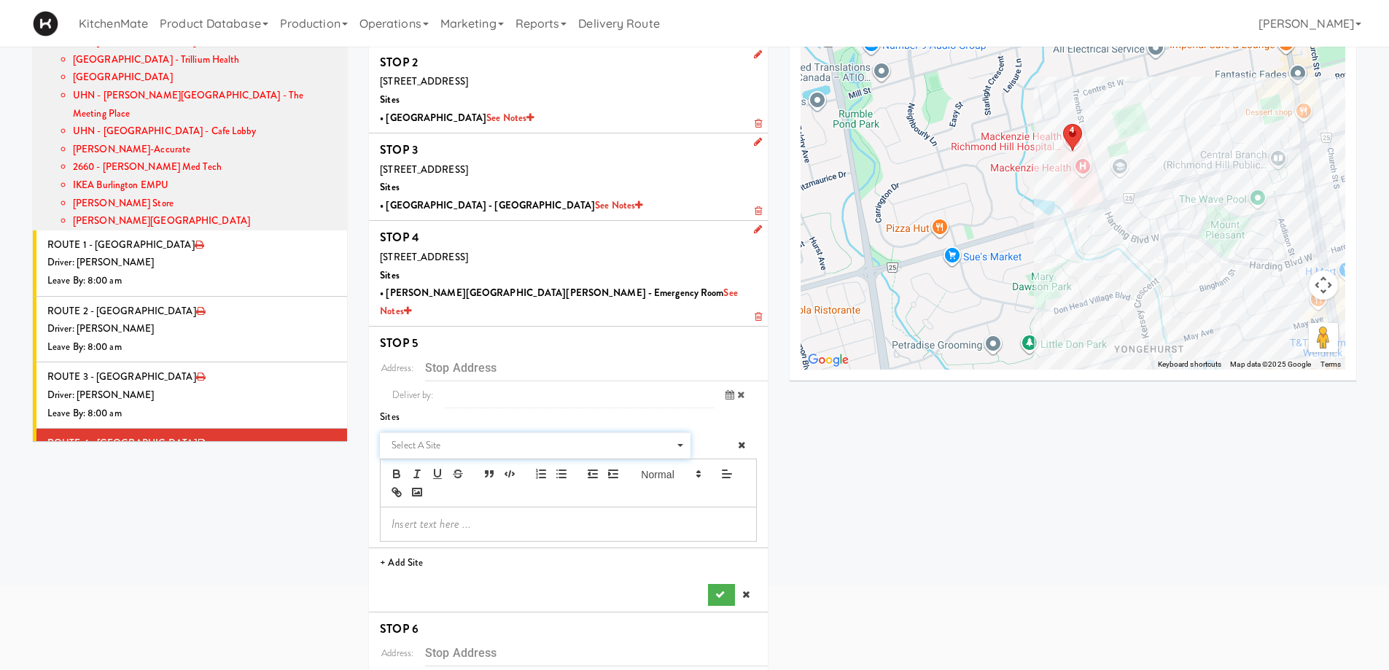
click at [453, 432] on span "Select a site Select a site" at bounding box center [535, 445] width 310 height 27
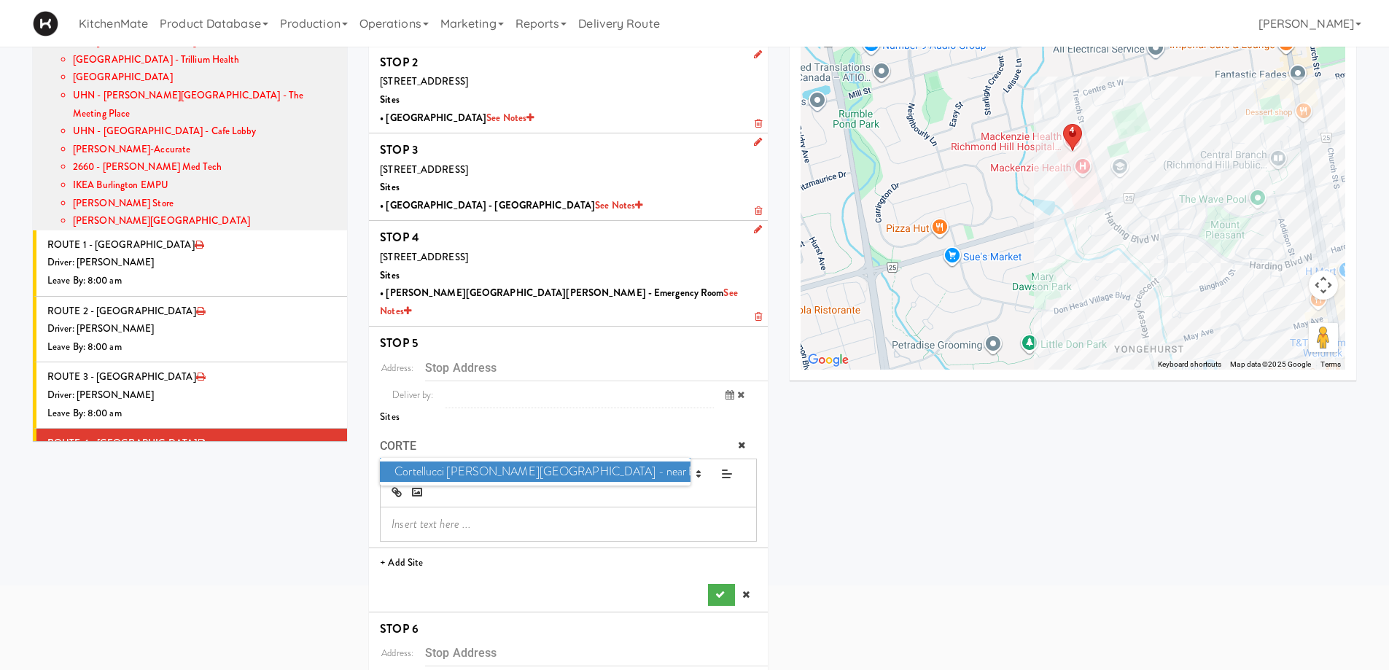
type input "CORTE"
click at [414, 462] on span "Cortellucci [PERSON_NAME][GEOGRAPHIC_DATA] - near Emergency" at bounding box center [535, 472] width 310 height 21
type input "[STREET_ADDRESS][PERSON_NAME]"
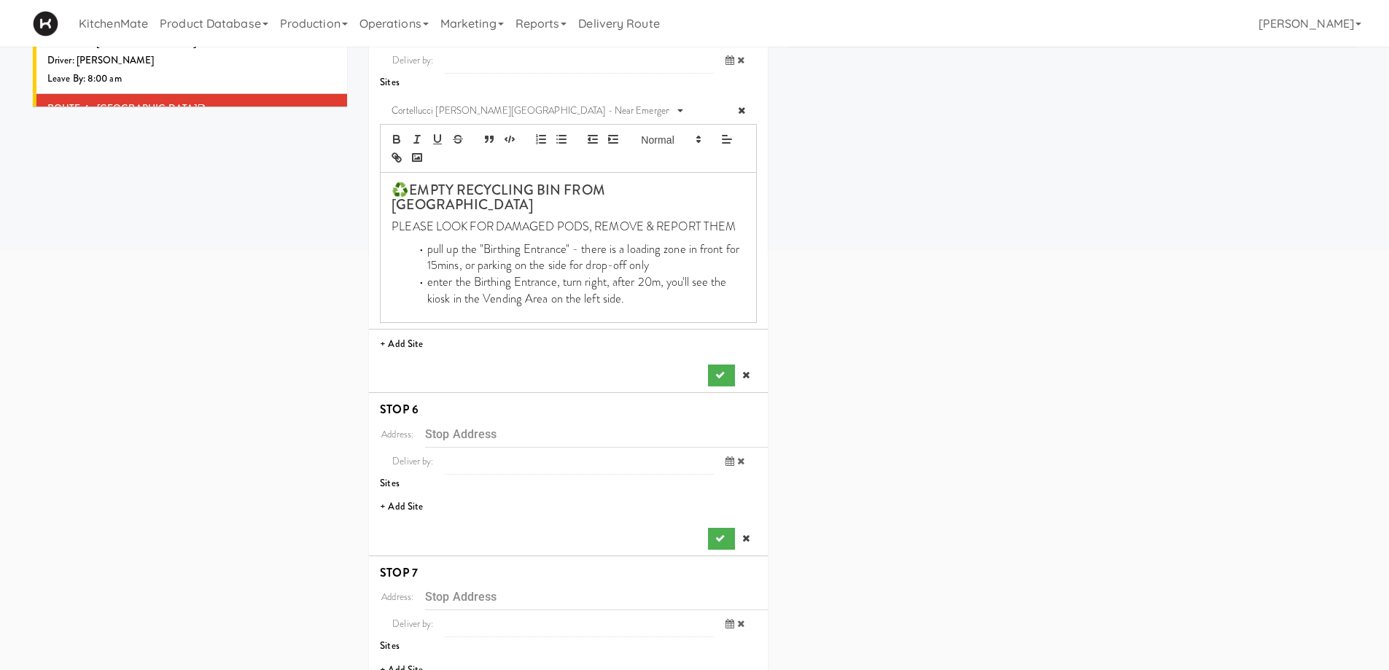
scroll to position [497, 0]
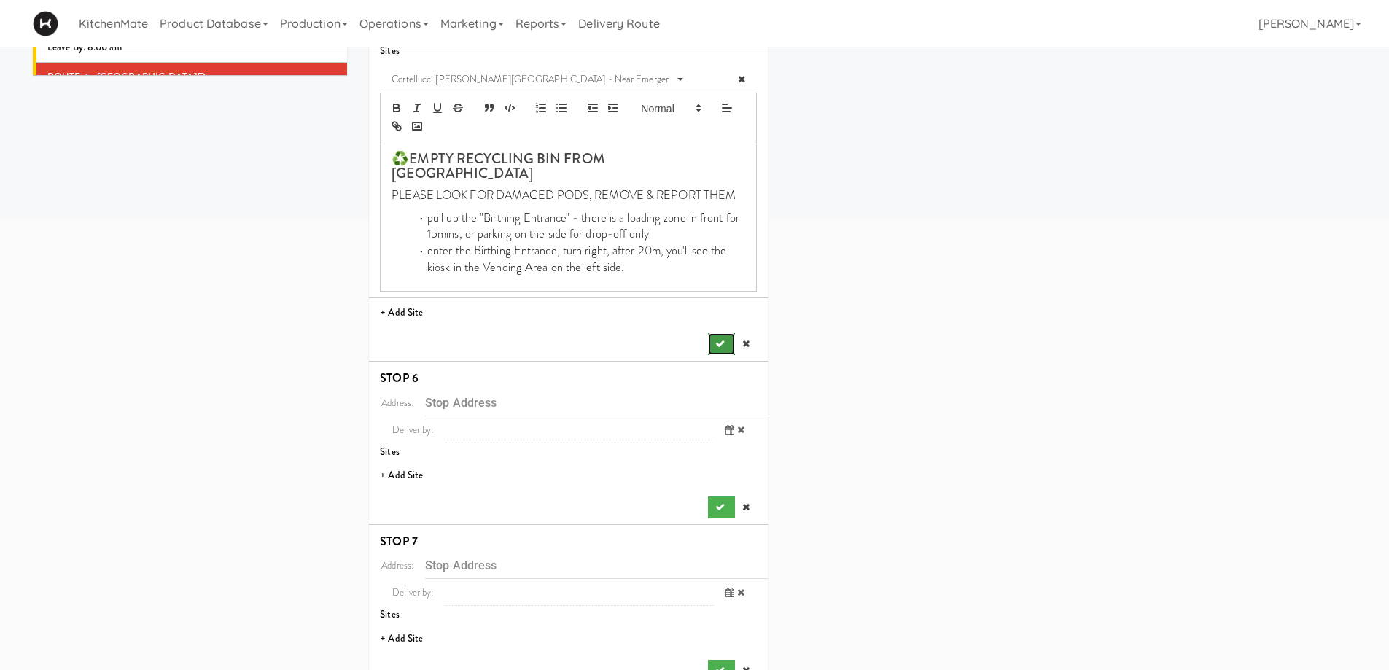
click at [729, 333] on button "submit" at bounding box center [721, 344] width 26 height 22
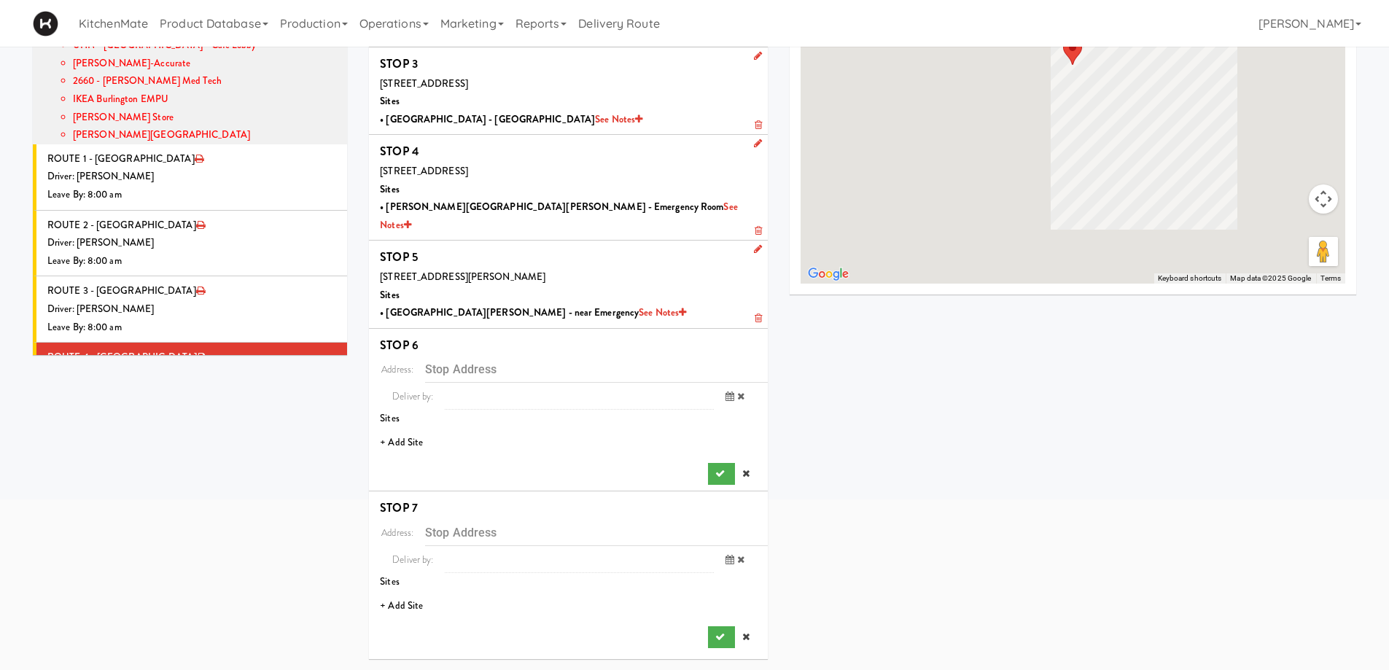
scroll to position [200, 0]
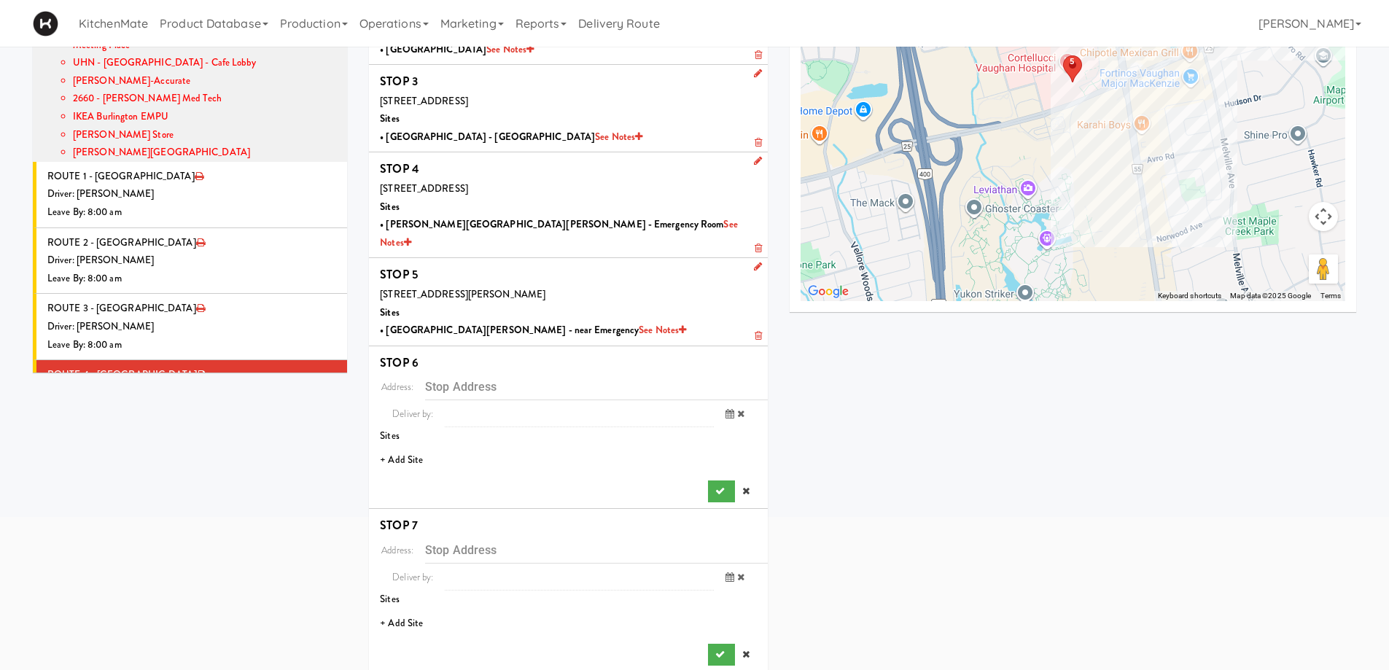
click at [416, 445] on li "+ Add Site" at bounding box center [568, 460] width 399 height 30
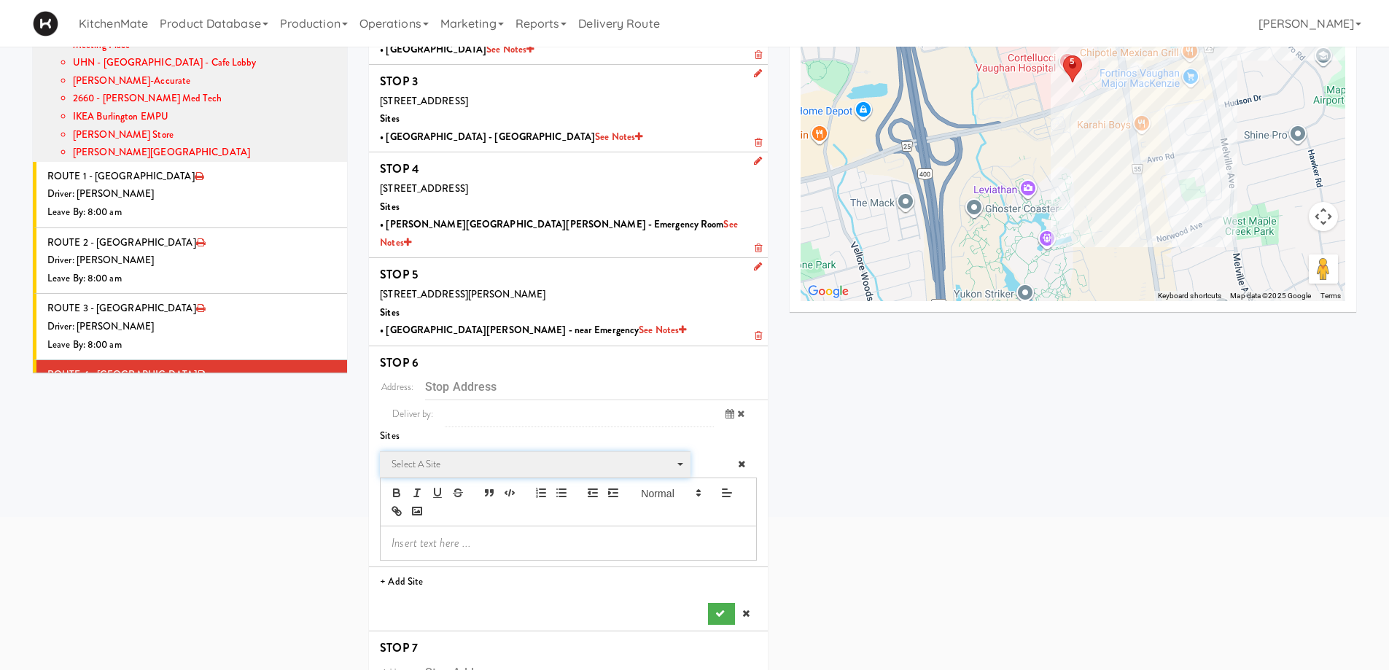
click at [499, 456] on span "Select a site" at bounding box center [530, 464] width 277 height 17
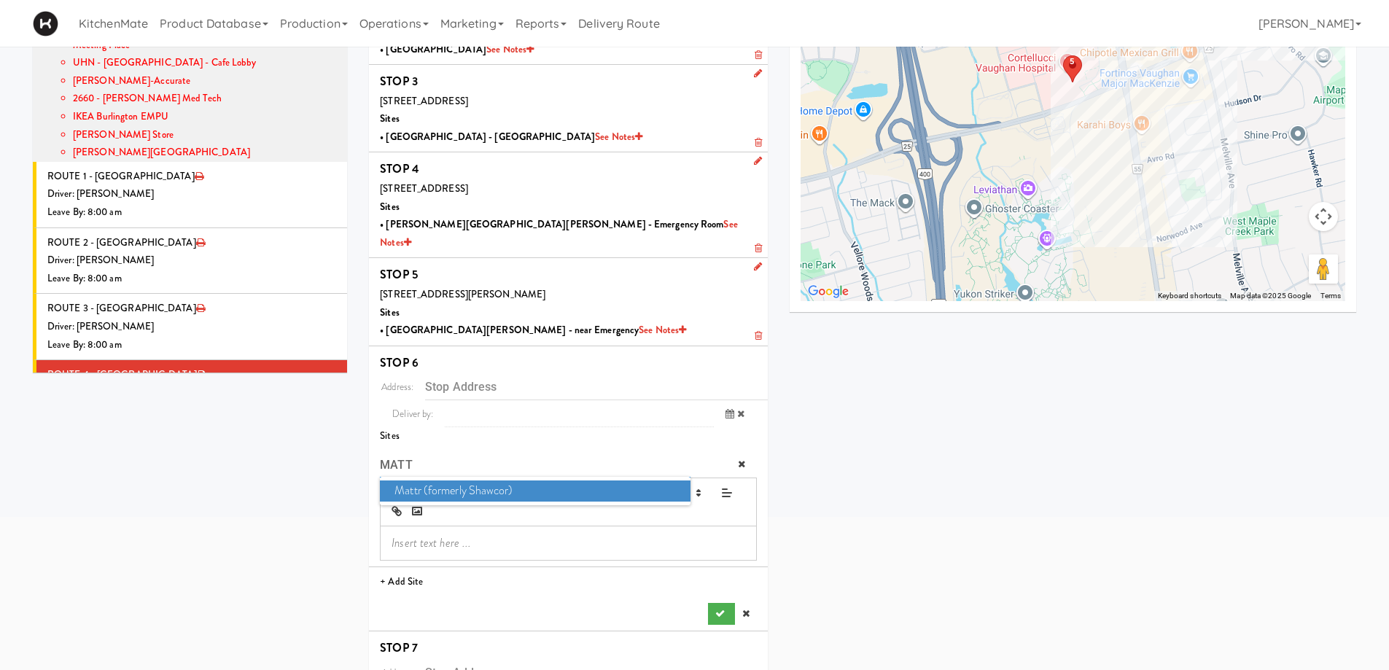
type input "MATT"
click at [408, 480] on span "Mattr (formerly Shawcor)" at bounding box center [535, 490] width 310 height 21
type input "[STREET_ADDRESS][PERSON_NAME]"
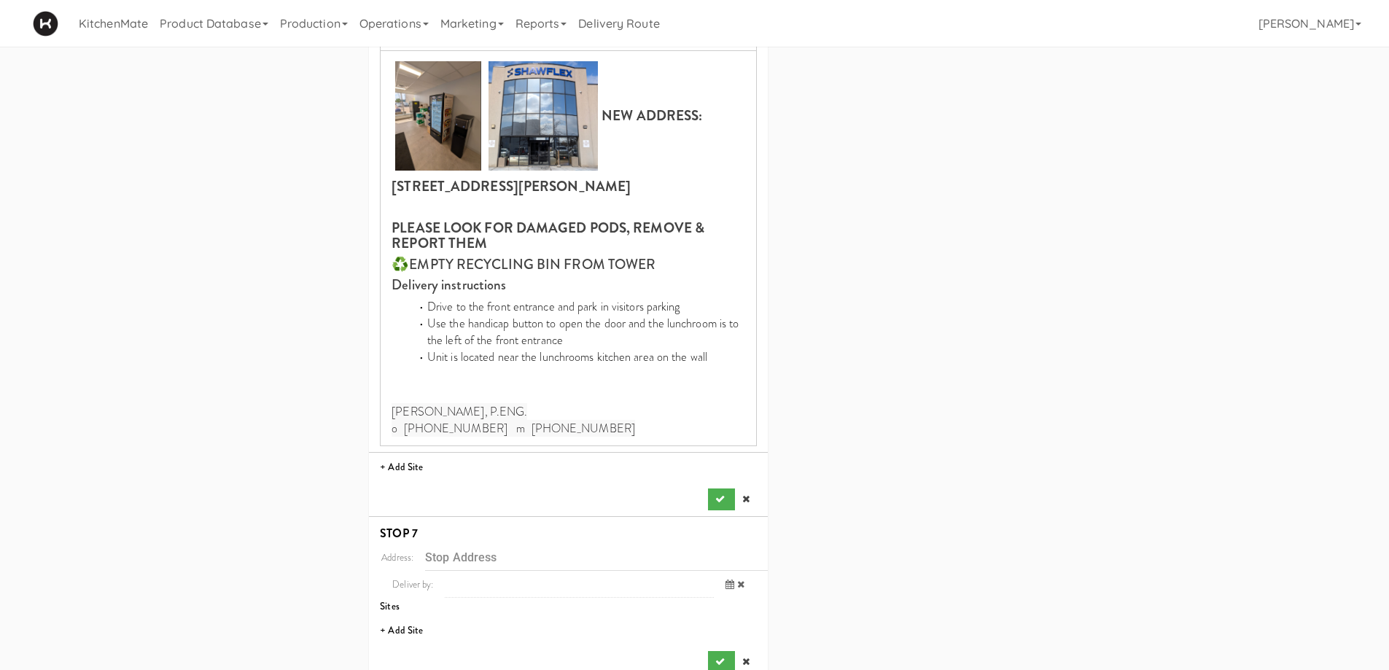
scroll to position [682, 0]
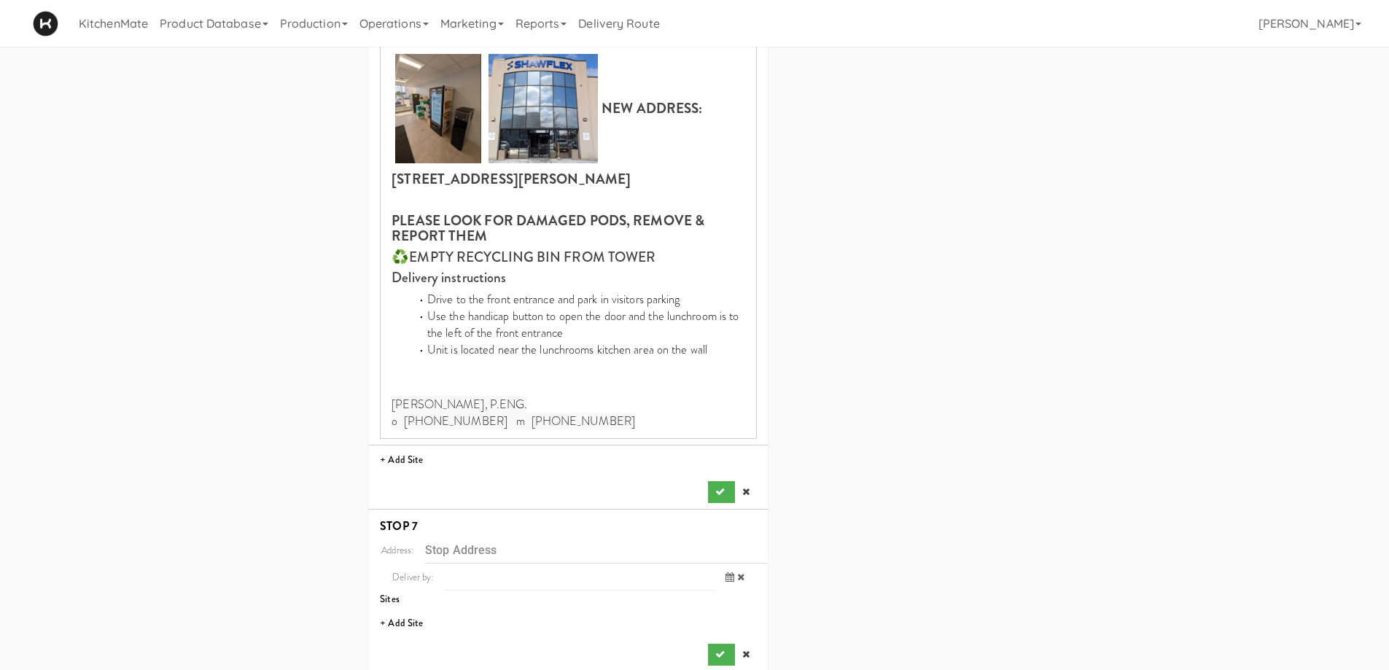
click at [723, 462] on div "Address: [STREET_ADDRESS][PERSON_NAME] Deliver by: previous [DATE] next 12:00 A…" at bounding box center [568, 197] width 377 height 612
click at [717, 487] on icon "submit" at bounding box center [719, 491] width 9 height 9
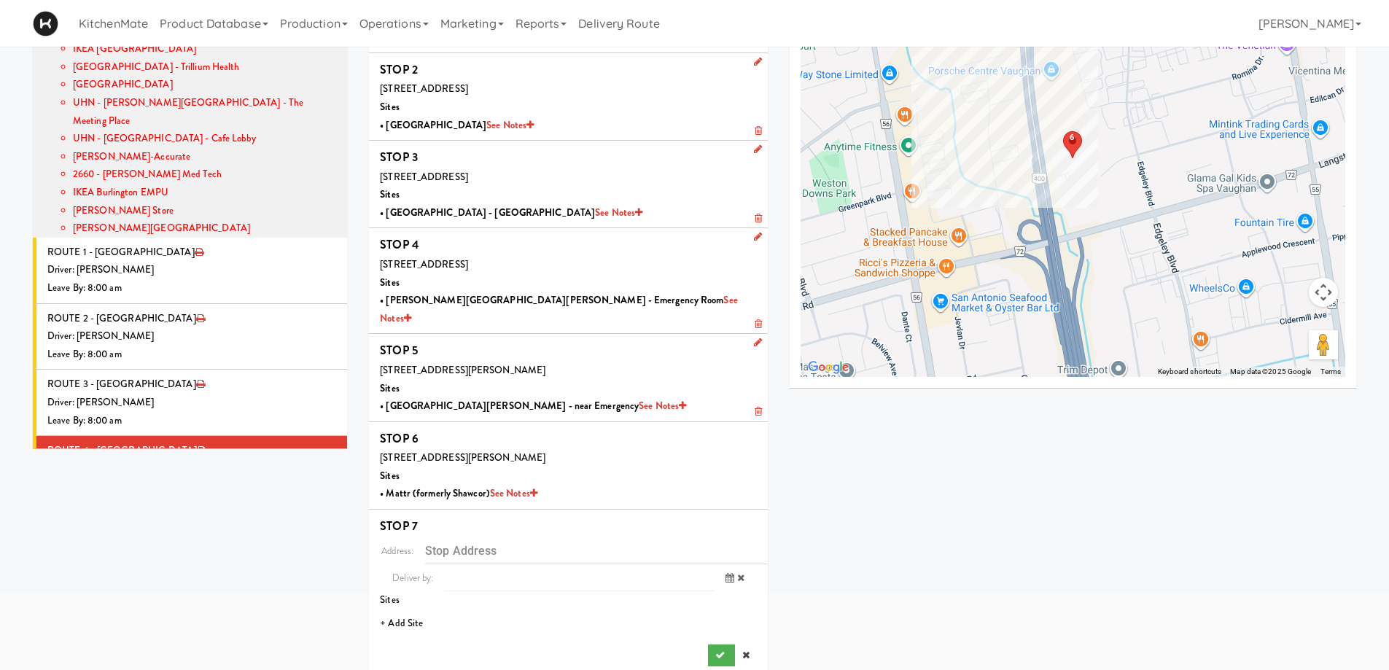
click at [429, 609] on li "+ Add Site" at bounding box center [568, 624] width 399 height 30
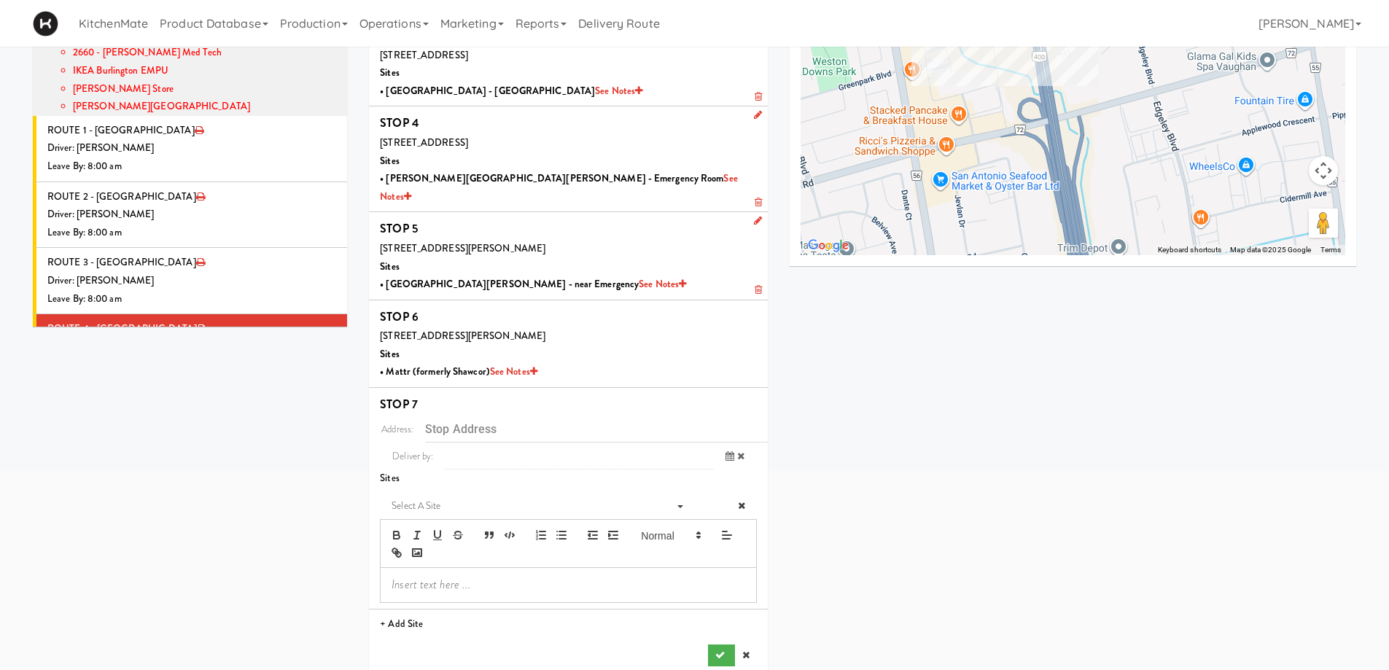
scroll to position [246, 0]
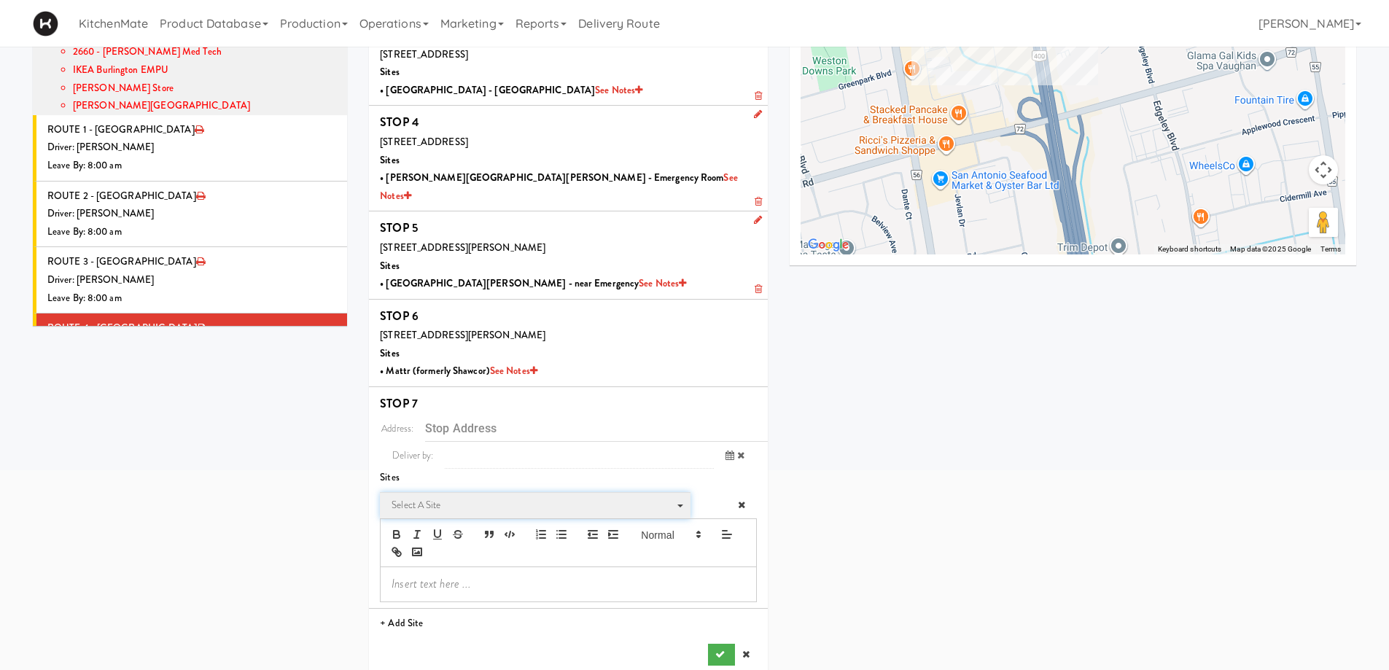
click at [444, 497] on span "Select a site" at bounding box center [530, 505] width 277 height 17
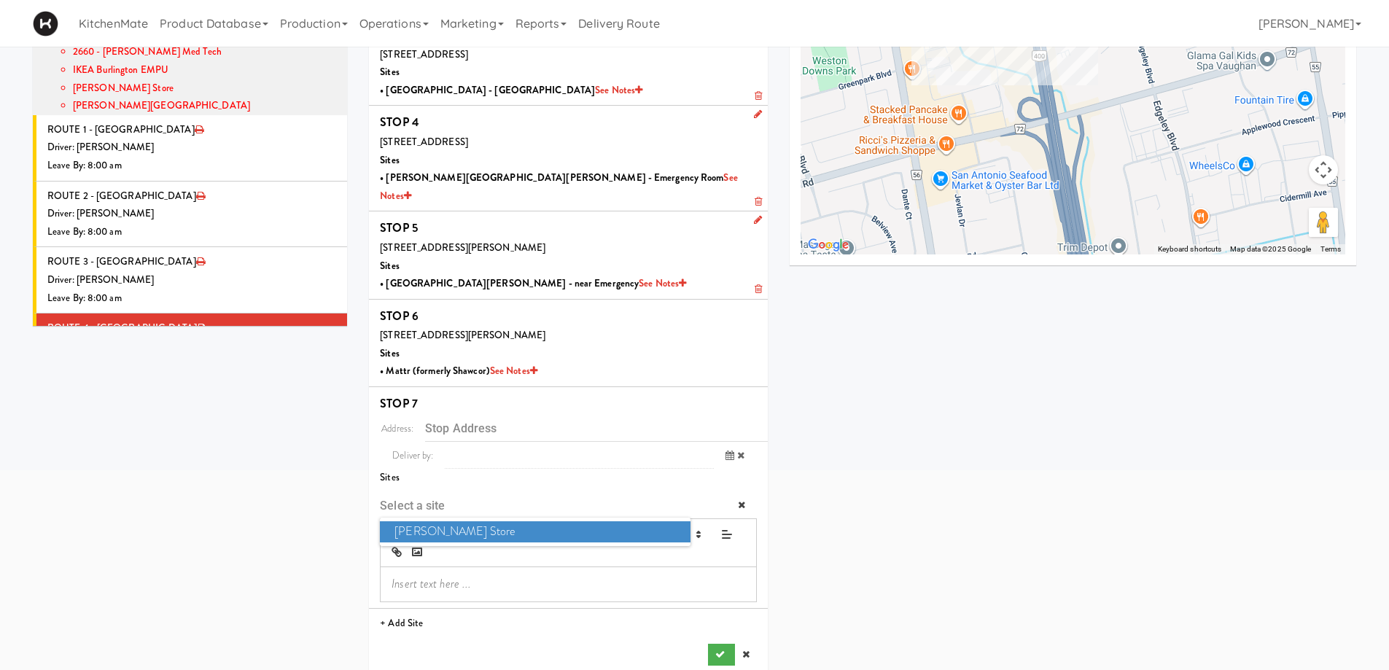
click at [450, 521] on span "[PERSON_NAME] Store" at bounding box center [535, 531] width 310 height 21
type input "[STREET_ADDRESS]"
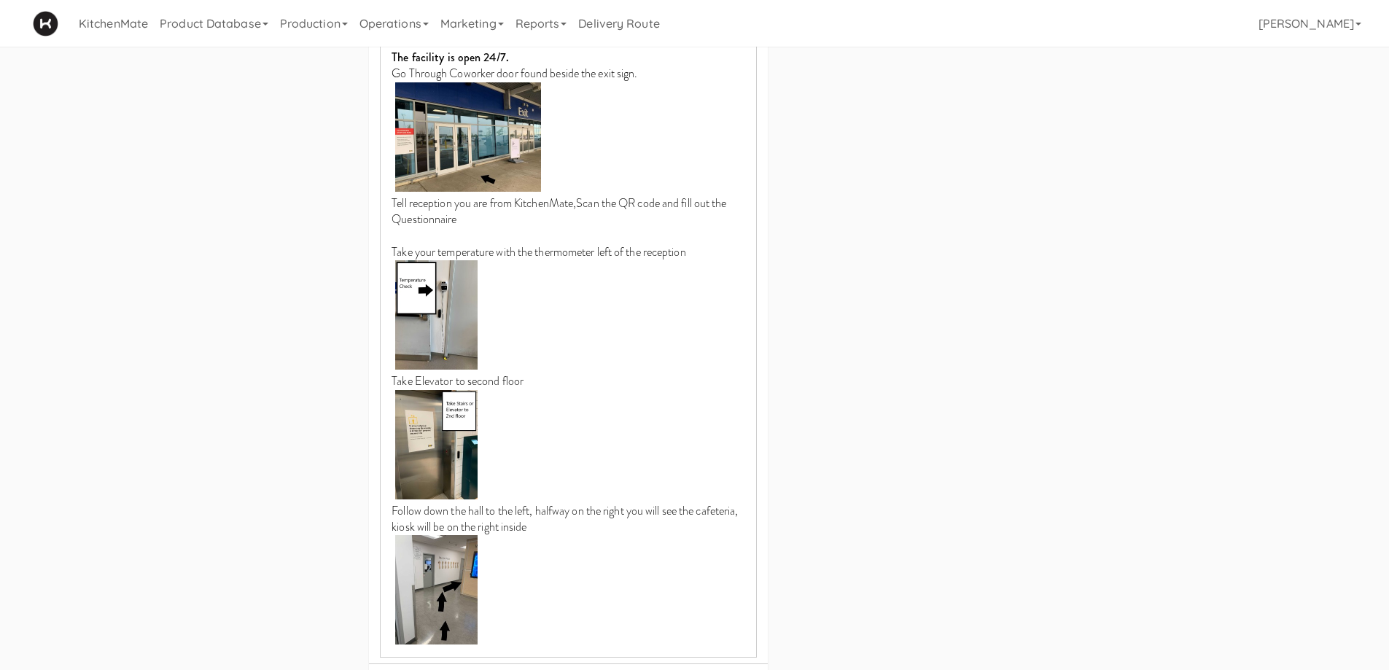
scroll to position [919, 0]
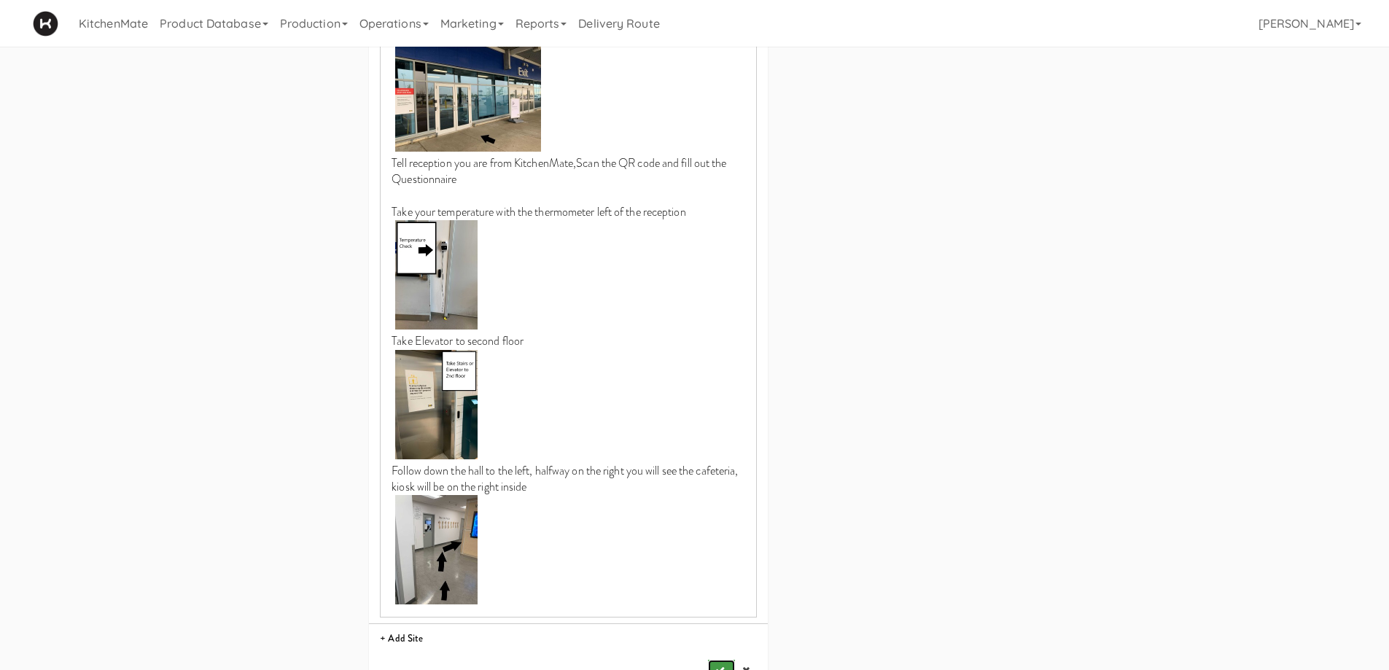
click at [723, 666] on icon "submit" at bounding box center [719, 670] width 9 height 9
